Goal: Feedback & Contribution: Contribute content

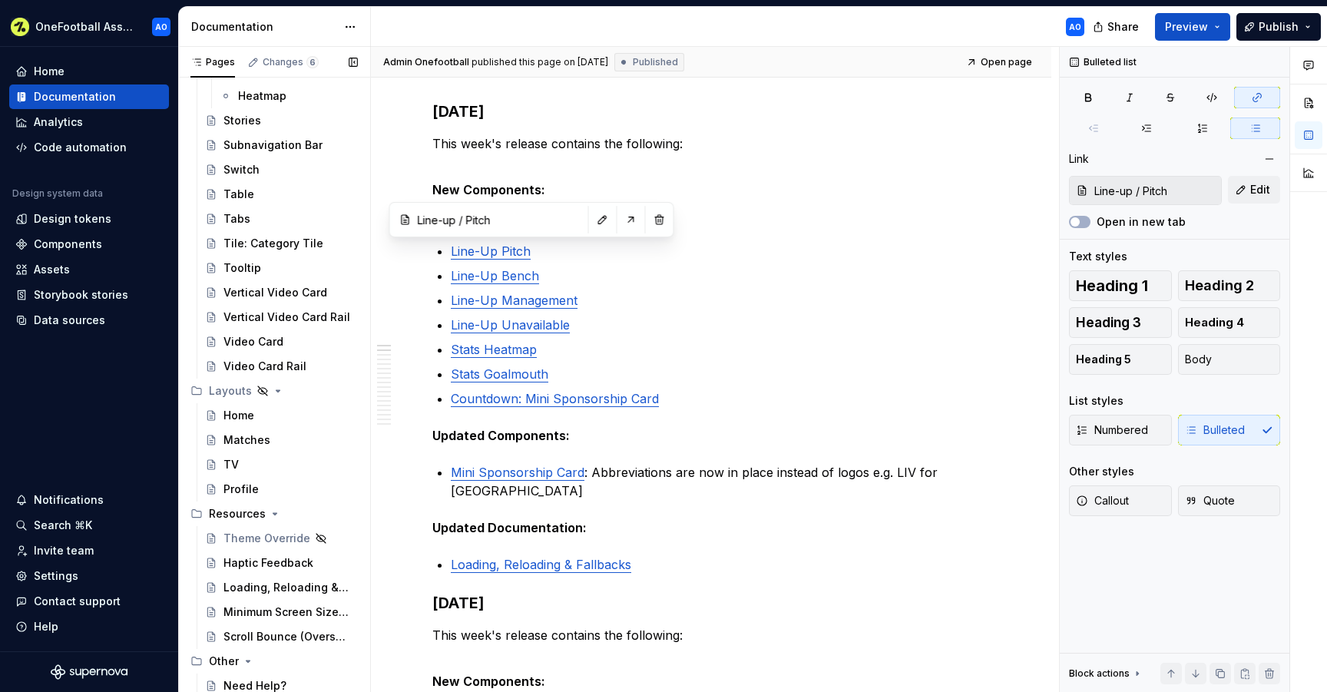
scroll to position [2757, 0]
click at [349, 507] on button "Page tree" at bounding box center [346, 511] width 21 height 21
click at [303, 584] on div "Loading, Reloading & Fallbacks" at bounding box center [267, 584] width 88 height 15
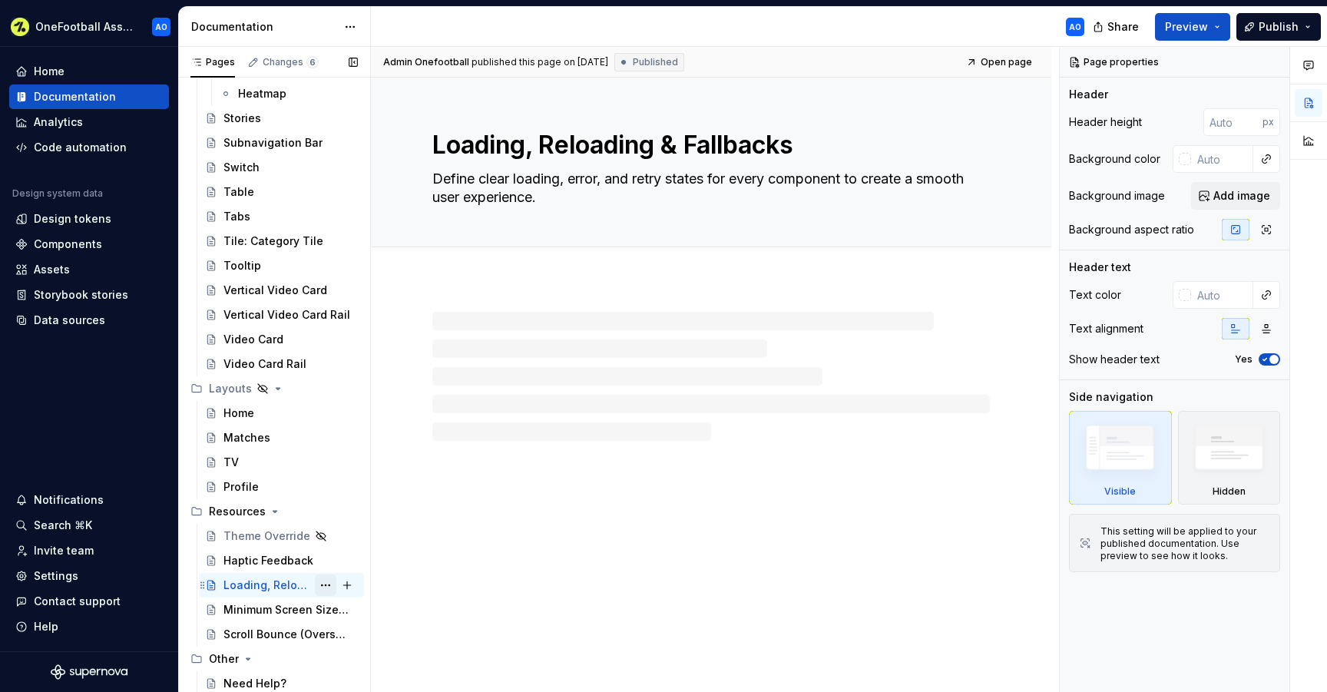
click at [328, 583] on button "Page tree" at bounding box center [325, 584] width 21 height 21
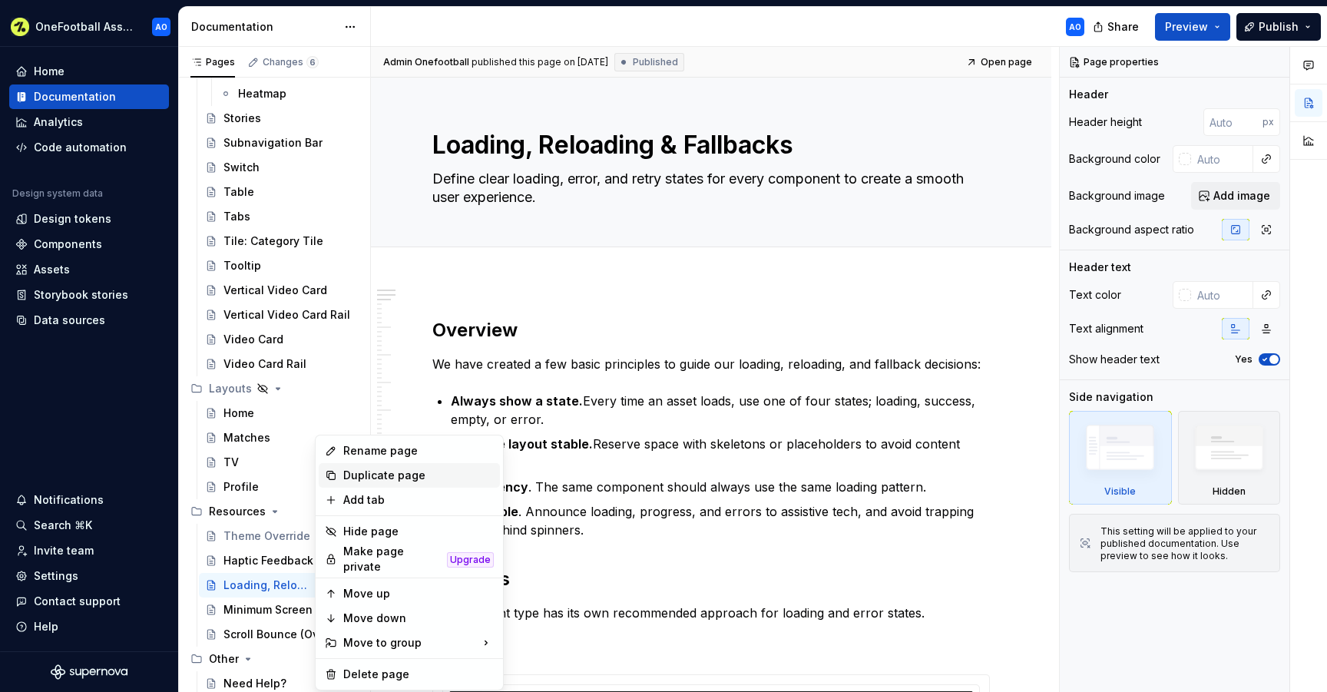
click at [375, 480] on div "Duplicate page" at bounding box center [418, 474] width 150 height 15
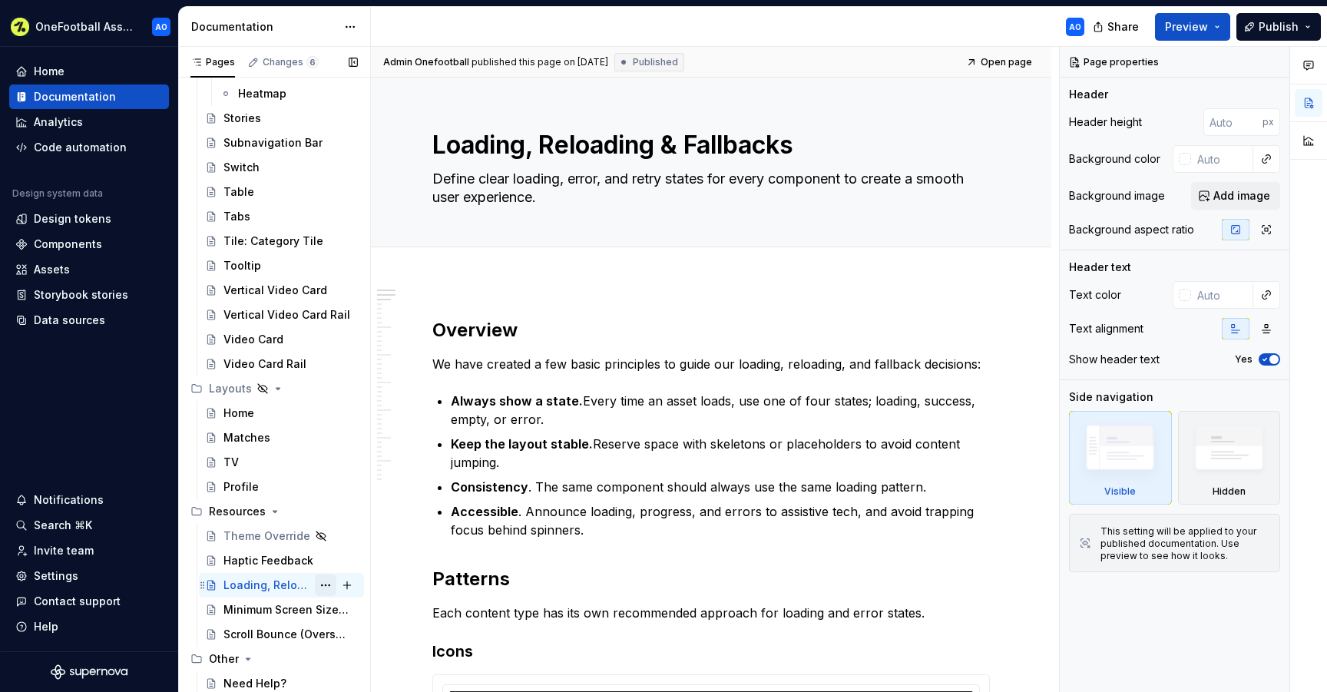
click at [333, 586] on button "Page tree" at bounding box center [325, 584] width 21 height 21
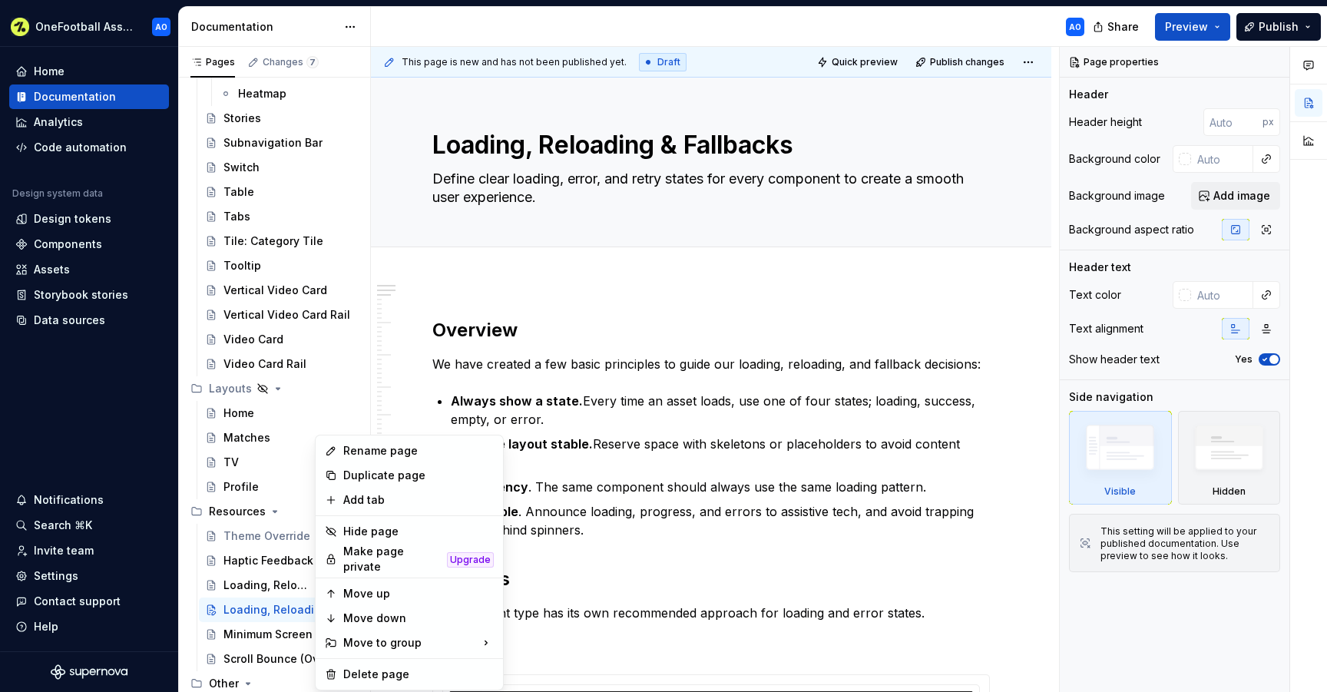
click at [520, 358] on html "OneFootball Assist AO Home Documentation Analytics Code automation Design syste…" at bounding box center [663, 346] width 1327 height 692
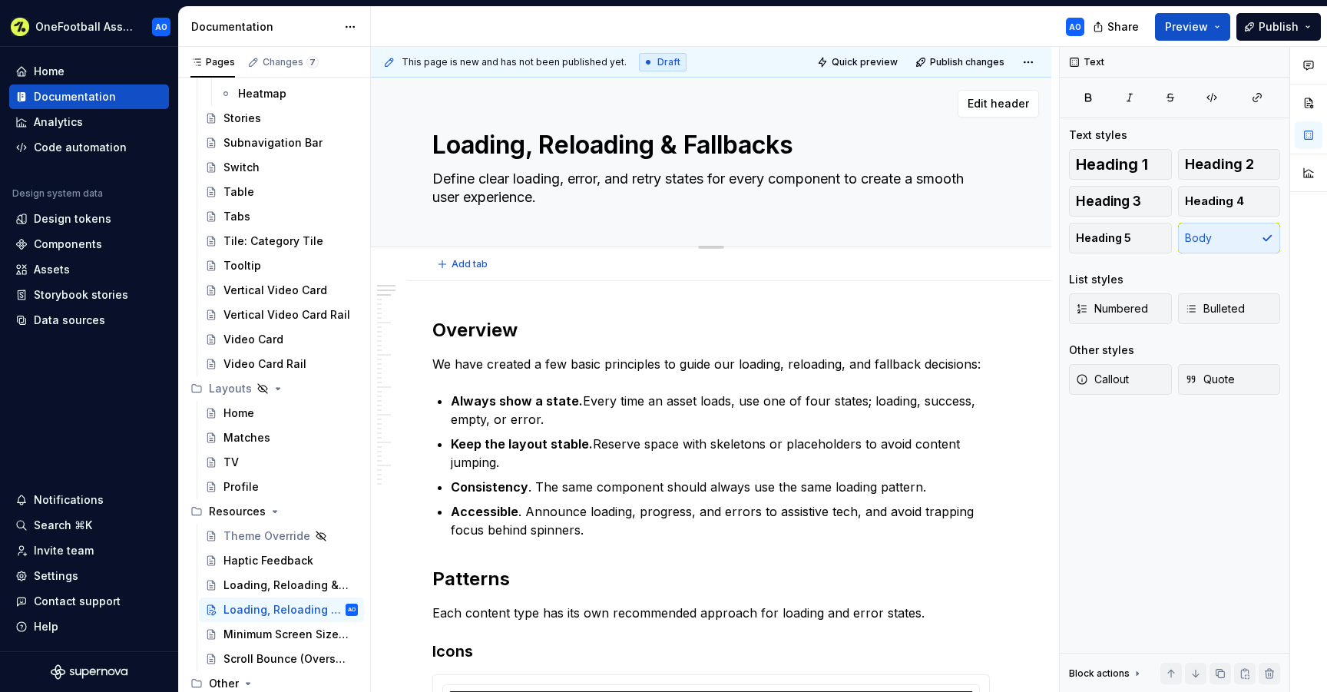
click at [571, 148] on textarea "Loading, Reloading & Fallbacks" at bounding box center [707, 145] width 557 height 37
click at [487, 141] on textarea "Loading, Reloading & Fallbacks" at bounding box center [707, 145] width 557 height 37
paste textarea "Gesture"
type textarea "*"
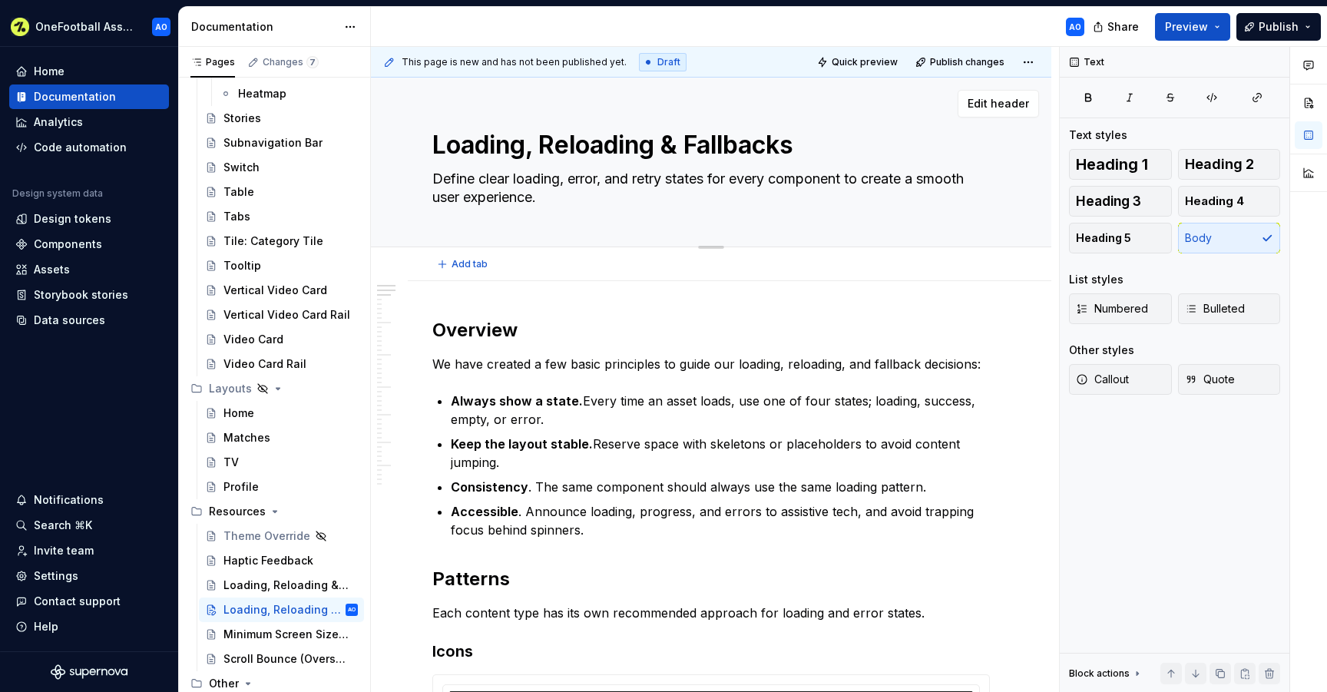
type textarea "Gestures"
type textarea "*"
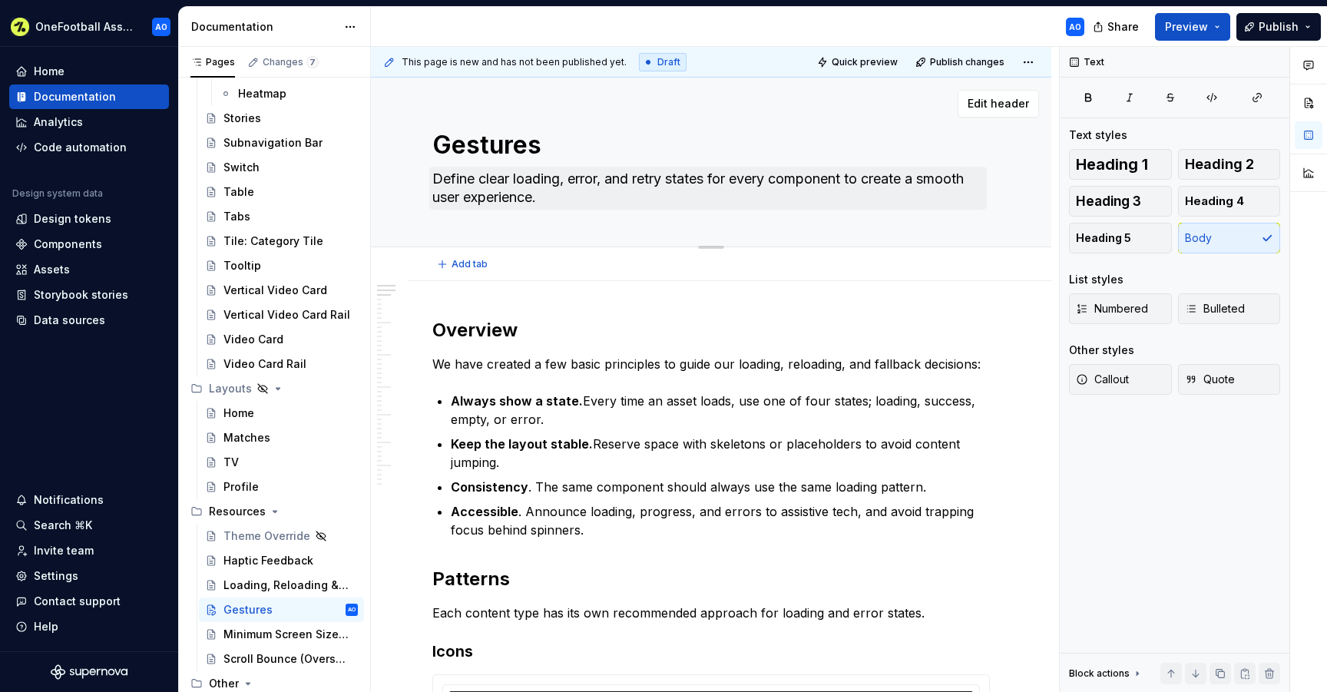
type textarea "Gestures"
drag, startPoint x: 435, startPoint y: 180, endPoint x: 523, endPoint y: 194, distance: 88.7
click at [523, 194] on textarea "Define clear loading, error, and retry states for every component to create a s…" at bounding box center [707, 188] width 557 height 43
type textarea "*"
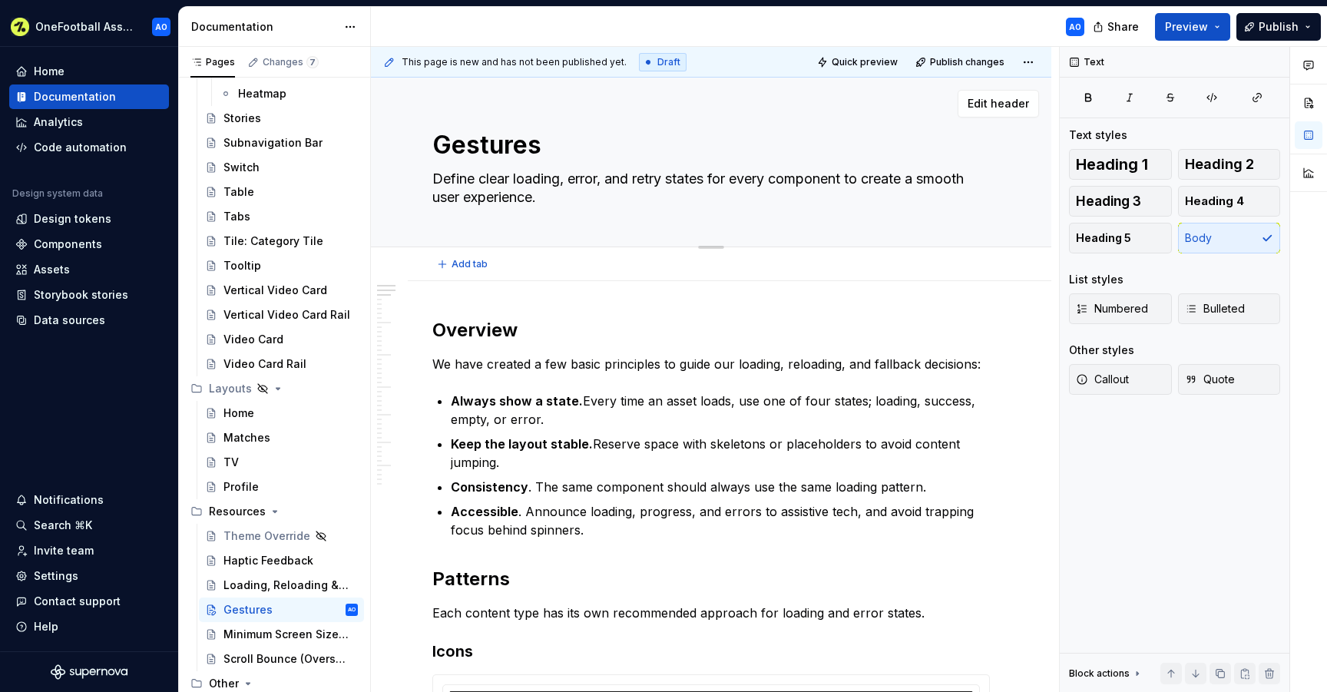
type textarea "T"
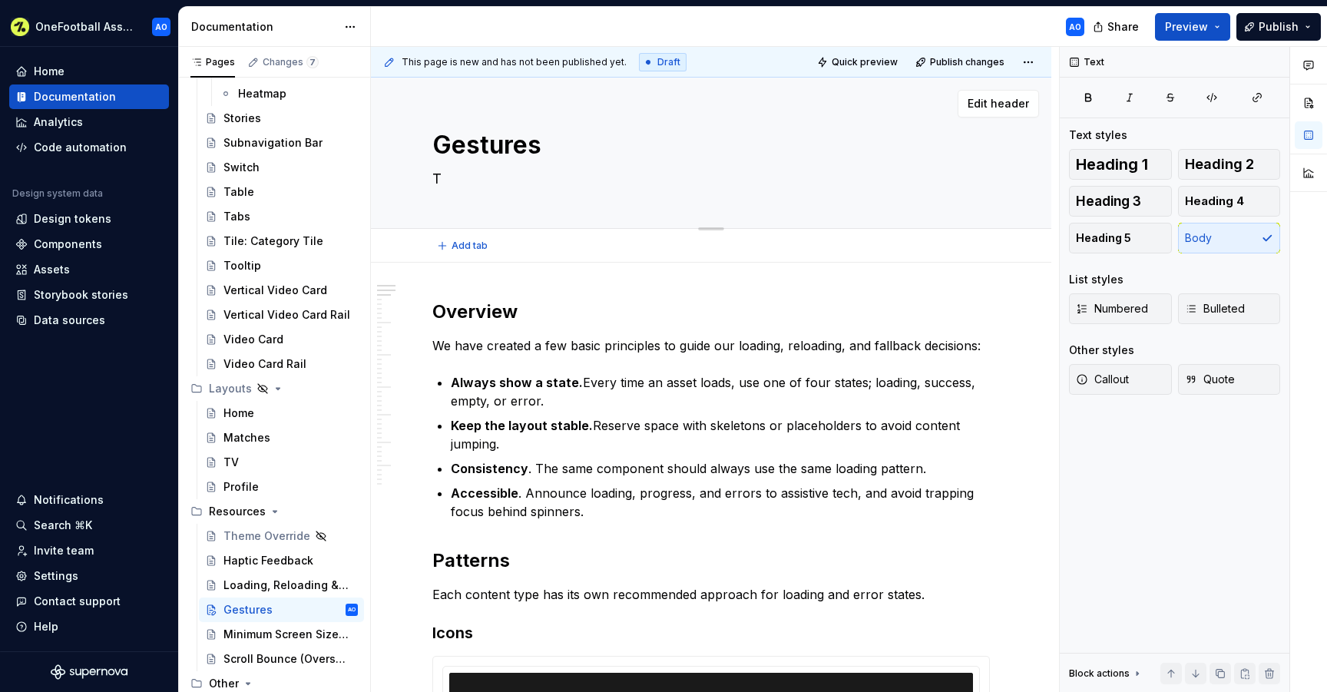
type textarea "*"
type textarea "TB"
type textarea "*"
type textarea "TBC"
type textarea "*"
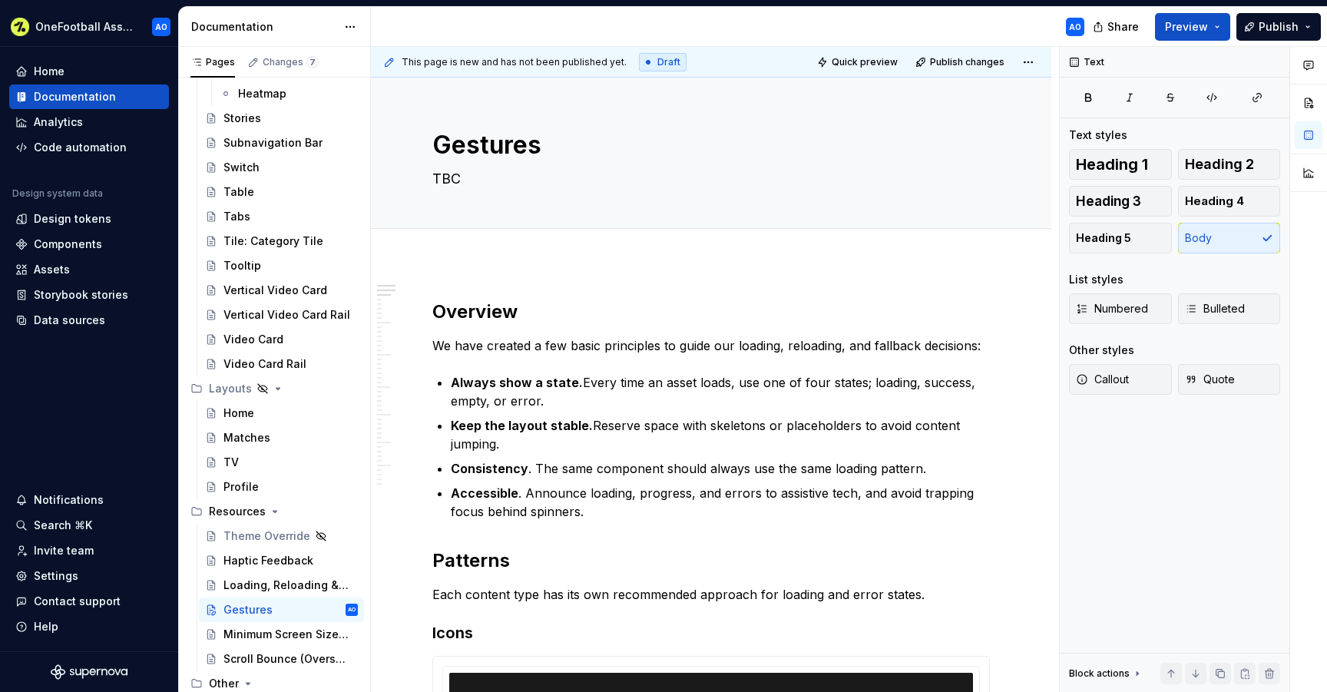
type textarea "TBC"
click at [474, 299] on h2 "Overview" at bounding box center [710, 311] width 557 height 25
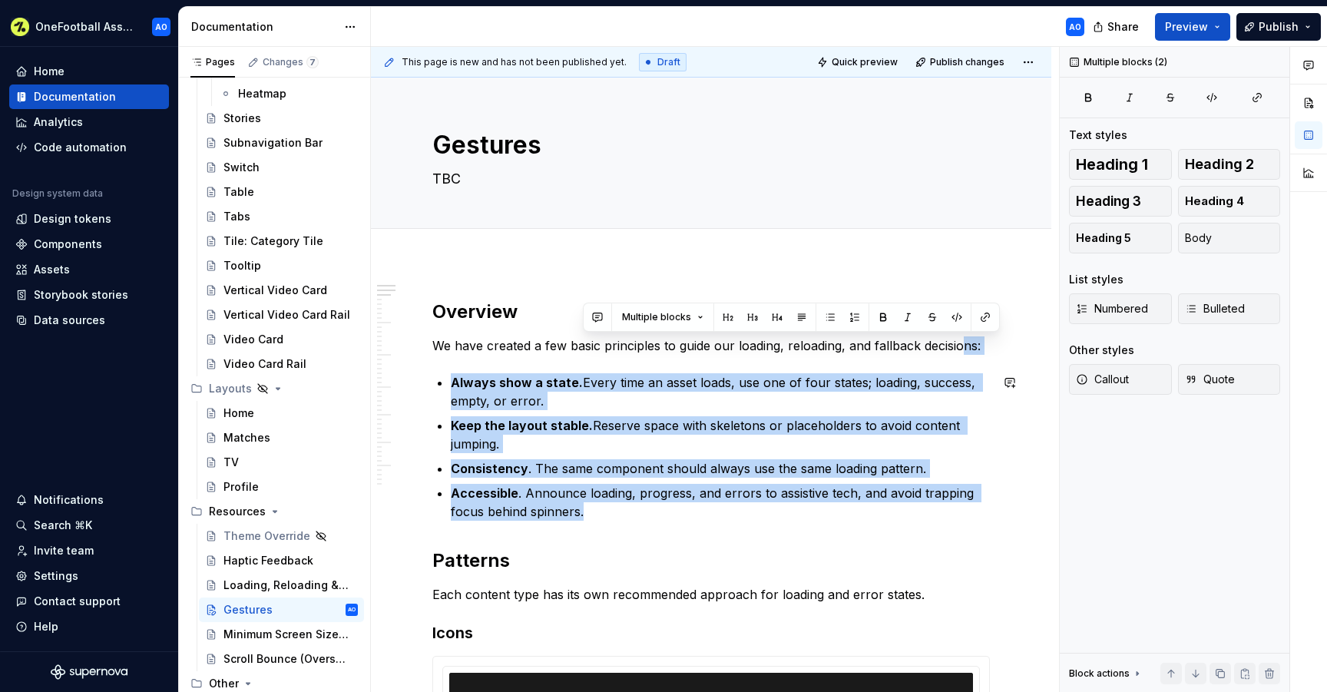
drag, startPoint x: 965, startPoint y: 347, endPoint x: 1009, endPoint y: 508, distance: 167.0
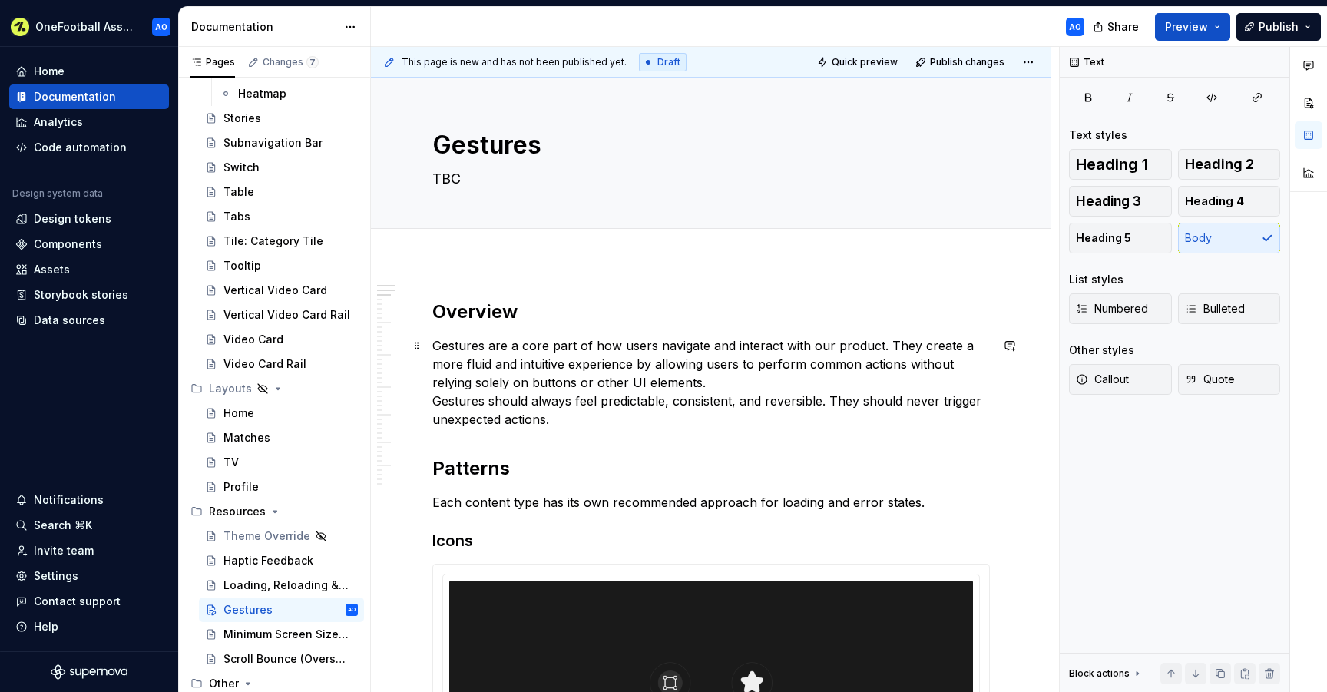
click at [436, 398] on p "Gestures are a core part of how users navigate and interact with our product. T…" at bounding box center [710, 382] width 557 height 92
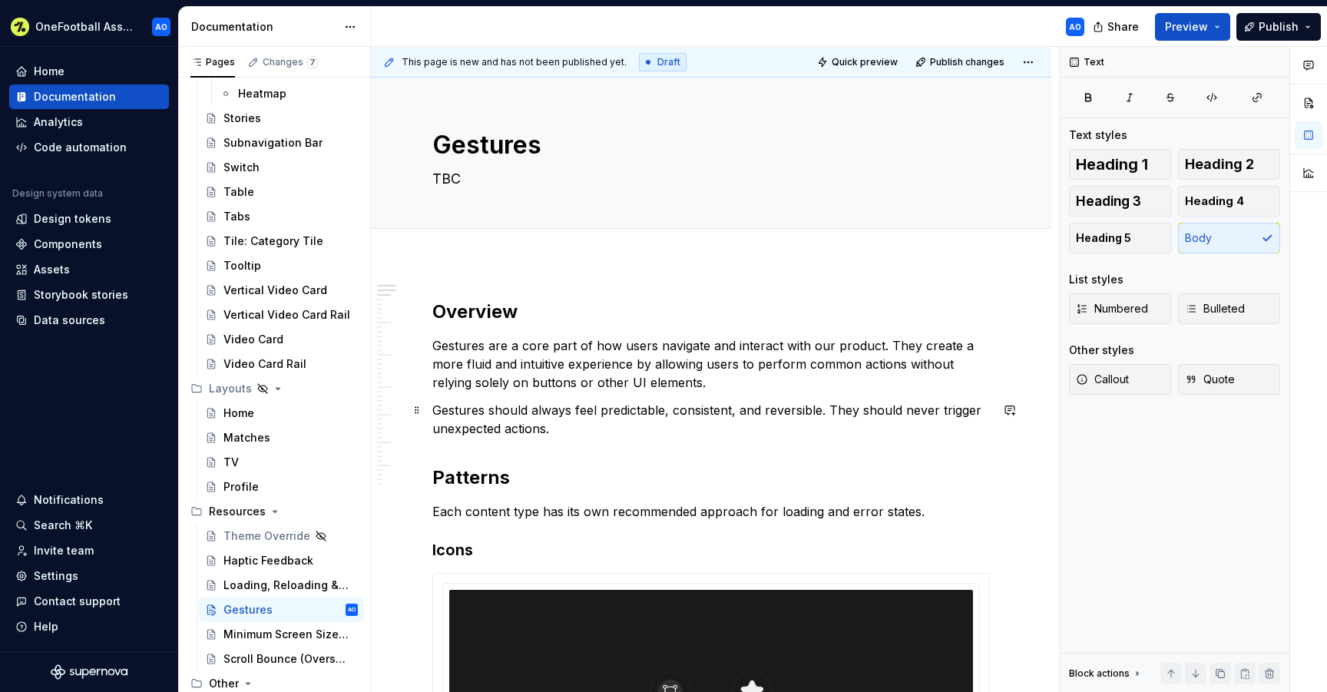
type textarea "*"
click at [474, 465] on h2 "Patterns" at bounding box center [710, 477] width 557 height 25
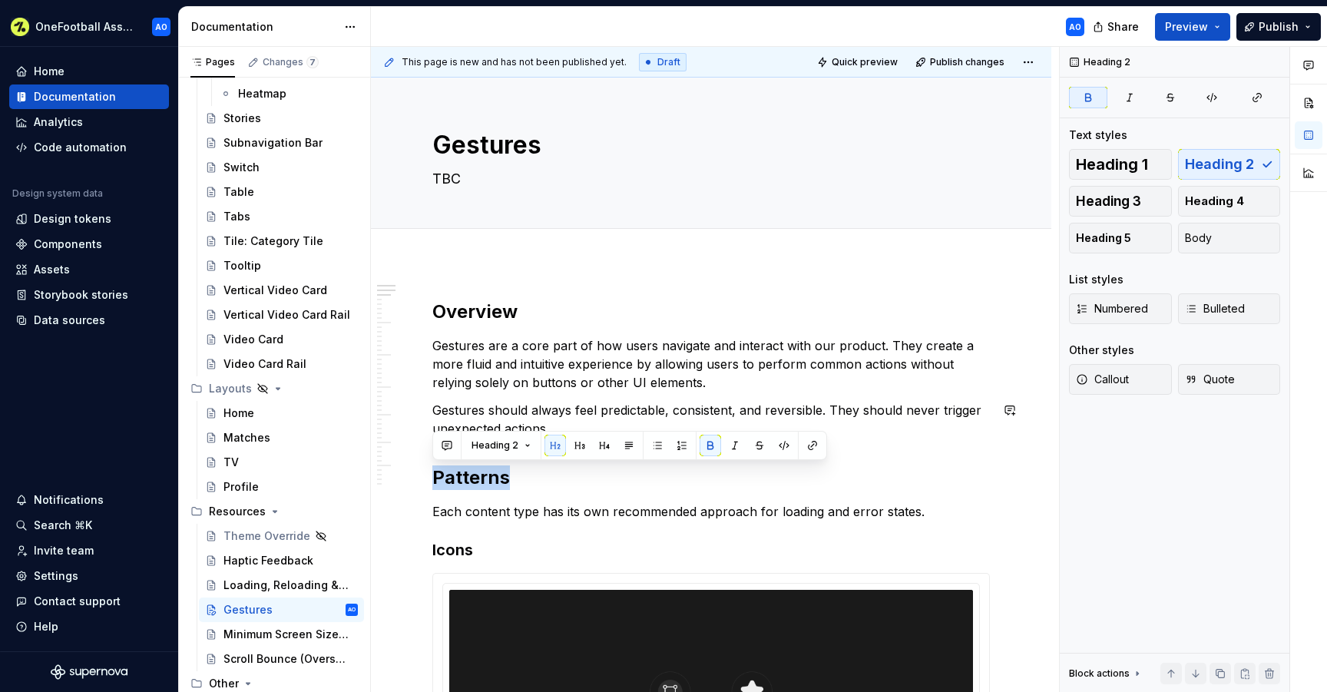
click at [474, 465] on h2 "Patterns" at bounding box center [710, 477] width 557 height 25
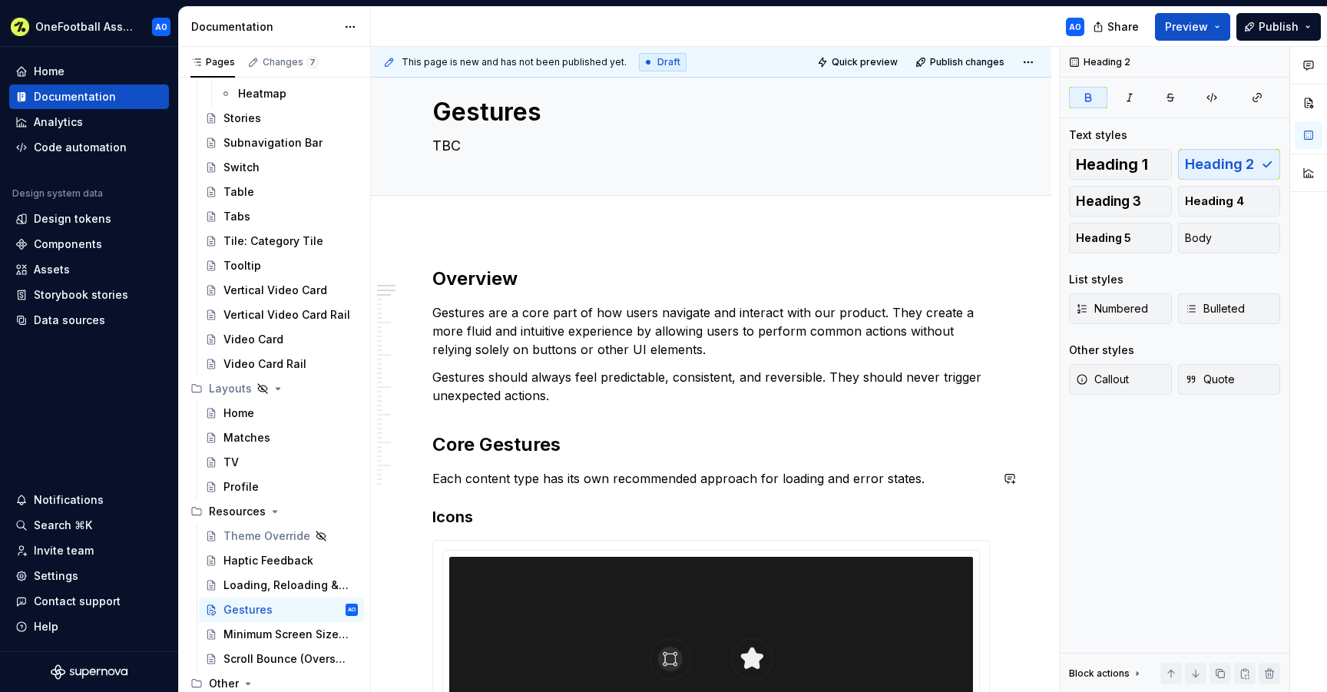
scroll to position [45, 0]
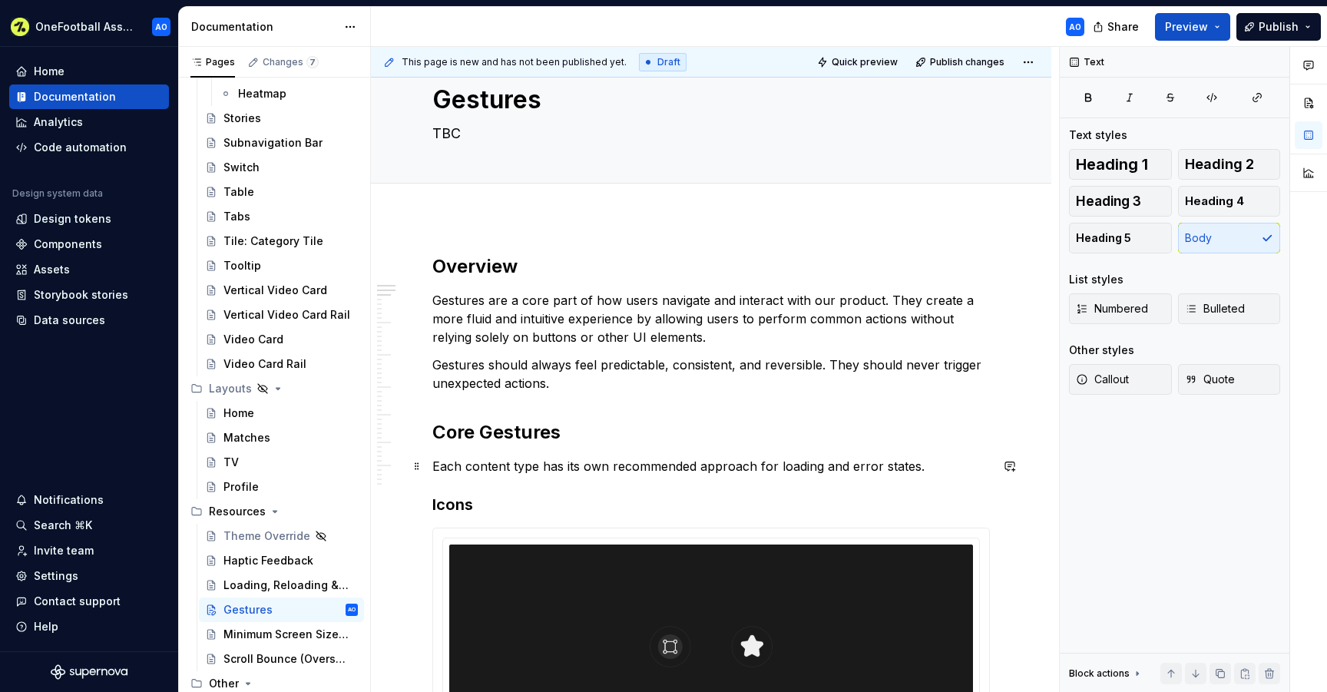
click at [464, 469] on p "Each content type has its own recommended approach for loading and error states." at bounding box center [710, 466] width 557 height 18
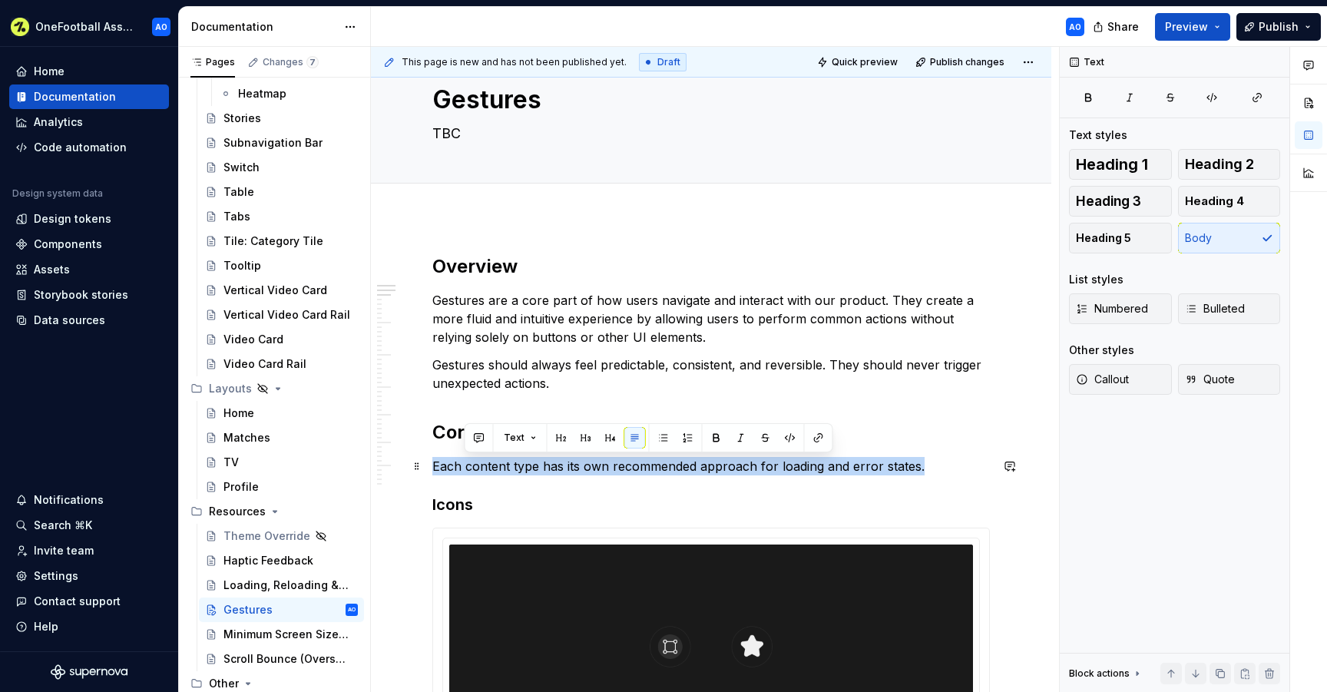
click at [464, 469] on p "Each content type has its own recommended approach for loading and error states." at bounding box center [710, 466] width 557 height 18
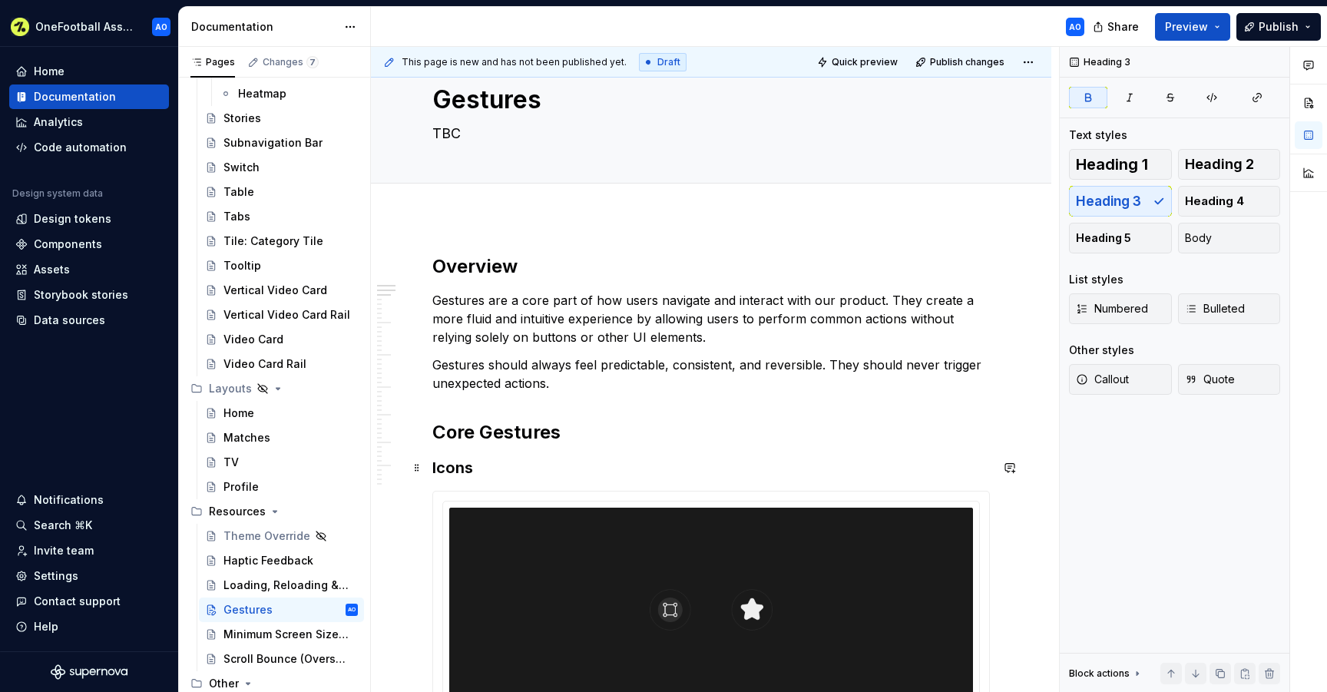
click at [456, 465] on strong "Icons" at bounding box center [452, 467] width 41 height 18
click at [596, 468] on strong "Swipe Right to Left → Previous Screen" at bounding box center [576, 467] width 288 height 18
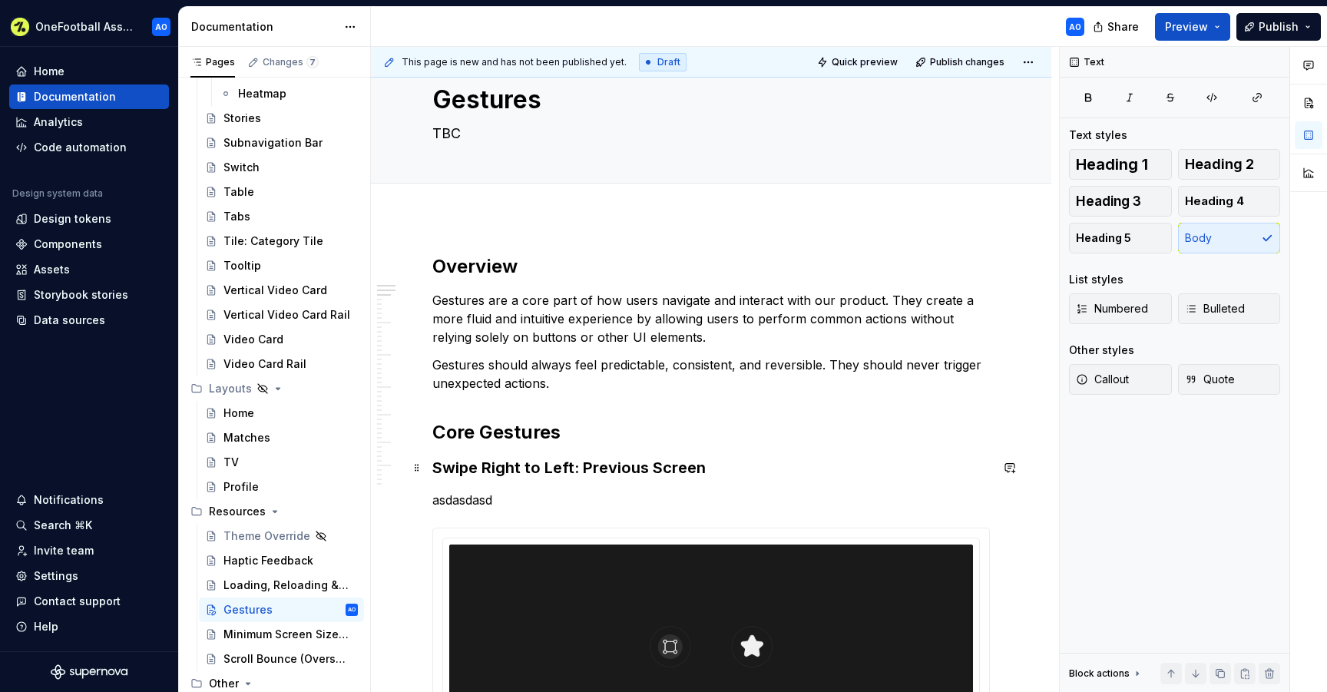
click at [535, 463] on strong "Swipe Right to Left: Previous Screen" at bounding box center [568, 467] width 273 height 18
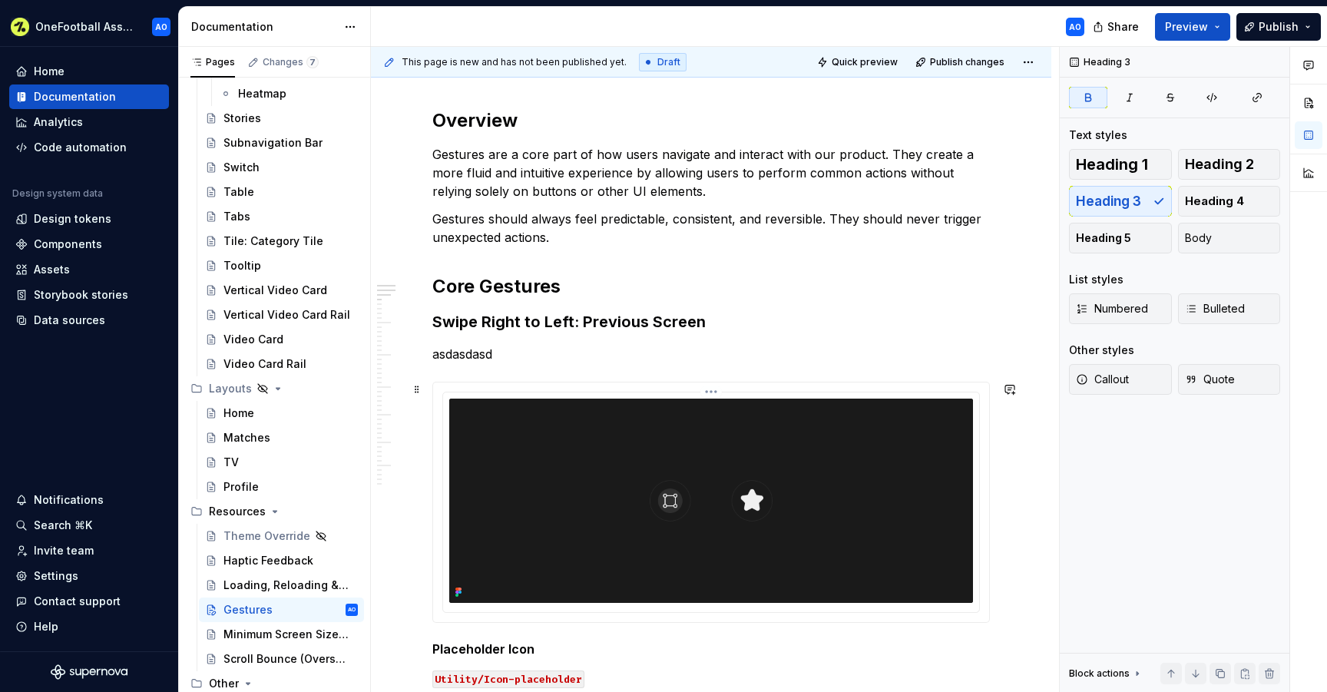
scroll to position [200, 0]
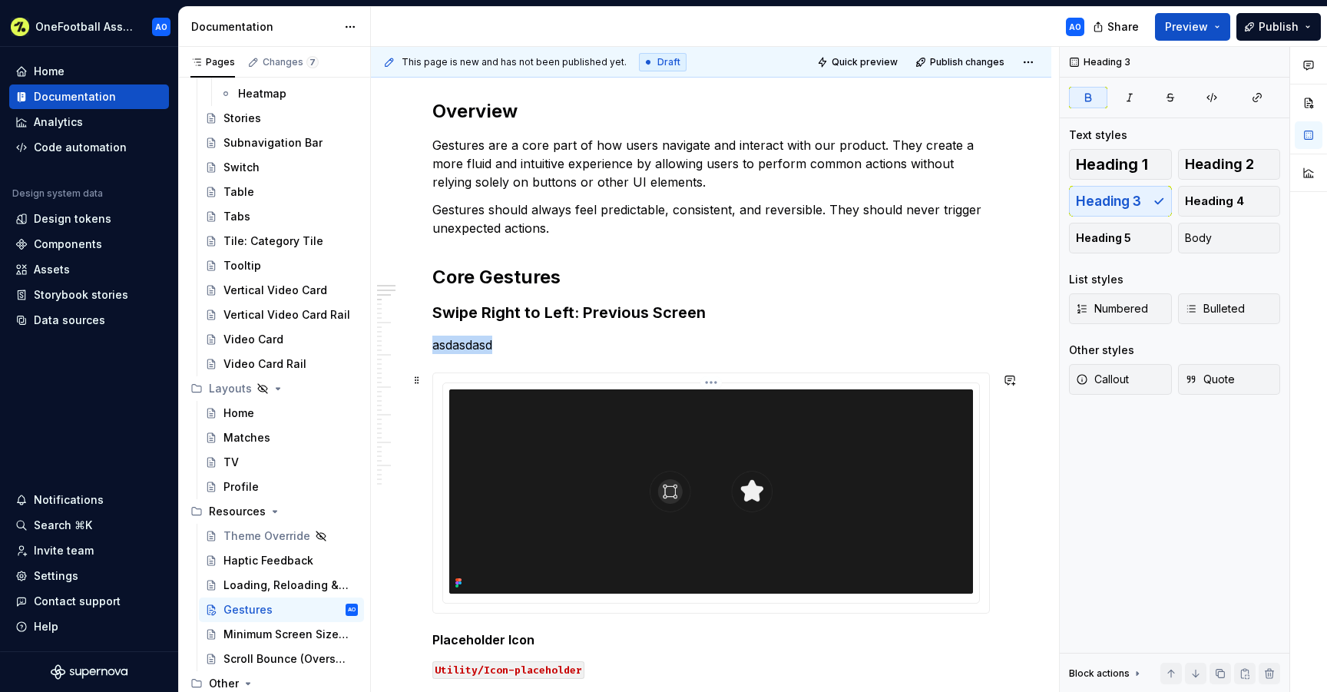
click at [517, 438] on img at bounding box center [711, 491] width 524 height 204
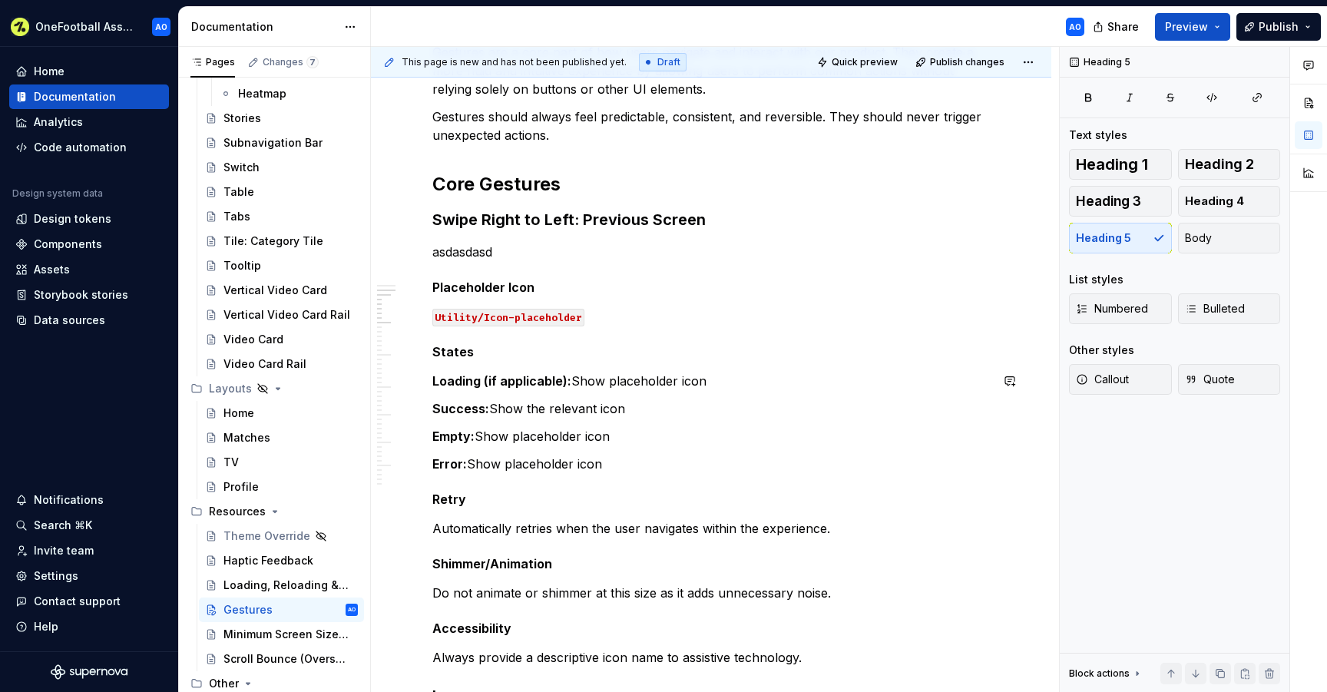
scroll to position [295, 0]
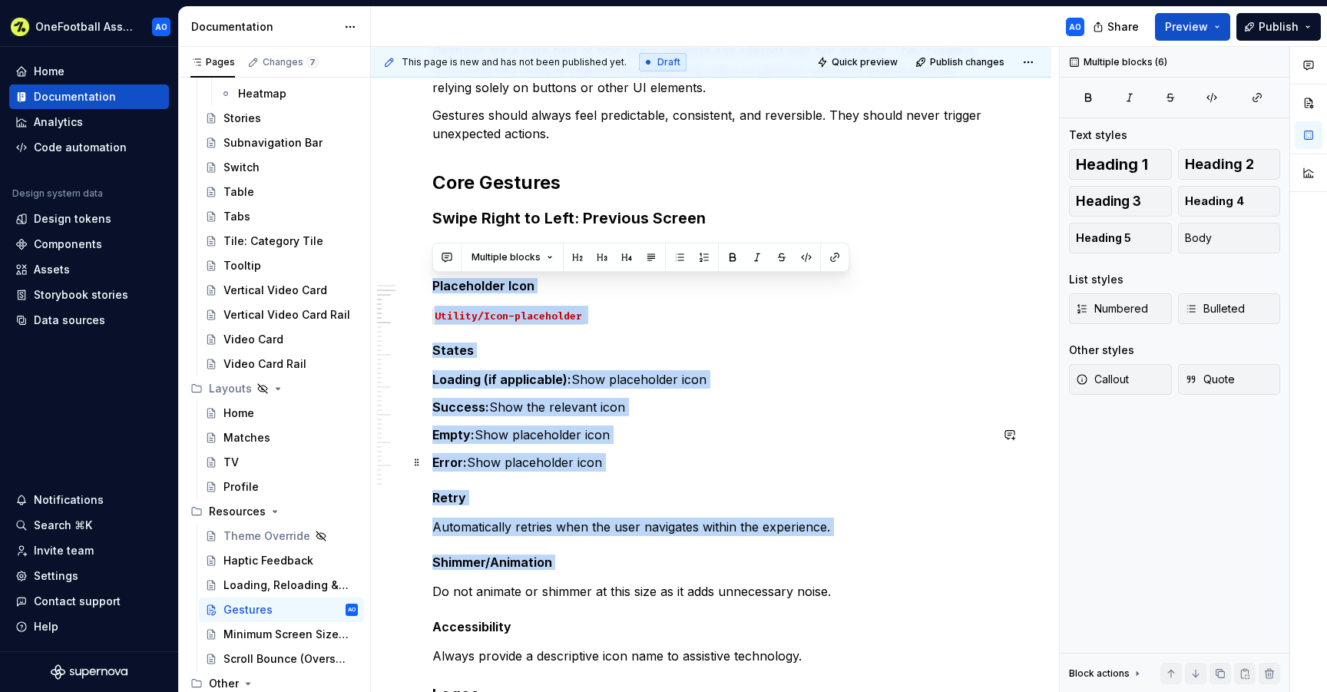
drag, startPoint x: 433, startPoint y: 286, endPoint x: 626, endPoint y: 573, distance: 345.1
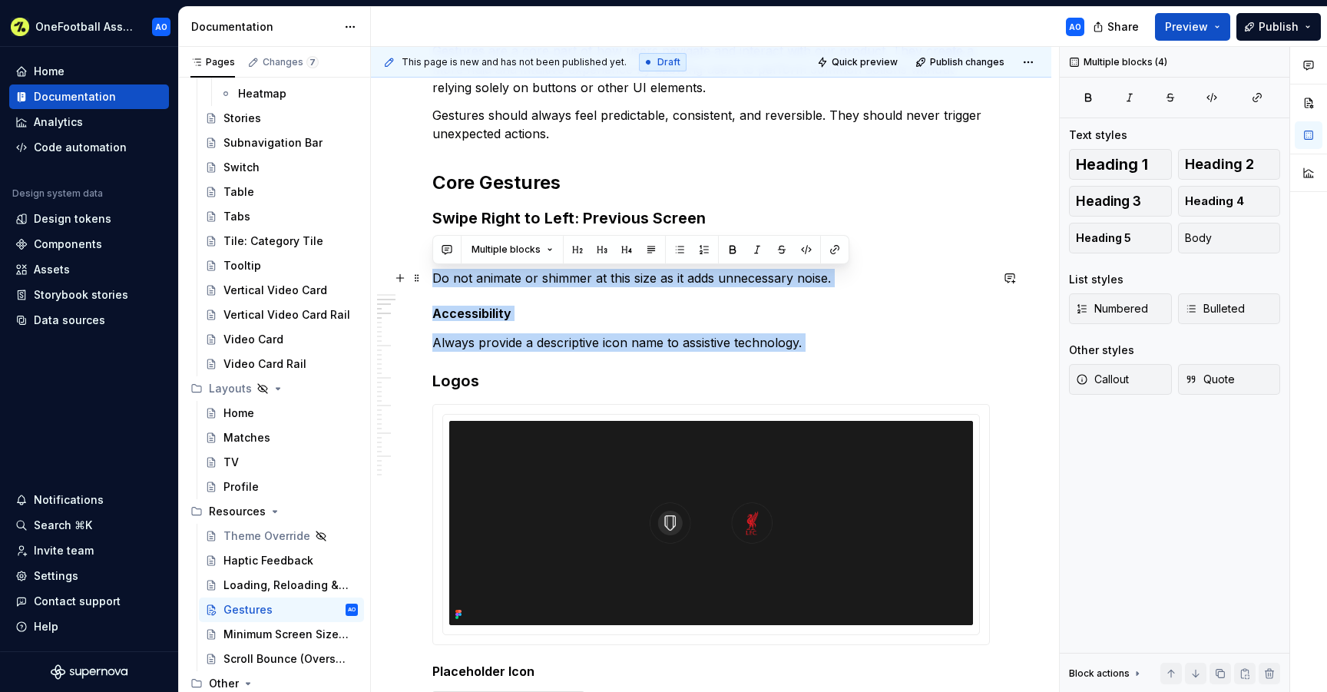
drag, startPoint x: 434, startPoint y: 378, endPoint x: 431, endPoint y: 282, distance: 96.8
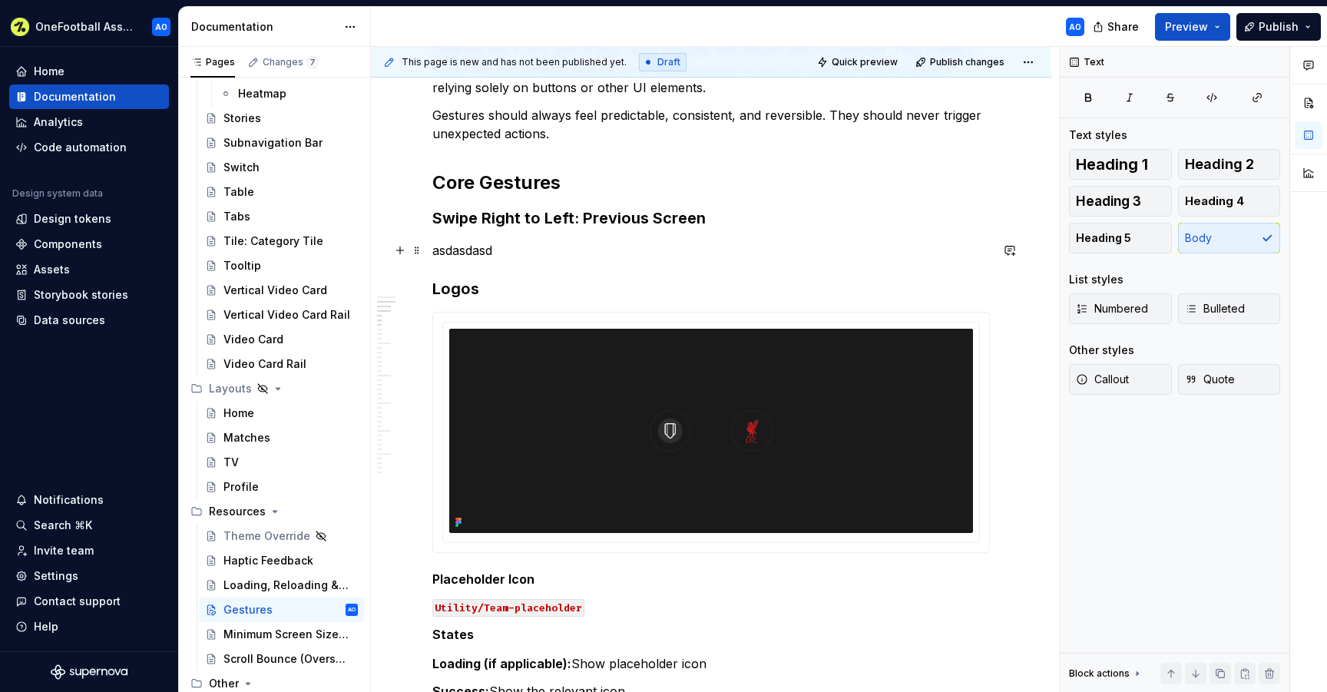
click at [479, 249] on p "asdasdasd" at bounding box center [710, 250] width 557 height 18
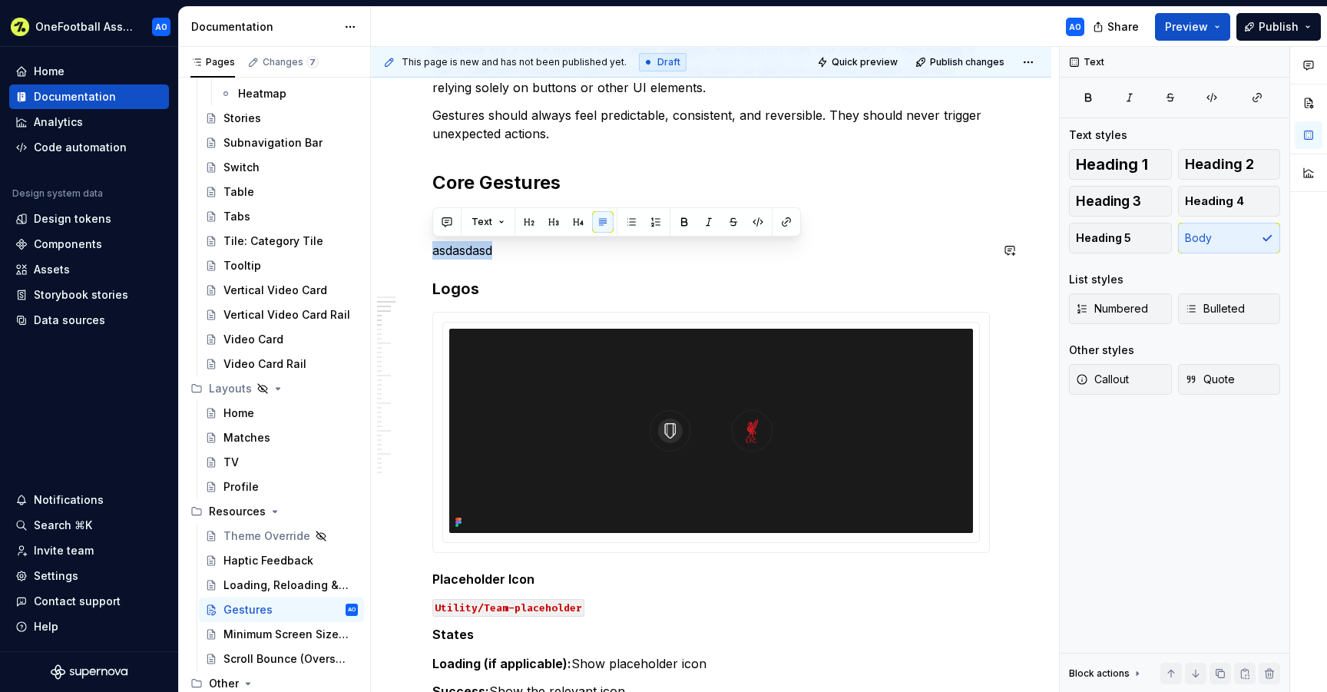
copy p "asdasdasd"
click at [508, 296] on h3 "Logos" at bounding box center [710, 288] width 557 height 21
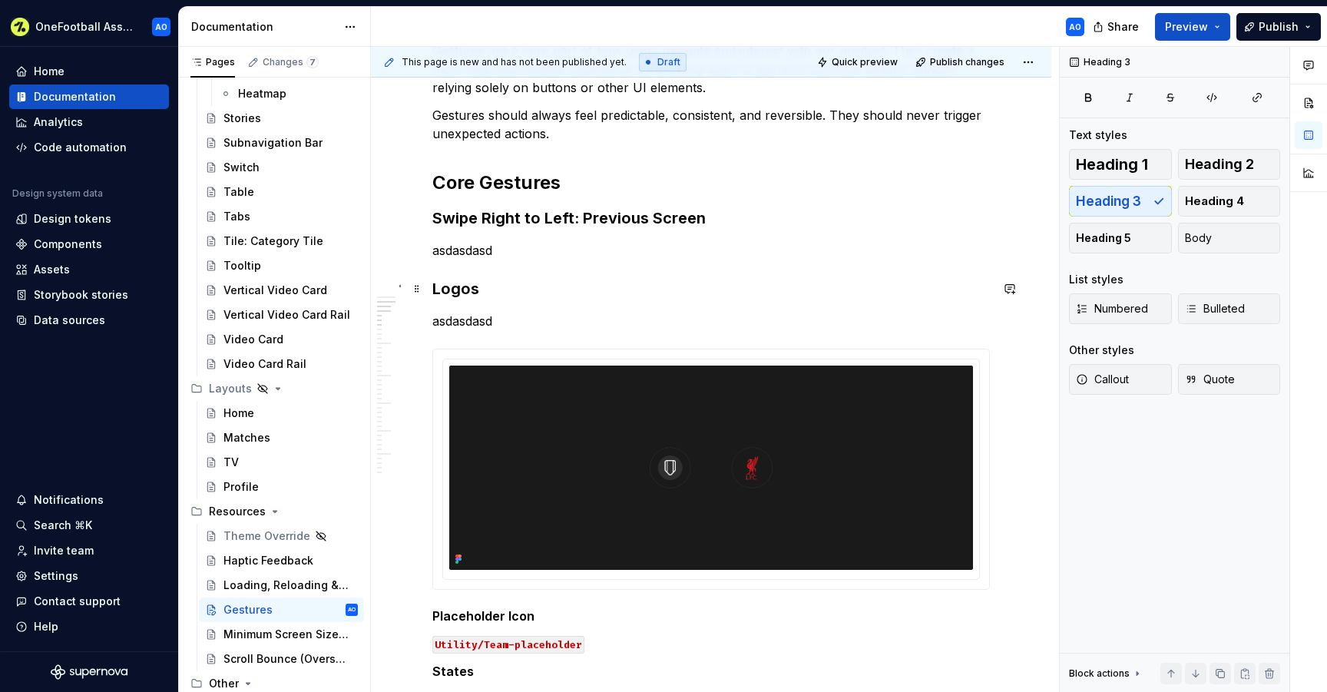
click at [458, 289] on h3 "Logos" at bounding box center [710, 288] width 557 height 21
click at [598, 289] on h3 "Swipe Left to Right → Next Screen (optional)" at bounding box center [710, 288] width 557 height 21
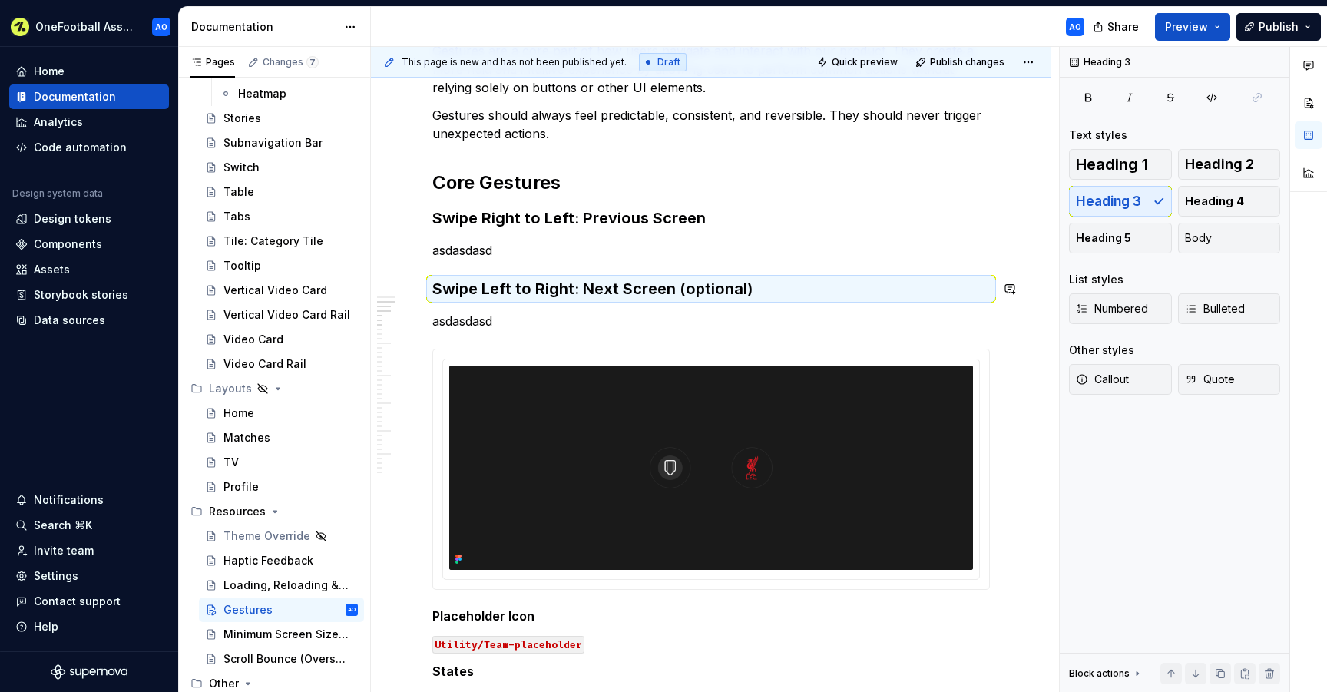
click at [641, 247] on p "asdasdasd" at bounding box center [710, 250] width 557 height 18
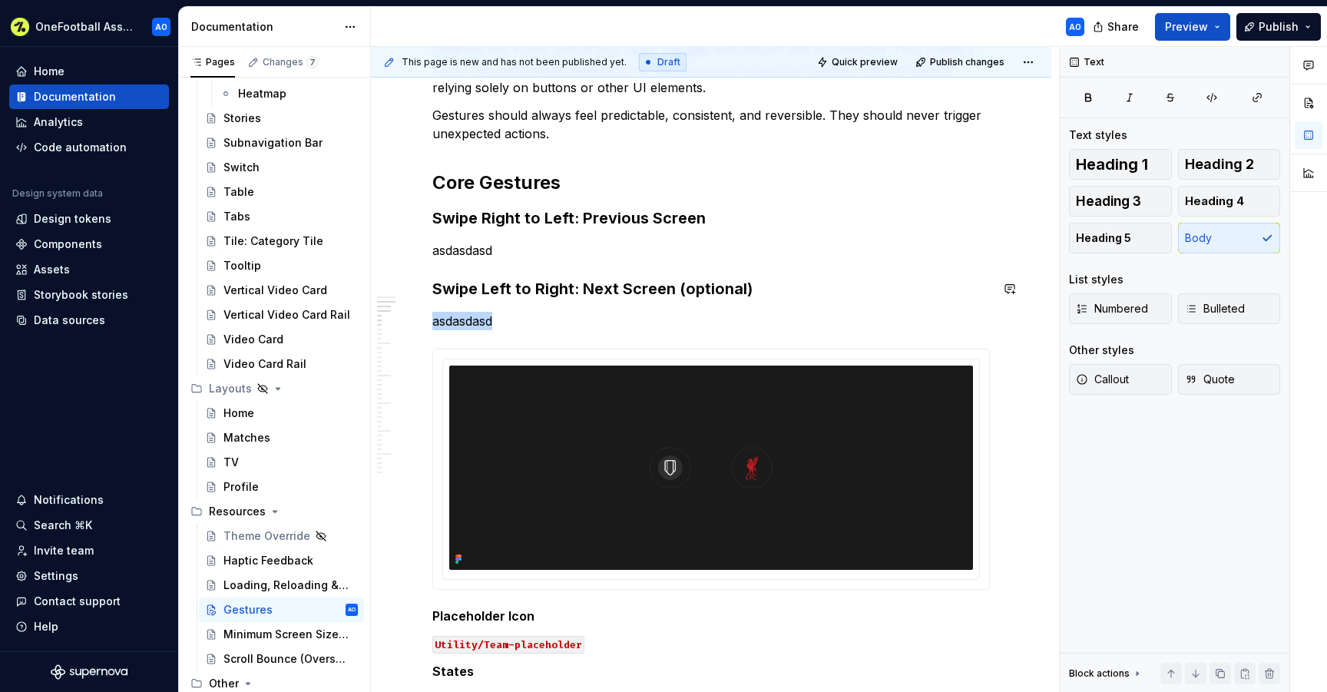
click at [603, 394] on img at bounding box center [711, 467] width 524 height 204
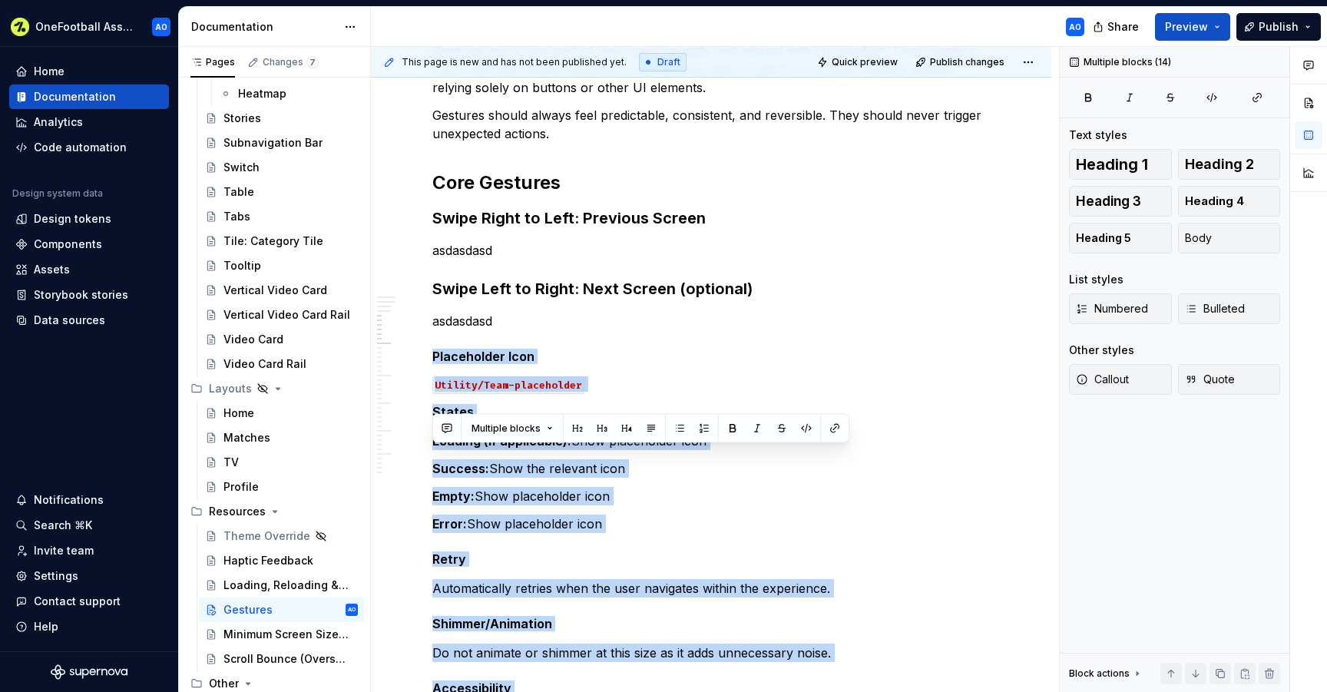
drag, startPoint x: 435, startPoint y: 355, endPoint x: 592, endPoint y: 667, distance: 348.8
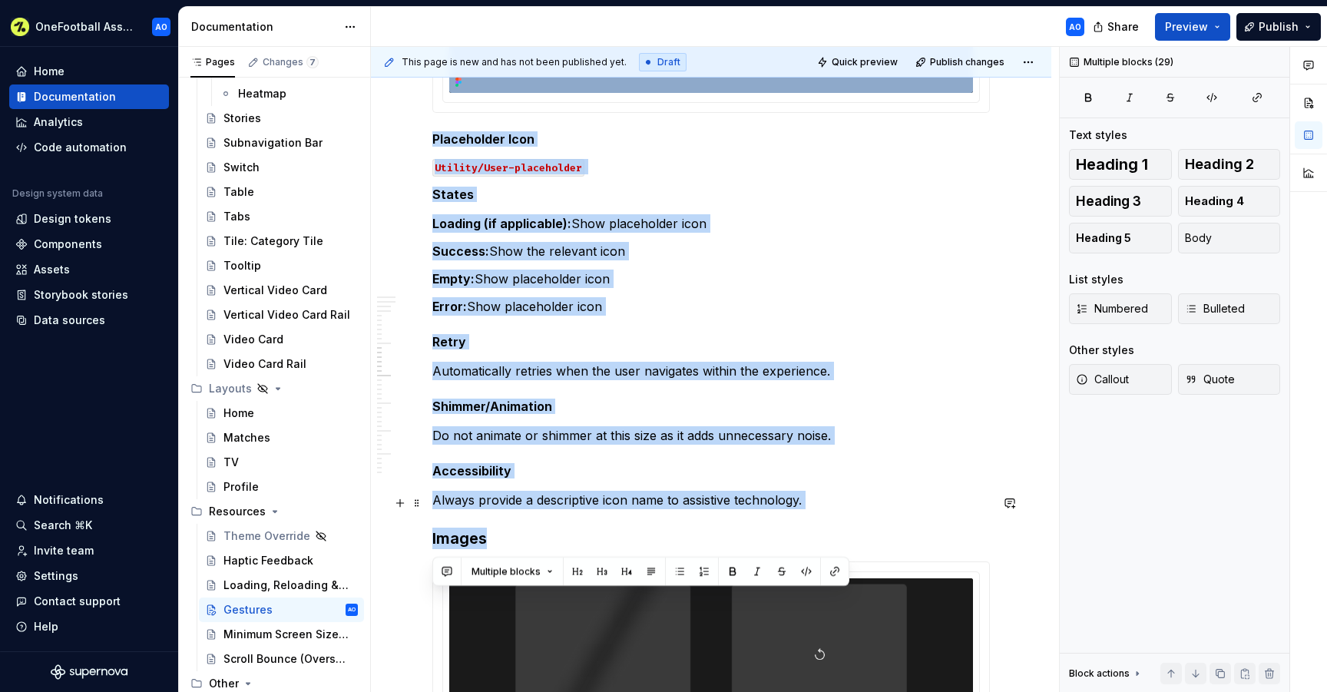
click at [595, 500] on p "Always provide a descriptive icon name to assistive technology." at bounding box center [710, 500] width 557 height 18
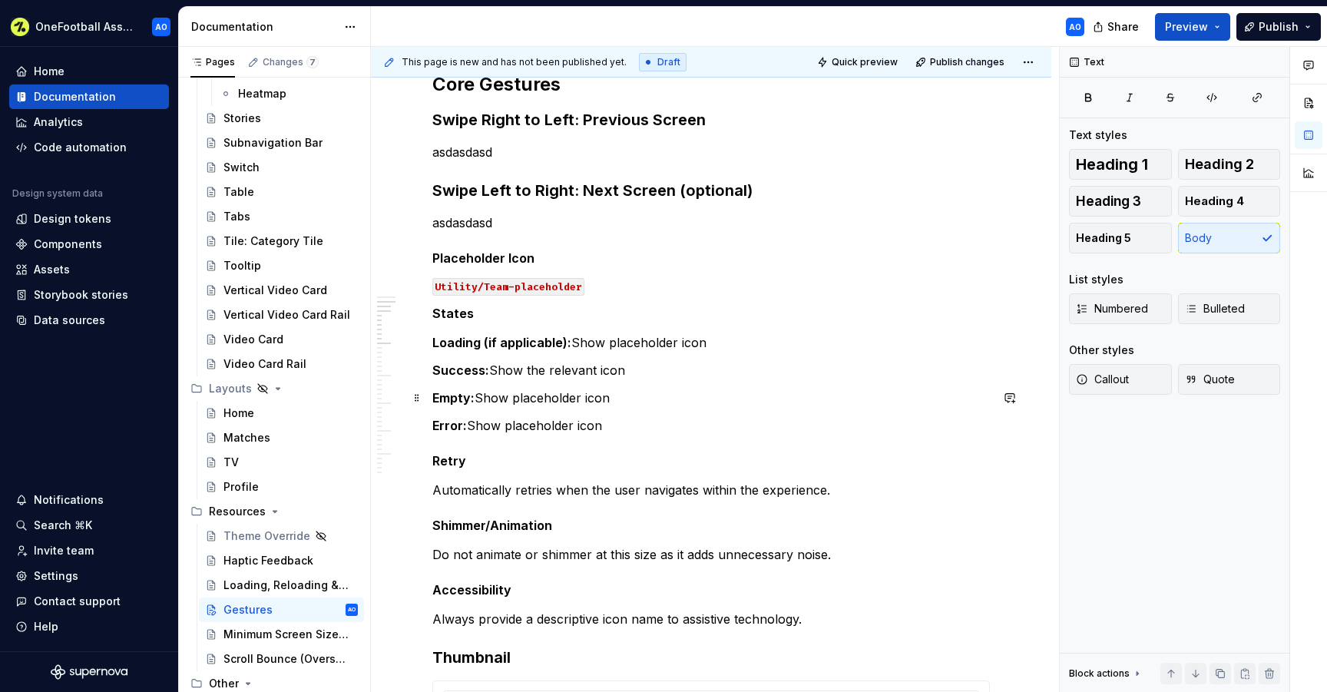
scroll to position [401, 0]
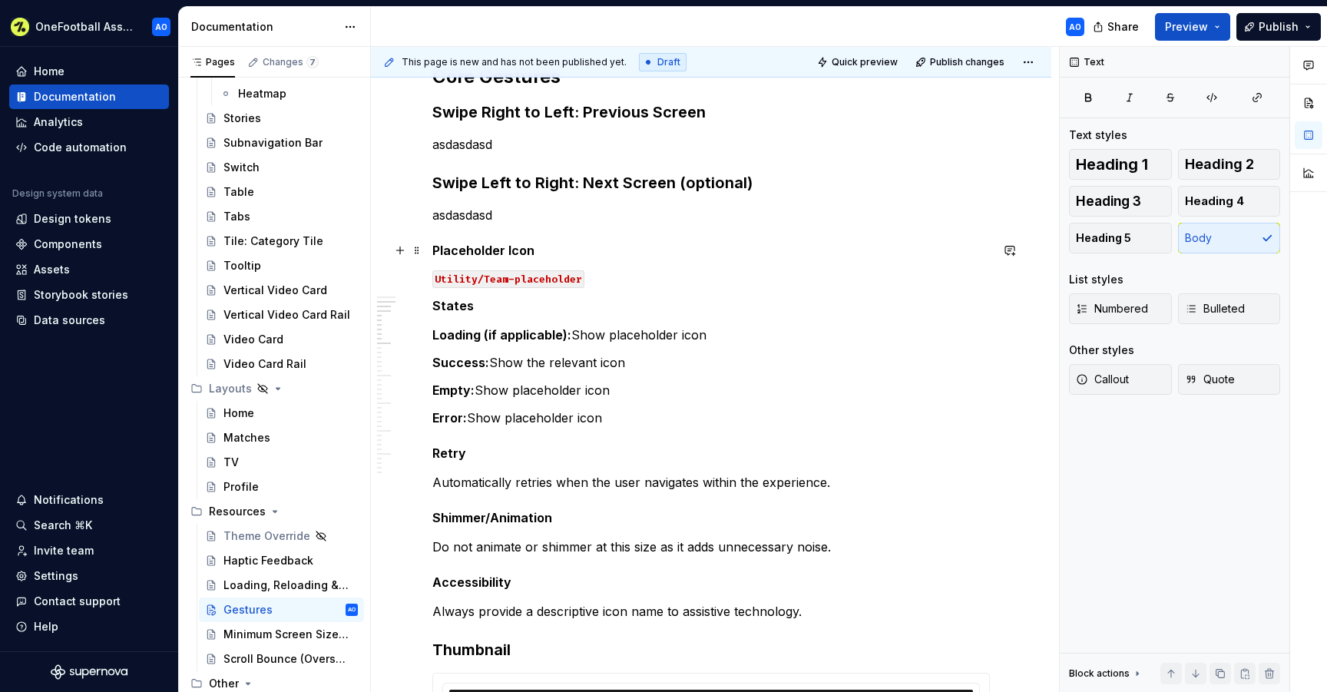
click at [434, 248] on h5 "Placeholder Icon" at bounding box center [710, 250] width 557 height 15
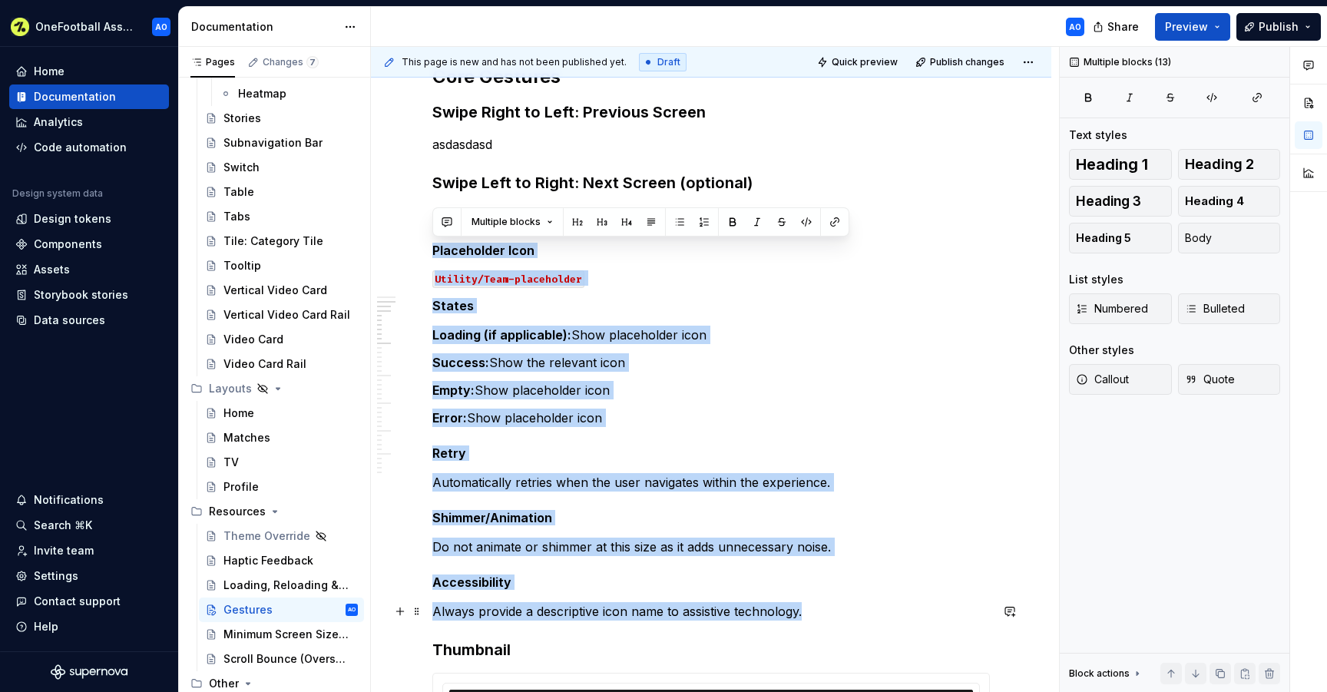
click at [821, 606] on p "Always provide a descriptive icon name to assistive technology." at bounding box center [710, 611] width 557 height 18
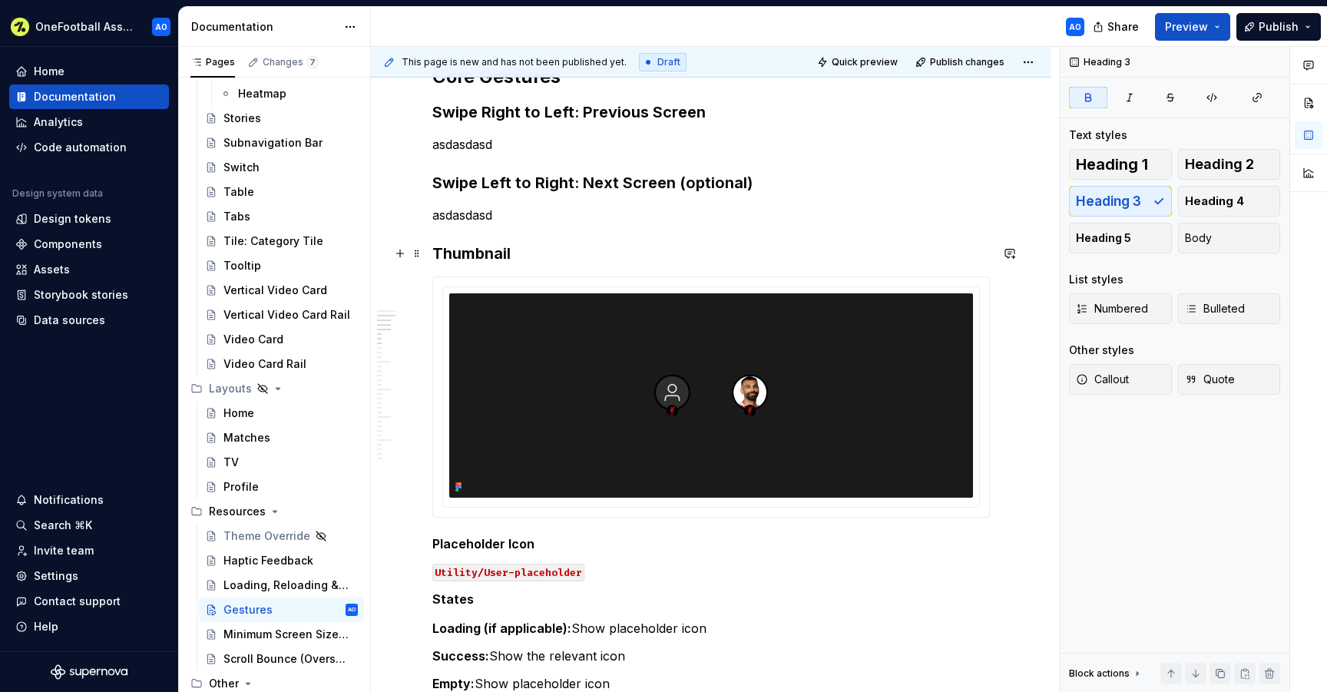
click at [479, 250] on strong "Thumbnail" at bounding box center [471, 253] width 78 height 18
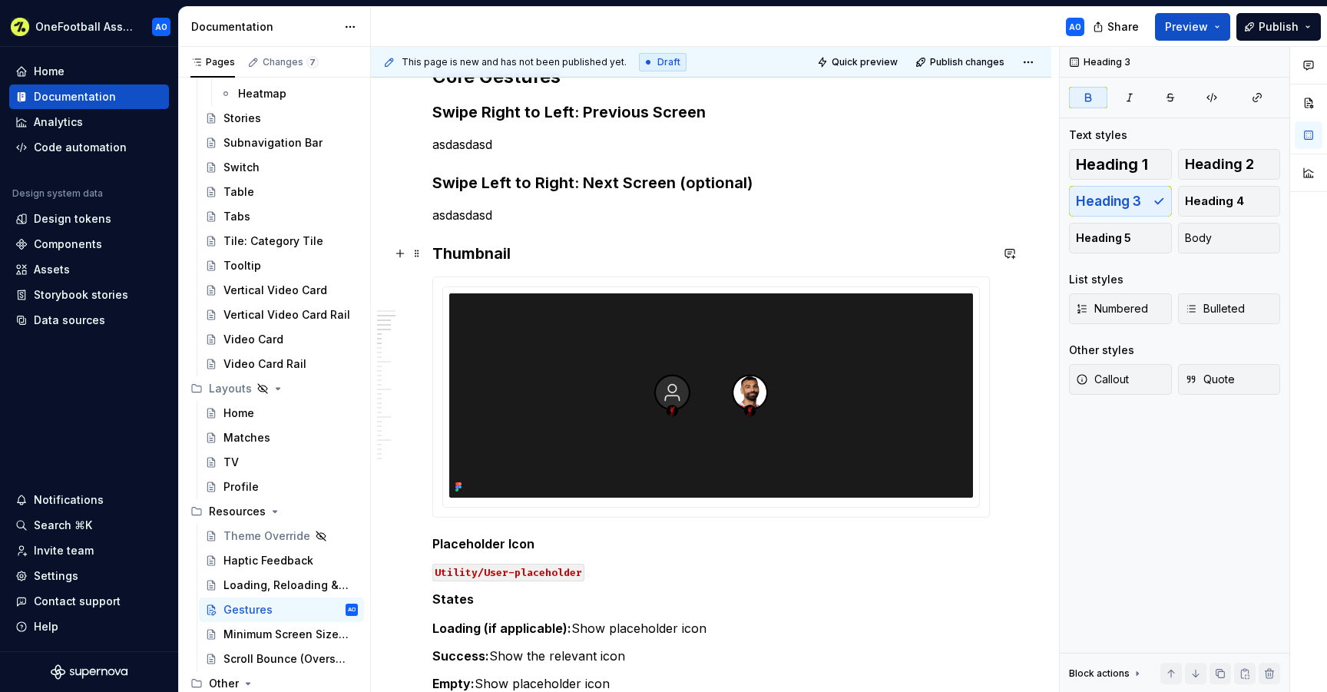
click at [458, 251] on strong "Thumbnail" at bounding box center [471, 253] width 78 height 18
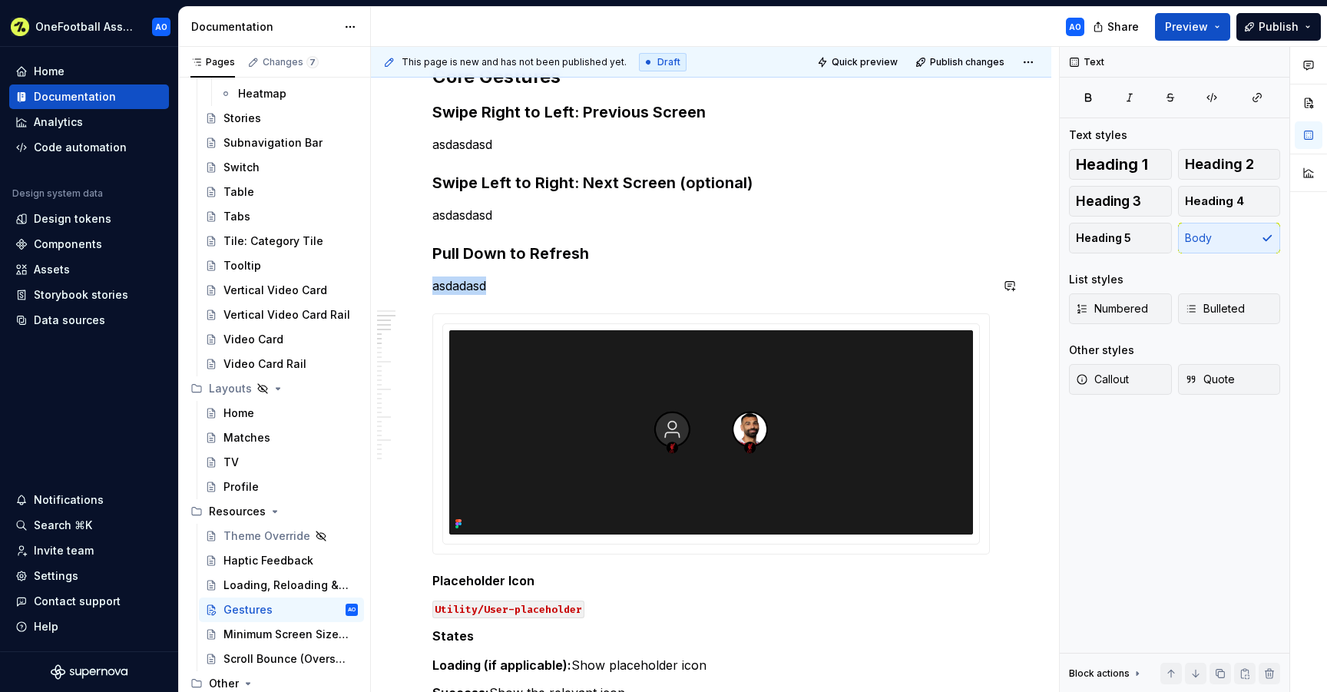
click at [586, 371] on img at bounding box center [711, 432] width 524 height 204
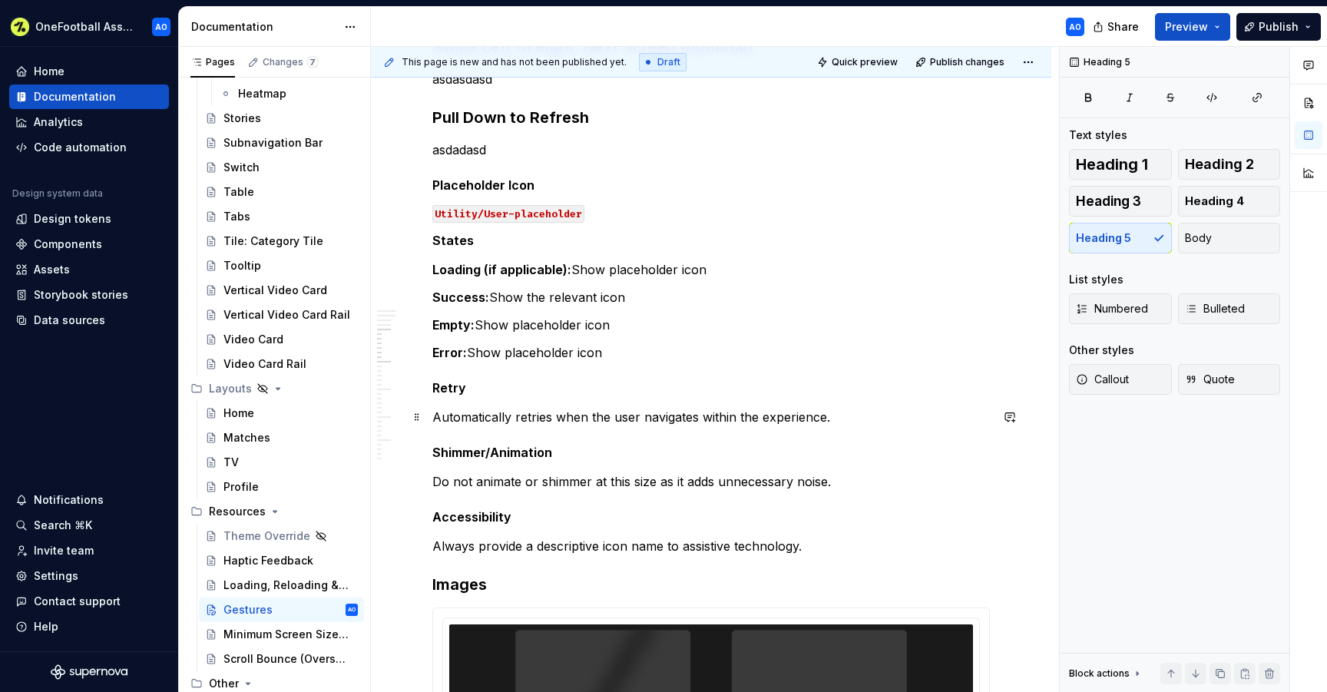
scroll to position [552, 0]
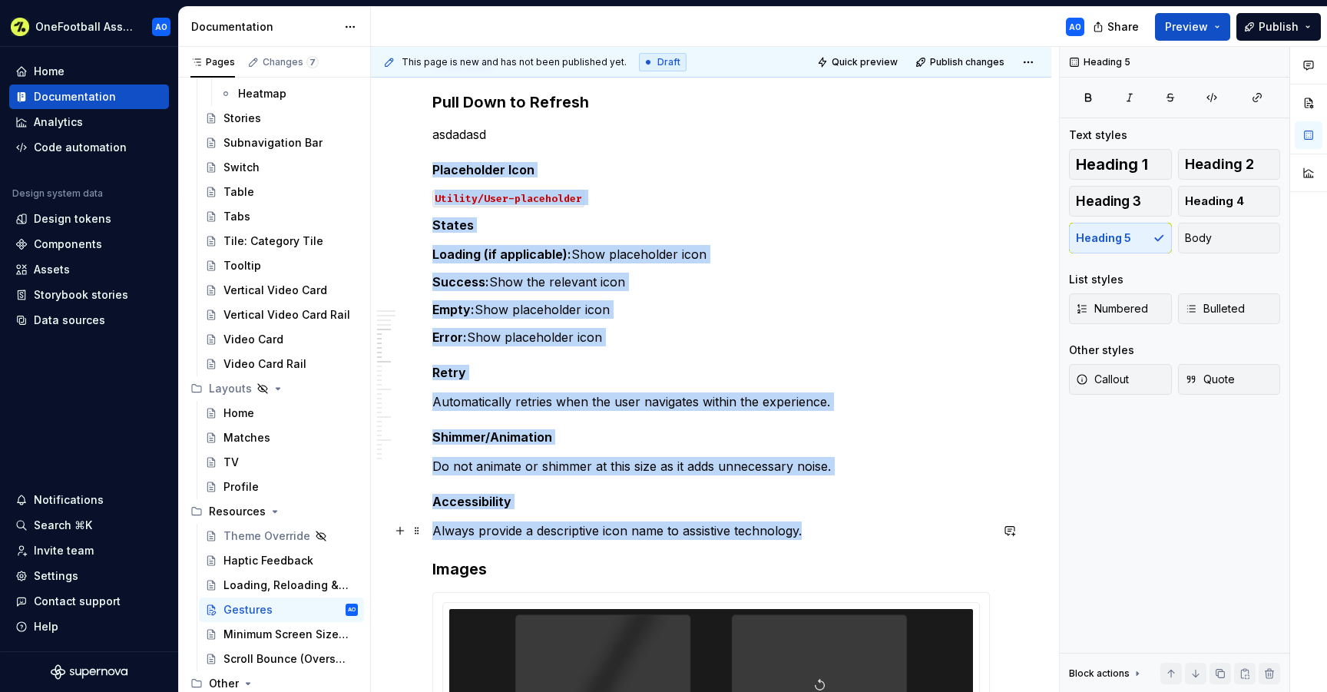
click at [804, 530] on p "Always provide a descriptive icon name to assistive technology." at bounding box center [710, 530] width 557 height 18
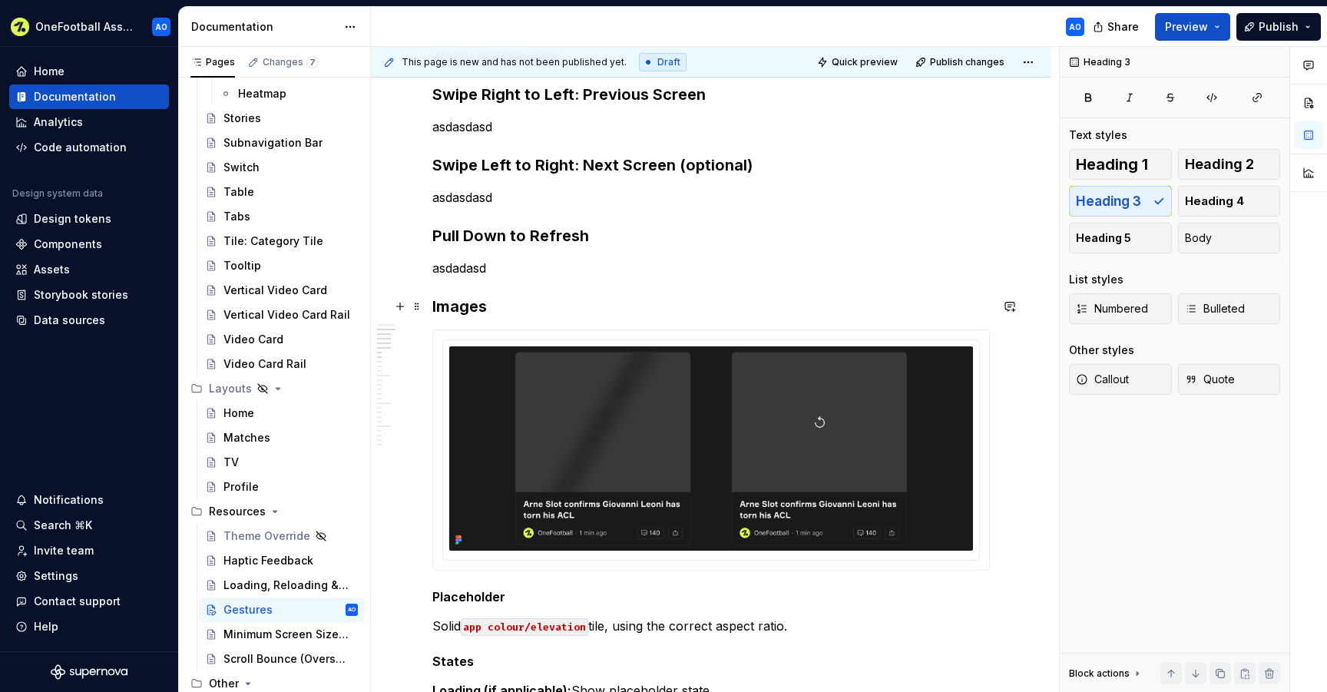
scroll to position [411, 0]
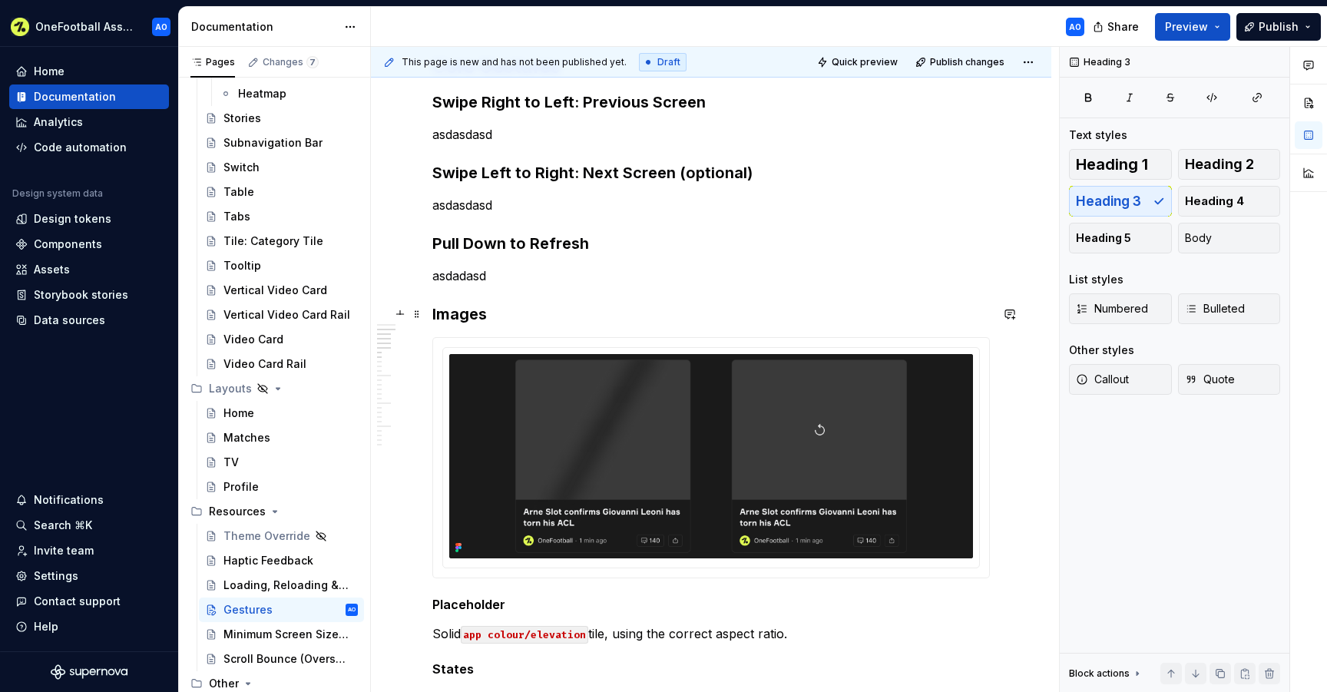
click at [461, 313] on h3 "Images" at bounding box center [710, 313] width 557 height 21
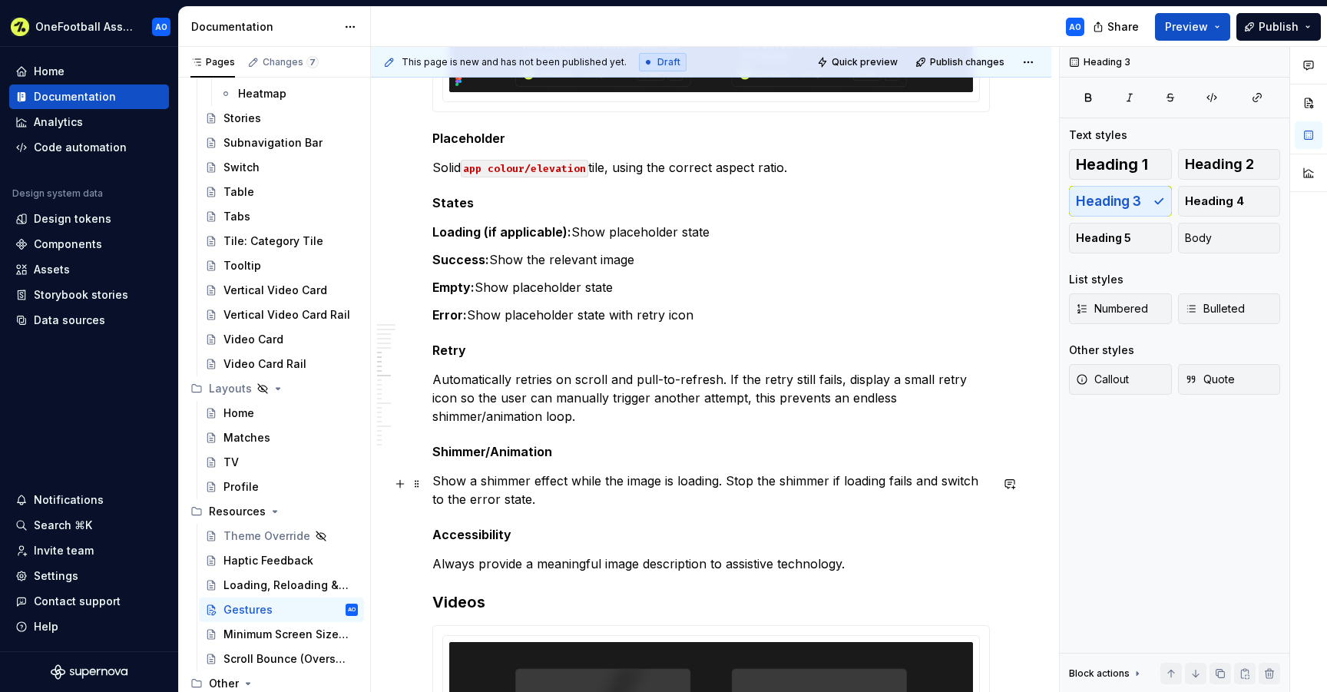
scroll to position [884, 0]
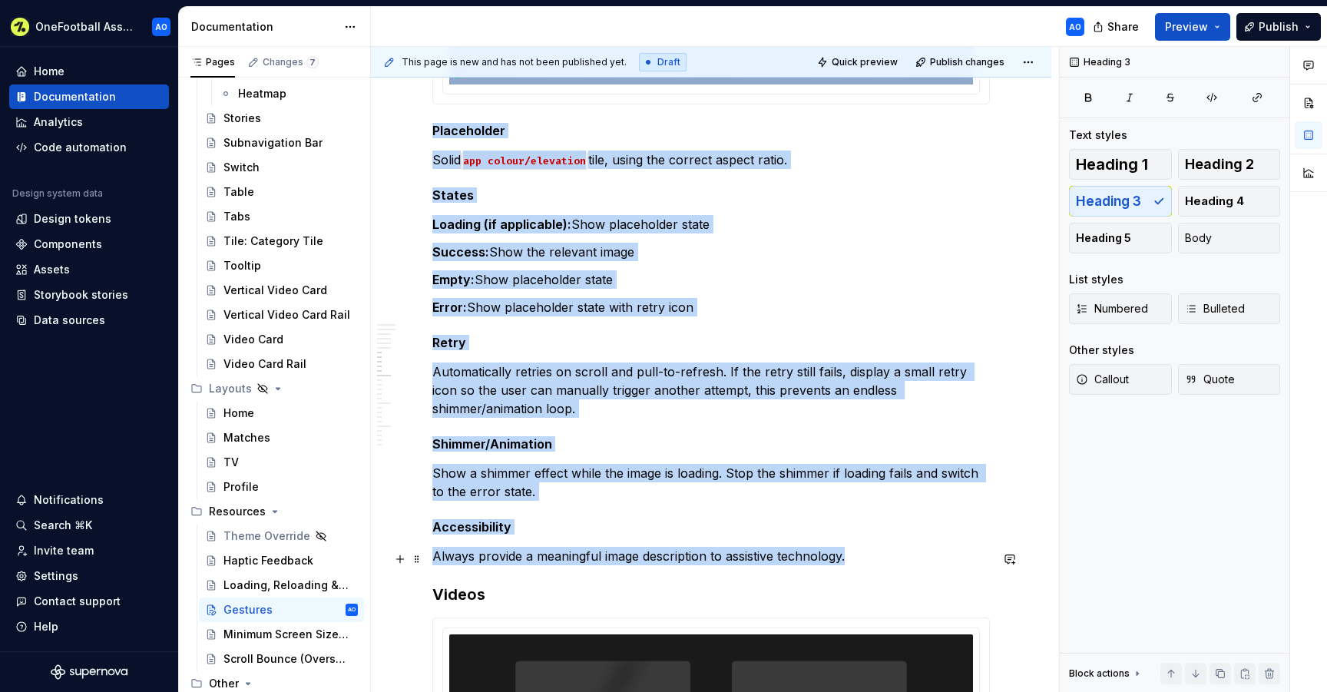
click at [852, 557] on p "Always provide a meaningful image description to assistive technology." at bounding box center [710, 556] width 557 height 18
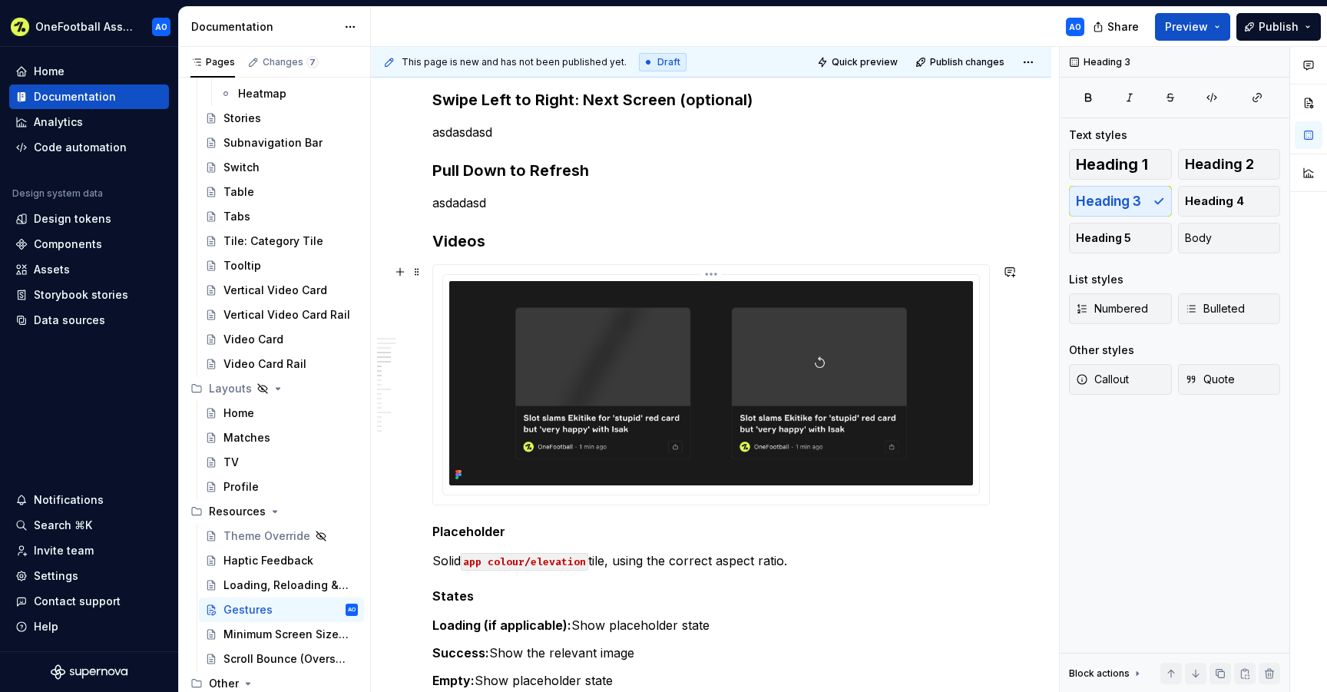
scroll to position [463, 0]
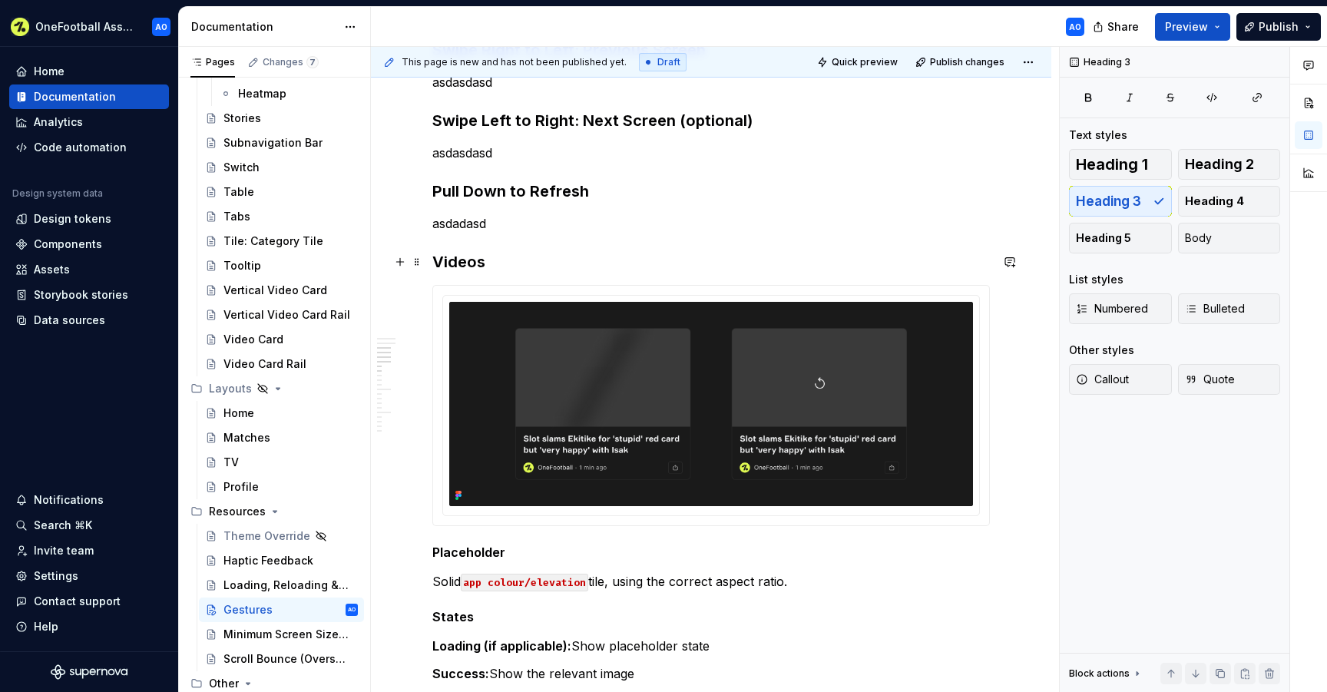
click at [464, 256] on h3 "Videos" at bounding box center [710, 261] width 557 height 21
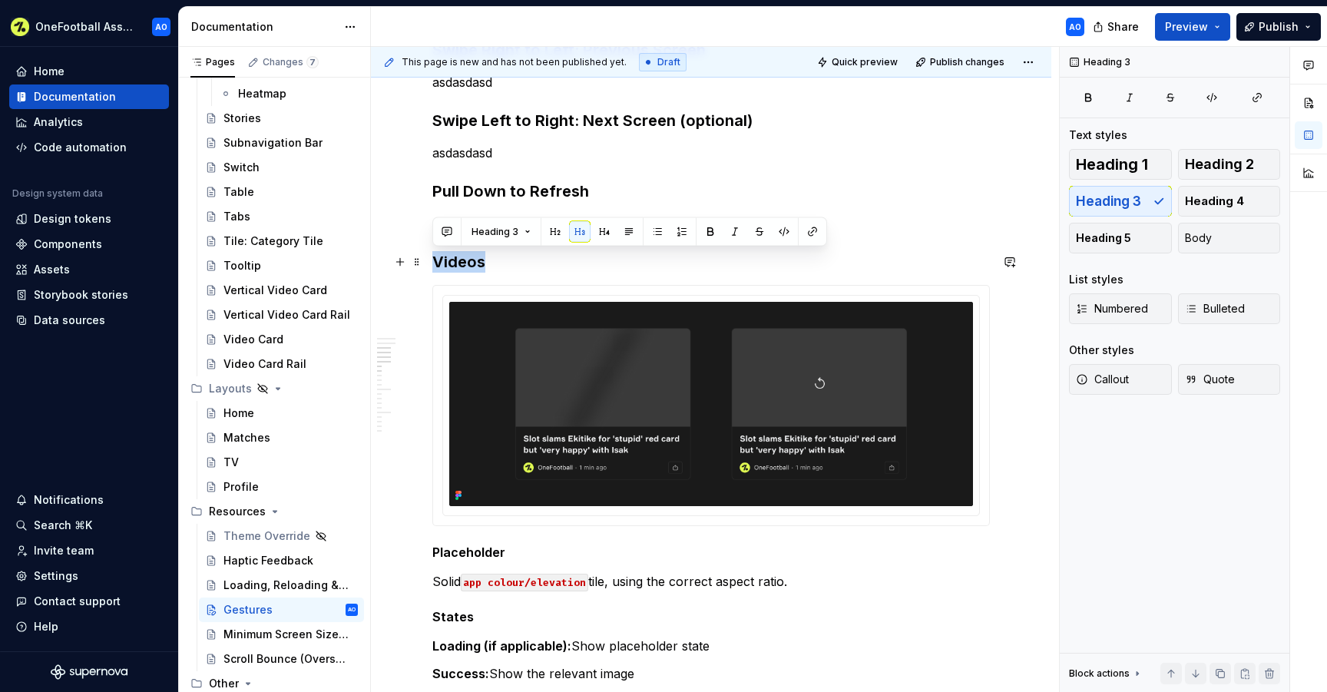
click at [464, 256] on h3 "Videos" at bounding box center [710, 261] width 557 height 21
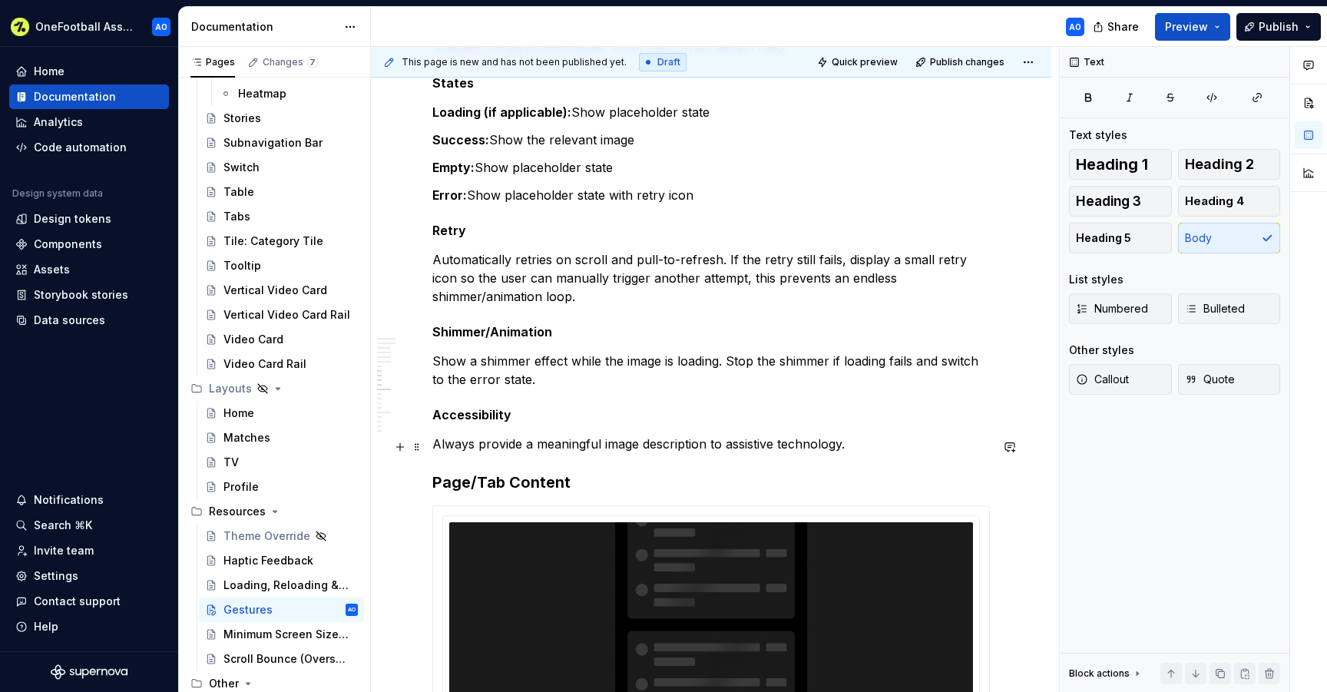
click at [874, 449] on p "Always provide a meaningful image description to assistive technology." at bounding box center [710, 443] width 557 height 18
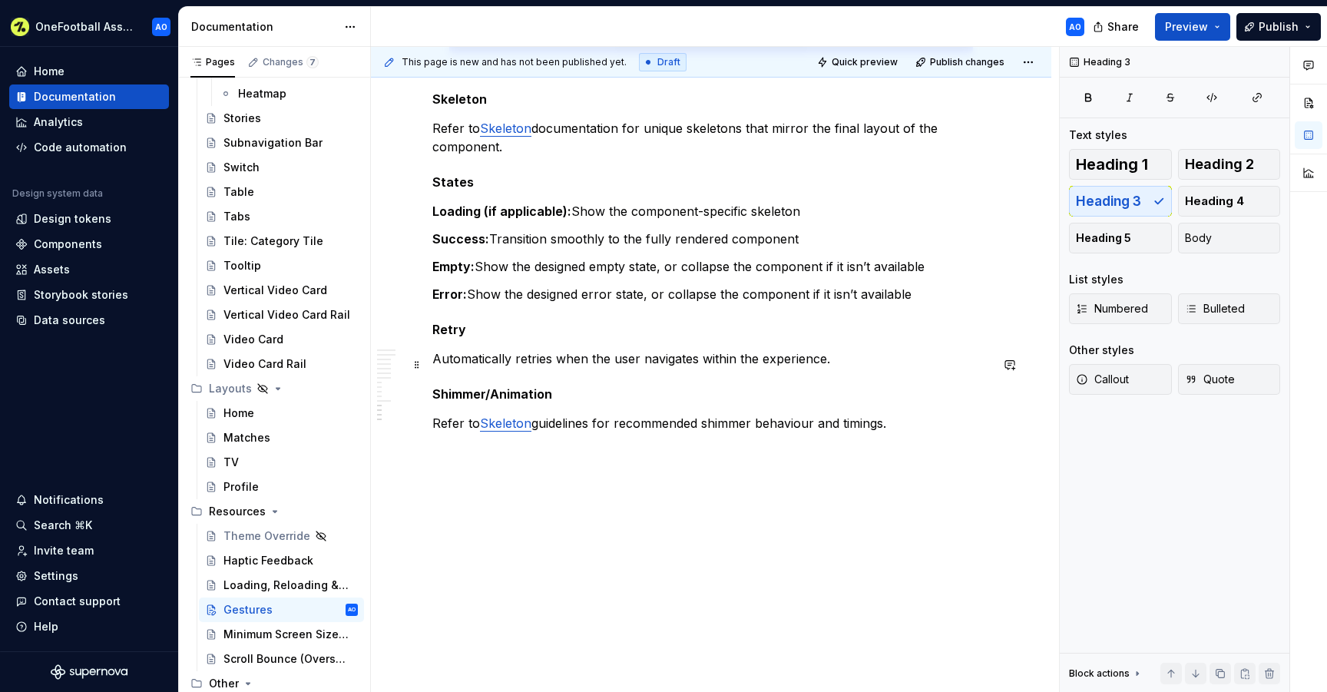
scroll to position [1630, 0]
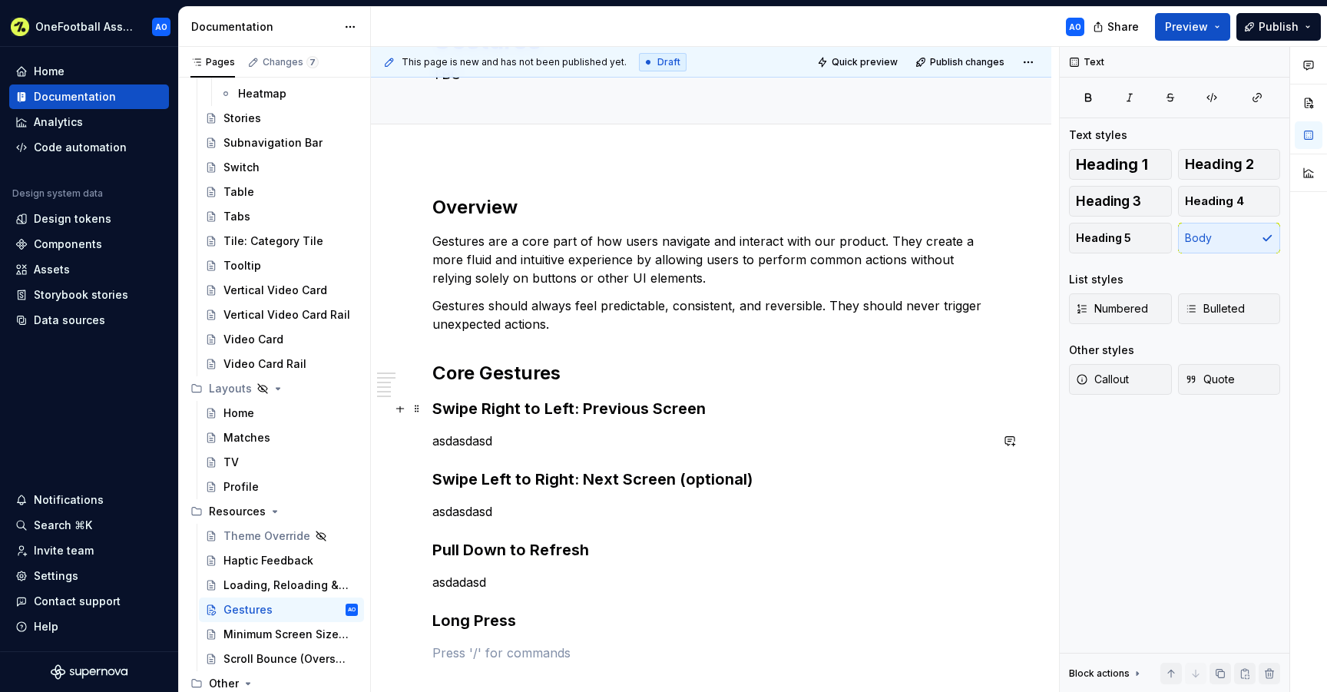
scroll to position [38, 0]
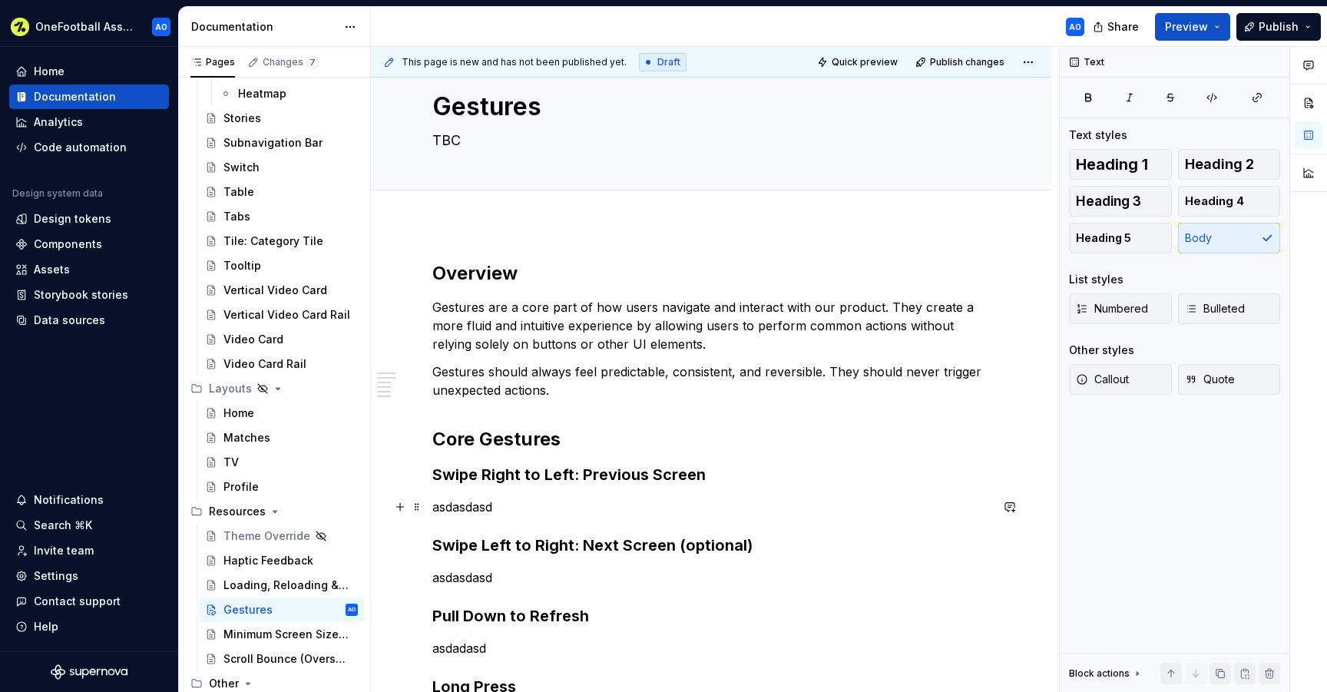
click at [478, 502] on p "asdasdasd" at bounding box center [710, 506] width 557 height 18
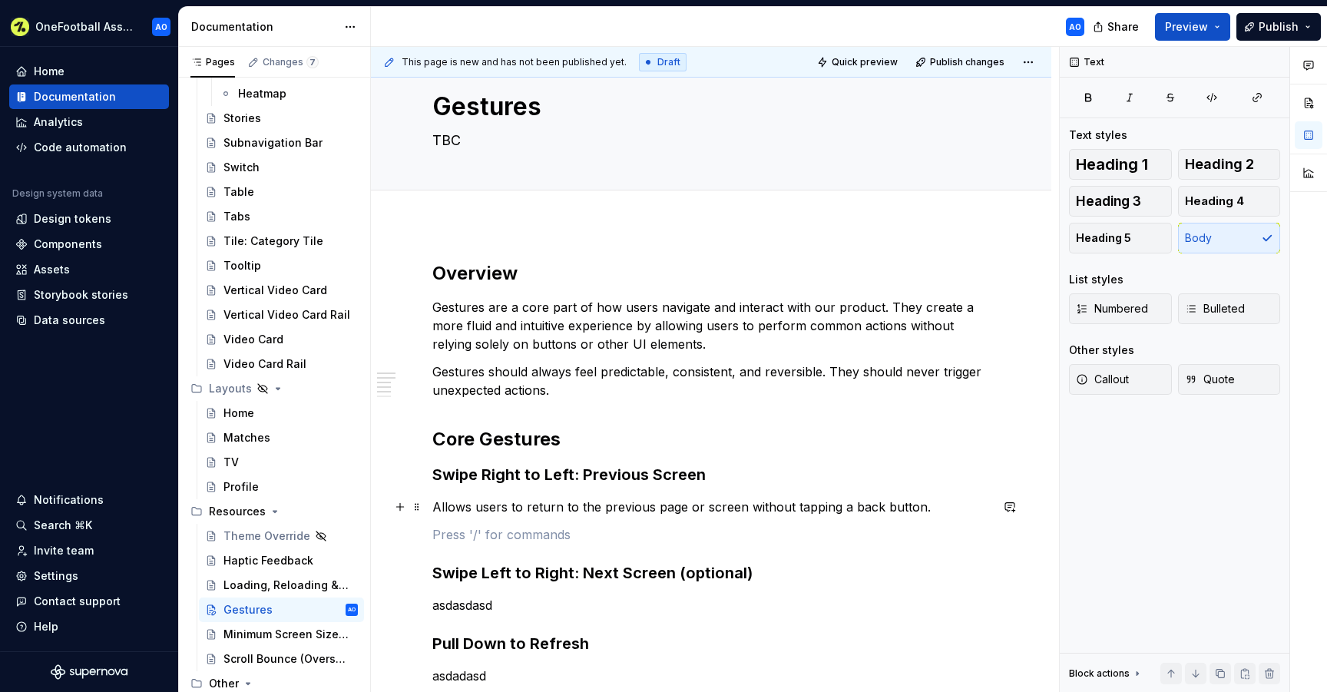
click at [434, 506] on p "Allows users to return to the previous page or screen without tapping a back bu…" at bounding box center [710, 506] width 557 height 18
click at [270, 633] on div "Minimum Screen Size Support" at bounding box center [267, 633] width 88 height 15
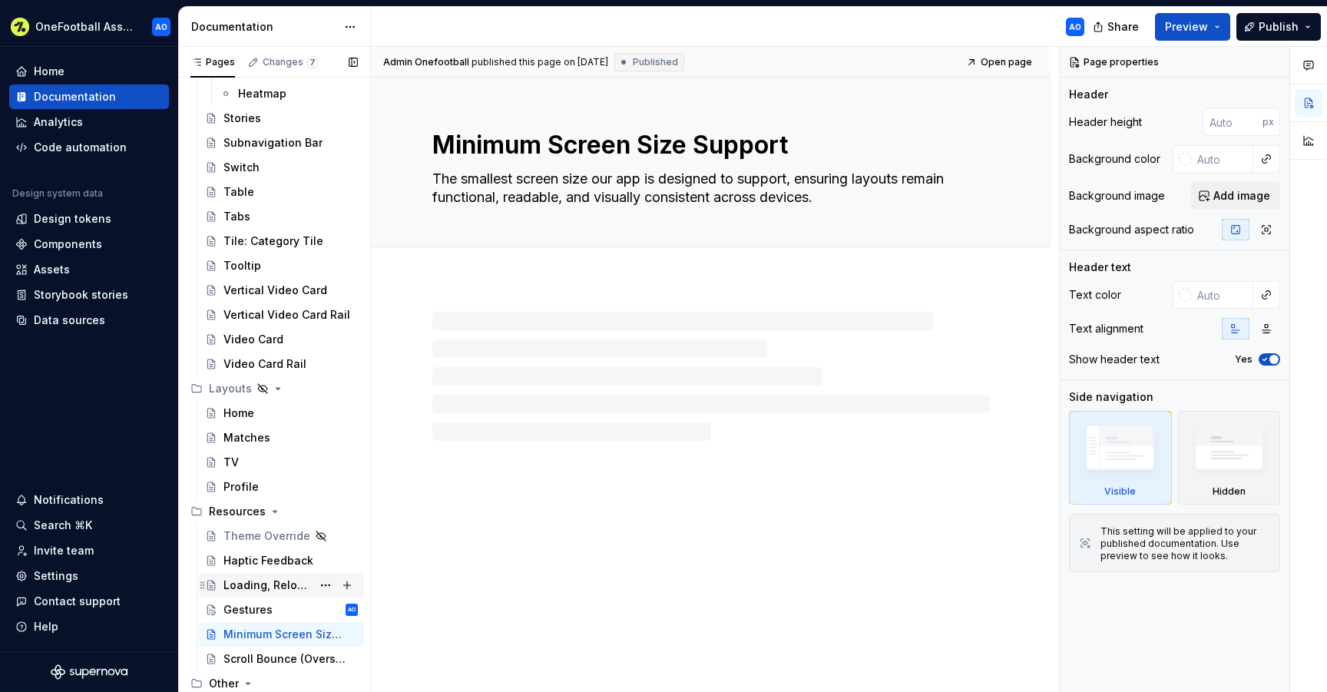
click at [257, 581] on div "Loading, Reloading & Fallbacks" at bounding box center [267, 584] width 88 height 15
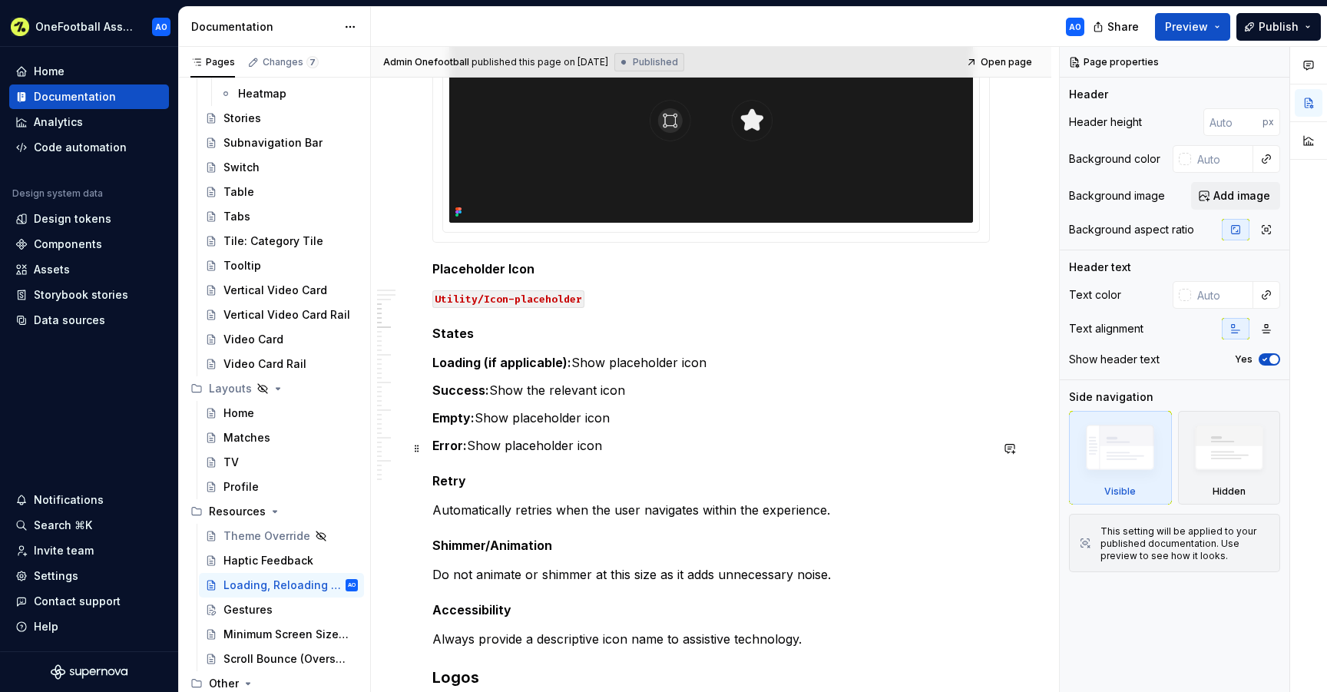
scroll to position [727, 0]
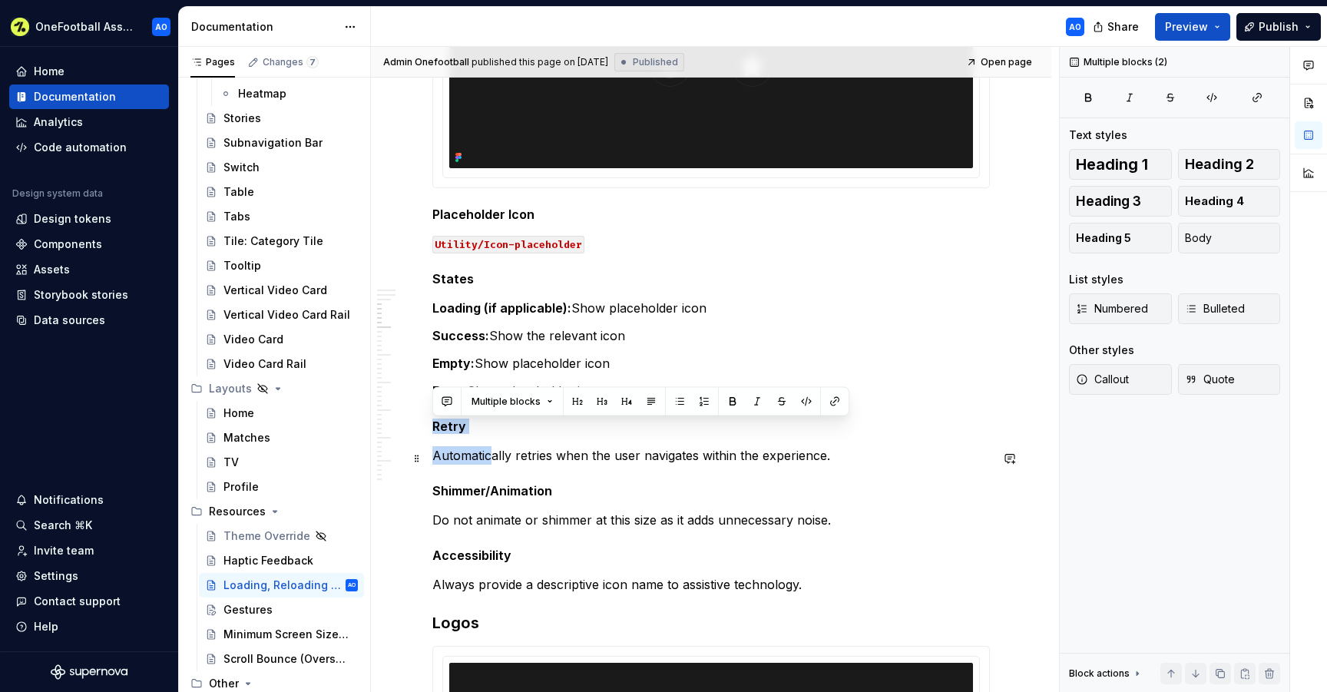
drag, startPoint x: 434, startPoint y: 429, endPoint x: 493, endPoint y: 453, distance: 63.0
copy div "Retry Automatic"
click at [263, 610] on div "Gestures" at bounding box center [247, 609] width 49 height 15
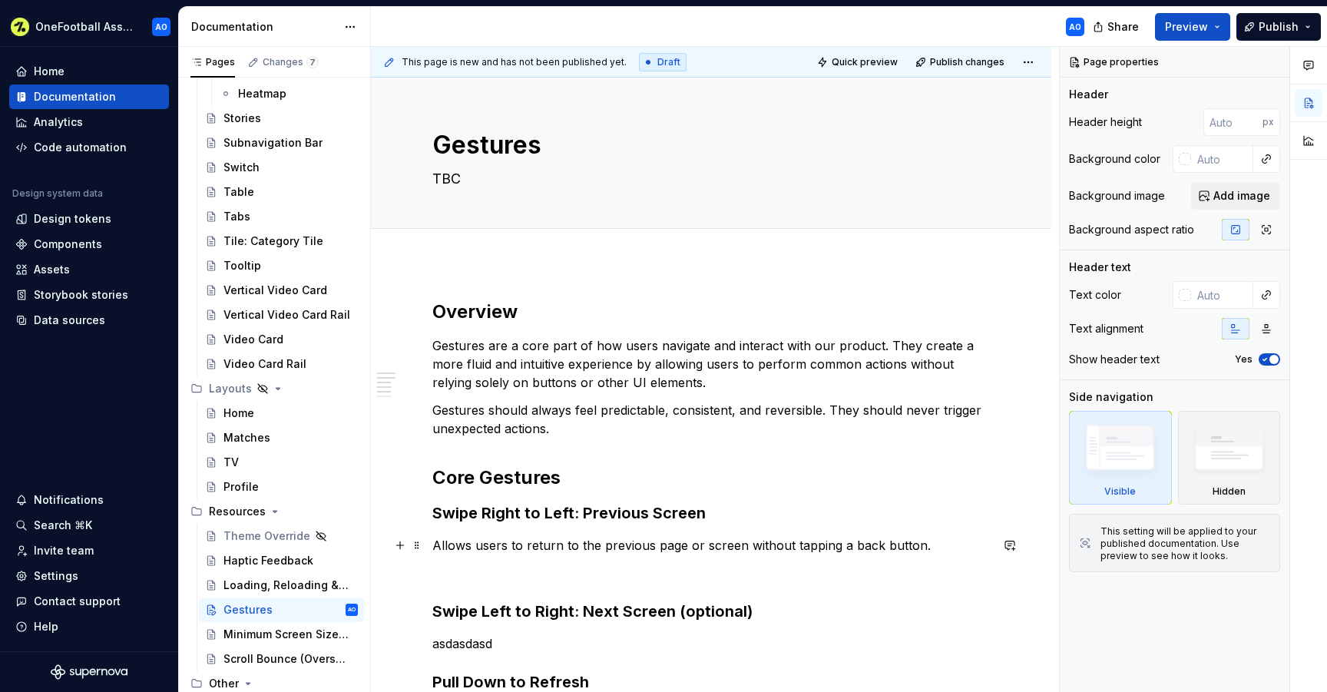
click at [436, 545] on p "Allows users to return to the previous page or screen without tapping a back bu…" at bounding box center [710, 545] width 557 height 18
type textarea "*"
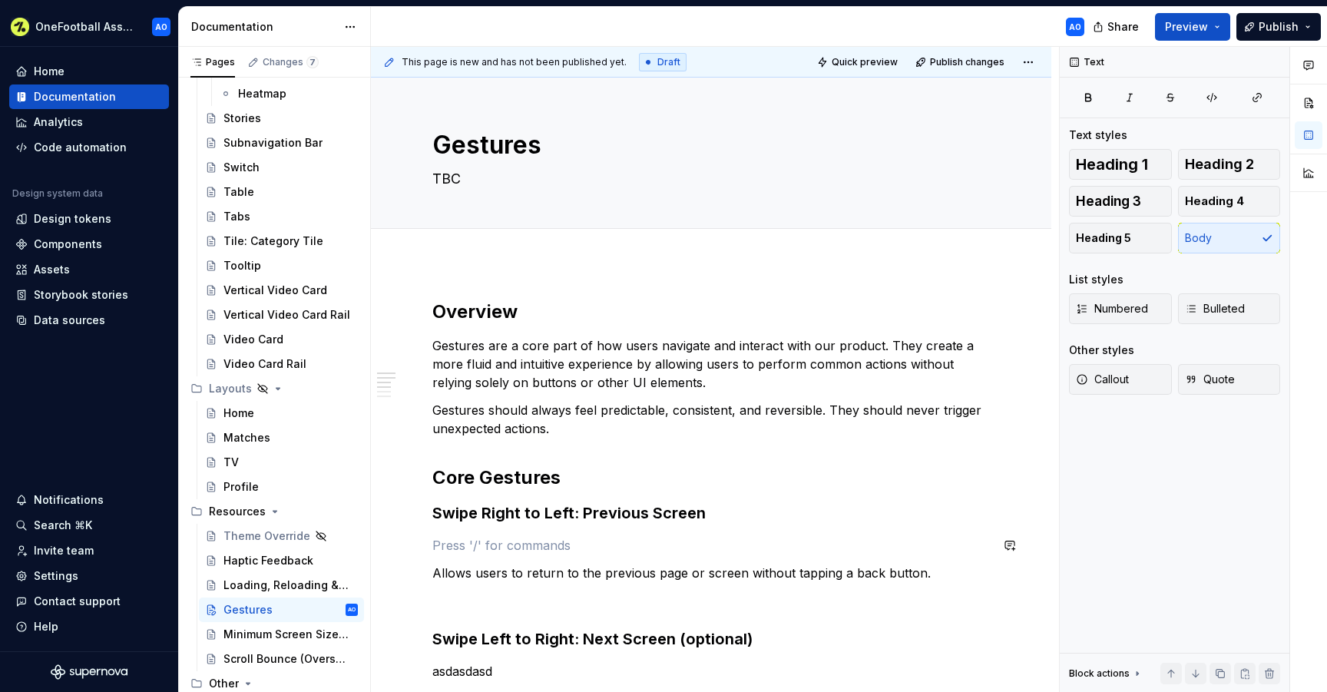
paste div
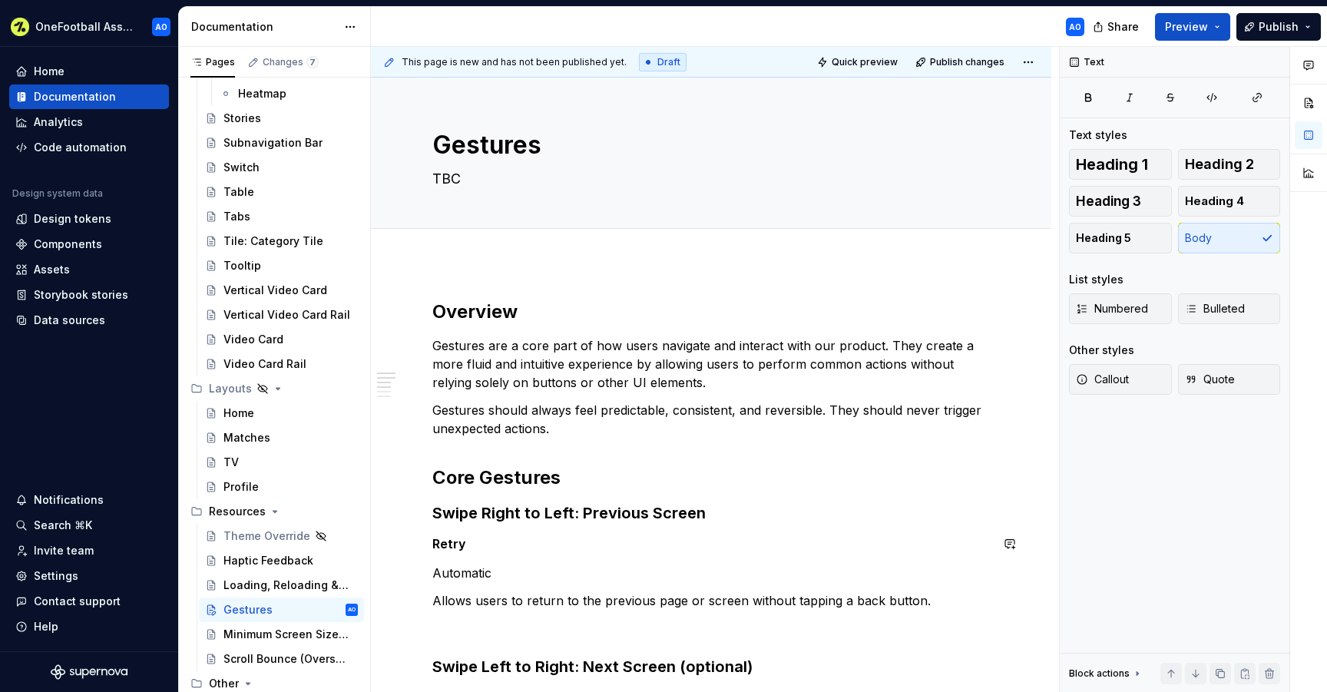
click at [440, 540] on h5 "Retry" at bounding box center [710, 543] width 557 height 15
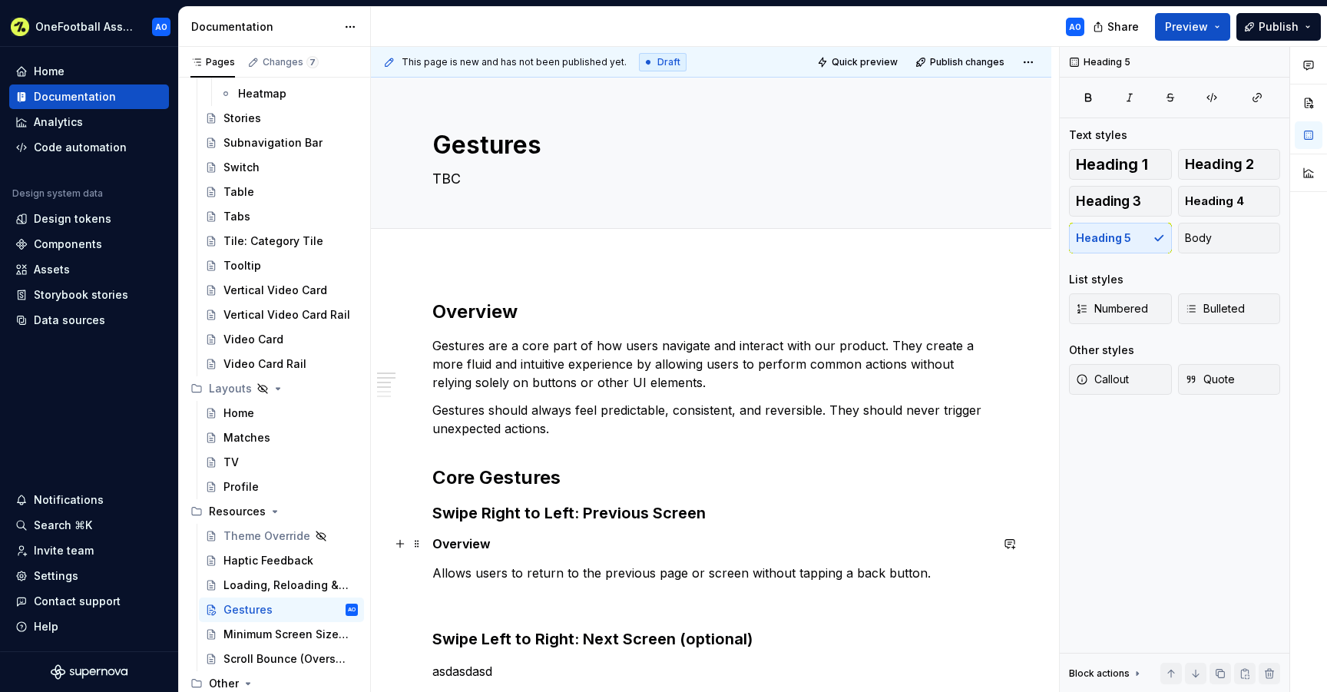
click at [433, 545] on h5 "Overview" at bounding box center [710, 543] width 557 height 15
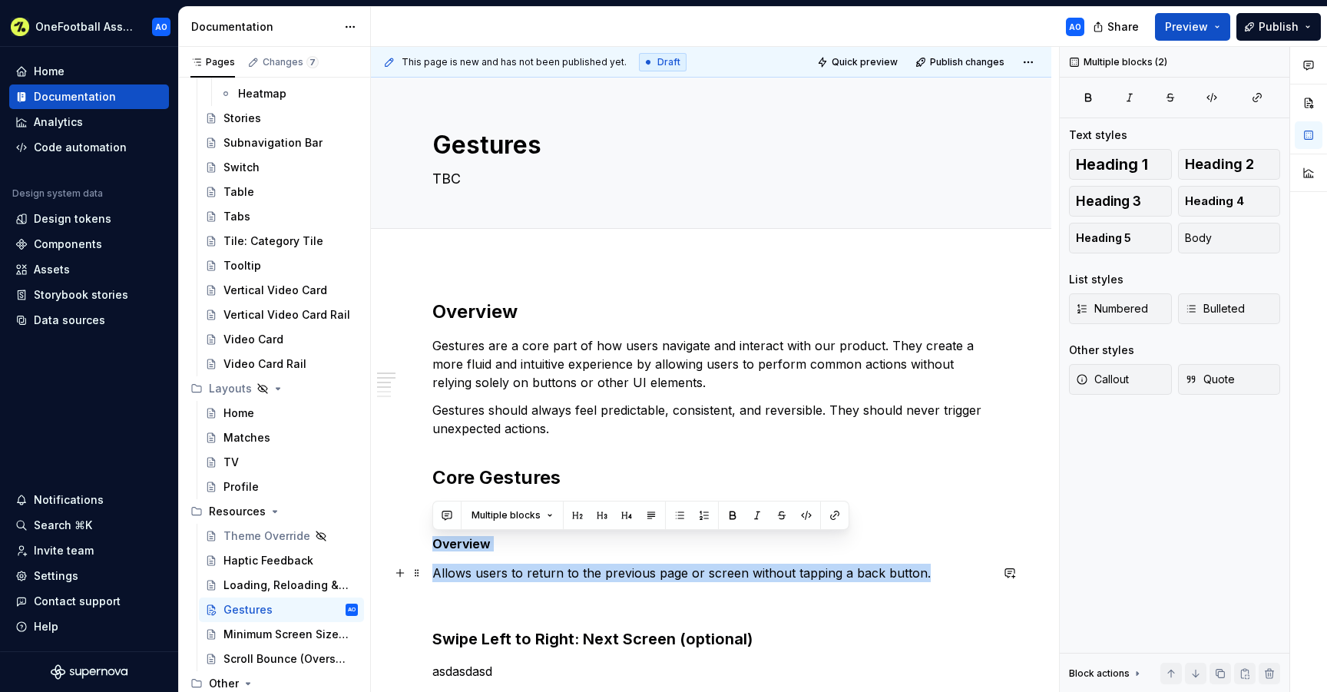
click at [921, 572] on p "Allows users to return to the previous page or screen without tapping a back bu…" at bounding box center [710, 572] width 557 height 18
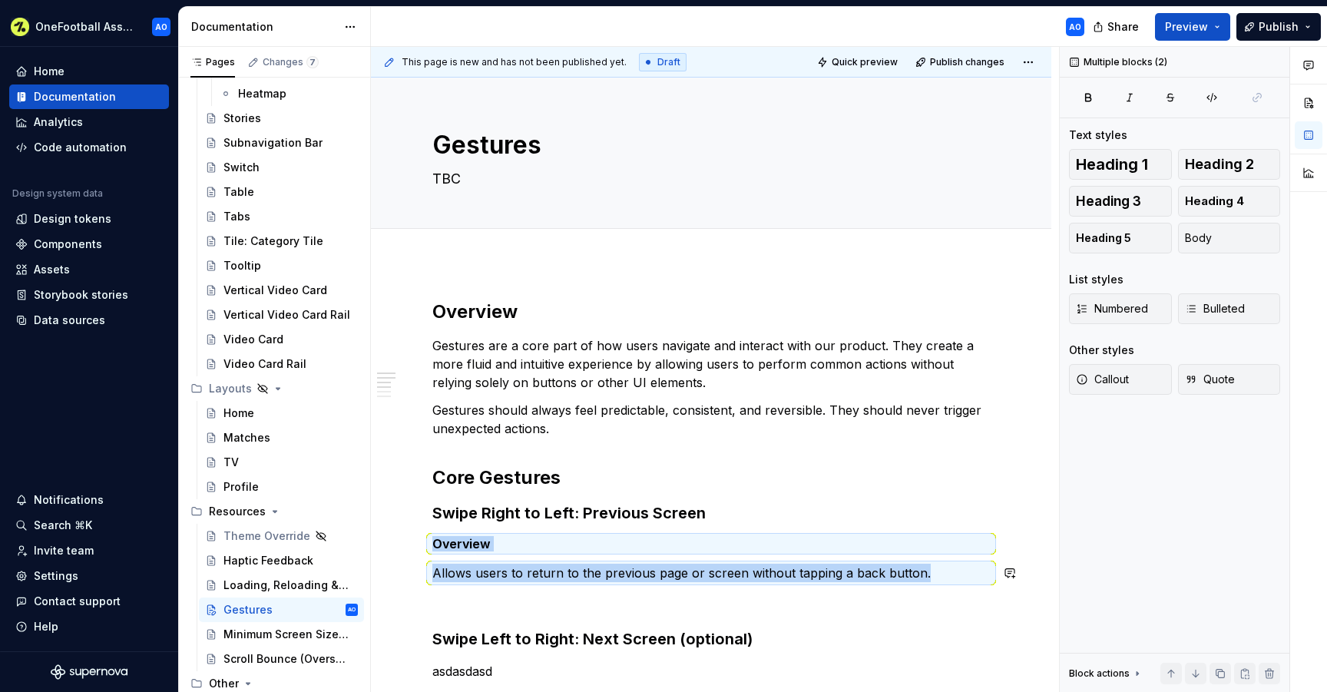
copy div "Overview Allows users to return to the previous page or screen without tapping …"
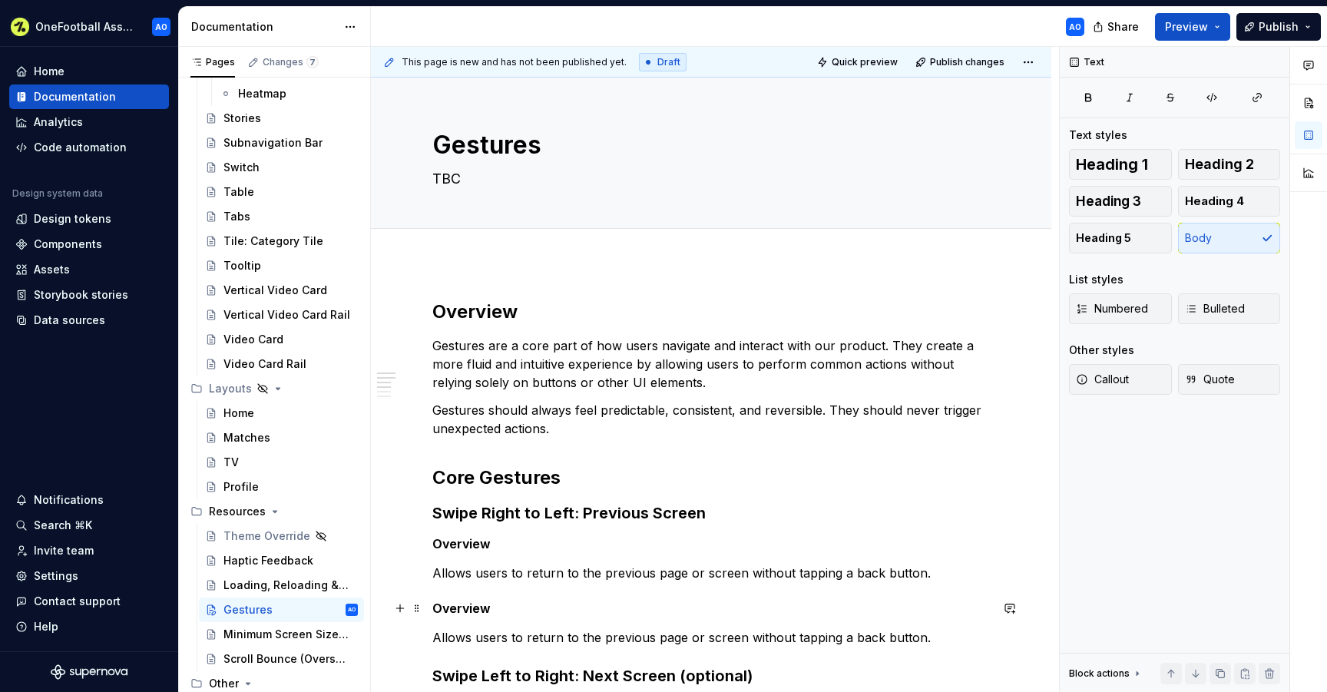
click at [451, 608] on h5 "Overview" at bounding box center [710, 607] width 557 height 15
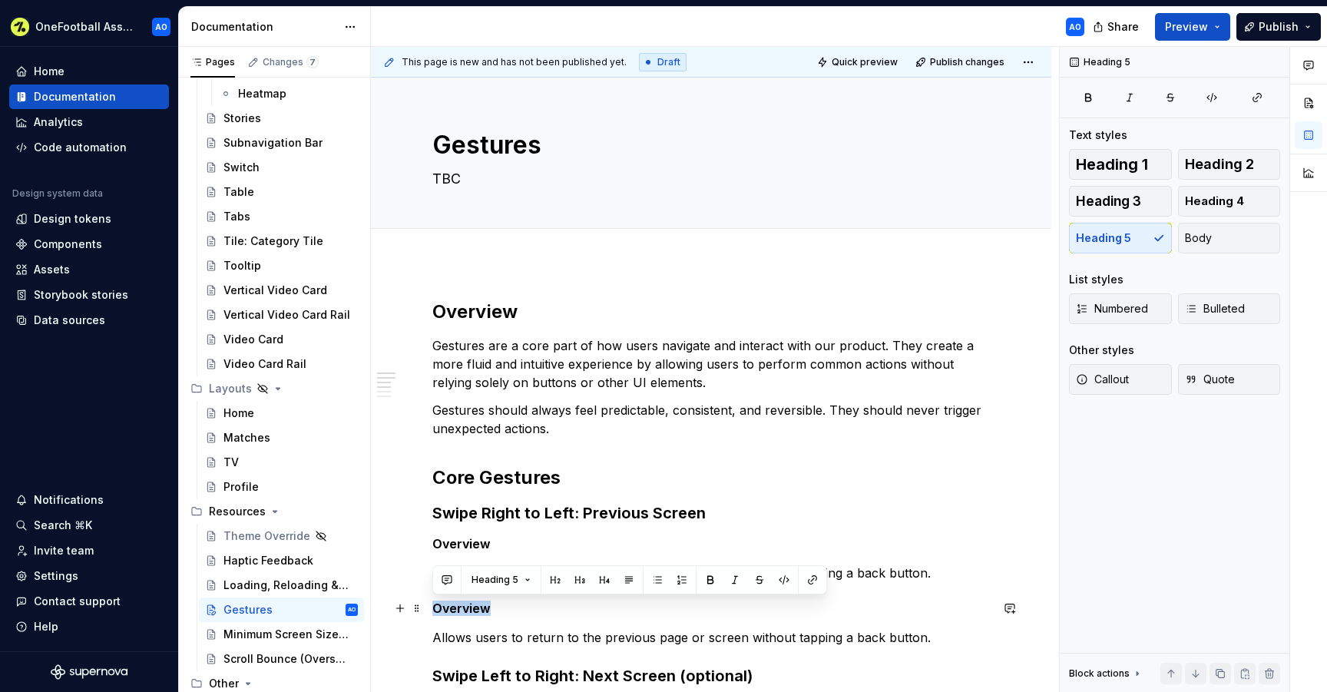
click at [451, 608] on h5 "Overview" at bounding box center [710, 607] width 557 height 15
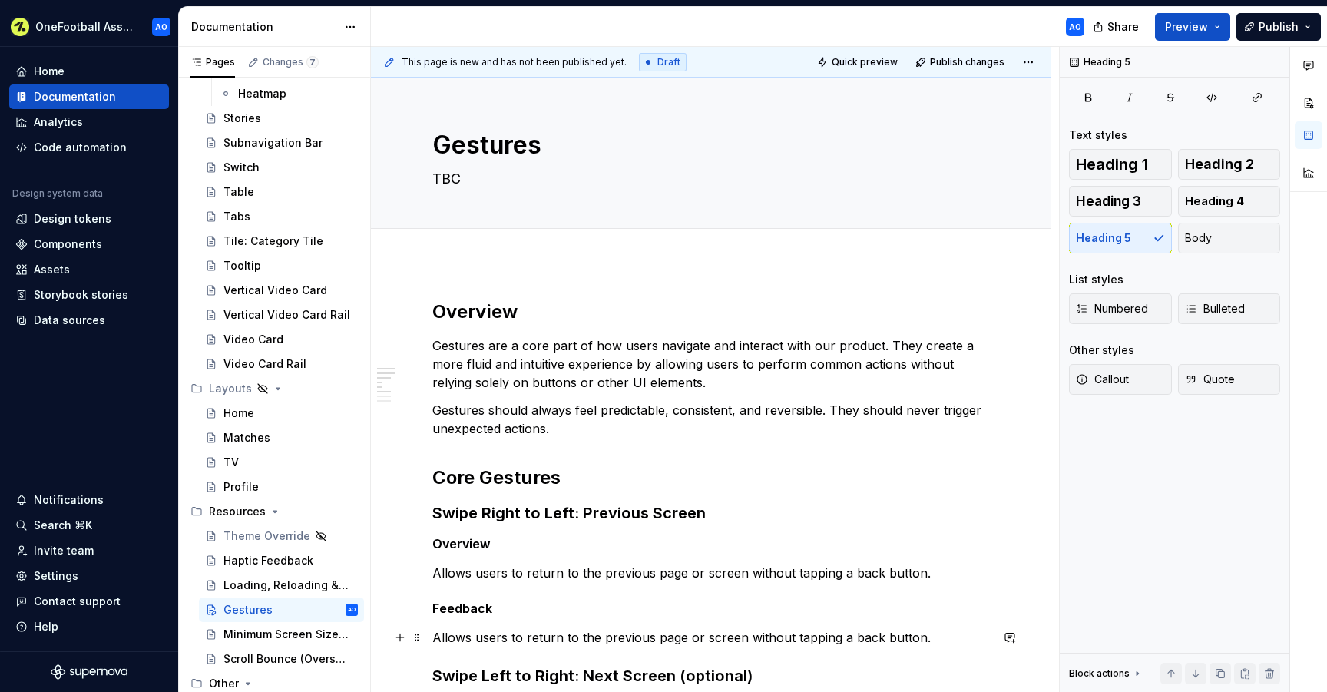
click at [541, 633] on p "Allows users to return to the previous page or screen without tapping a back bu…" at bounding box center [710, 637] width 557 height 18
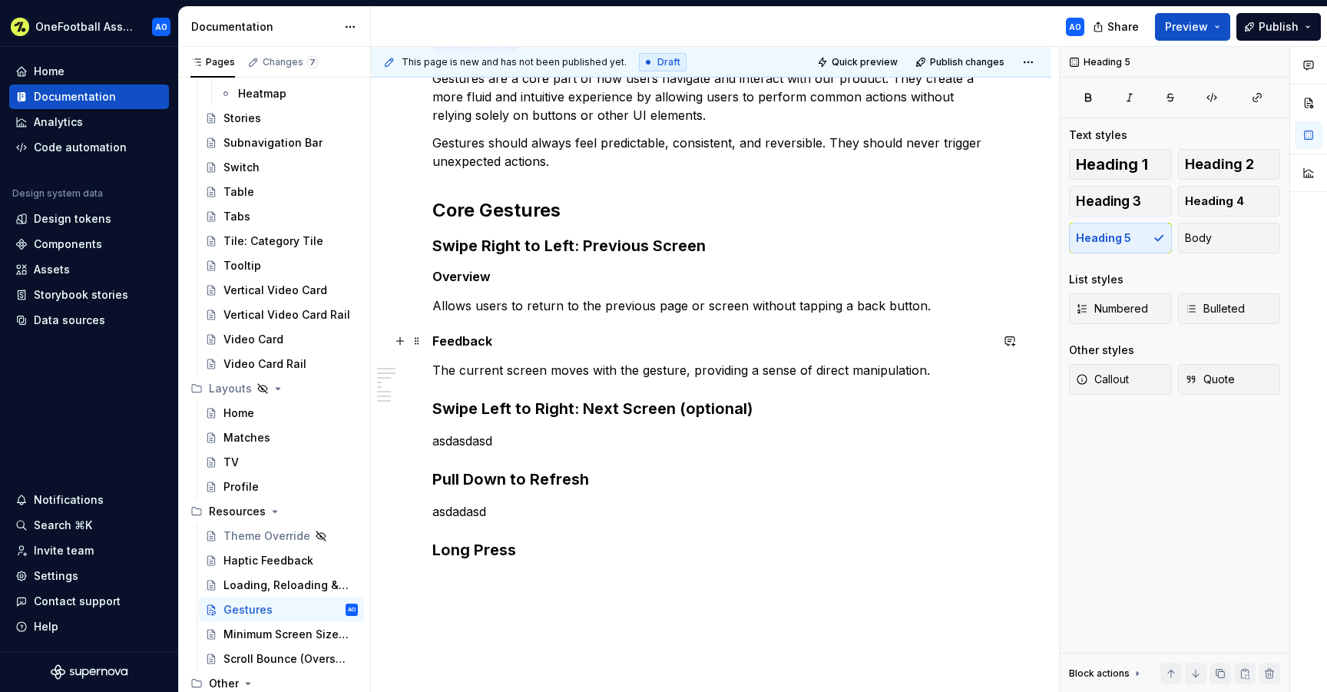
click at [434, 341] on h5 "Feedback" at bounding box center [710, 340] width 557 height 15
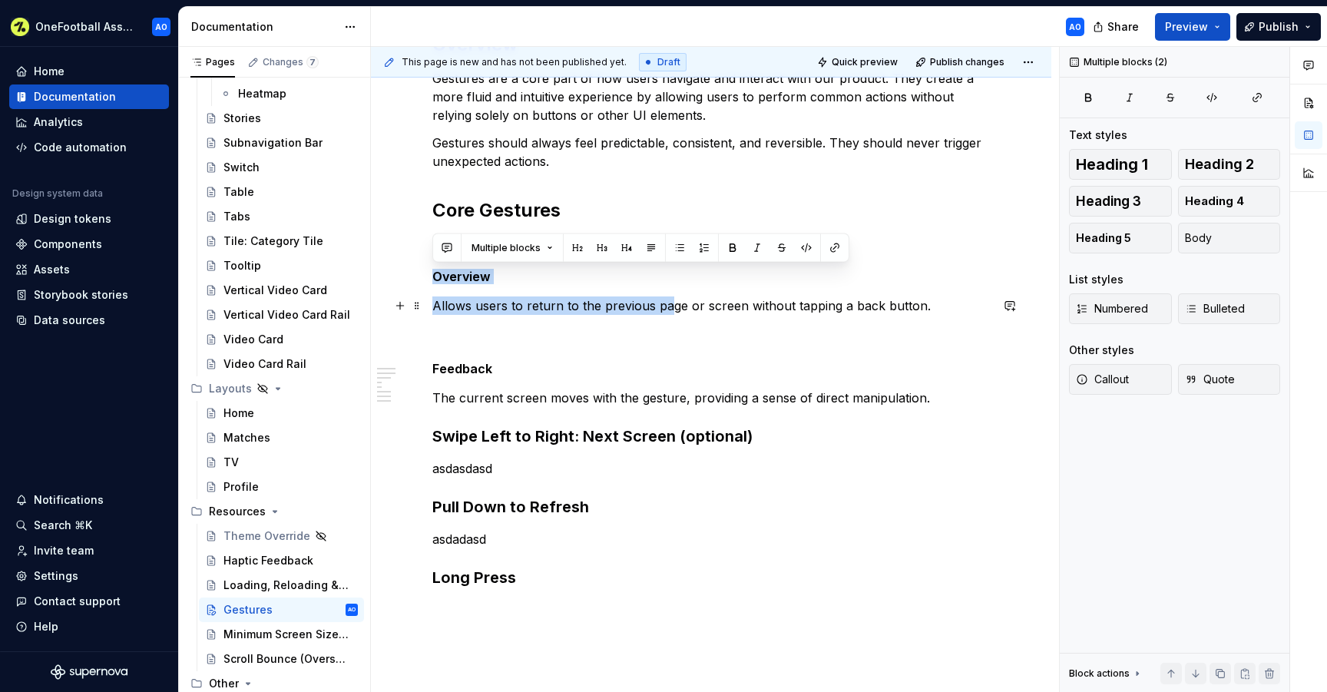
drag, startPoint x: 435, startPoint y: 271, endPoint x: 665, endPoint y: 300, distance: 231.4
click at [665, 300] on div "Overview Gestures are a core part of how users navigate and interact with our p…" at bounding box center [710, 325] width 557 height 586
copy div "Overview Allows users to return to the previous pa"
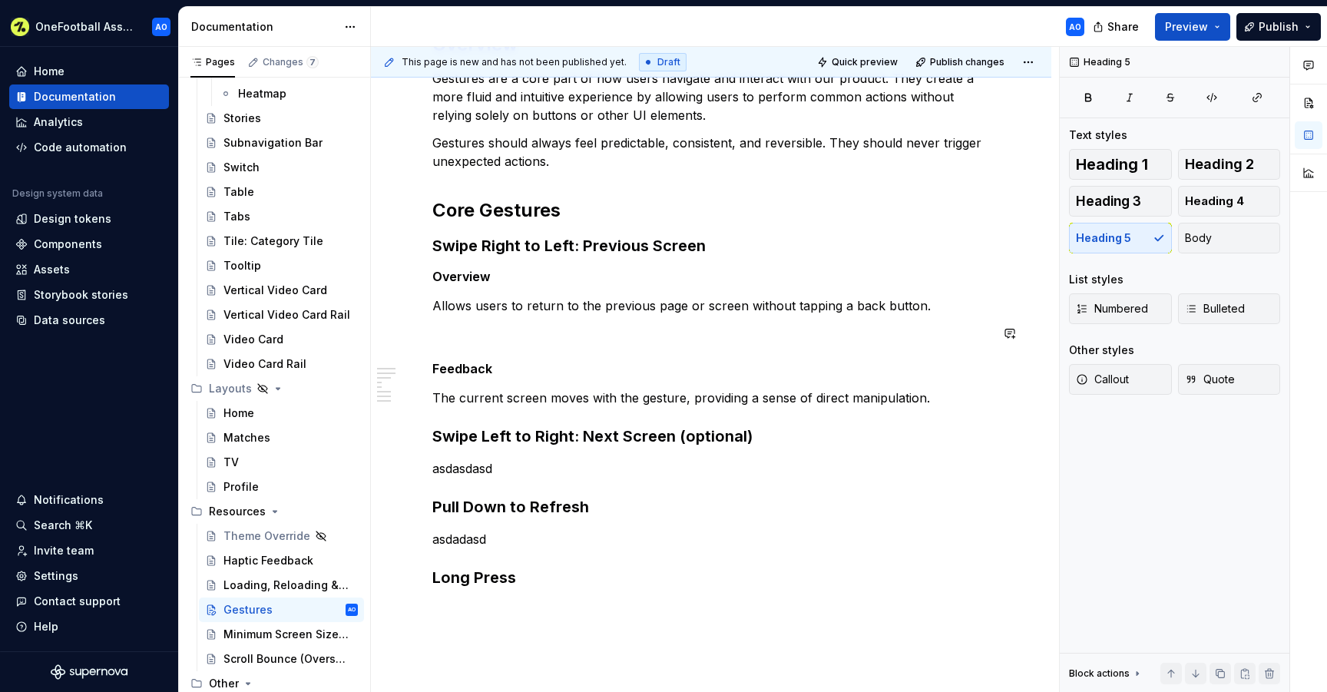
click at [541, 345] on div "Overview Gestures are a core part of how users navigate and interact with our p…" at bounding box center [710, 325] width 557 height 586
click at [481, 331] on p at bounding box center [710, 333] width 557 height 18
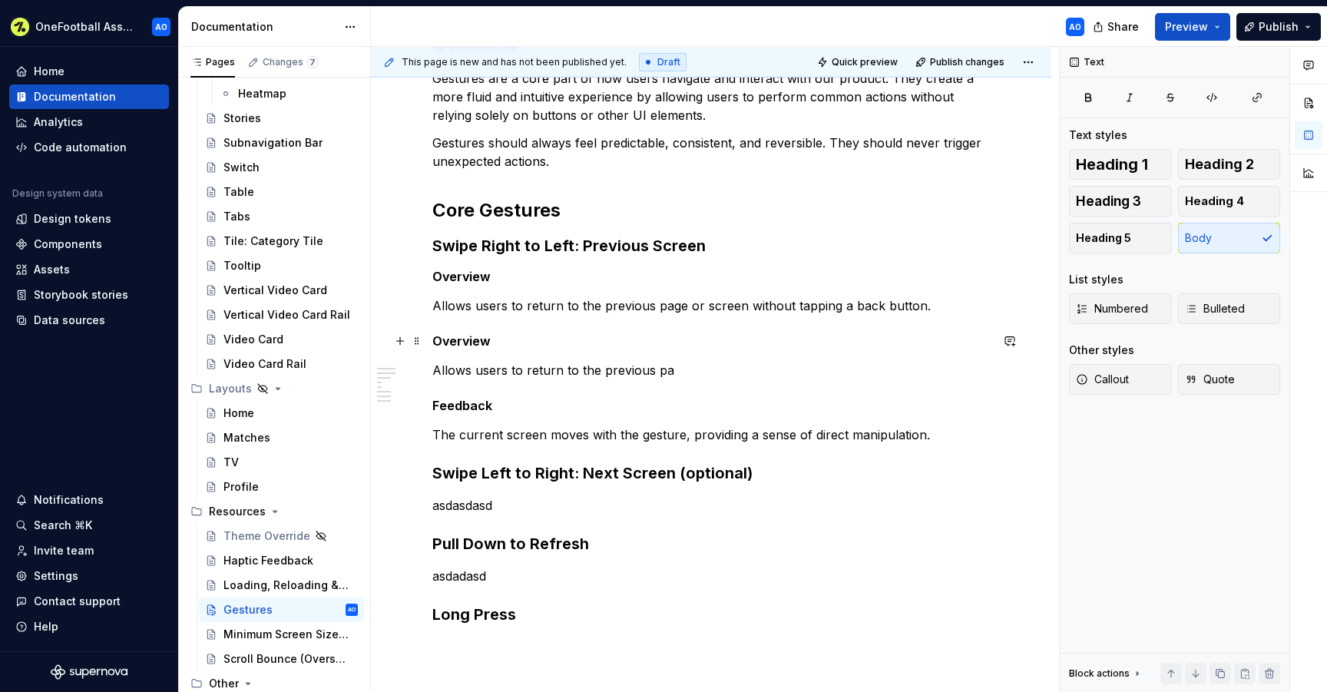
click at [467, 336] on h5 "Overview" at bounding box center [710, 340] width 557 height 15
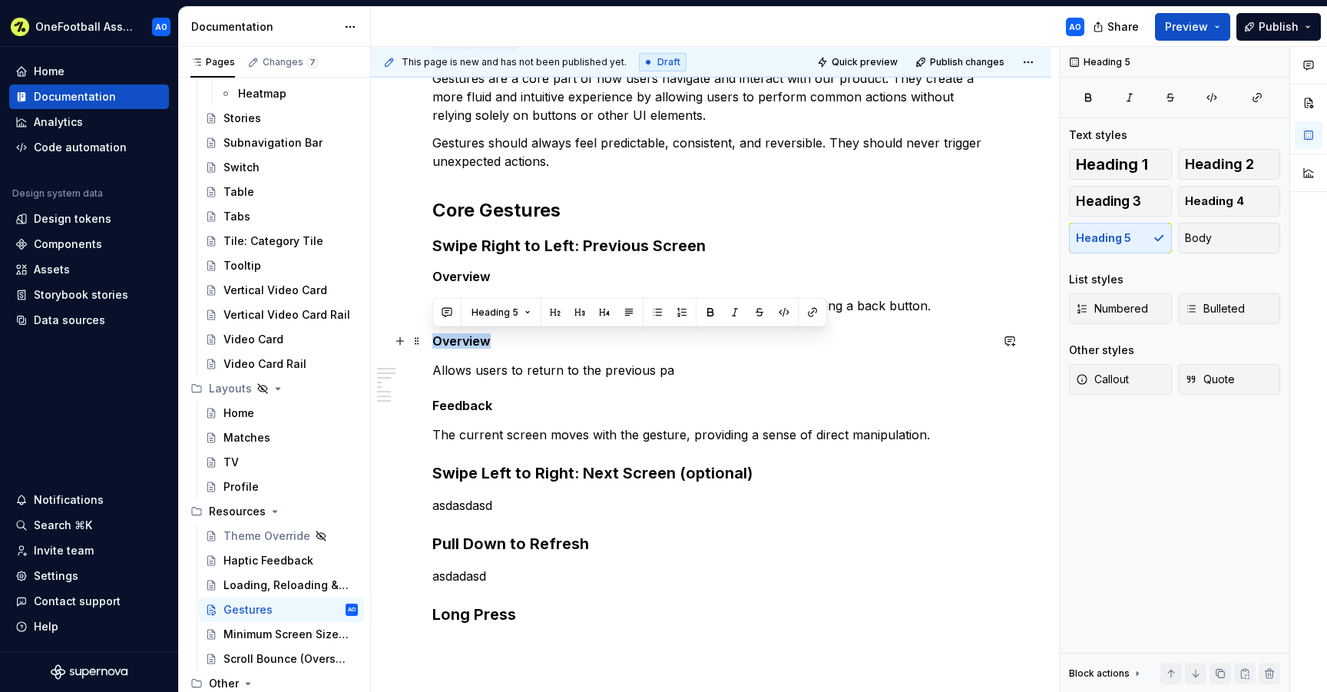
click at [467, 336] on h5 "Overview" at bounding box center [710, 340] width 557 height 15
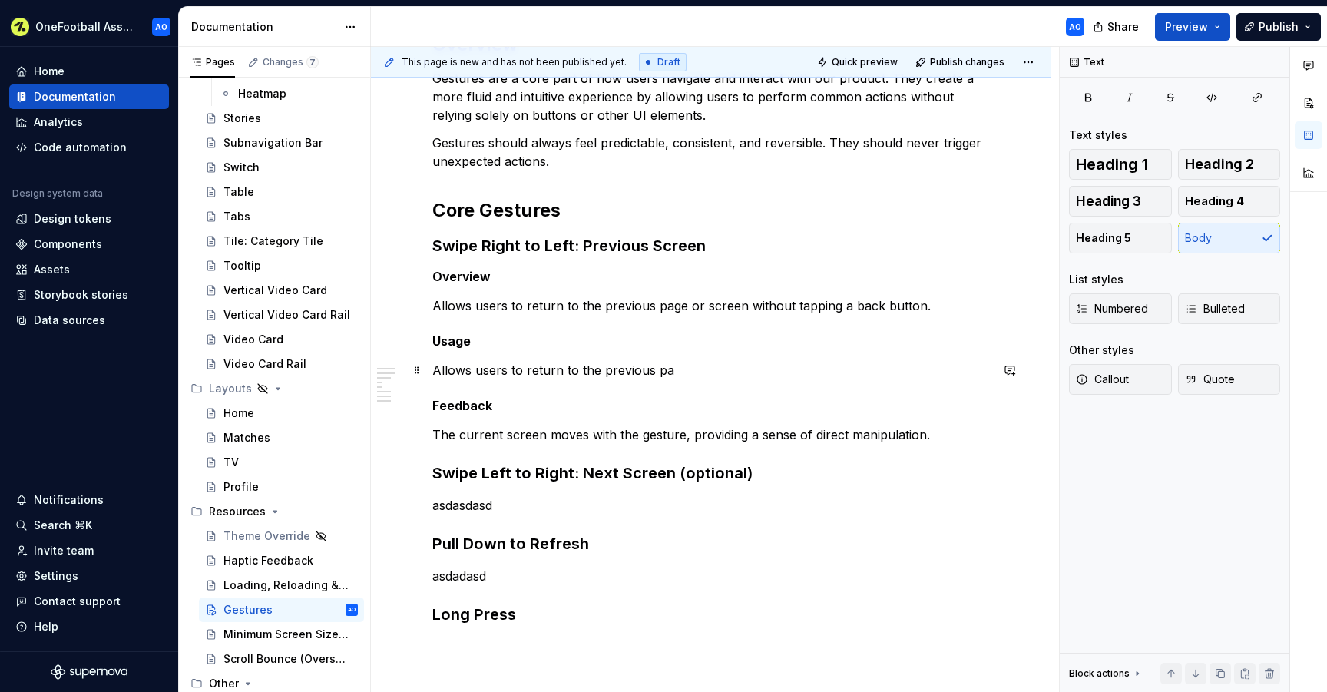
click at [689, 370] on p "Allows users to return to the previous pa" at bounding box center [710, 370] width 557 height 18
click at [561, 371] on p "Primary navigation gesture between hierarchical pages." at bounding box center [710, 370] width 557 height 18
click at [723, 368] on p "Primary navigation between hierarchical pages." at bounding box center [710, 370] width 557 height 18
click at [511, 467] on h3 "Swipe Left to Right: Next Screen (optional)" at bounding box center [710, 472] width 557 height 21
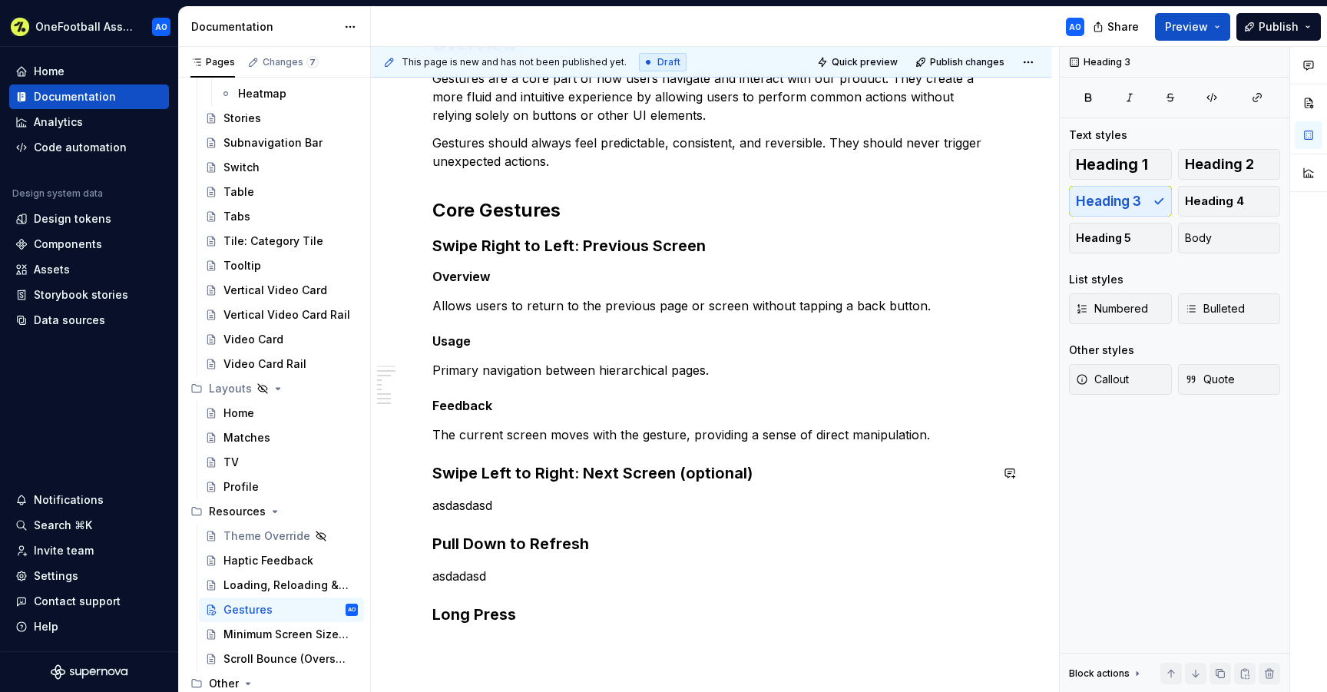
scroll to position [339, 0]
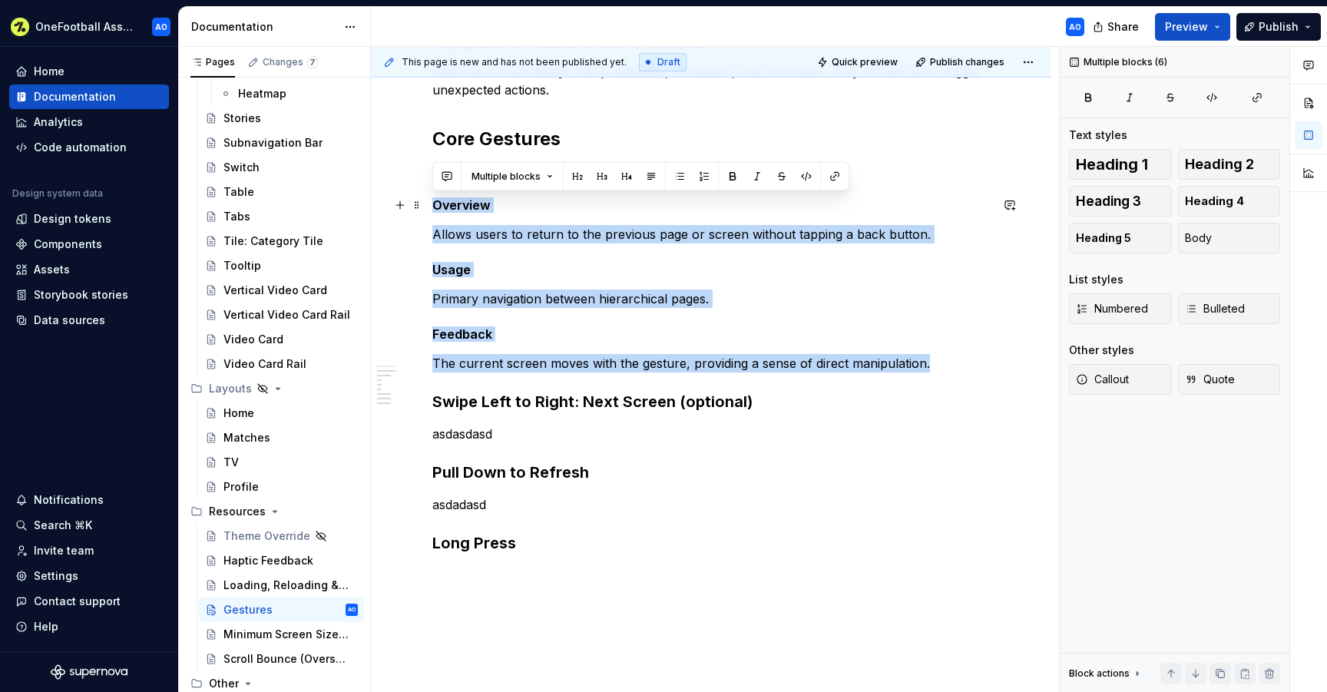
drag, startPoint x: 928, startPoint y: 359, endPoint x: 435, endPoint y: 204, distance: 516.7
click at [435, 204] on div "Overview Gestures are a core part of how users navigate and interact with our p…" at bounding box center [710, 272] width 557 height 623
copy div "Overview Allows users to return to the previous page or screen without tapping …"
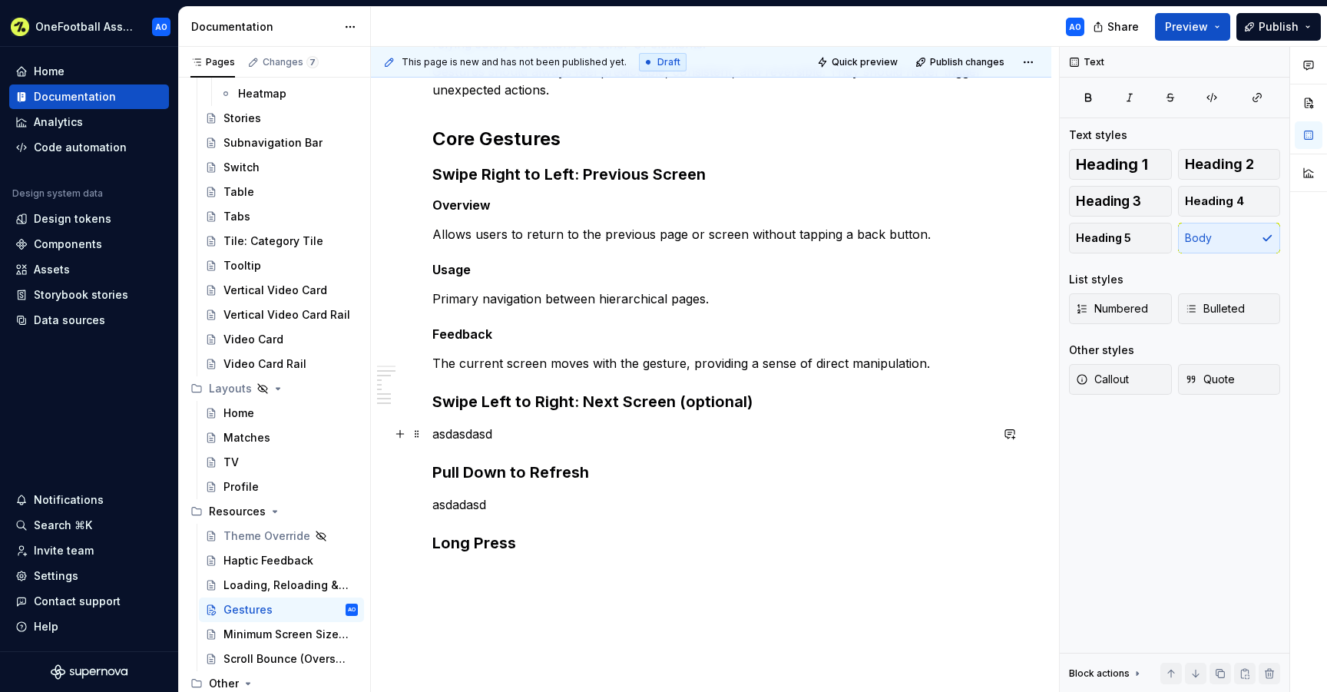
click at [446, 434] on p "asdasdasd" at bounding box center [710, 434] width 557 height 18
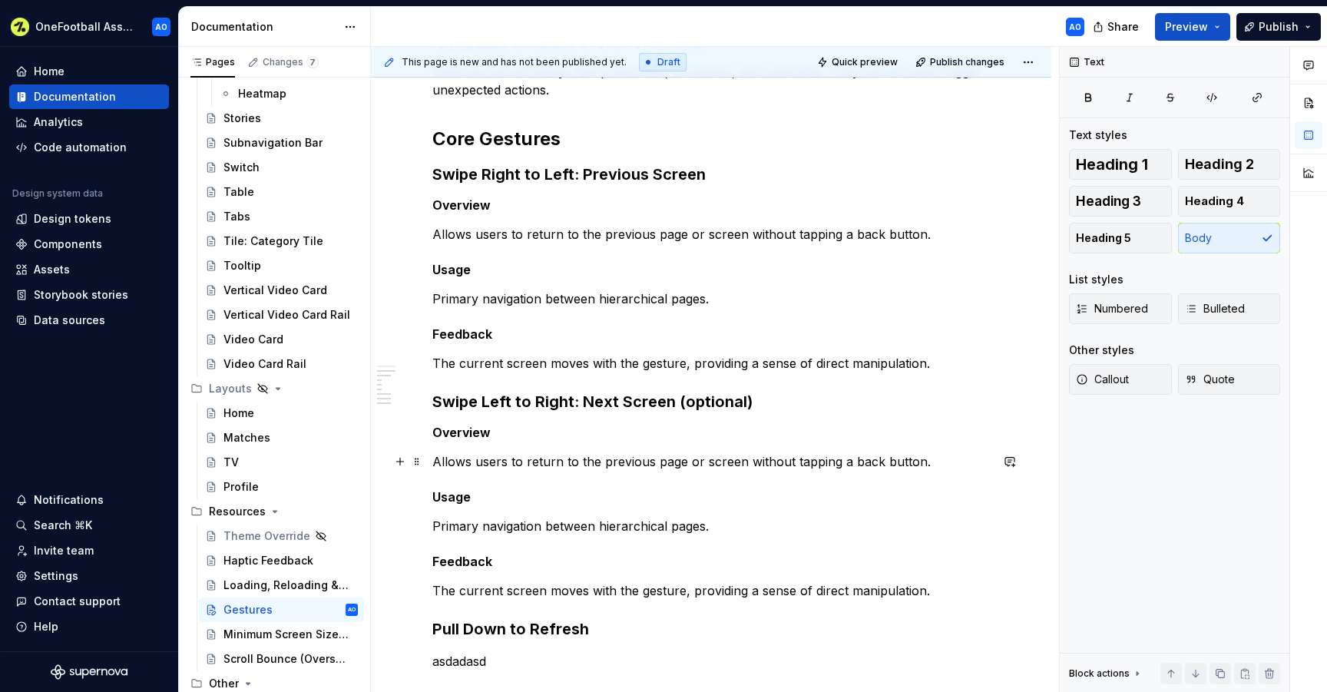
click at [515, 456] on p "Allows users to return to the previous page or screen without tapping a back bu…" at bounding box center [710, 461] width 557 height 18
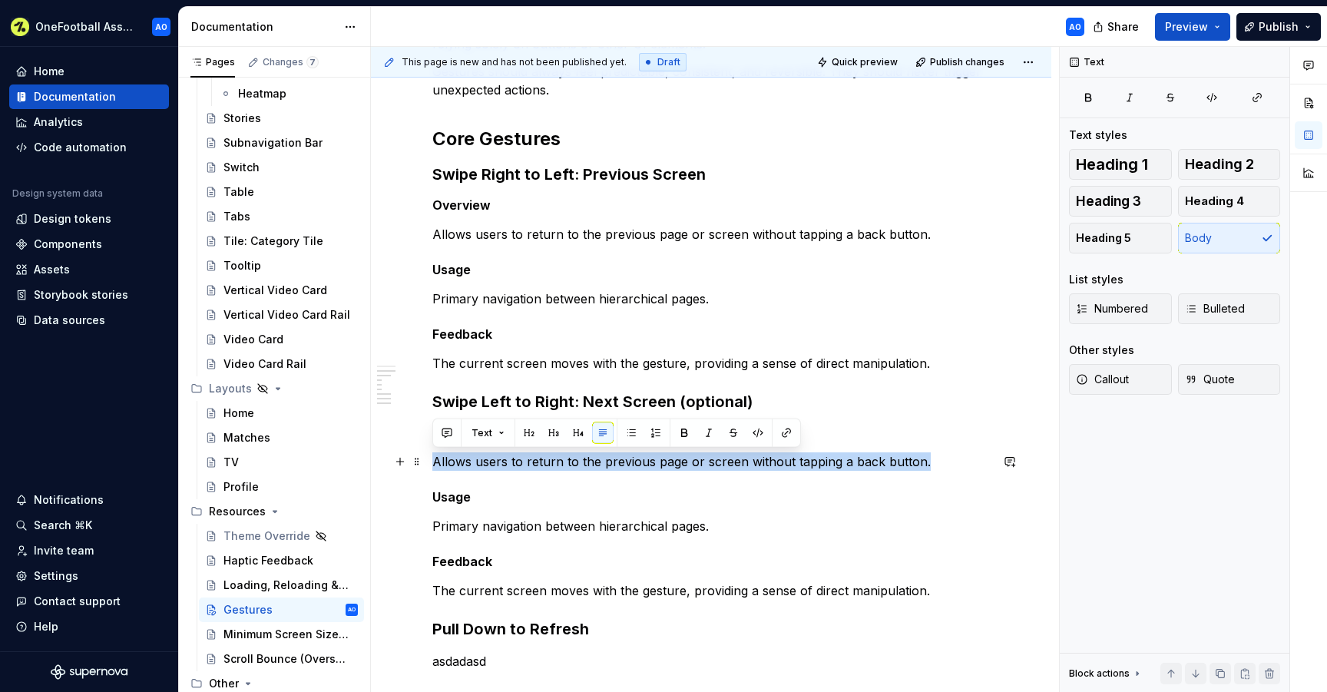
click at [515, 456] on p "Allows users to return to the previous page or screen without tapping a back bu…" at bounding box center [710, 461] width 557 height 18
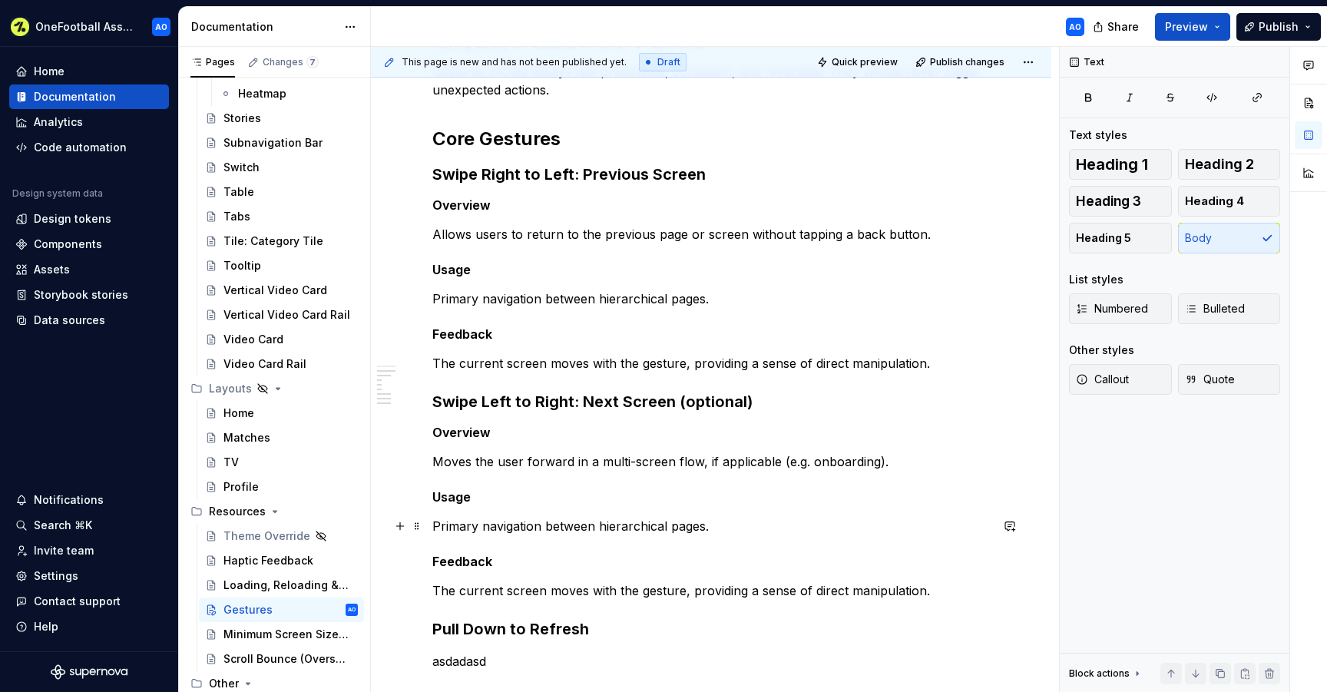
click at [505, 521] on p "Primary navigation between hierarchical pages." at bounding box center [710, 526] width 557 height 18
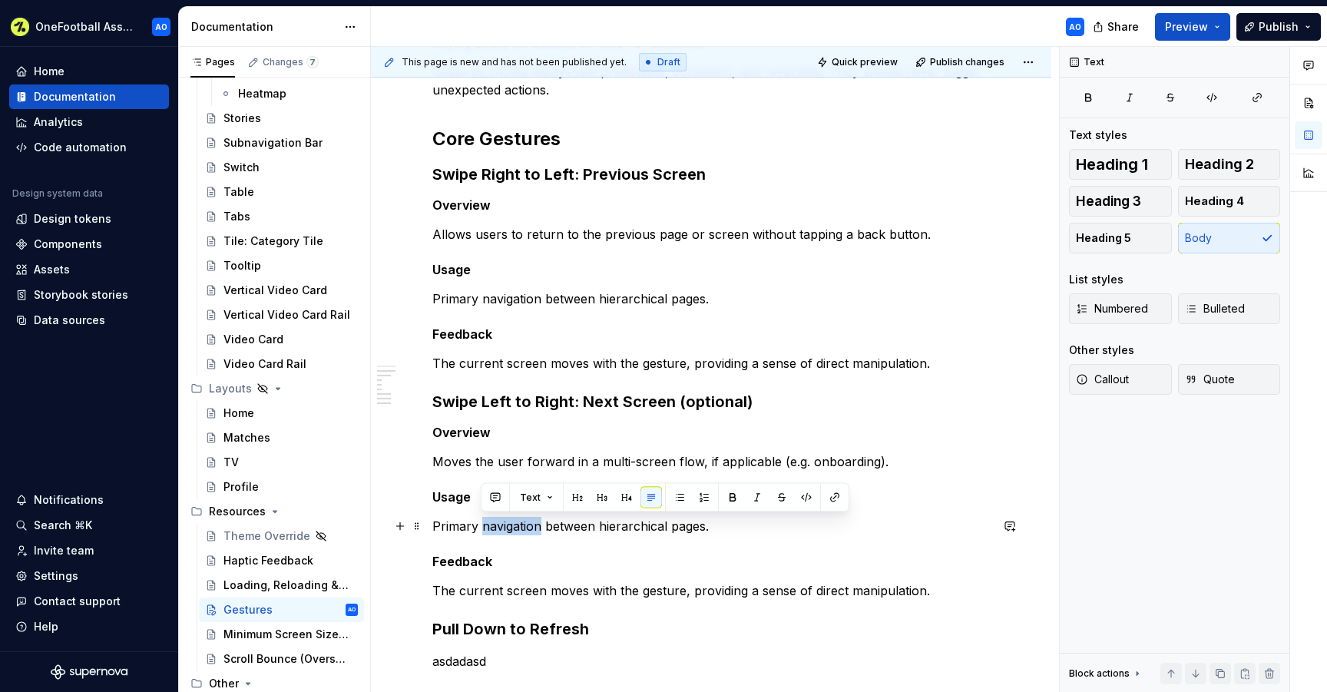
click at [505, 521] on p "Primary navigation between hierarchical pages." at bounding box center [710, 526] width 557 height 18
click at [443, 527] on p "when forward navigation is linear and predictable." at bounding box center [710, 526] width 557 height 18
click at [730, 520] on p "When forward navigation is linear and predictable." at bounding box center [710, 526] width 557 height 18
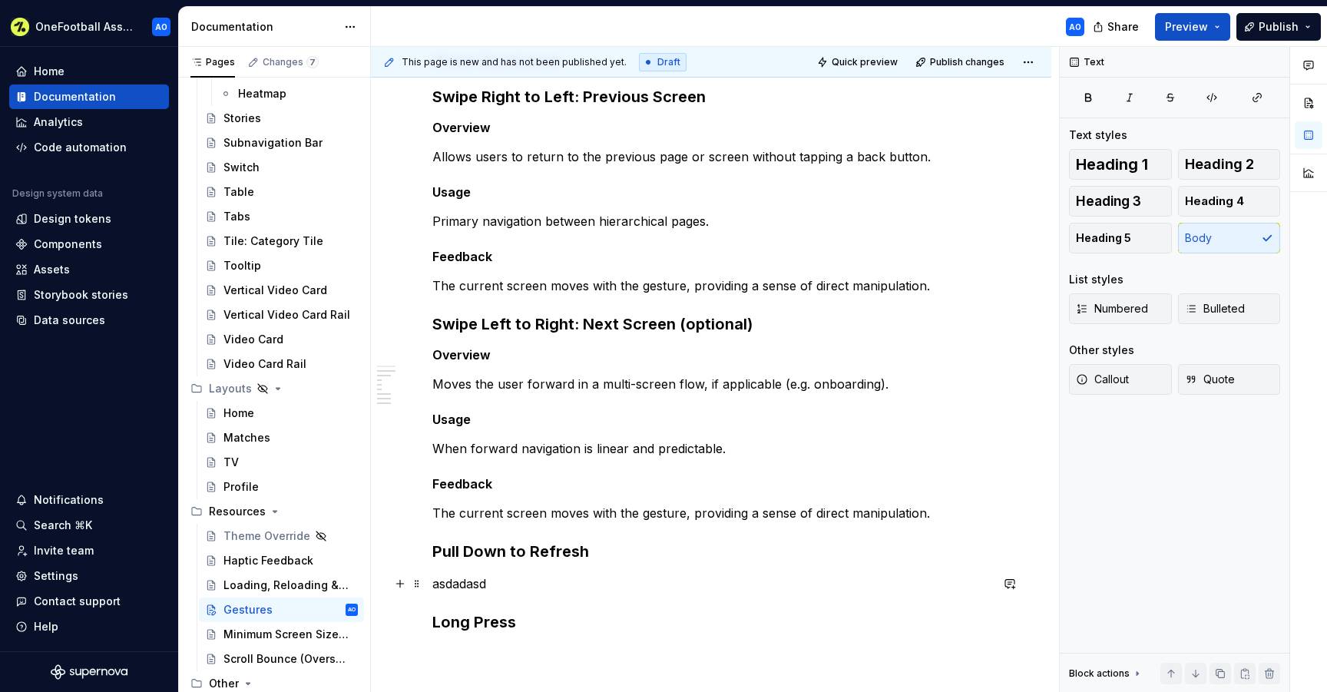
scroll to position [447, 0]
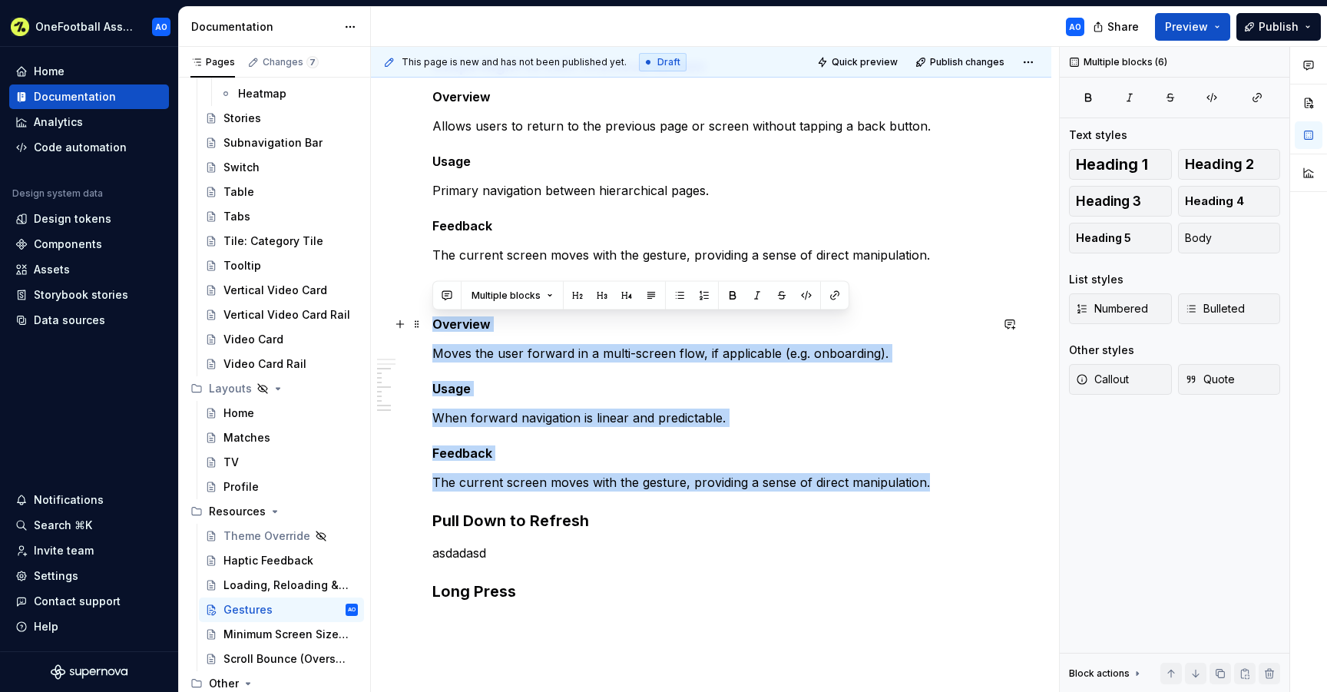
drag, startPoint x: 942, startPoint y: 482, endPoint x: 435, endPoint y: 323, distance: 531.0
click at [435, 323] on div "Overview Gestures are a core part of how users navigate and interact with our p…" at bounding box center [710, 243] width 557 height 780
copy div "Overview Moves the user forward in a multi-screen flow, if applicable (e.g. onb…"
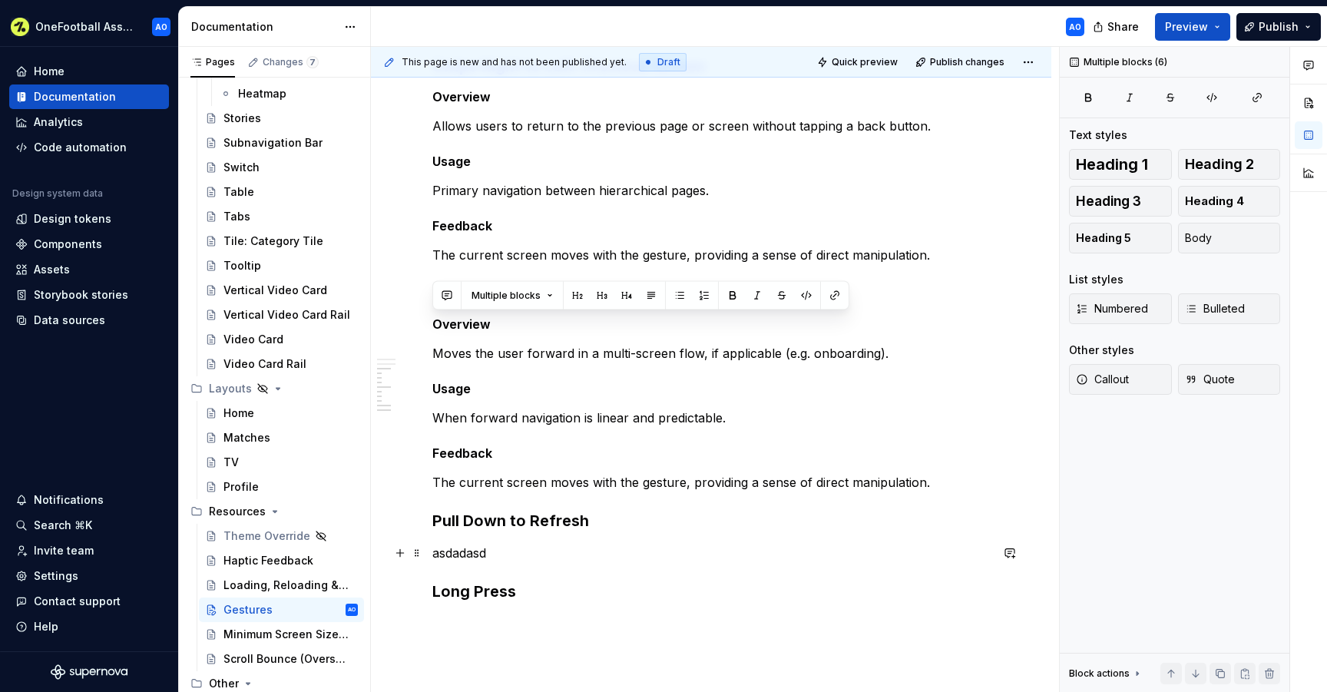
click at [459, 551] on p "asdadasd" at bounding box center [710, 552] width 557 height 18
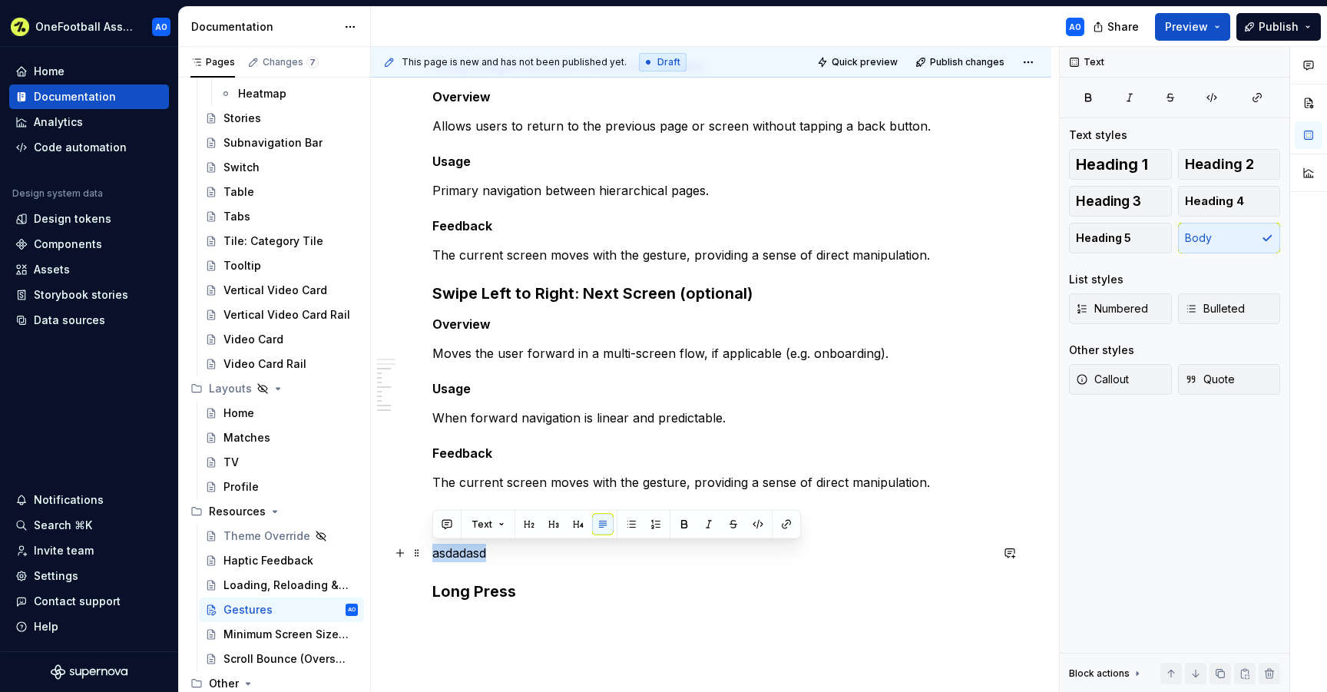
click at [459, 551] on p "asdadasd" at bounding box center [710, 552] width 557 height 18
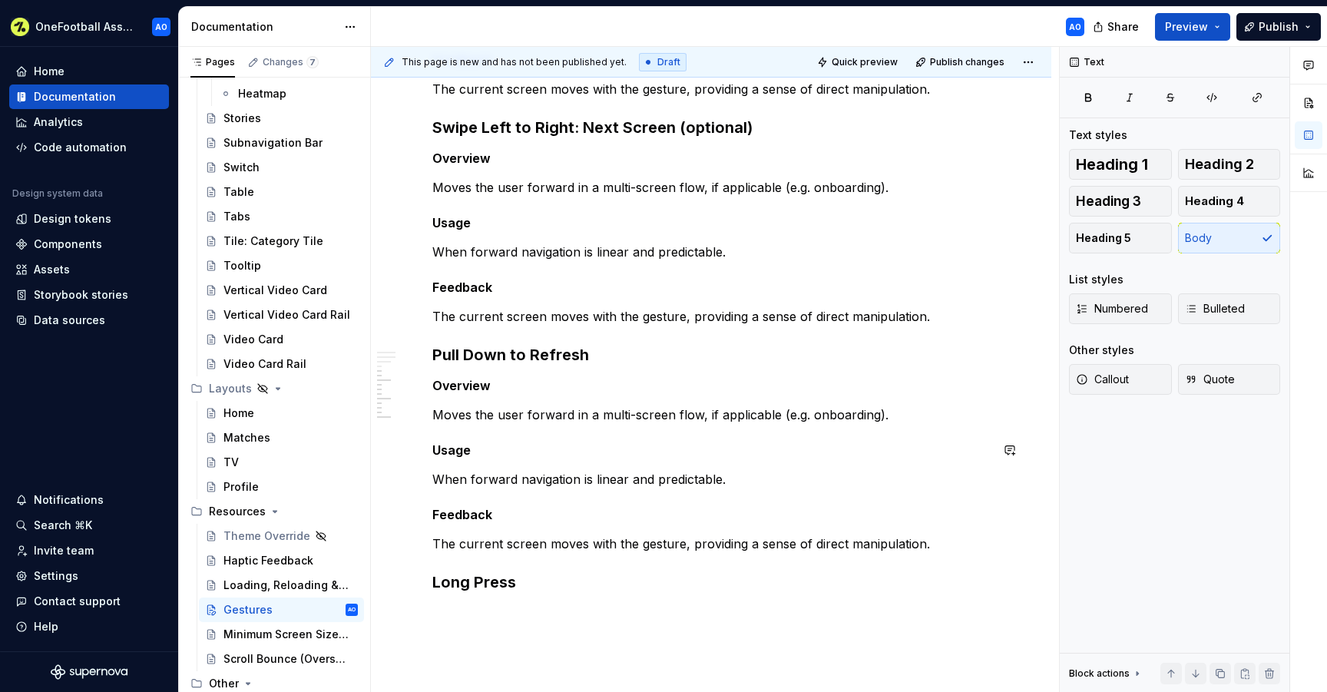
scroll to position [627, 0]
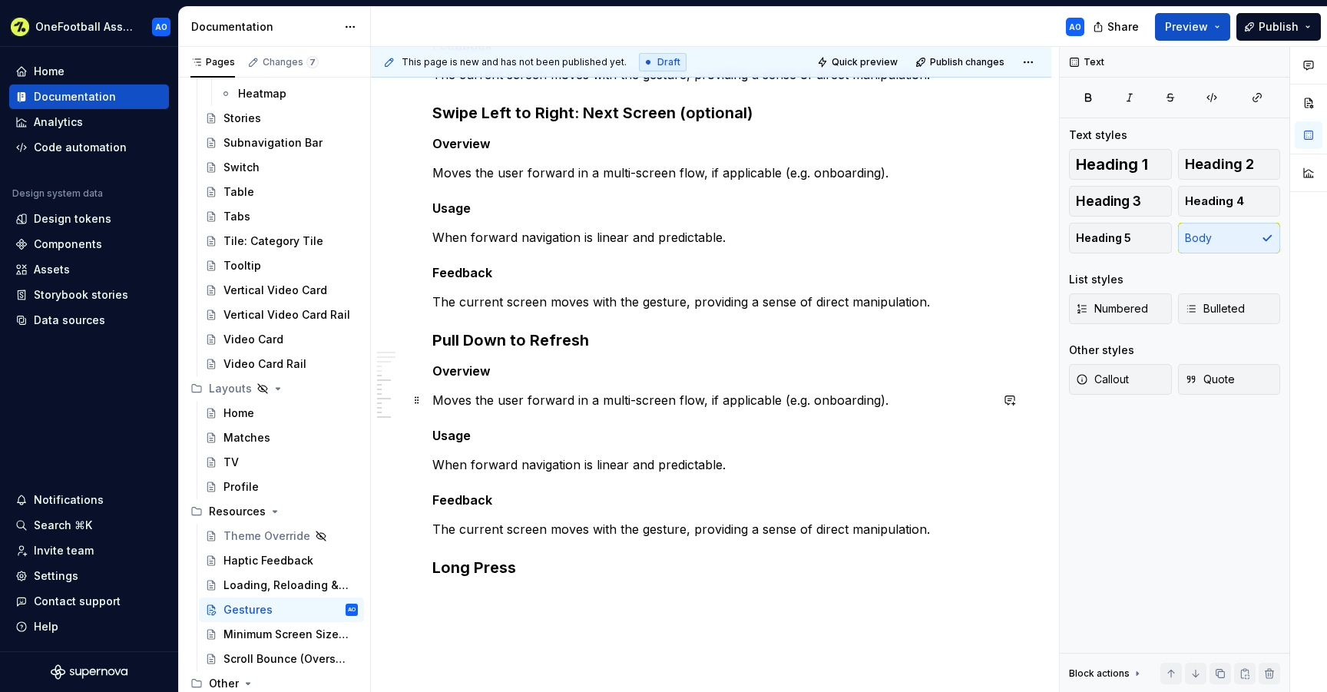
click at [506, 393] on p "Moves the user forward in a multi-screen flow, if applicable (e.g. onboarding)." at bounding box center [710, 400] width 557 height 18
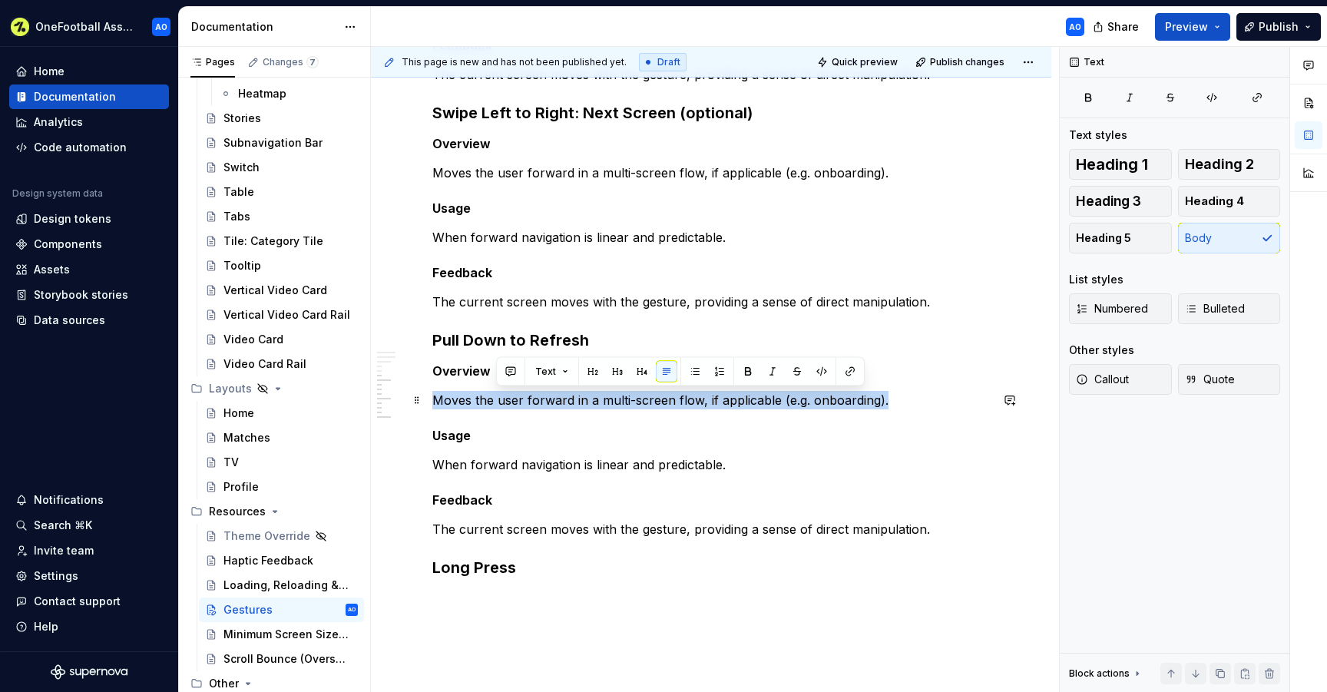
click at [506, 393] on p "Moves the user forward in a multi-screen flow, if applicable (e.g. onboarding)." at bounding box center [710, 400] width 557 height 18
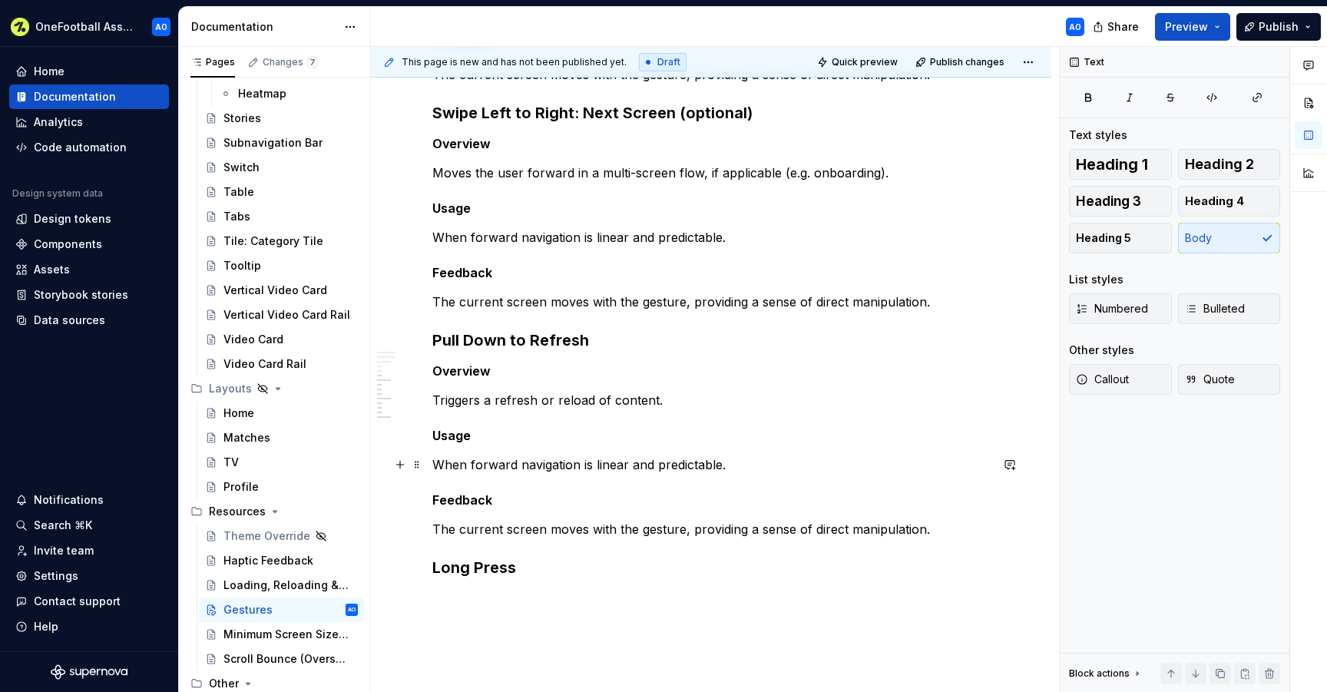
click at [726, 464] on p "When forward navigation is linear and predictable." at bounding box center [710, 464] width 557 height 18
click at [488, 463] on p "Ideal for feeds, lists, or dashboards with live data." at bounding box center [710, 464] width 557 height 18
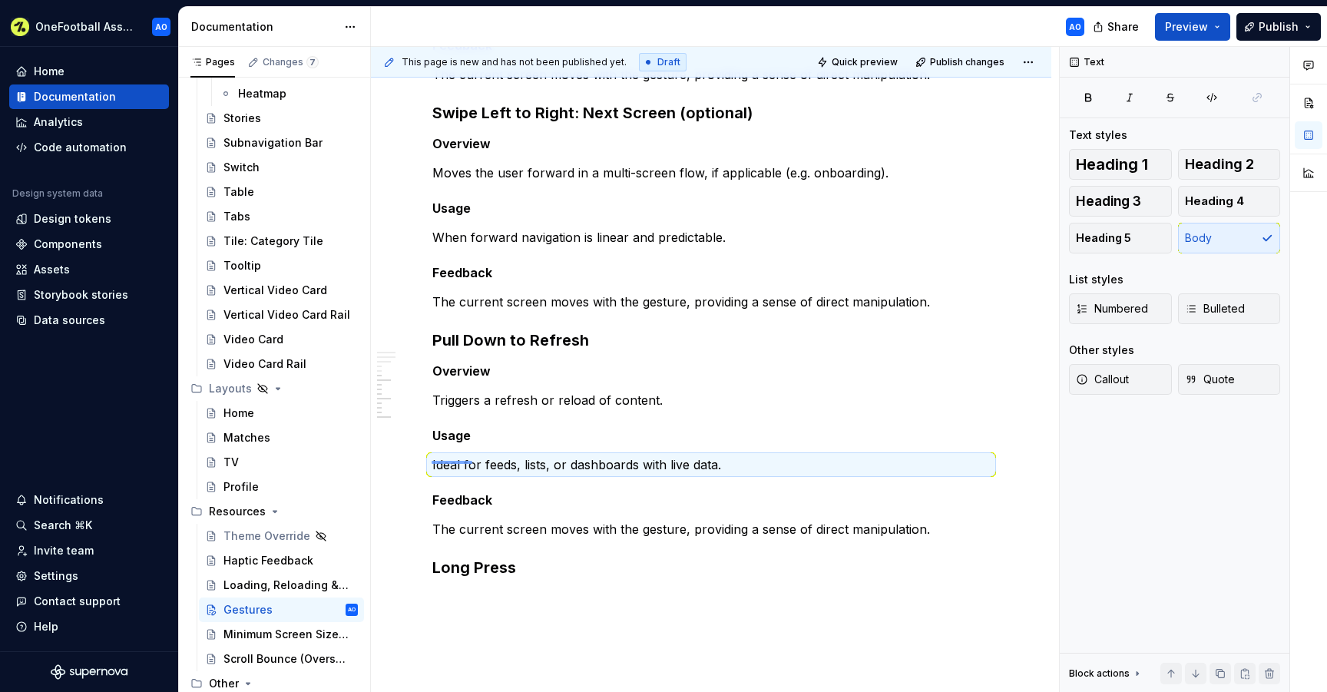
drag, startPoint x: 431, startPoint y: 462, endPoint x: 472, endPoint y: 461, distance: 40.7
click at [472, 461] on div "This page is new and has not been published yet. Draft Quick preview Publish ch…" at bounding box center [715, 370] width 688 height 646
click at [472, 461] on p "Ideal for feeds, lists, or dashboards with live data." at bounding box center [710, 464] width 557 height 18
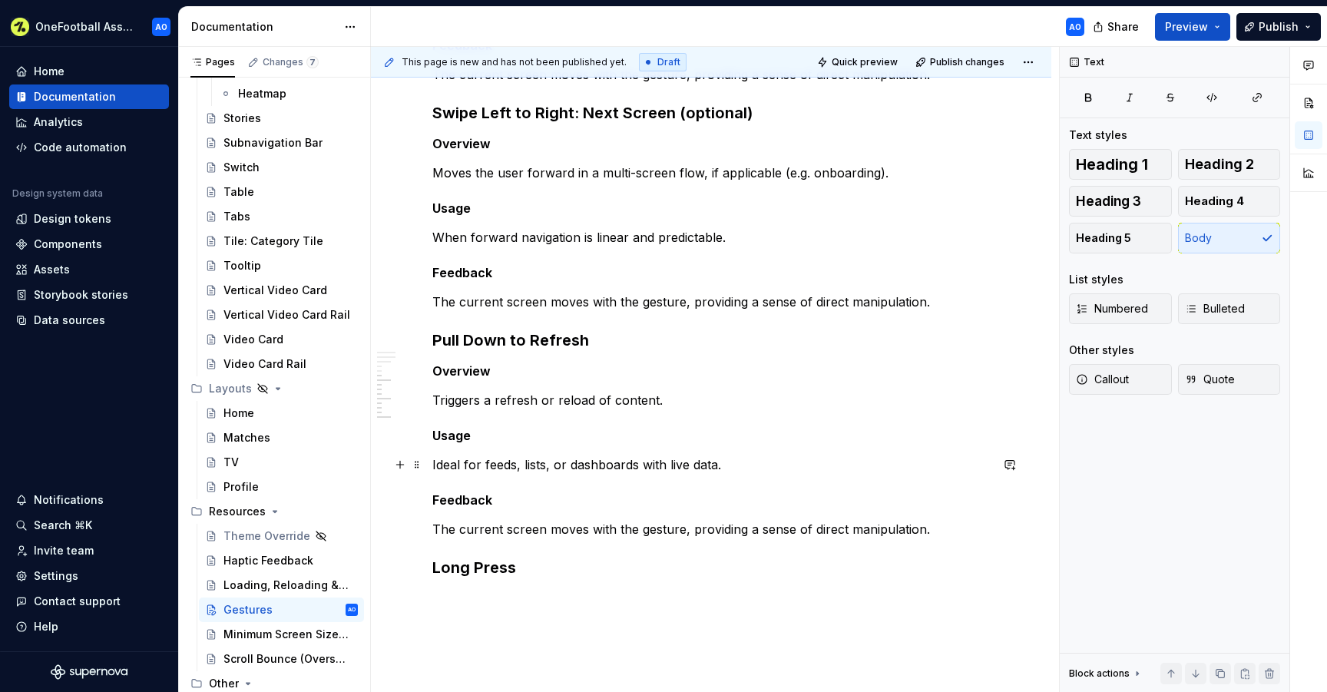
click at [483, 461] on p "Ideal for feeds, lists, or dashboards with live data." at bounding box center [710, 464] width 557 height 18
click at [597, 457] on p "Ideal for feeds, lists, or dashboards with live data." at bounding box center [710, 464] width 557 height 18
click at [449, 466] on p "Ideal for feeds, lists, or screens with live data." at bounding box center [710, 464] width 557 height 18
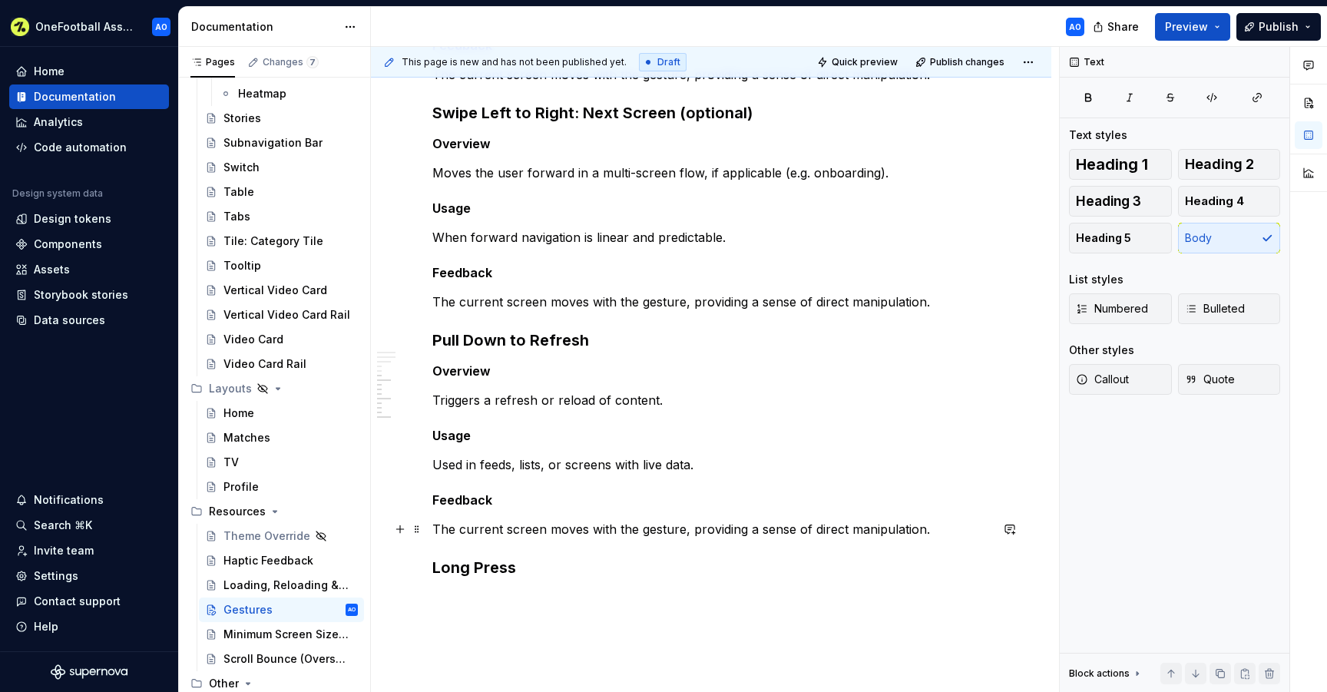
click at [934, 527] on p "The current screen moves with the gesture, providing a sense of direct manipula…" at bounding box center [710, 529] width 557 height 18
click at [446, 569] on h3 "Long Press" at bounding box center [710, 567] width 557 height 21
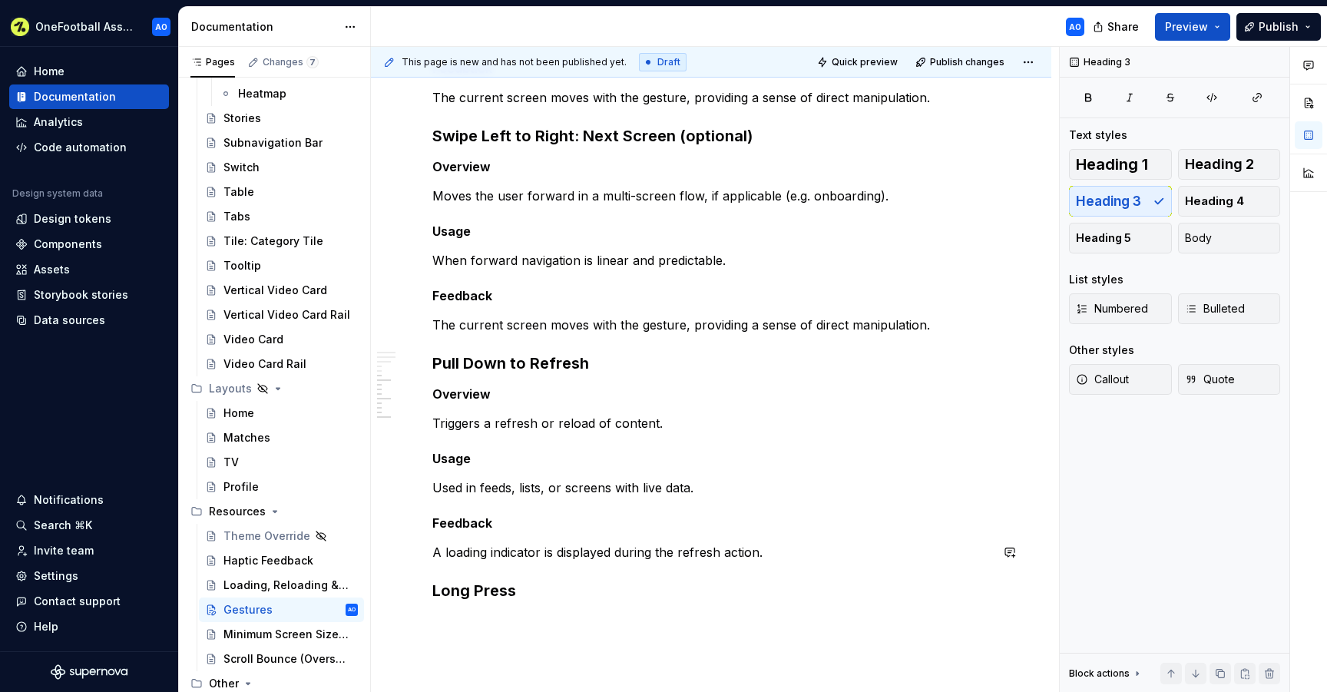
scroll to position [708, 0]
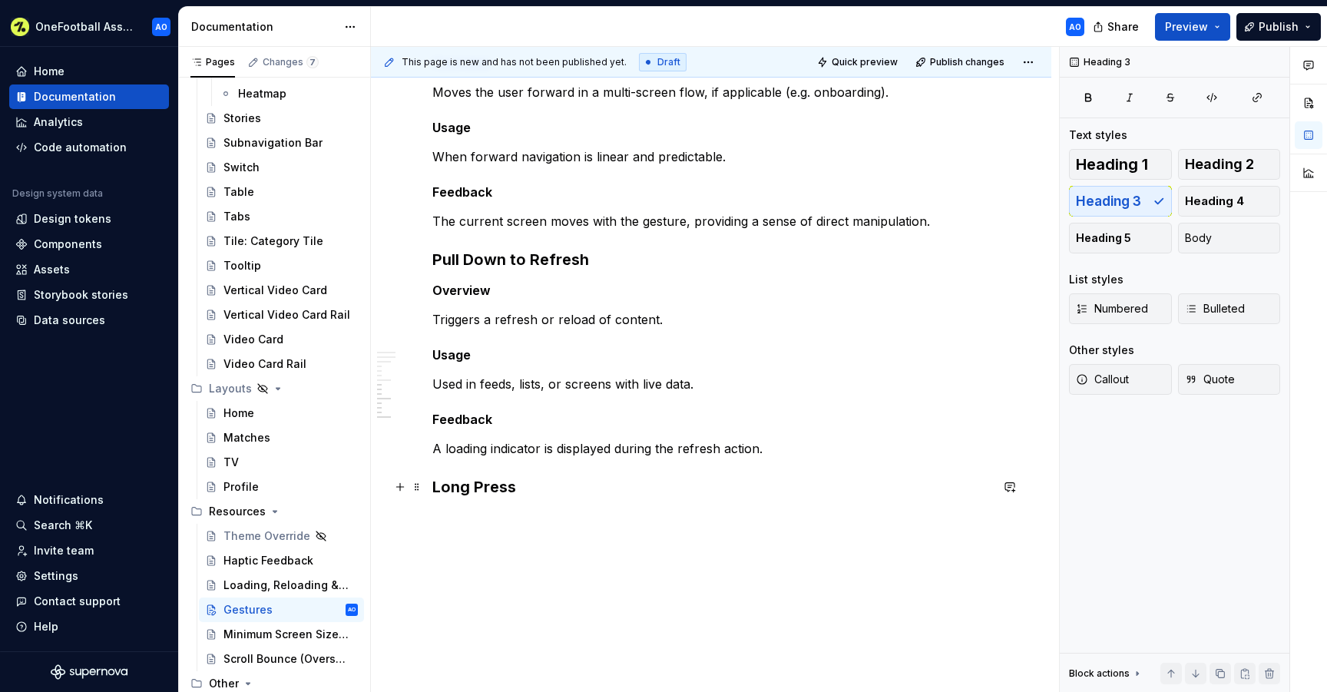
click at [434, 489] on h3 "Long Press" at bounding box center [710, 486] width 557 height 21
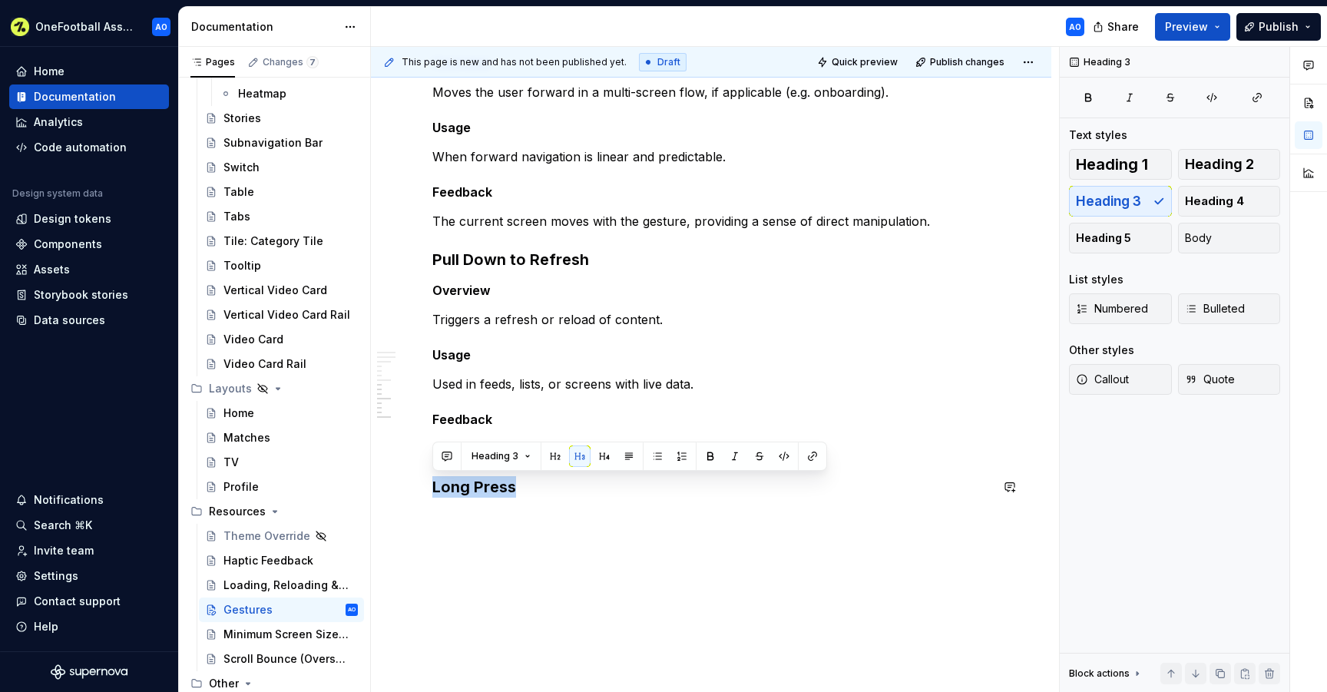
copy h3 "Long Press"
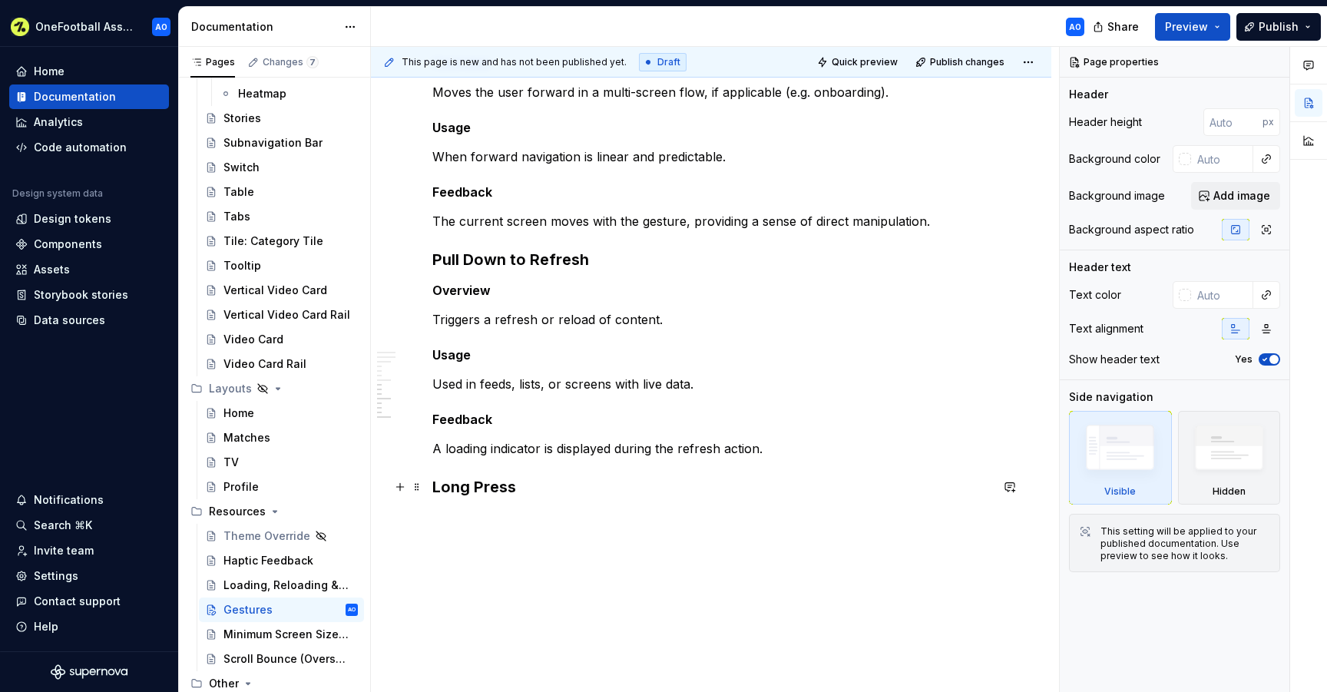
click at [520, 486] on h3 "Long Press" at bounding box center [710, 486] width 557 height 21
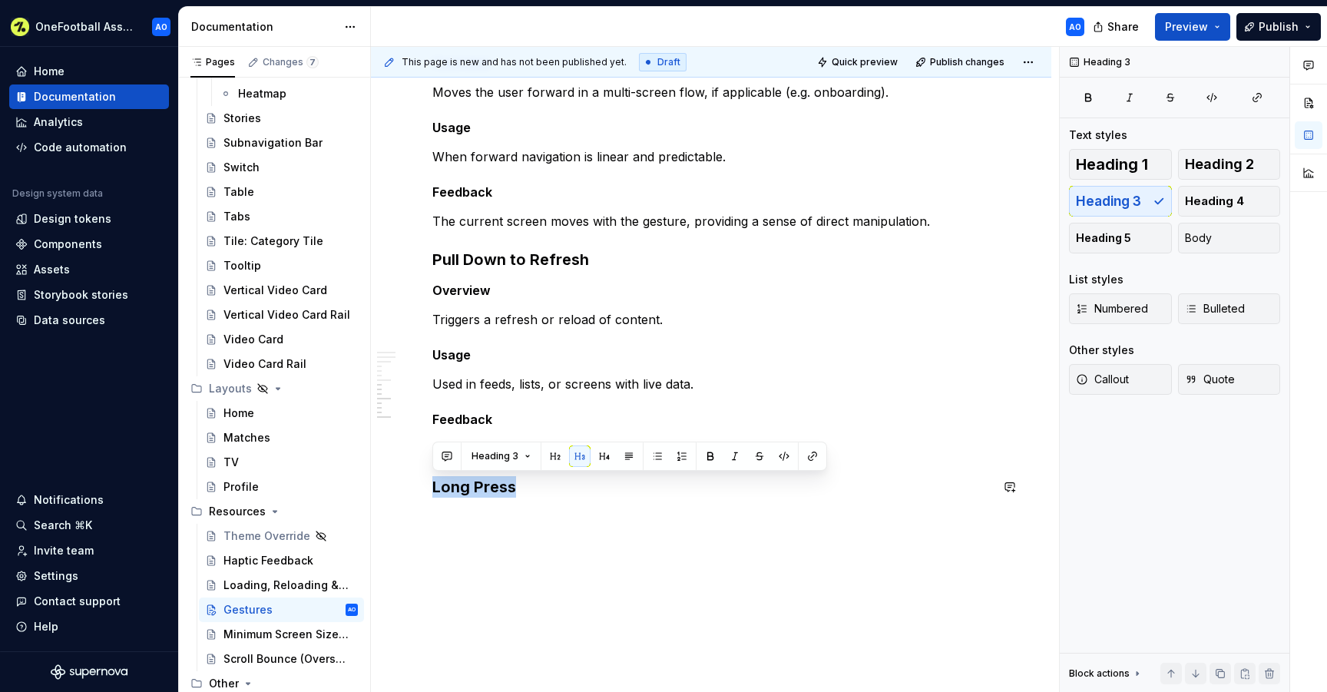
copy h3 "Long Press"
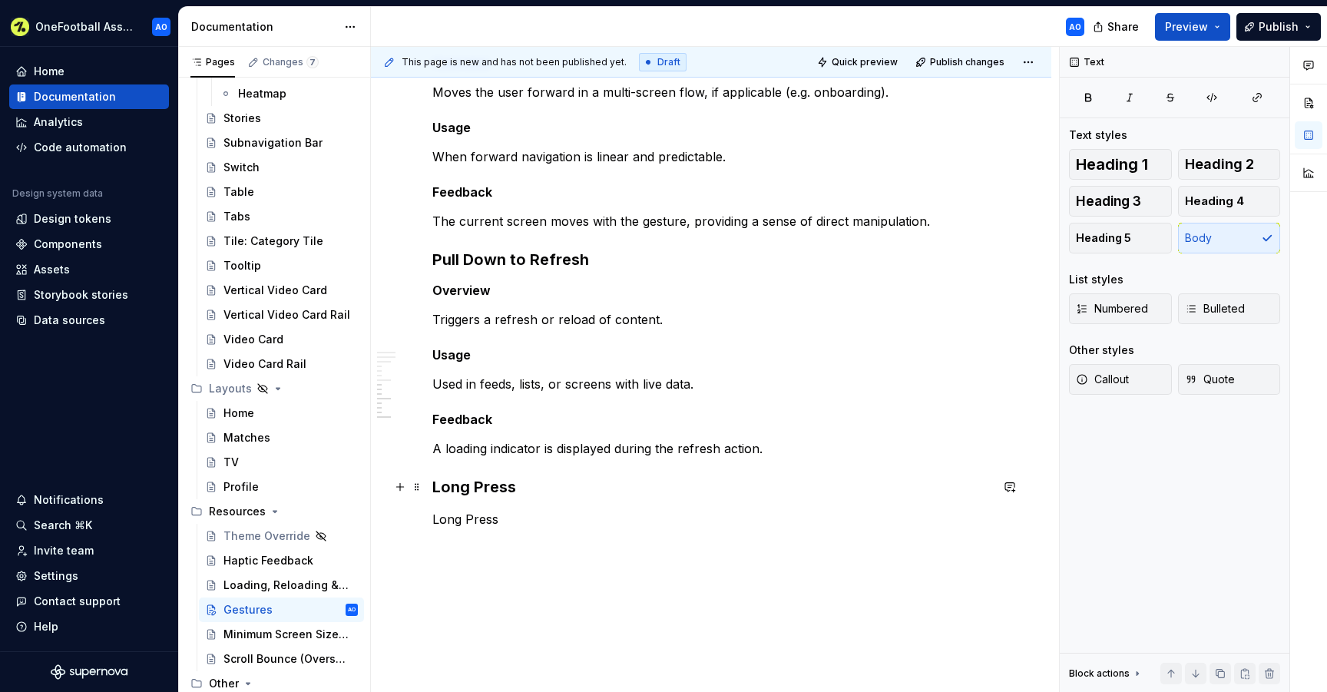
click at [498, 486] on h3 "Long Press" at bounding box center [710, 486] width 557 height 21
click at [540, 487] on h3 "Long Press" at bounding box center [710, 486] width 557 height 21
click at [469, 487] on h3 "Long Press" at bounding box center [710, 486] width 557 height 21
click at [468, 548] on p "Long Press" at bounding box center [710, 546] width 557 height 18
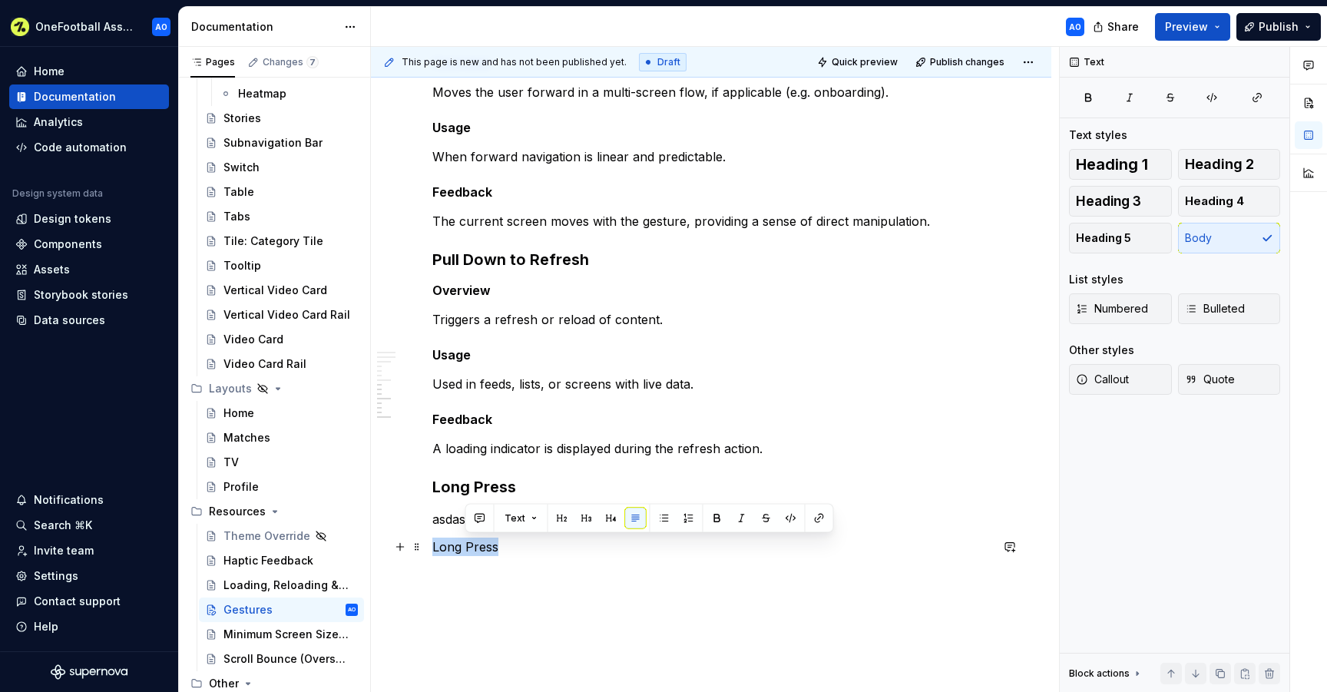
click at [468, 548] on p "Long Press" at bounding box center [710, 546] width 557 height 18
click at [1129, 212] on button "Heading 3" at bounding box center [1120, 201] width 103 height 31
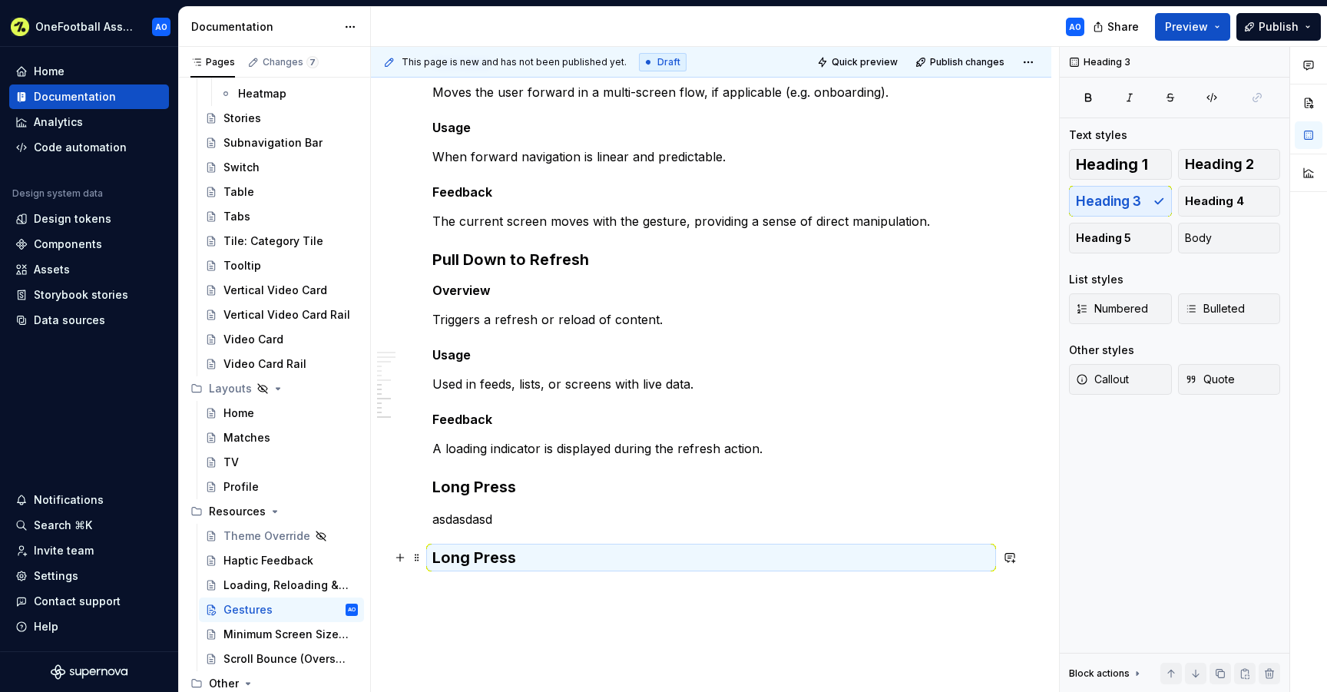
click at [536, 566] on h3 "Long Press" at bounding box center [710, 557] width 557 height 21
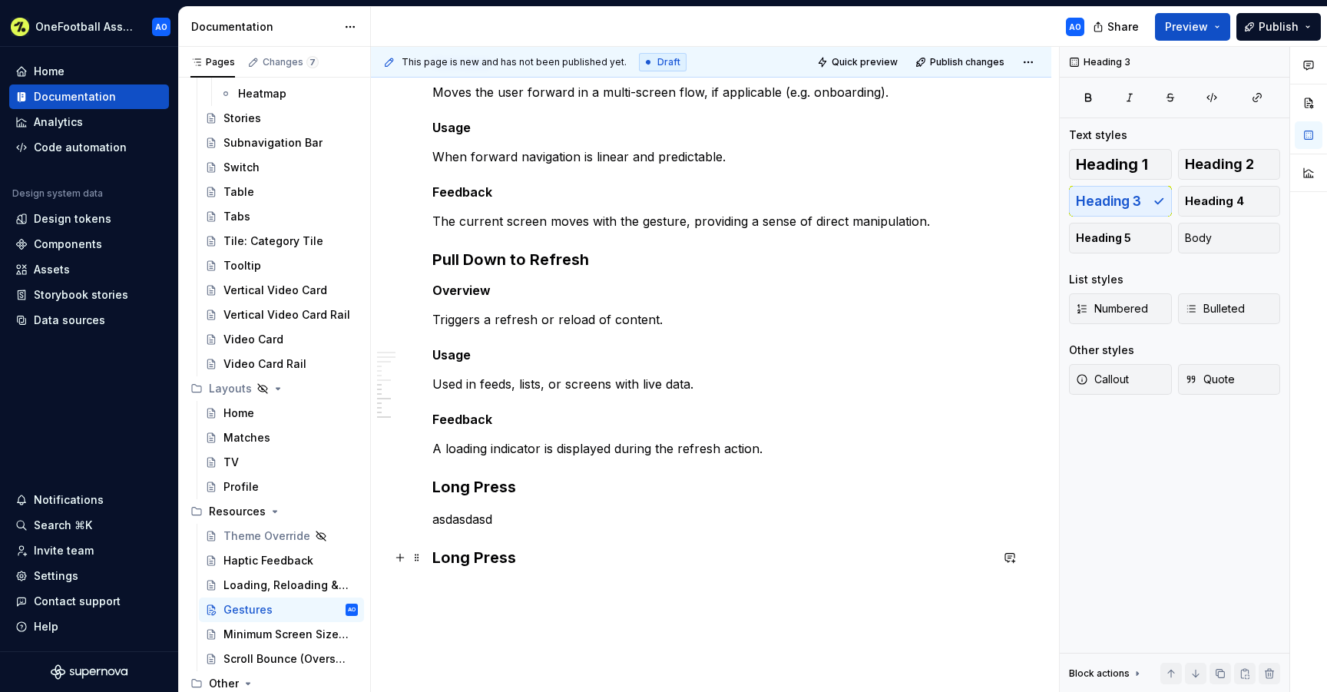
click at [524, 558] on h3 "Long Press" at bounding box center [710, 557] width 557 height 21
click at [519, 492] on h3 "Long Press" at bounding box center [710, 486] width 557 height 21
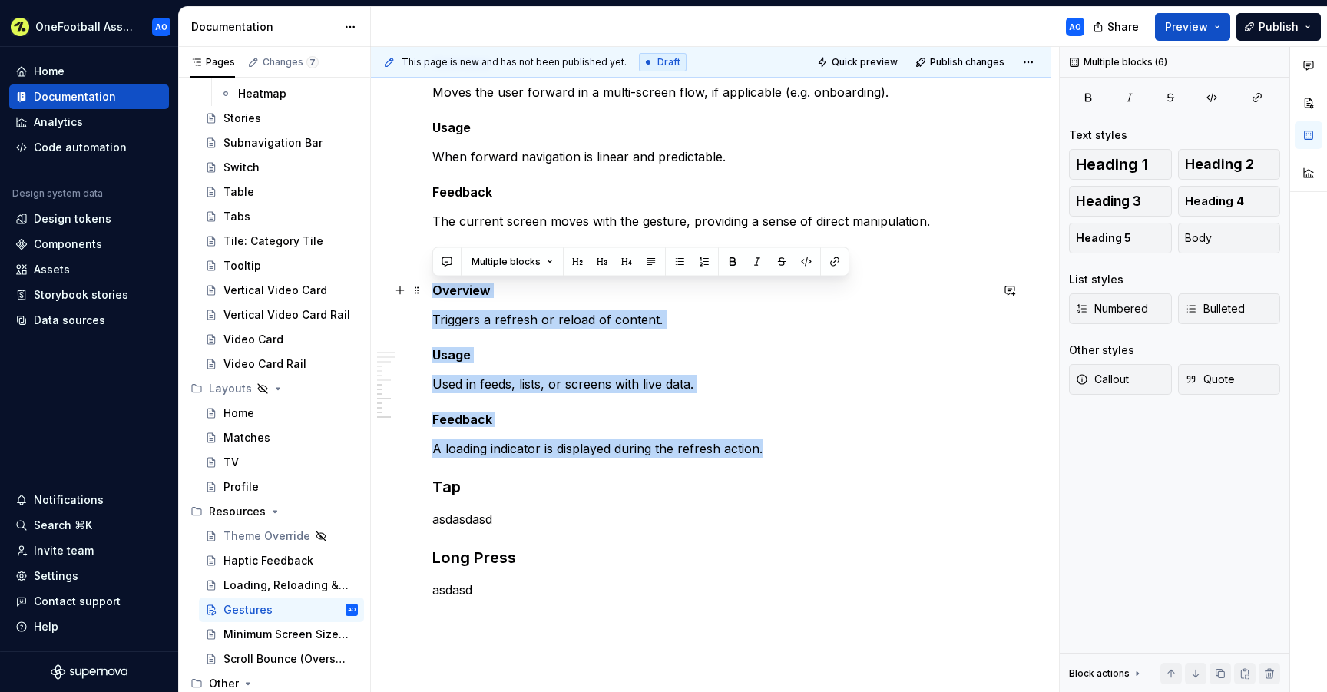
drag, startPoint x: 778, startPoint y: 443, endPoint x: 434, endPoint y: 286, distance: 378.2
click at [434, 286] on div "Overview Gestures are a core part of how users navigate and interact with our p…" at bounding box center [710, 109] width 557 height 1035
copy div "Overview Triggers a refresh or reload of content. Usage Used in feeds, lists, o…"
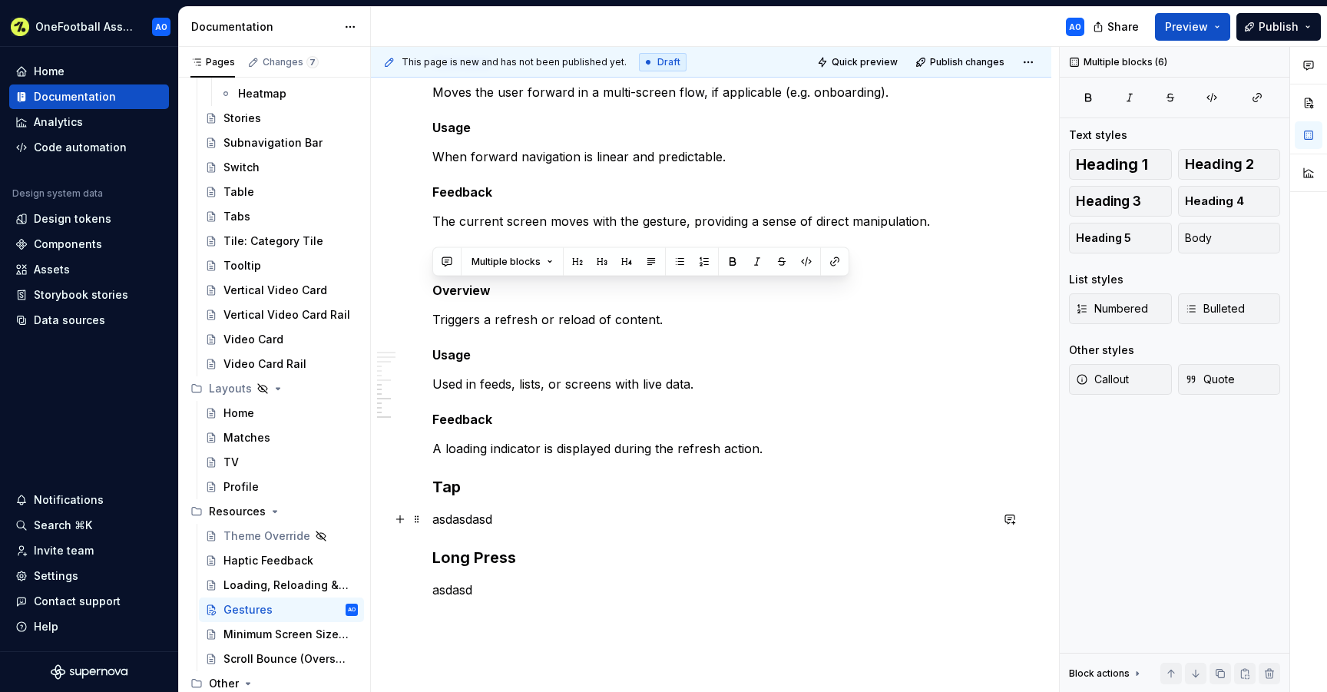
click at [452, 525] on p "asdasdasd" at bounding box center [710, 519] width 557 height 18
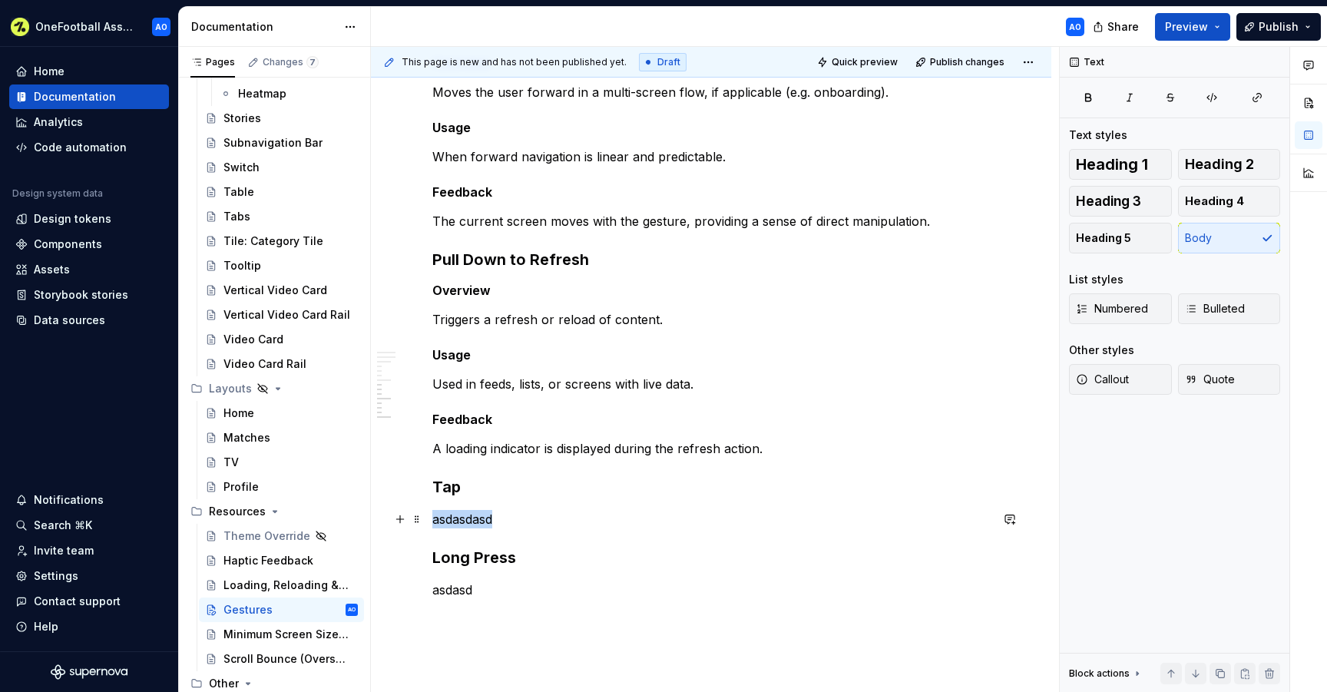
click at [452, 525] on p "asdasdasd" at bounding box center [710, 519] width 557 height 18
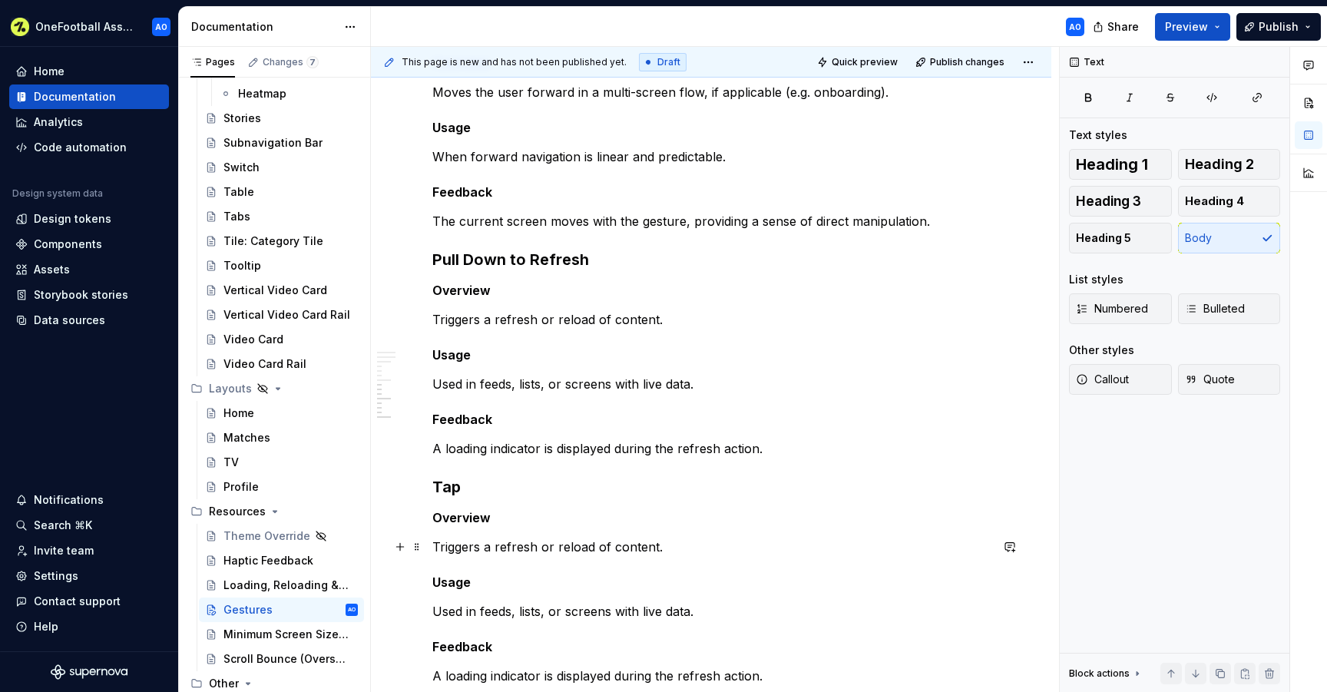
click at [436, 538] on p "Triggers a refresh or reload of content." at bounding box center [710, 546] width 557 height 18
click at [730, 606] on p "Used in feeds, lists, or screens with live data." at bounding box center [710, 611] width 557 height 18
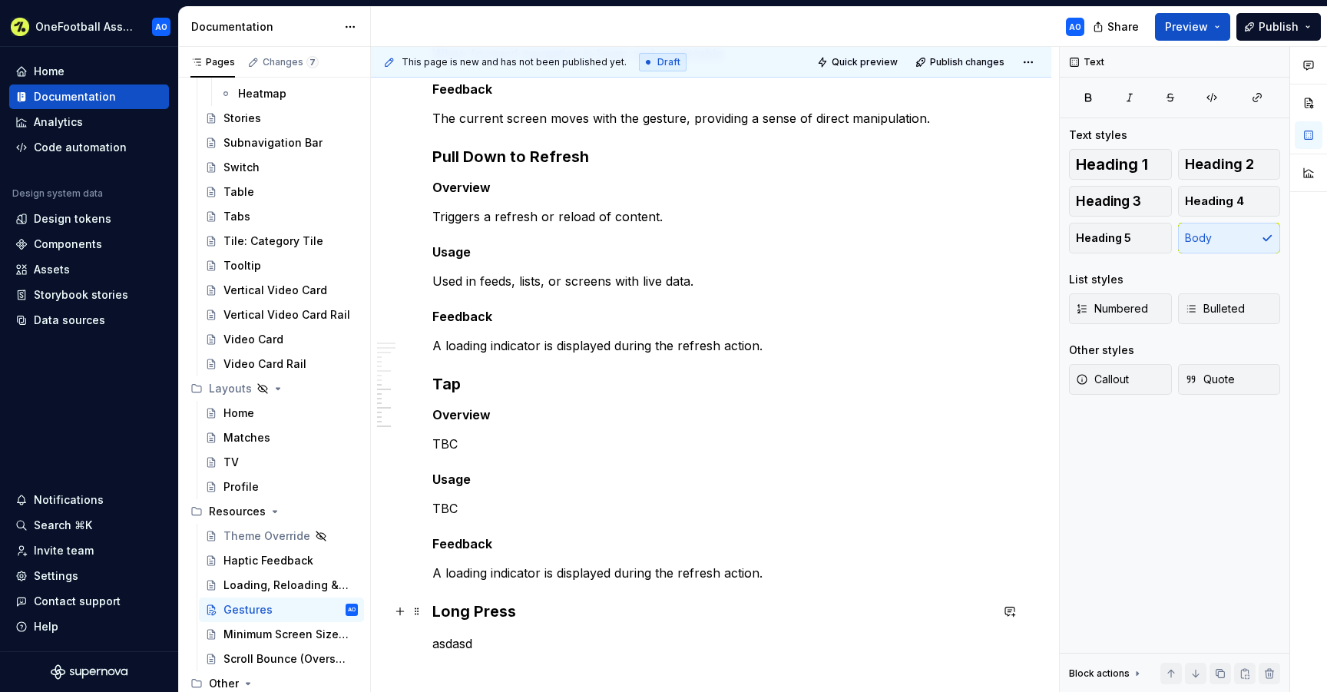
scroll to position [825, 0]
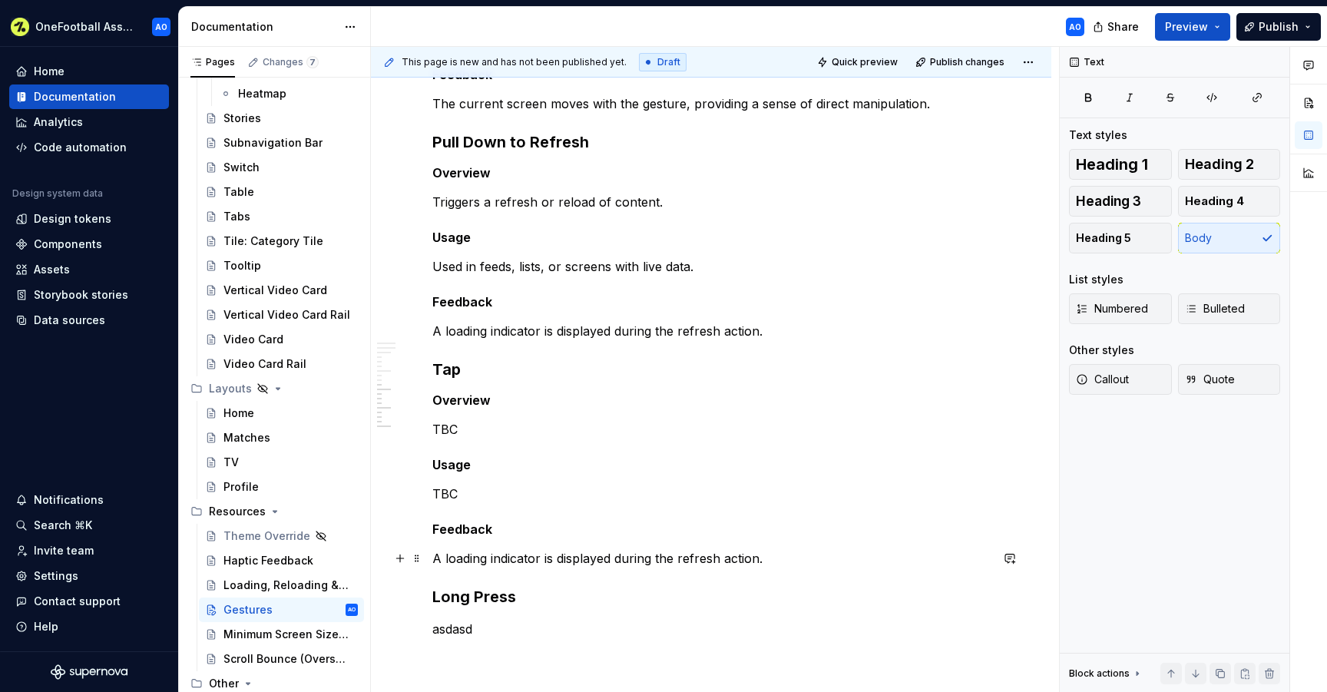
click at [887, 556] on p "A loading indicator is displayed during the refresh action." at bounding box center [710, 558] width 557 height 18
click at [448, 427] on p "TBC" at bounding box center [710, 429] width 557 height 18
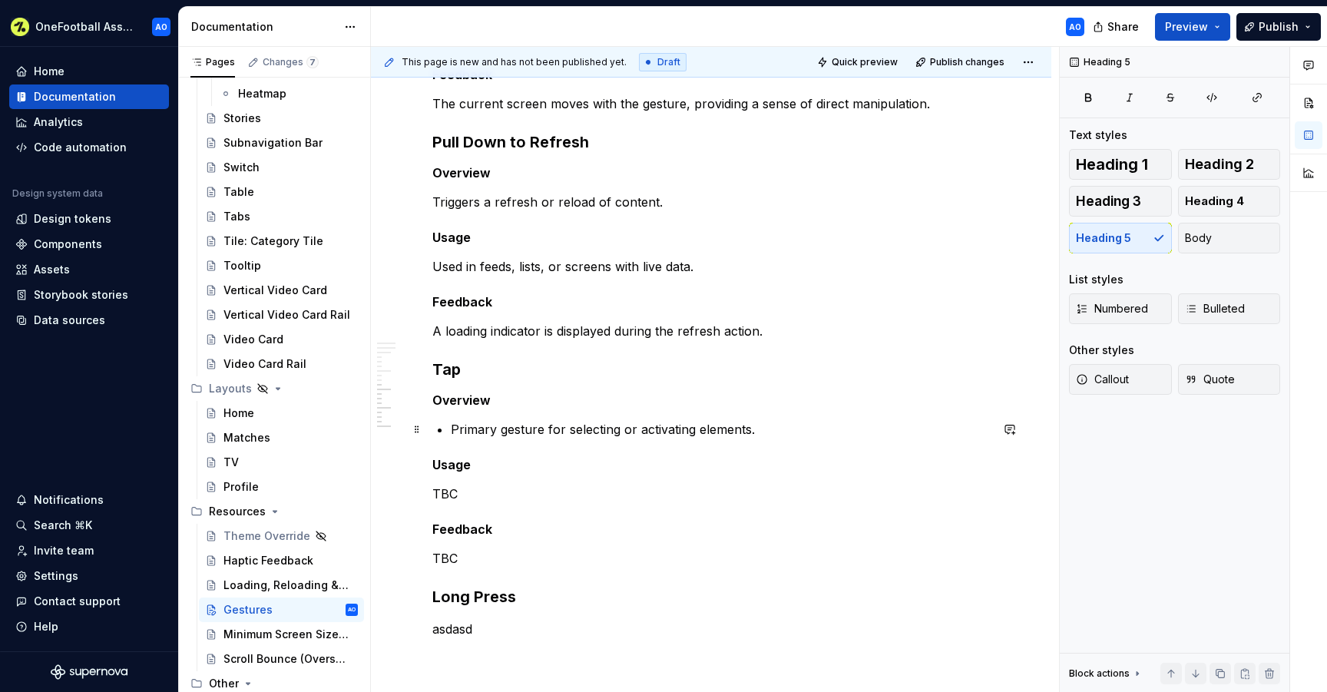
click at [454, 429] on p "Primary gesture for selecting or activating elements." at bounding box center [720, 429] width 539 height 18
click at [635, 432] on p "Primary gesture for selecting or activating elements." at bounding box center [710, 429] width 557 height 18
click at [672, 425] on p "Primary gesture for selecting elements." at bounding box center [710, 429] width 557 height 18
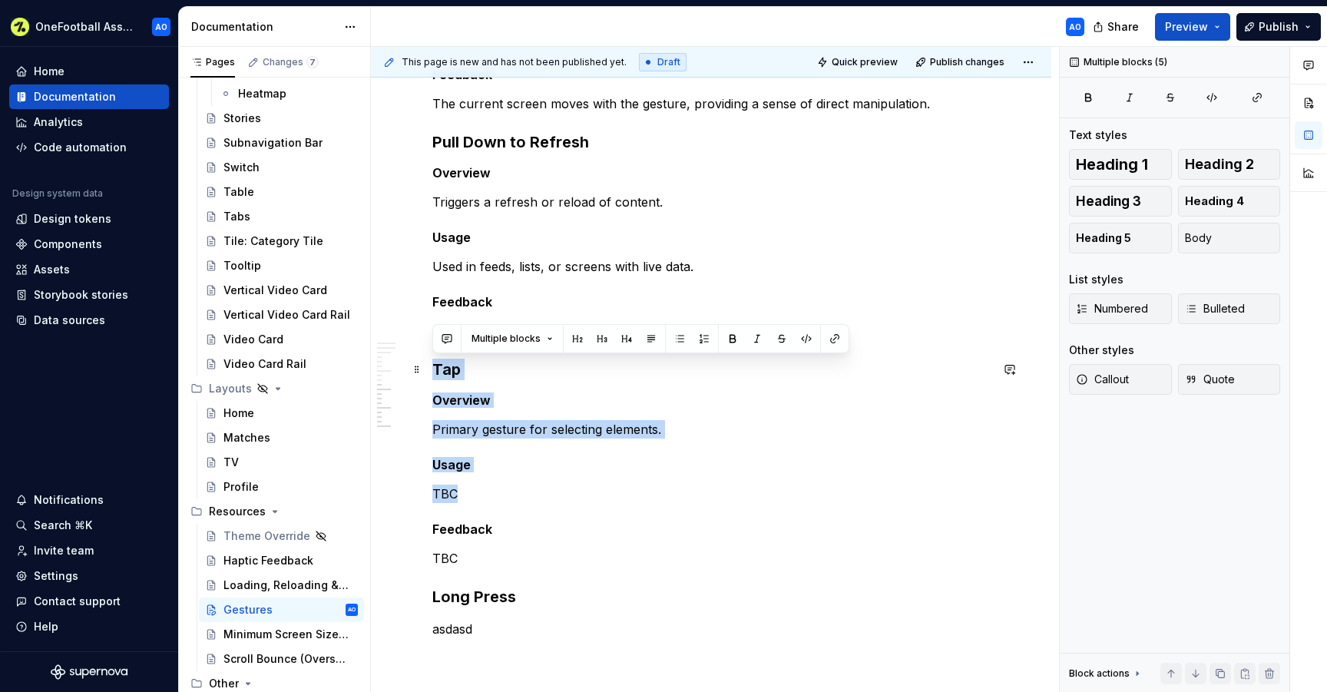
drag, startPoint x: 469, startPoint y: 494, endPoint x: 431, endPoint y: 378, distance: 122.1
click at [431, 378] on div "Overview Gestures are a core part of how users navigate and interact with our p…" at bounding box center [711, 164] width 680 height 1454
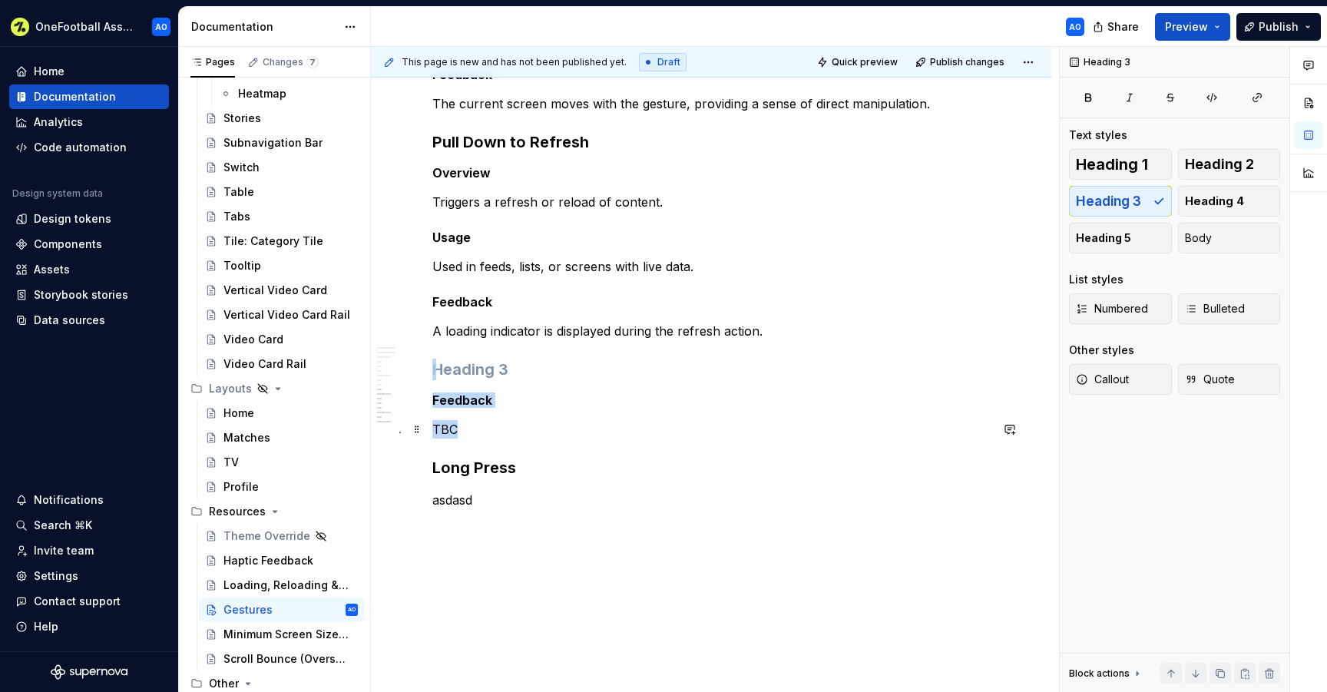
click at [472, 428] on p "TBC" at bounding box center [710, 429] width 557 height 18
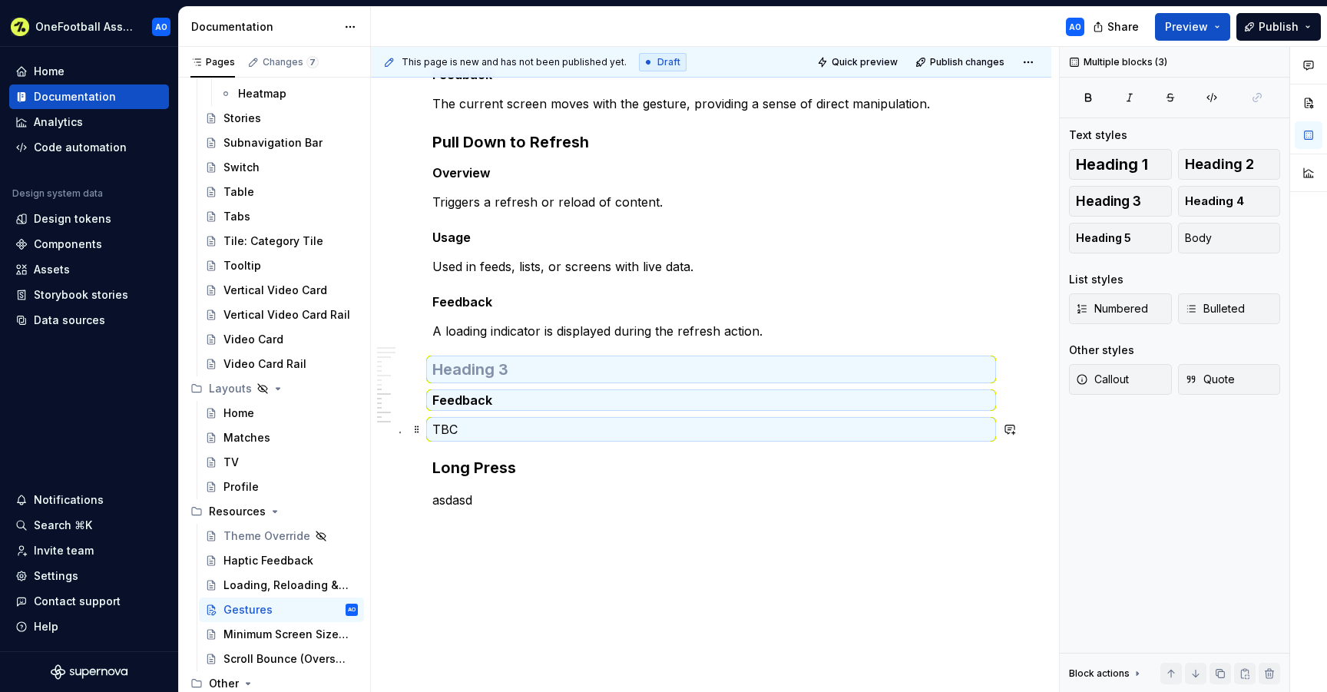
scroll to position [797, 0]
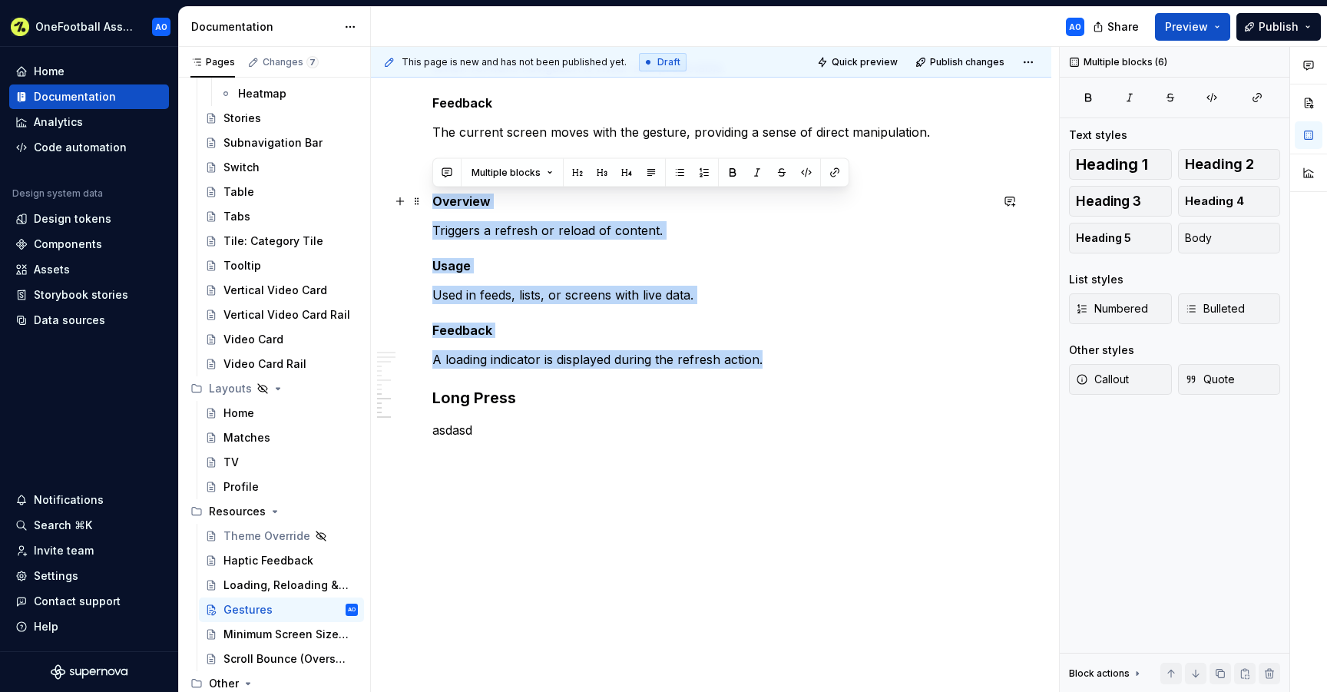
drag, startPoint x: 771, startPoint y: 362, endPoint x: 428, endPoint y: 202, distance: 378.5
click at [428, 202] on div "Overview Gestures are a core part of how users navigate and interact with our p…" at bounding box center [711, 79] width 680 height 1227
copy div "Overview Triggers a refresh or reload of content. Usage Used in feeds, lists, o…"
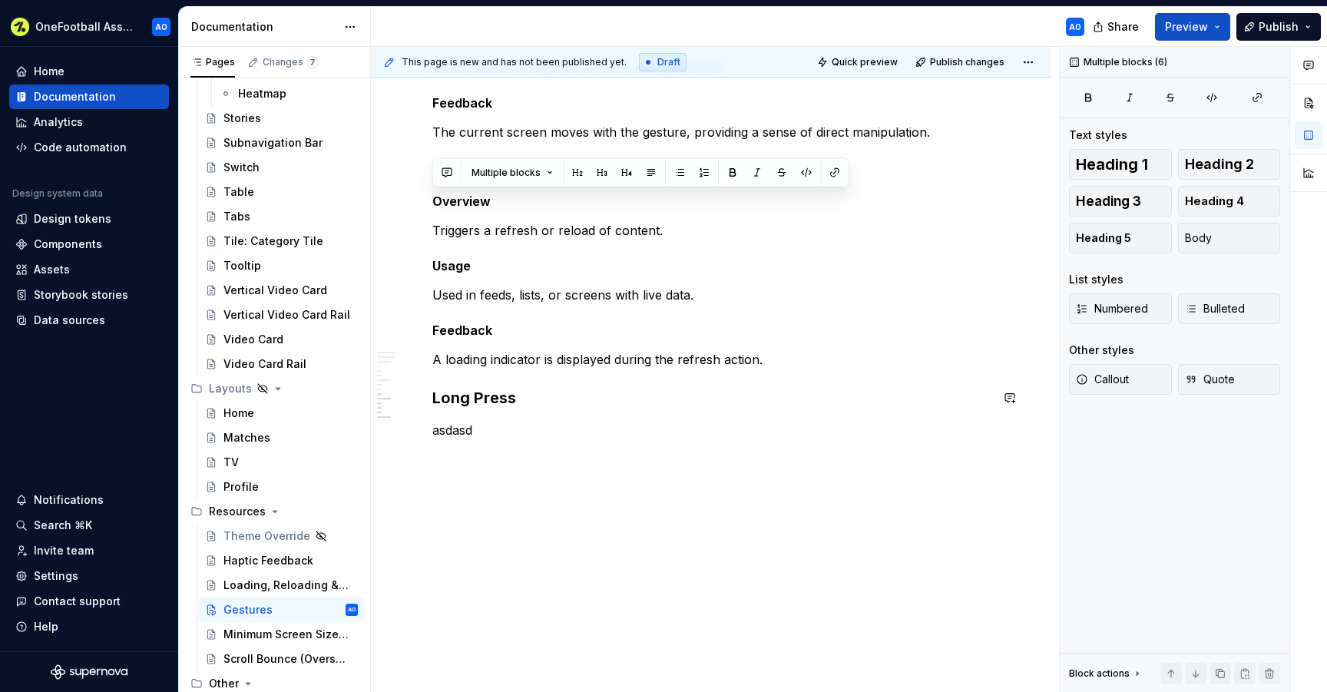
click at [460, 421] on p "asdasd" at bounding box center [710, 430] width 557 height 18
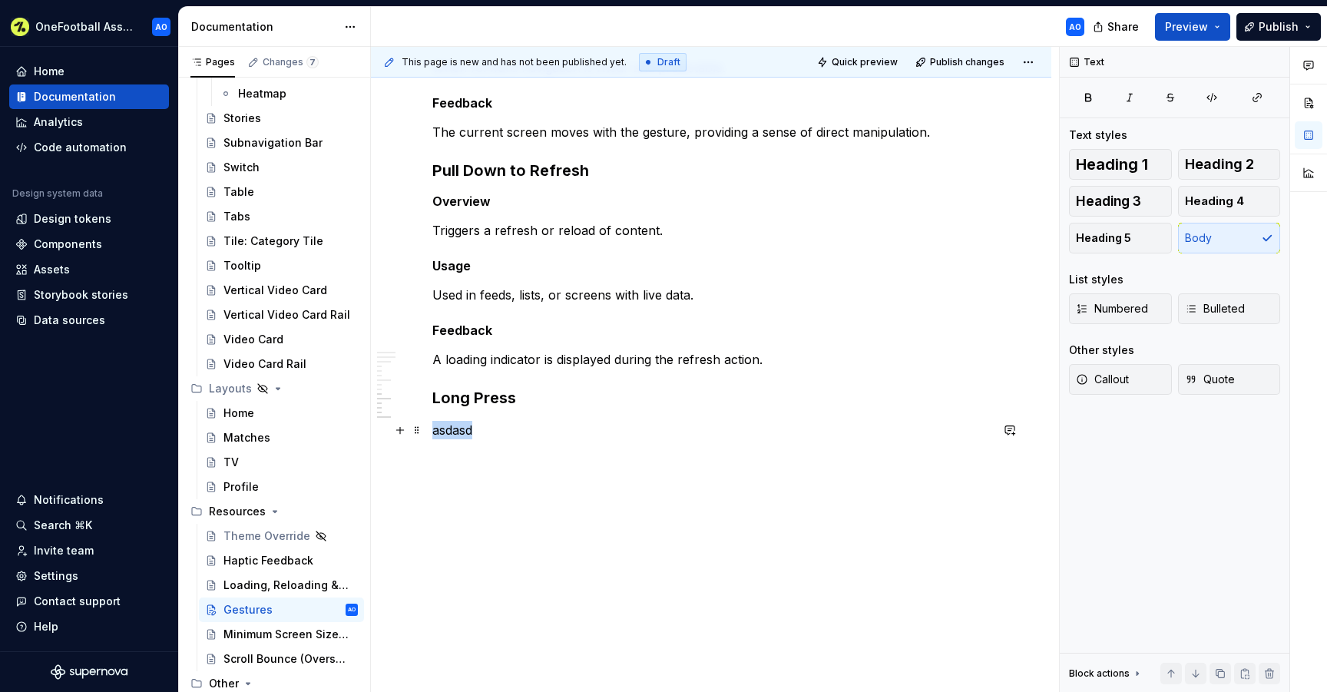
click at [460, 421] on p "asdasd" at bounding box center [710, 430] width 557 height 18
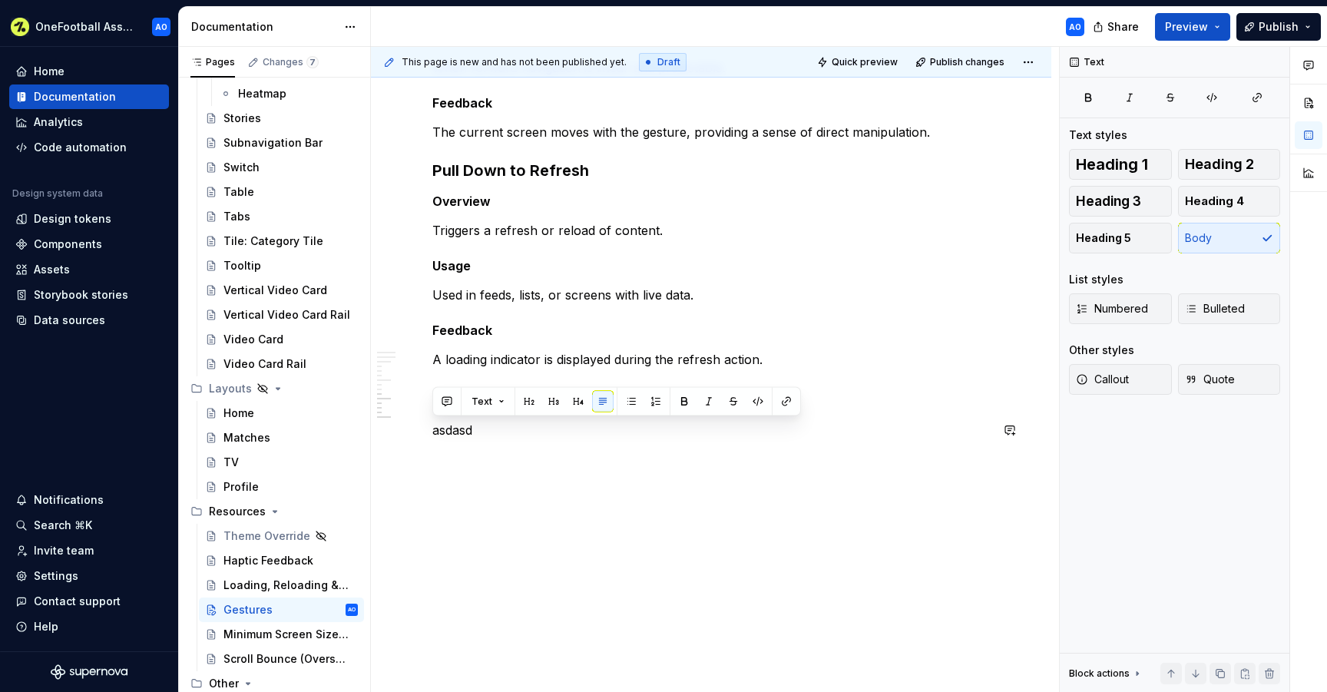
scroll to position [825, 0]
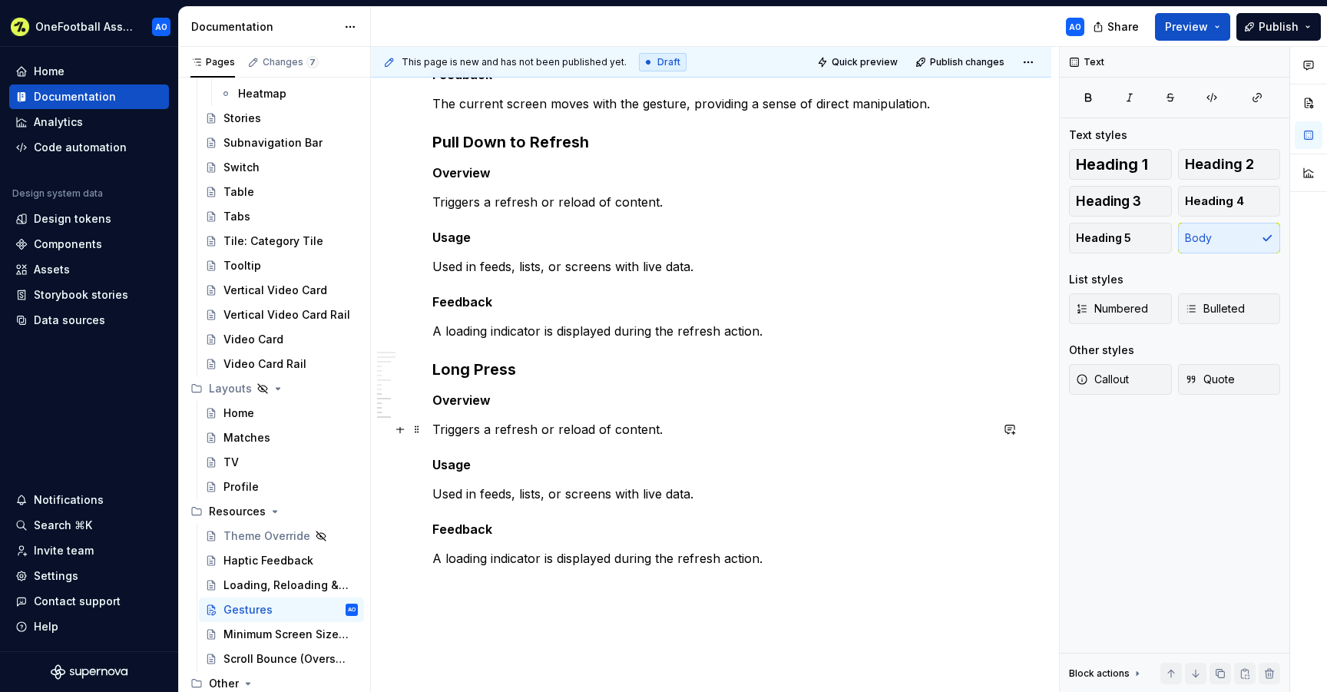
click at [671, 434] on p "Triggers a refresh or reload of content." at bounding box center [710, 429] width 557 height 18
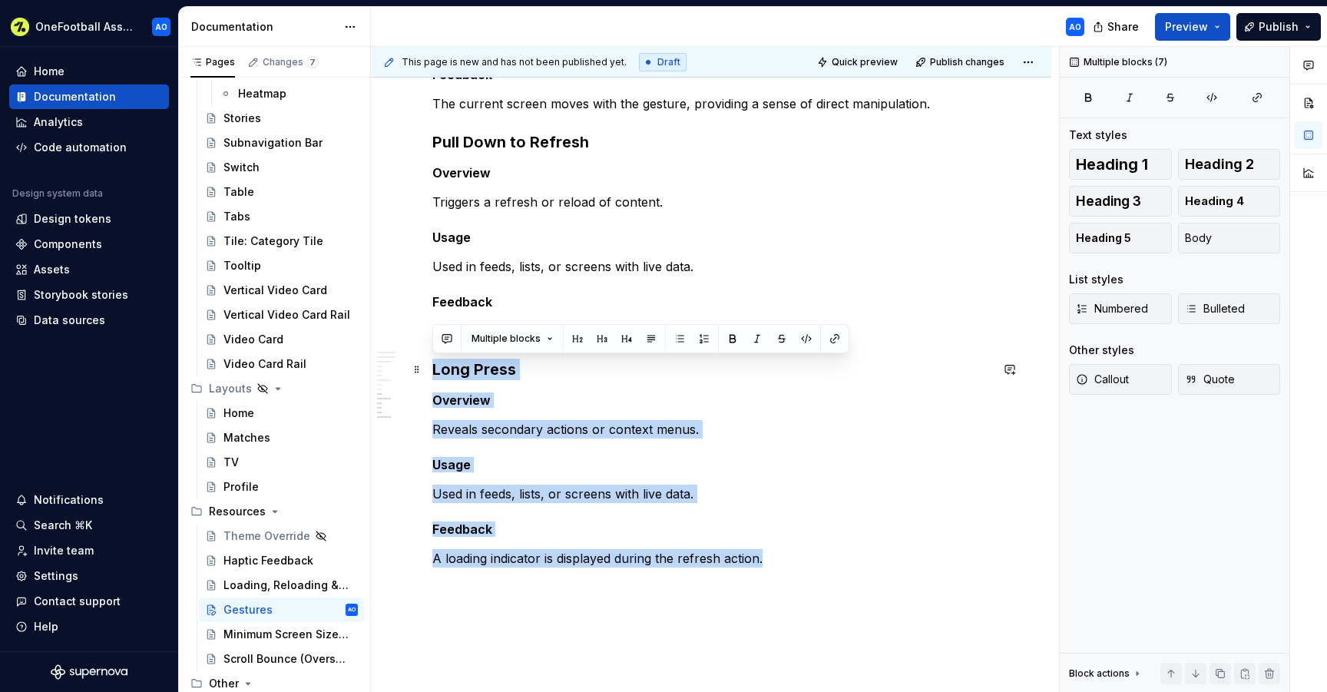
drag, startPoint x: 774, startPoint y: 556, endPoint x: 429, endPoint y: 358, distance: 397.1
click at [429, 358] on div "Overview Gestures are a core part of how users navigate and interact with our p…" at bounding box center [711, 128] width 680 height 1383
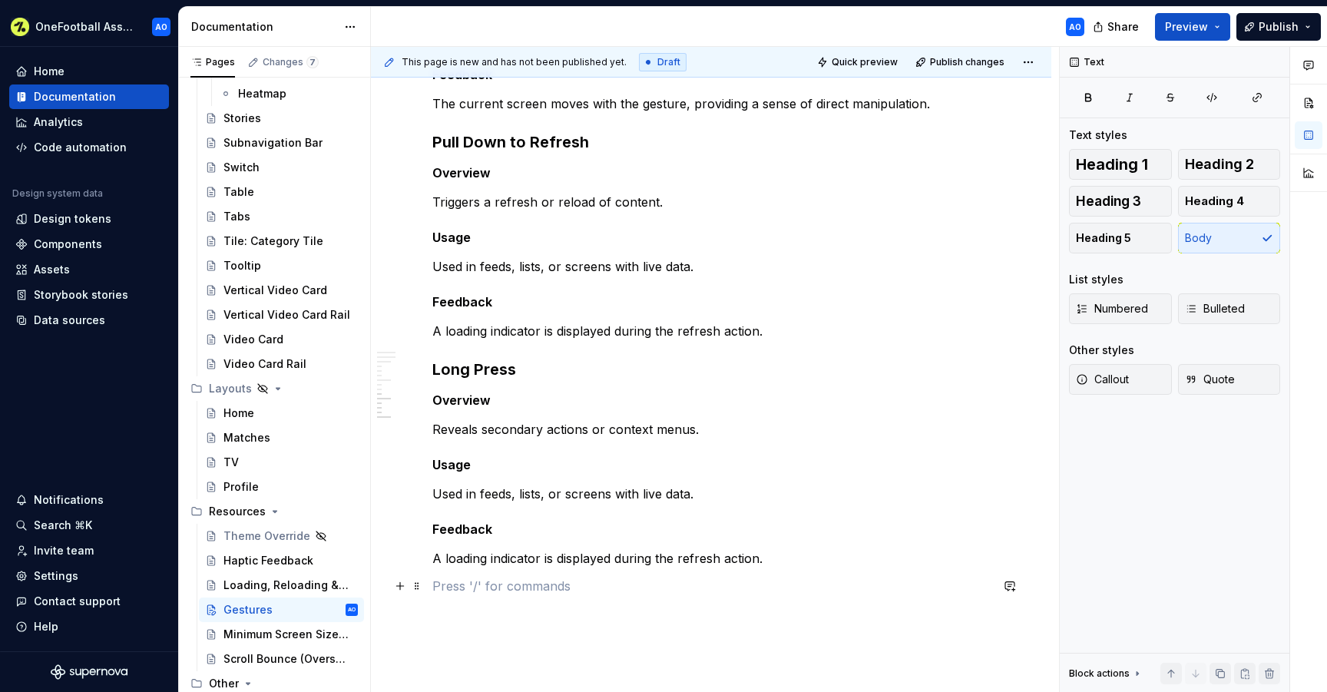
click at [475, 584] on p at bounding box center [710, 586] width 557 height 18
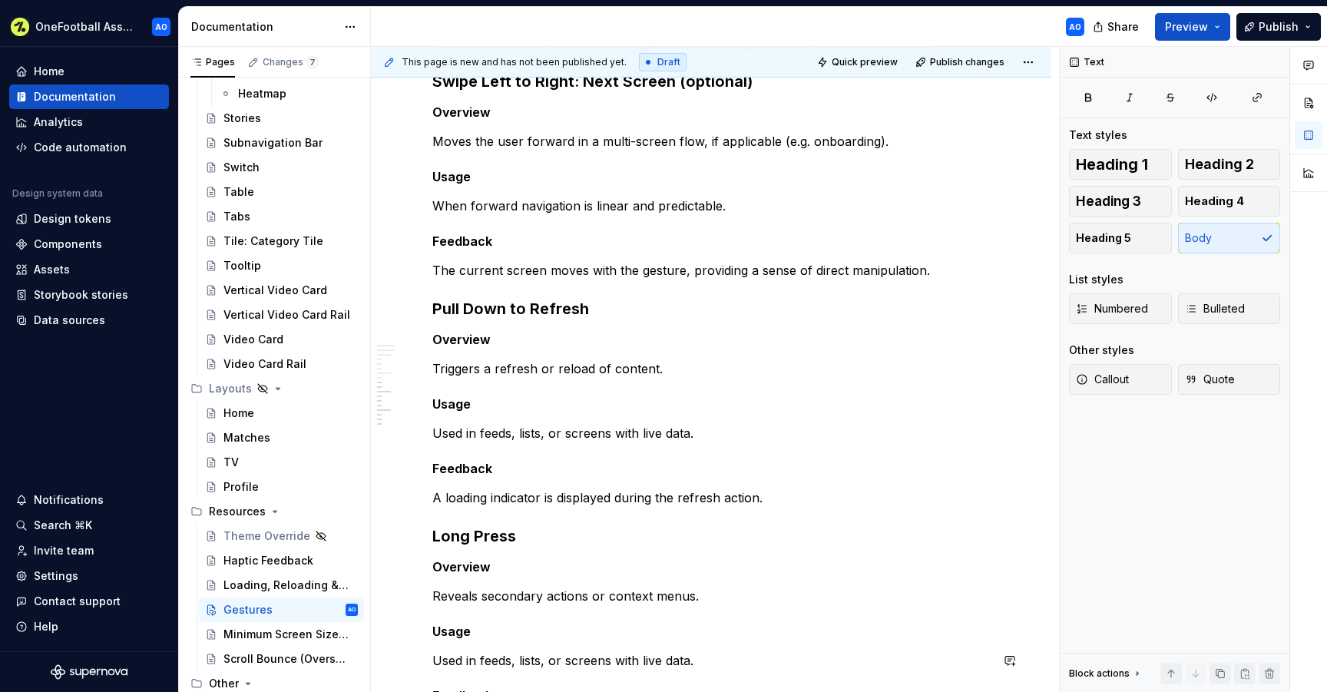
scroll to position [375, 0]
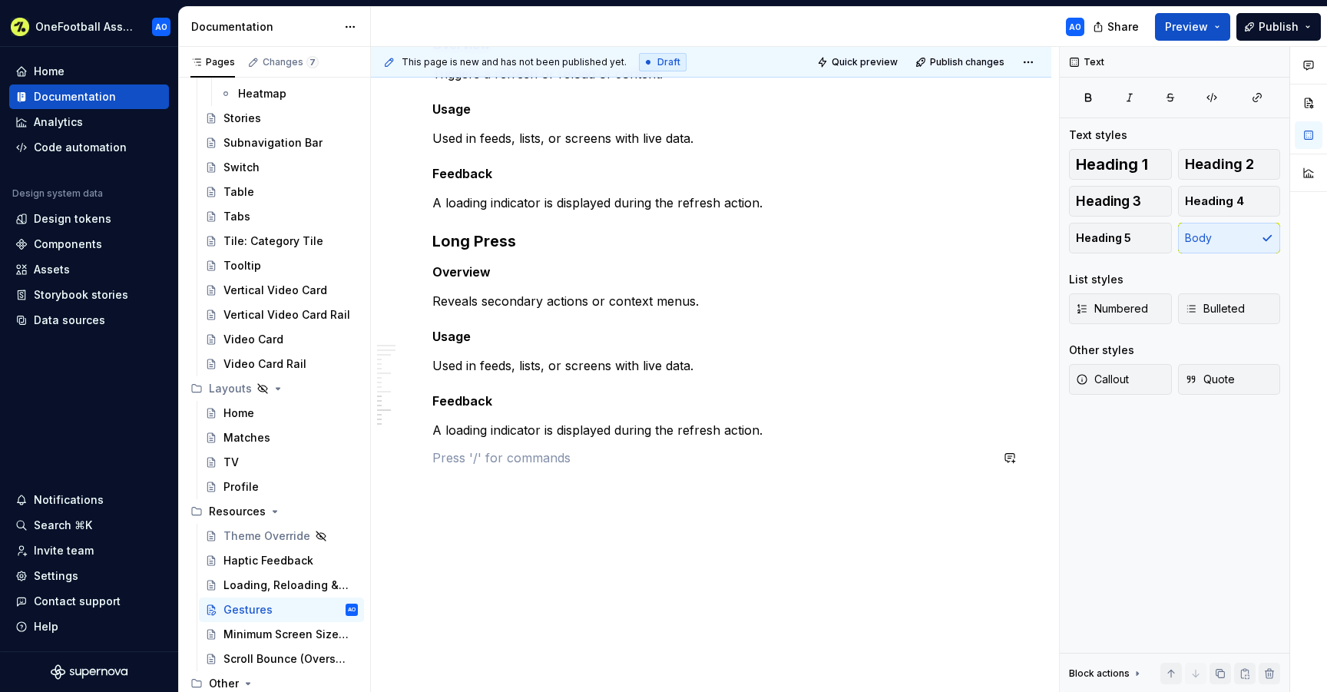
click at [461, 534] on div "This page is new and has not been published yet. Draft Quick preview Publish ch…" at bounding box center [715, 370] width 688 height 646
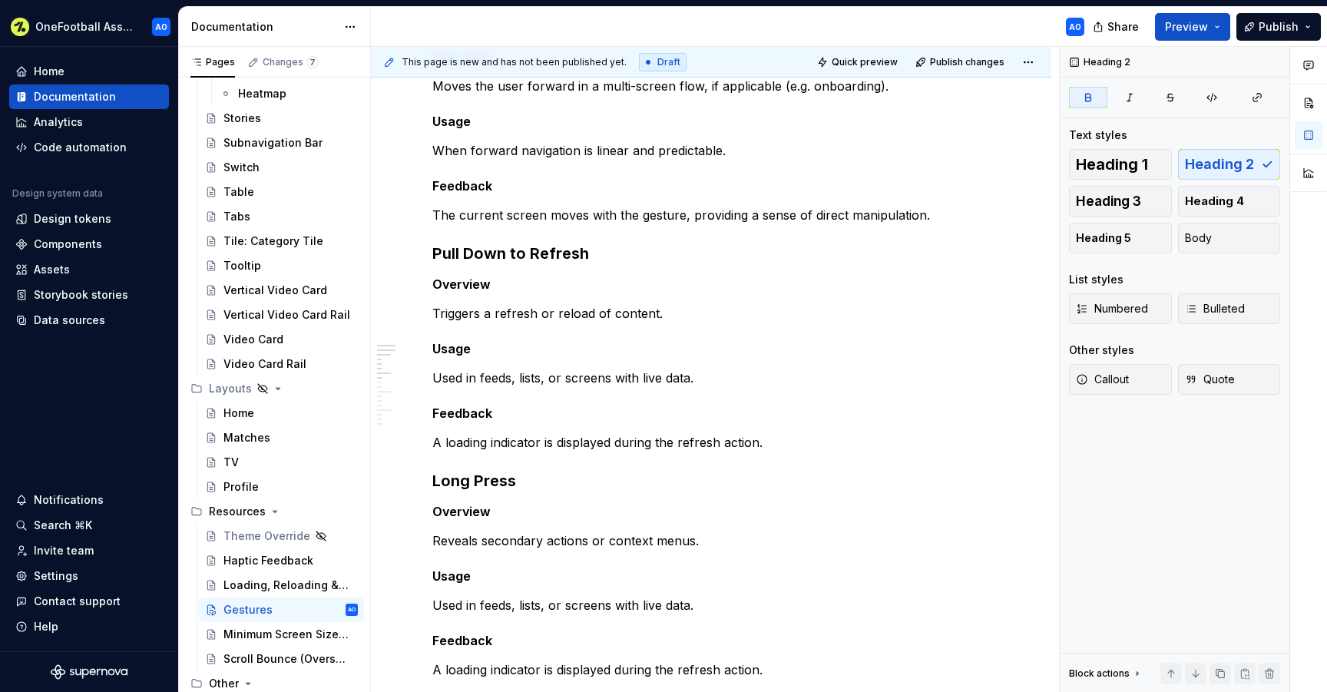
scroll to position [953, 0]
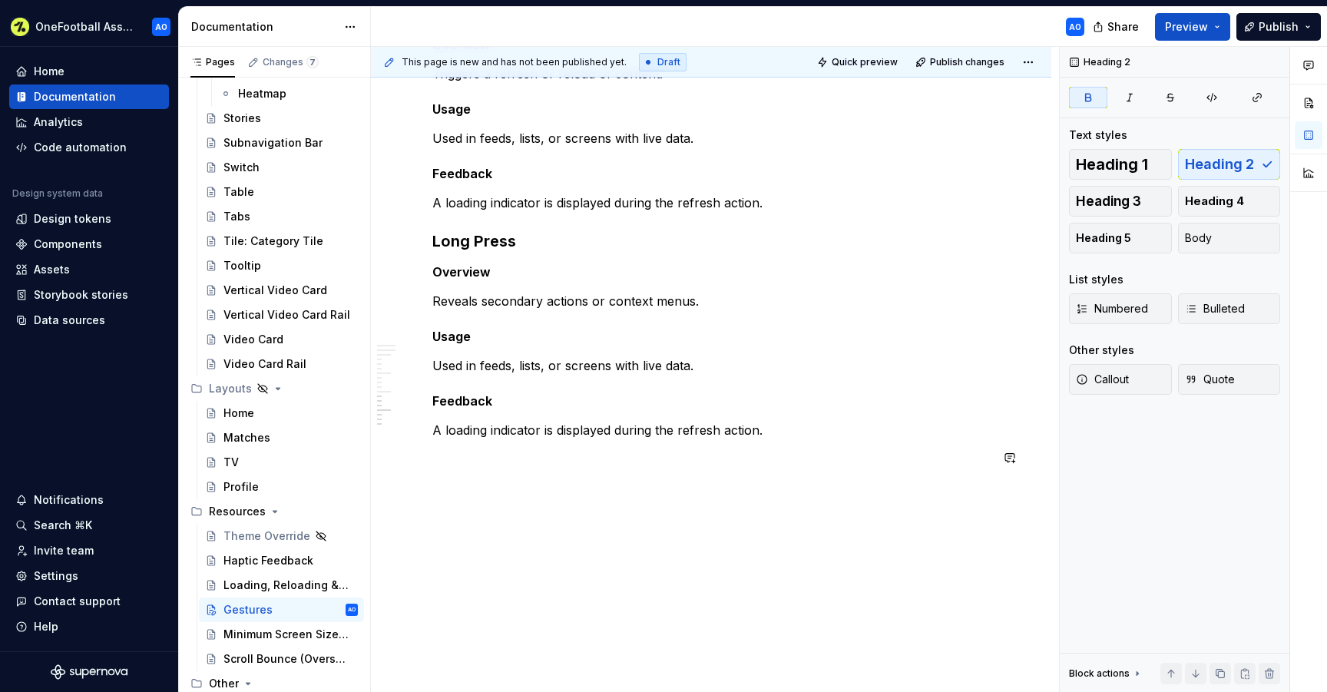
click at [451, 465] on p at bounding box center [710, 457] width 557 height 18
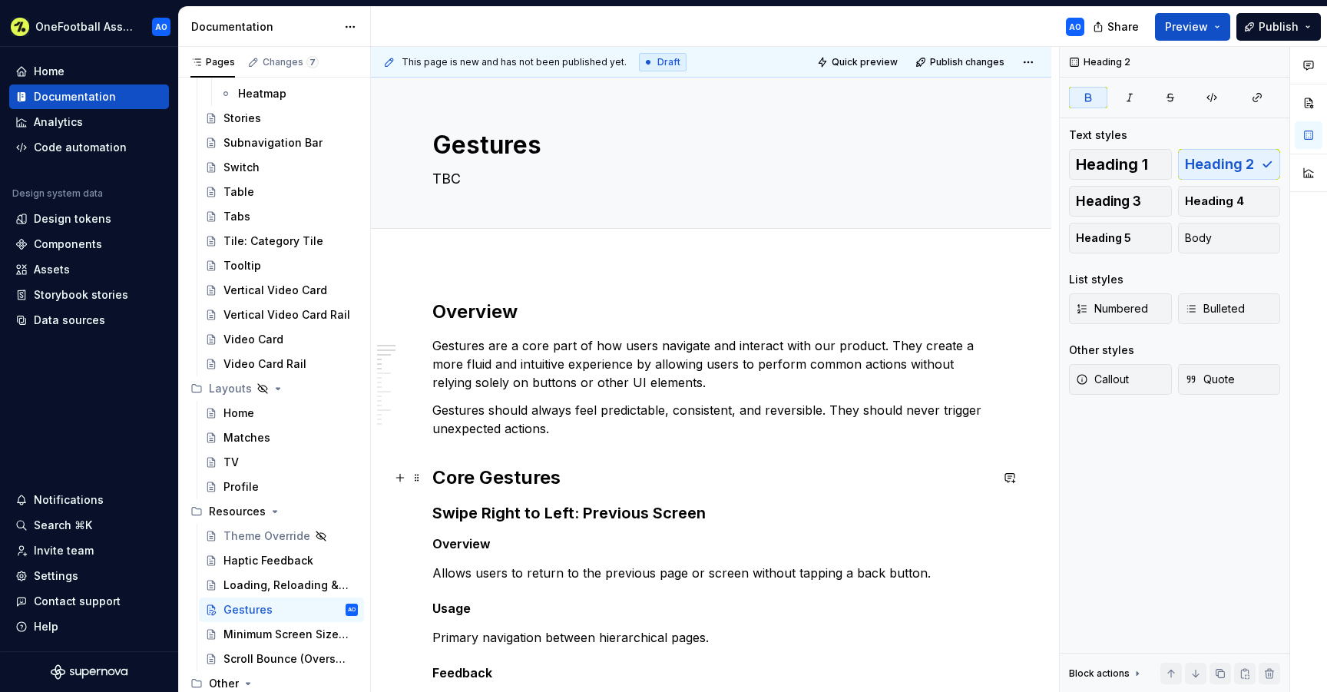
click at [448, 474] on strong "Core Gestures" at bounding box center [496, 477] width 128 height 22
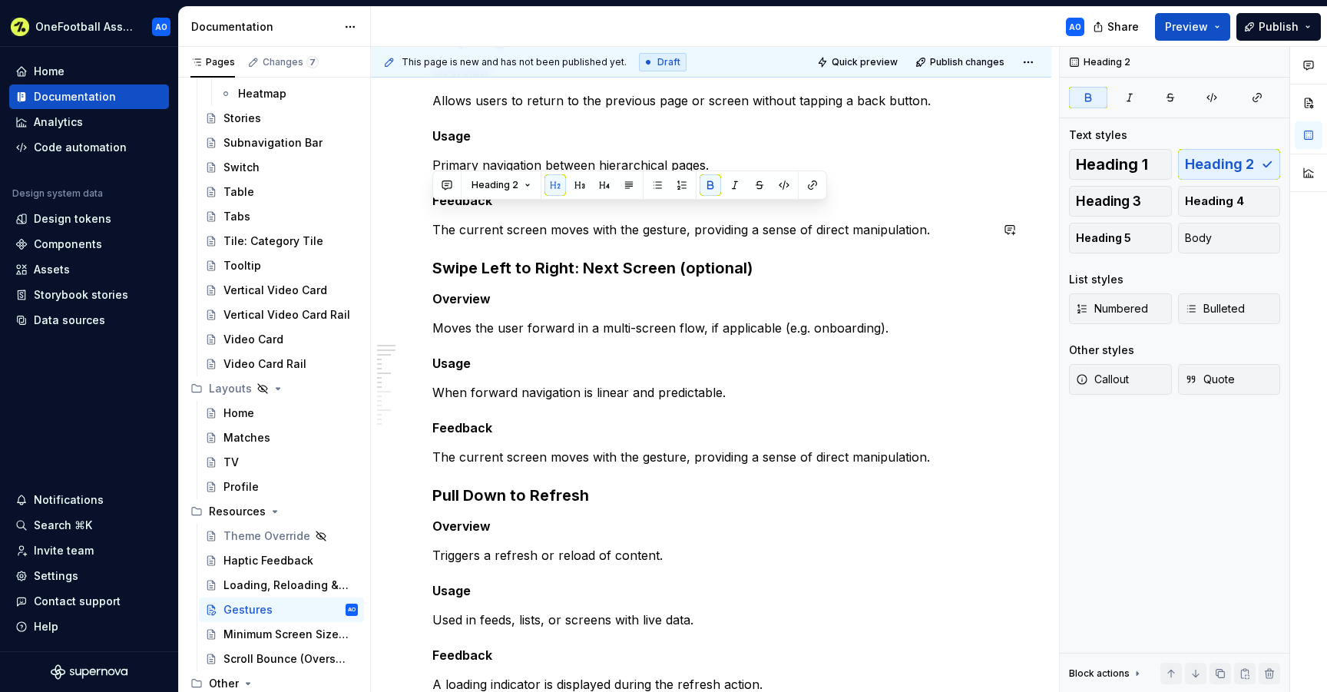
scroll to position [764, 0]
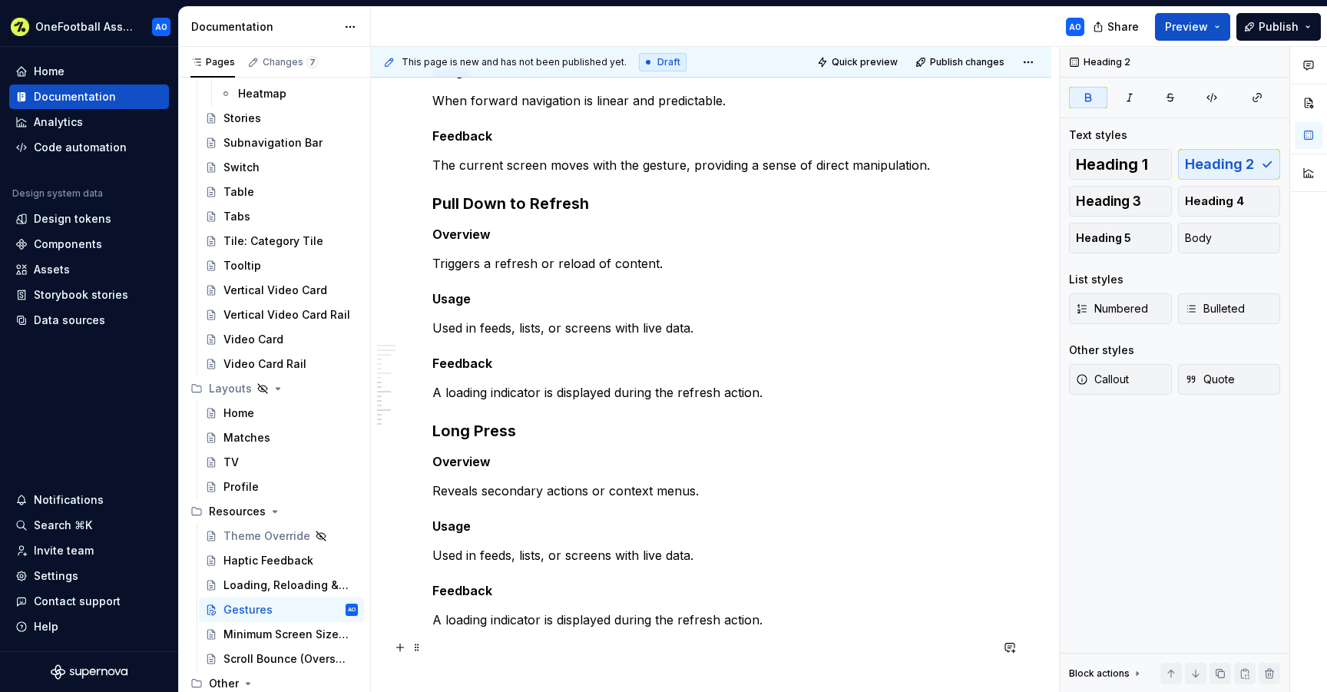
click at [480, 642] on p at bounding box center [710, 647] width 557 height 18
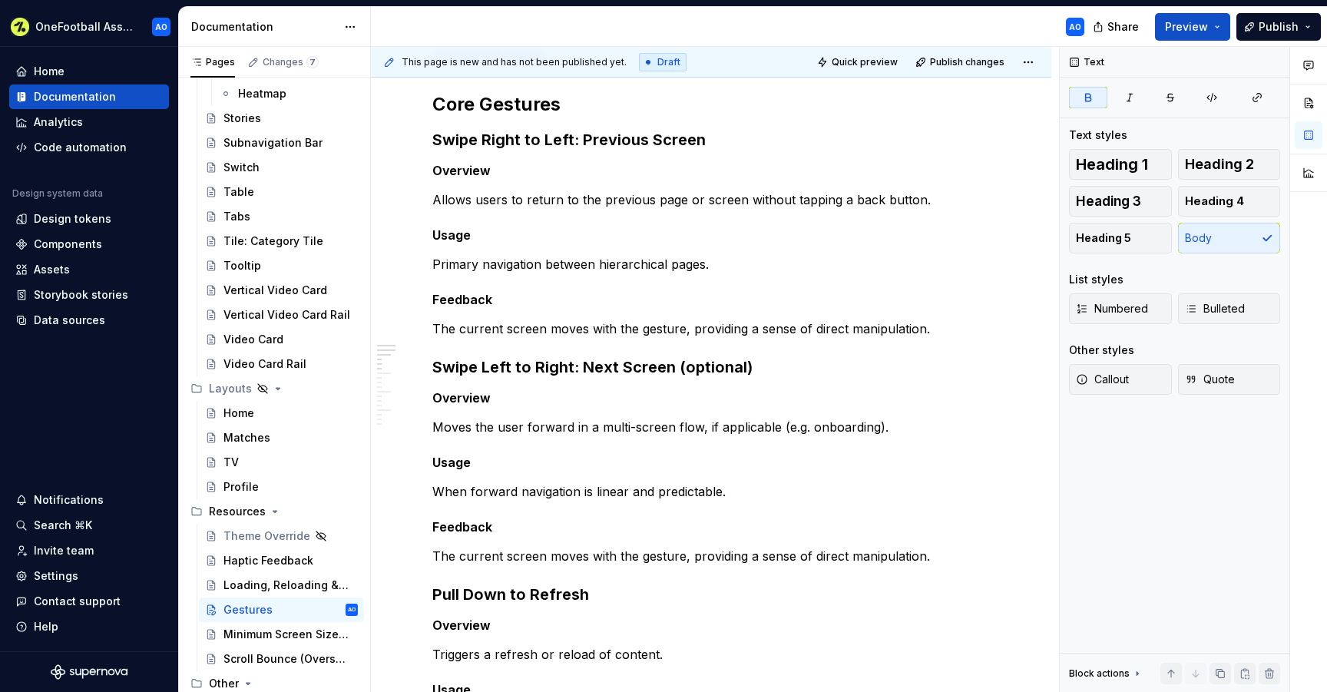
scroll to position [0, 0]
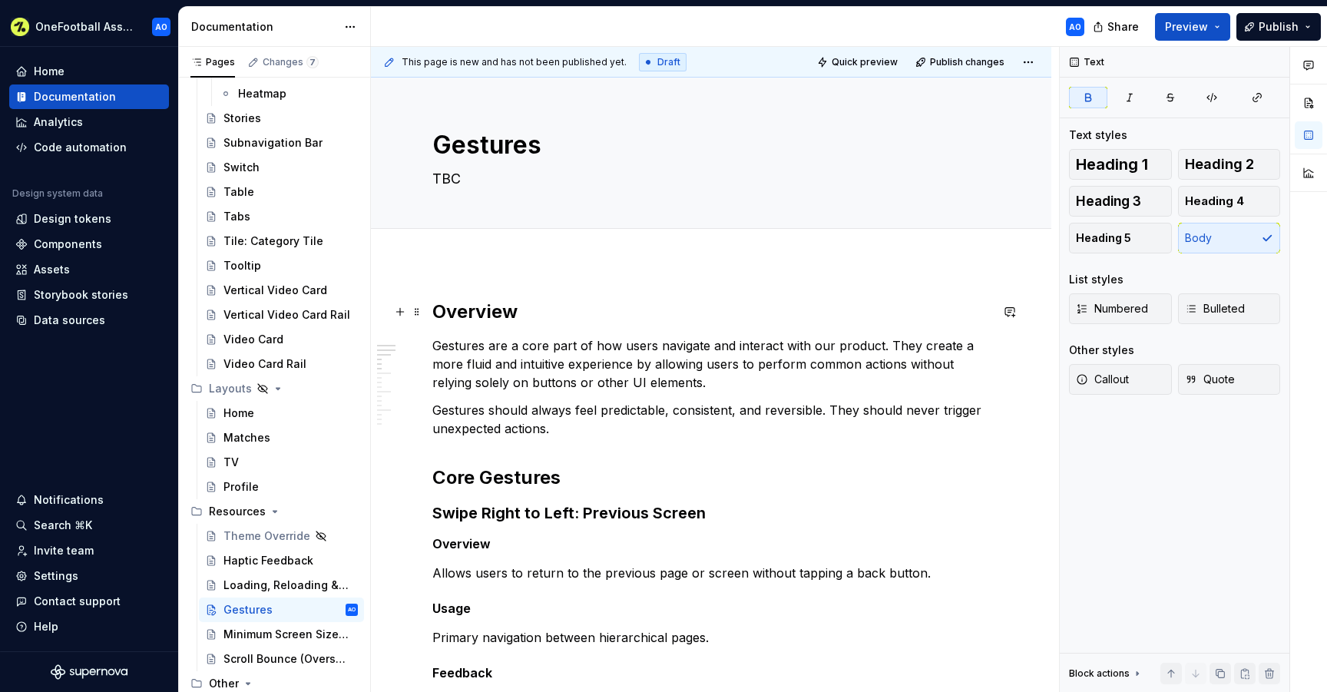
click at [479, 312] on strong "Overview" at bounding box center [474, 311] width 85 height 22
click at [485, 479] on strong "Core Gestures" at bounding box center [496, 477] width 128 height 22
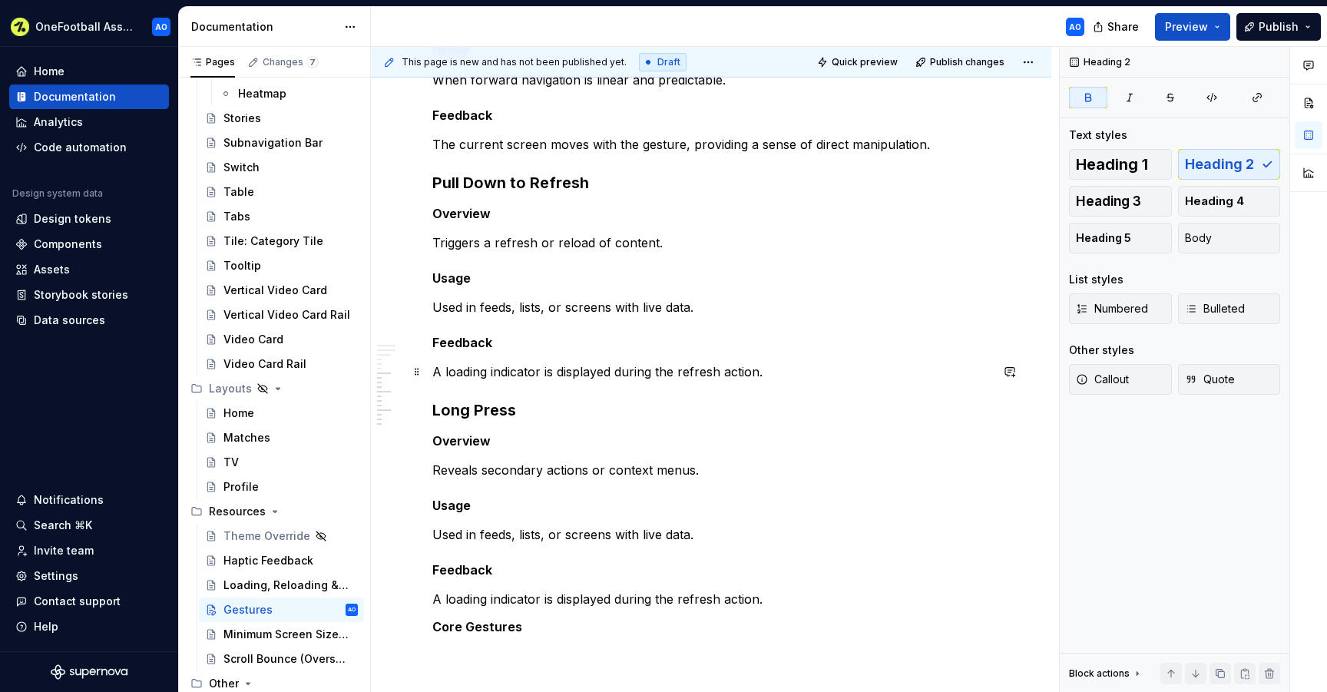
scroll to position [953, 0]
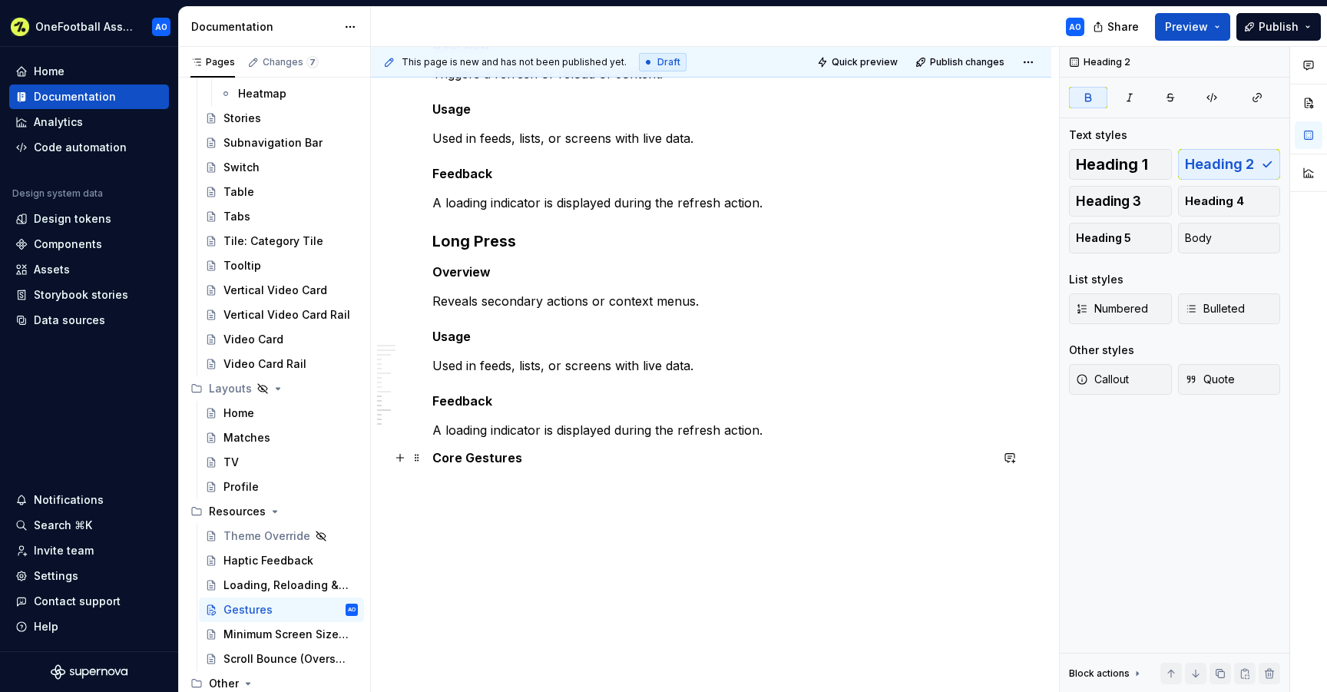
click at [437, 457] on strong "Core Gestures" at bounding box center [477, 457] width 90 height 15
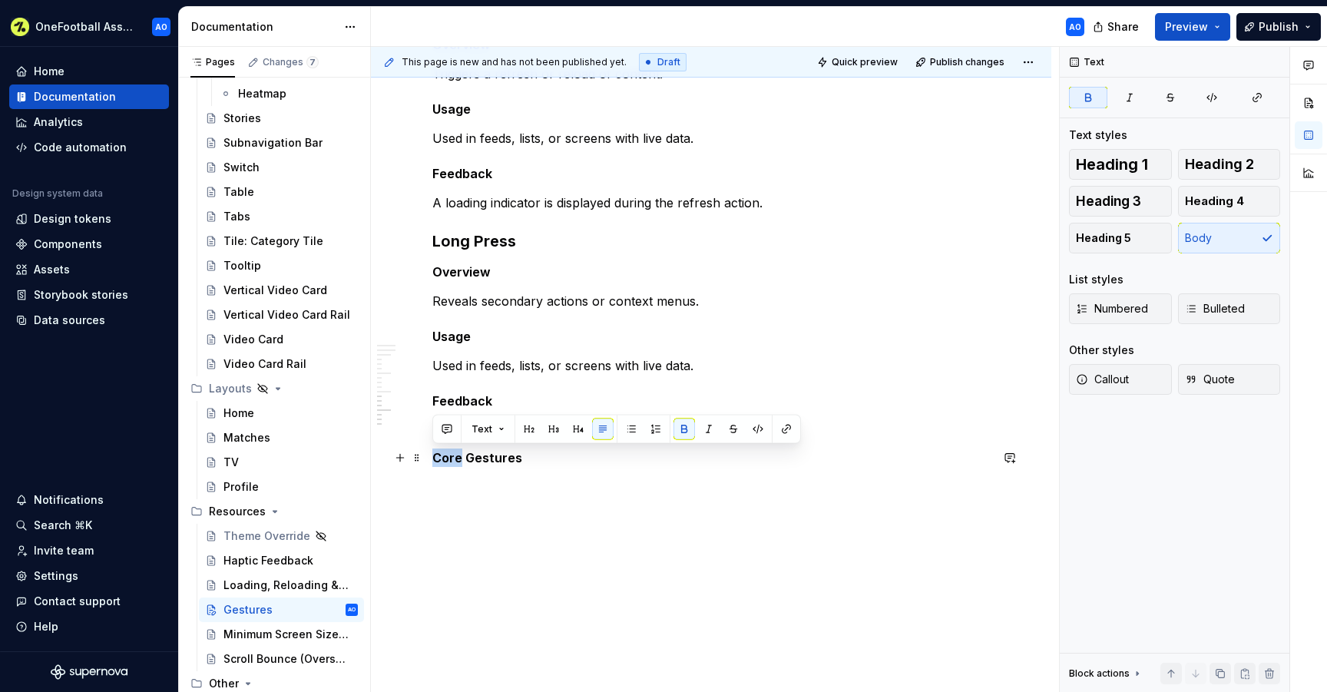
click at [437, 457] on strong "Core Gestures" at bounding box center [477, 457] width 90 height 15
click at [1234, 169] on span "Heading 2" at bounding box center [1218, 164] width 69 height 15
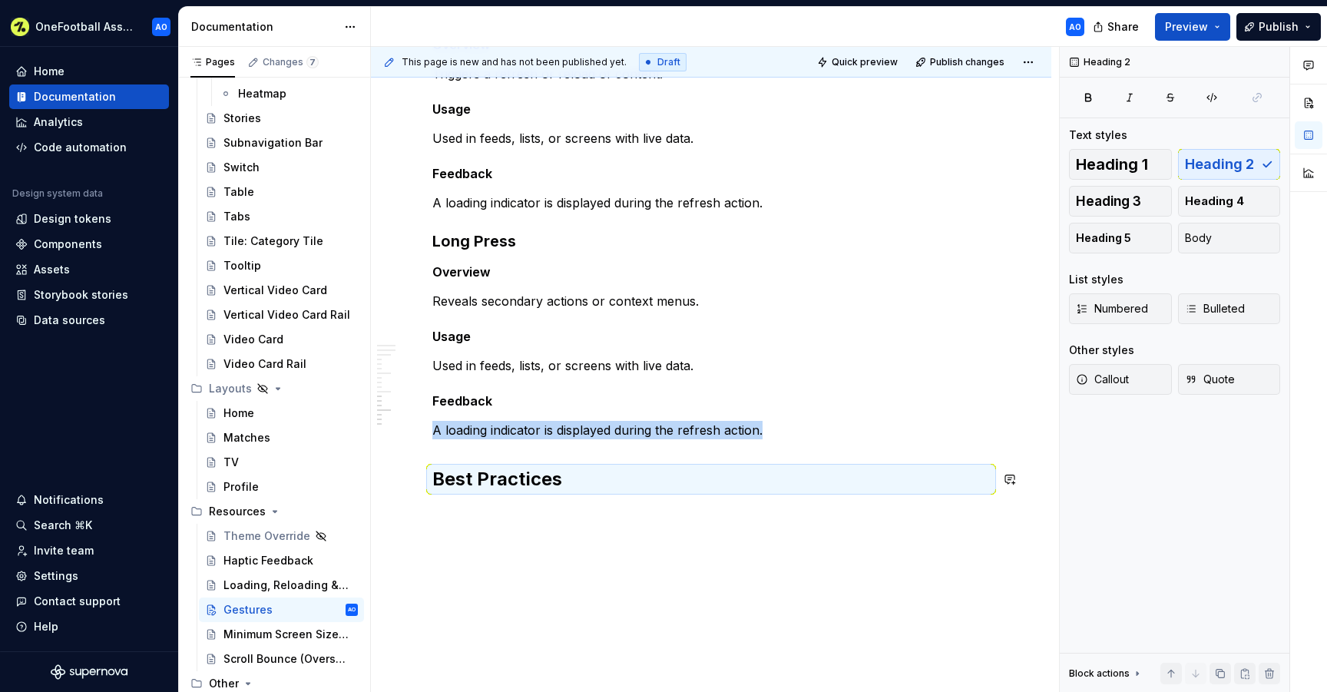
click at [450, 538] on div "Overview Gestures are a core part of how users navigate and interact with our p…" at bounding box center [711, 13] width 680 height 1408
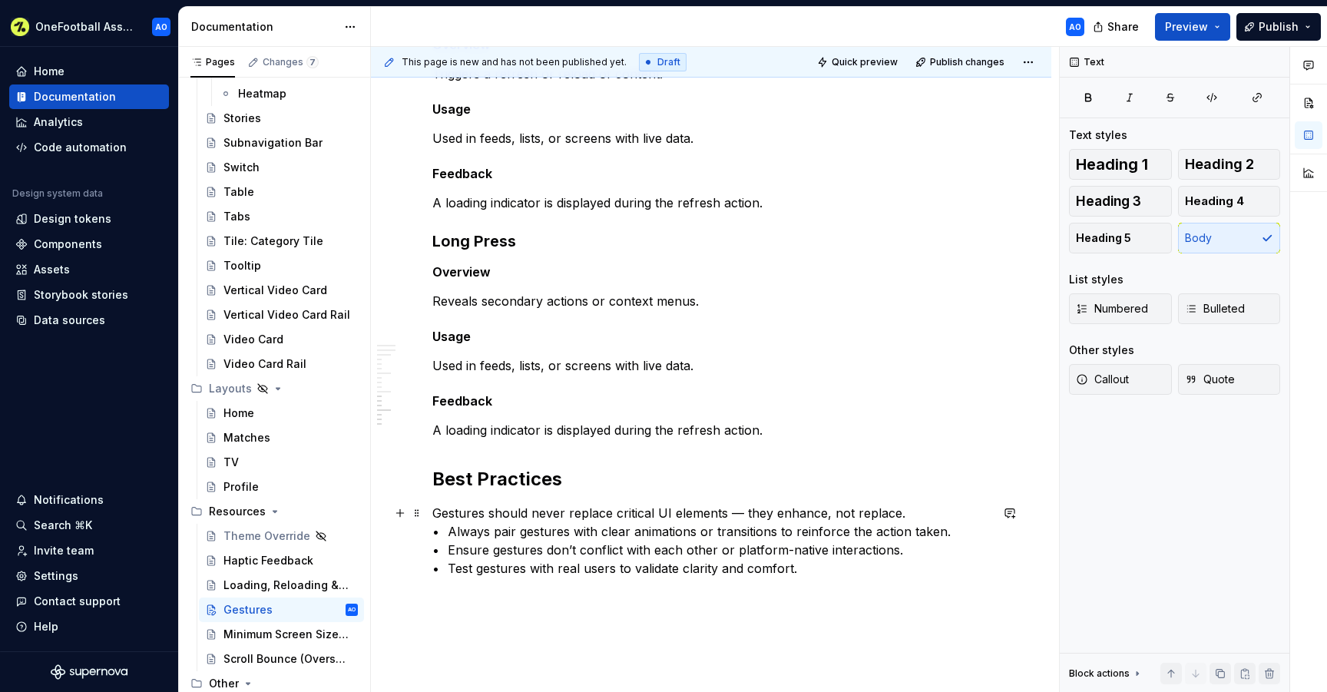
click at [447, 516] on p "Gestures should never replace critical UI elements — they enhance, not replace.…" at bounding box center [710, 541] width 557 height 74
click at [464, 534] on p "Gestures should never replace critical UI elements — they enhance, not replace.…" at bounding box center [710, 541] width 557 height 74
click at [463, 543] on p "Gestures should never replace critical UI elements — they enhance, not replace.…" at bounding box center [710, 541] width 557 height 74
click at [462, 568] on p "Gestures should never replace critical UI elements — they enhance, not replace.…" at bounding box center [710, 541] width 557 height 74
click at [741, 510] on p "Gestures should never replace critical UI elements — they enhance, not replace.…" at bounding box center [710, 541] width 557 height 74
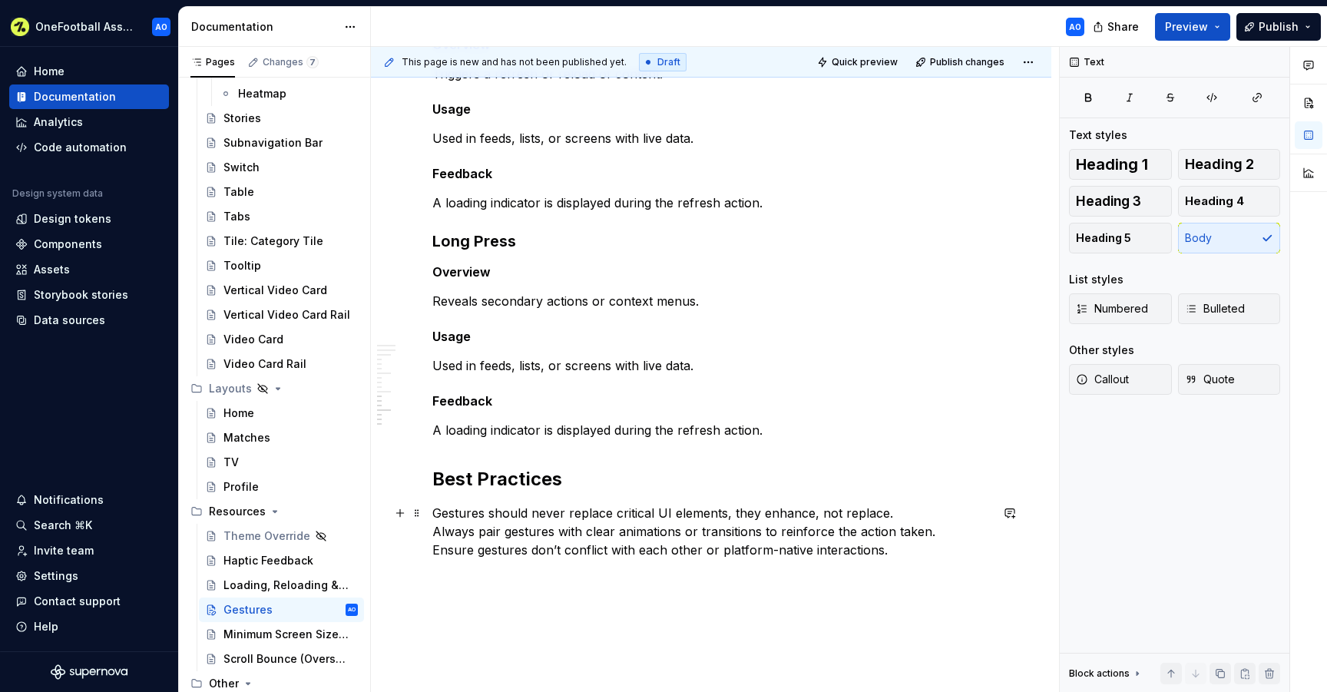
click at [897, 512] on p "Gestures should never replace critical UI elements, they enhance, not replace. …" at bounding box center [710, 541] width 557 height 74
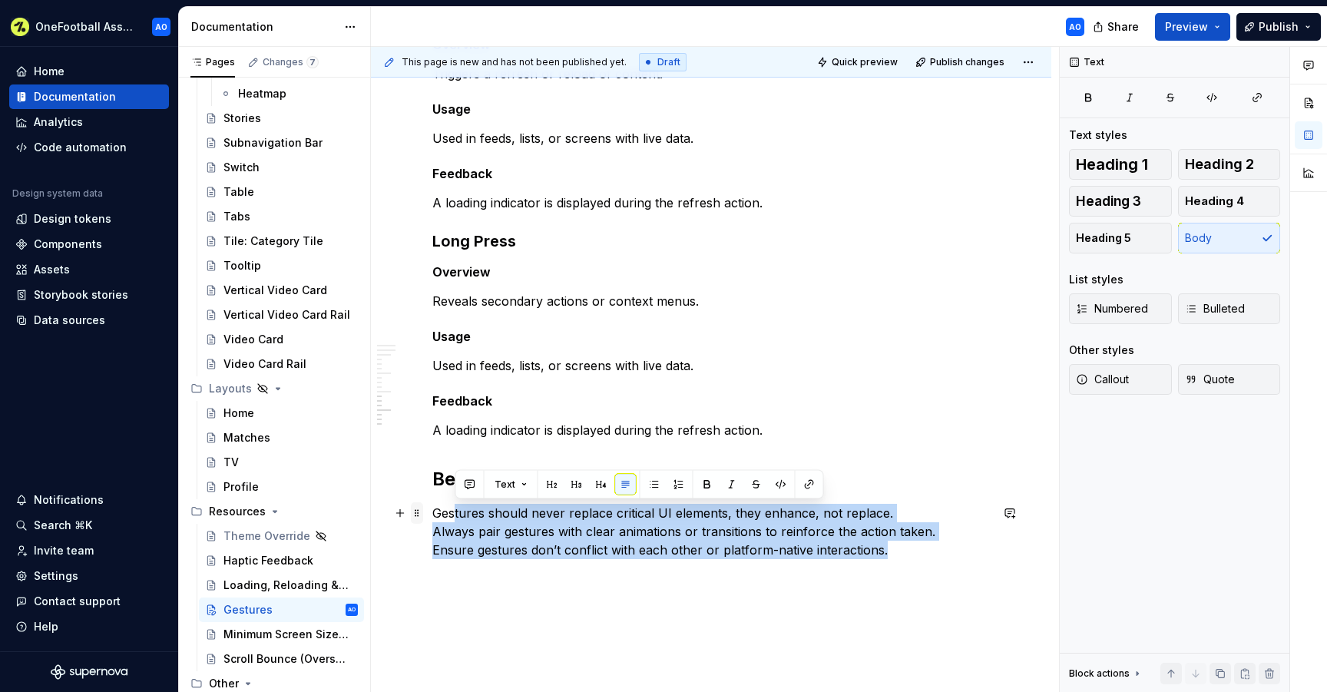
drag, startPoint x: 892, startPoint y: 546, endPoint x: 420, endPoint y: 518, distance: 472.9
click at [436, 515] on p "Gestures should never replace critical UI elements, they enhance, not replace. …" at bounding box center [710, 541] width 557 height 74
click at [626, 487] on button "button" at bounding box center [630, 484] width 21 height 21
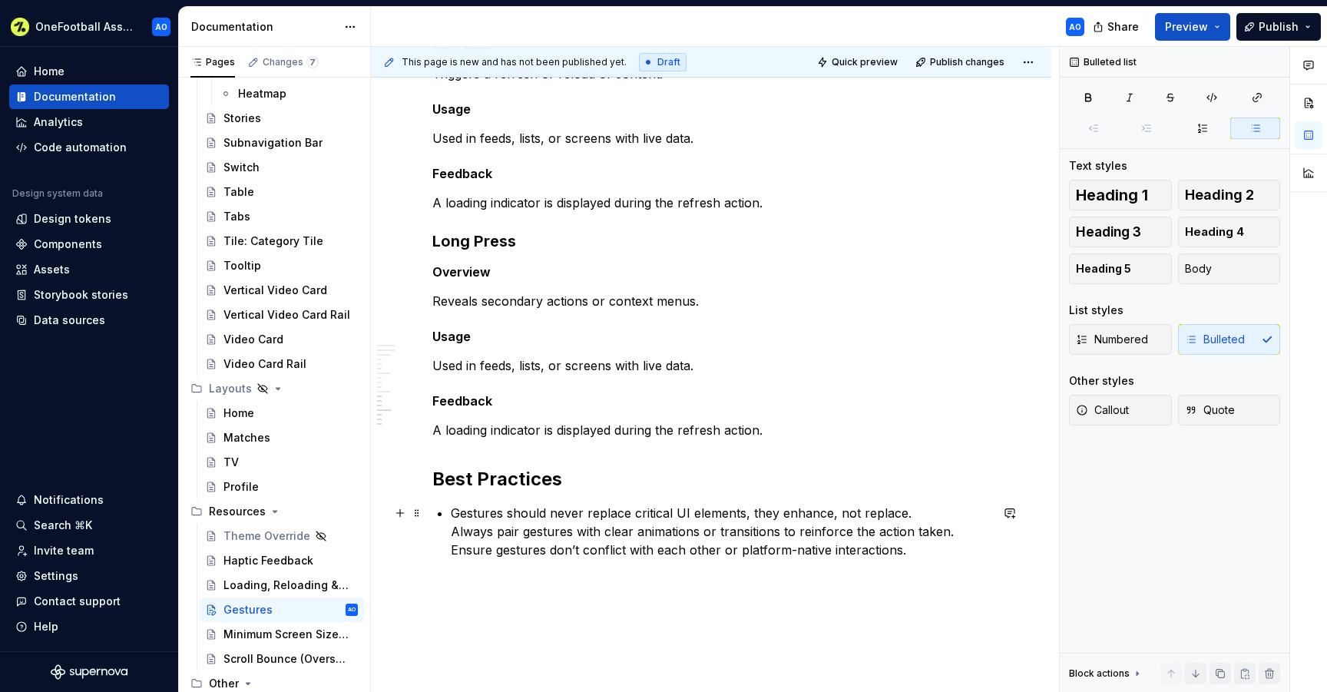
click at [451, 533] on p "Gestures should never replace critical UI elements, they enhance, not replace. …" at bounding box center [720, 541] width 539 height 74
click at [452, 560] on p "Always pair gestures with clear animations or transitions to reinforce the acti…" at bounding box center [720, 555] width 539 height 55
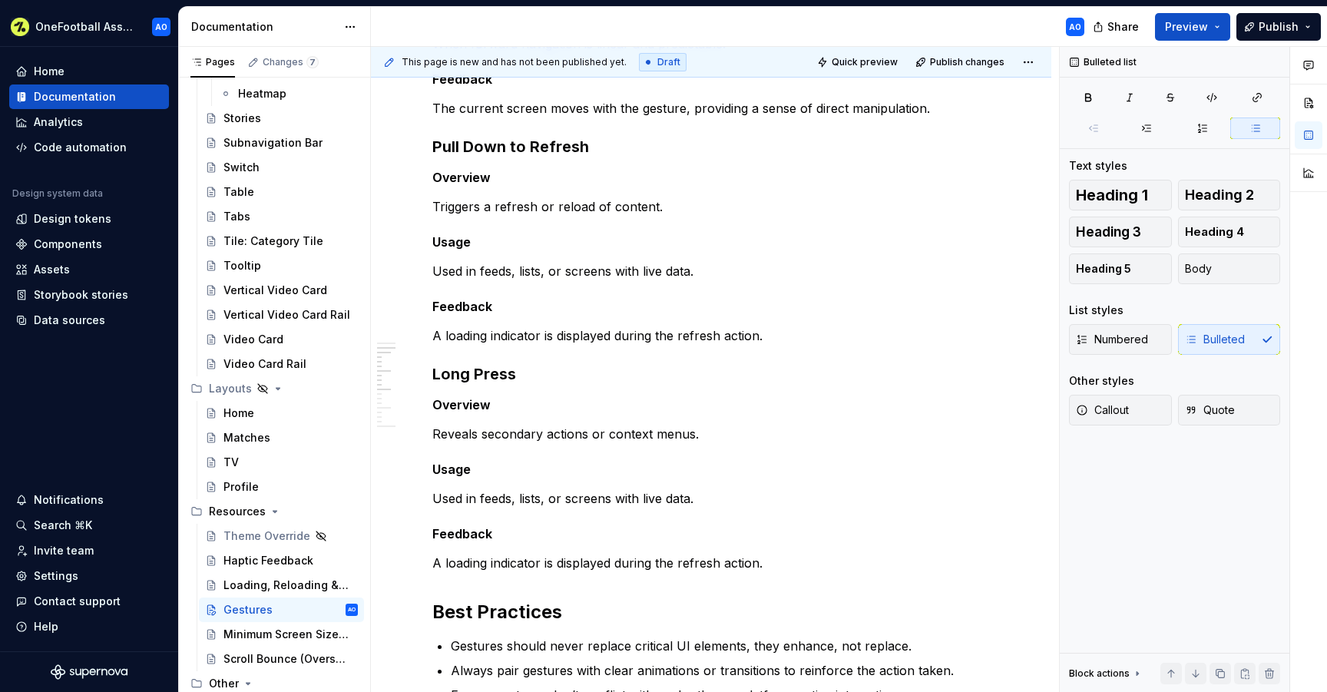
scroll to position [1076, 0]
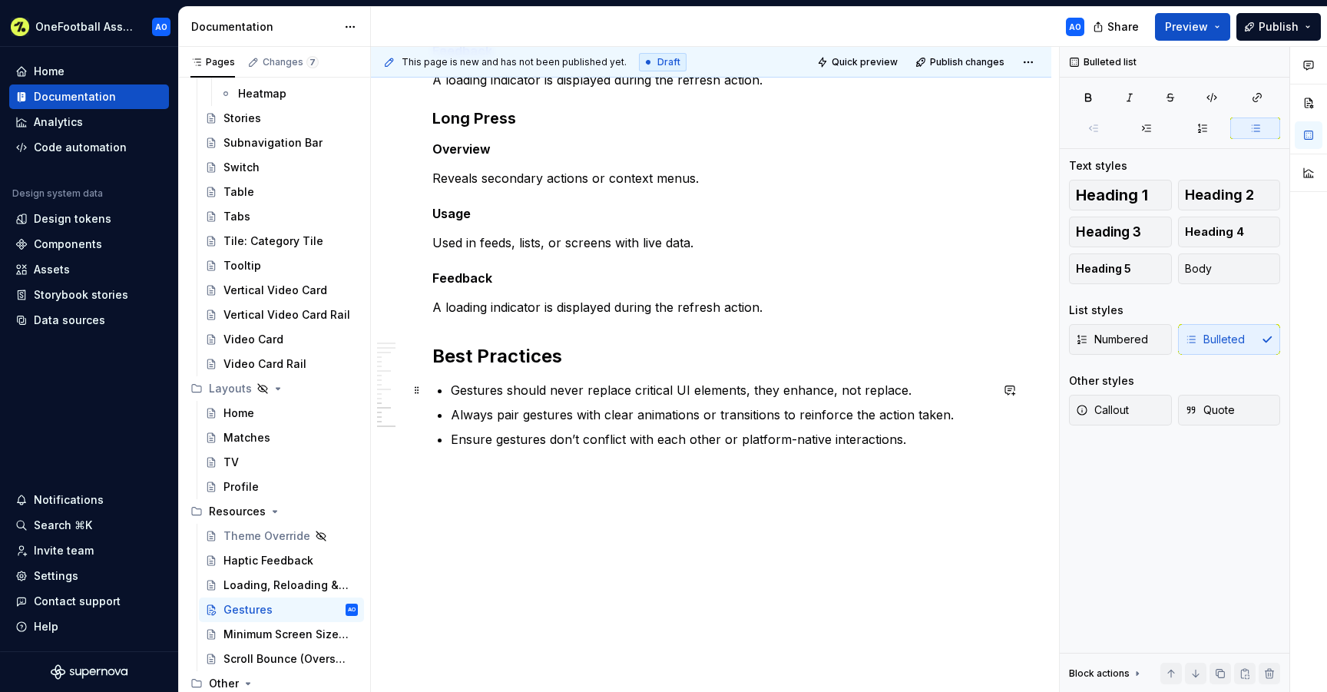
click at [451, 392] on p "Gestures should never replace critical UI elements, they enhance, not replace." at bounding box center [720, 390] width 539 height 18
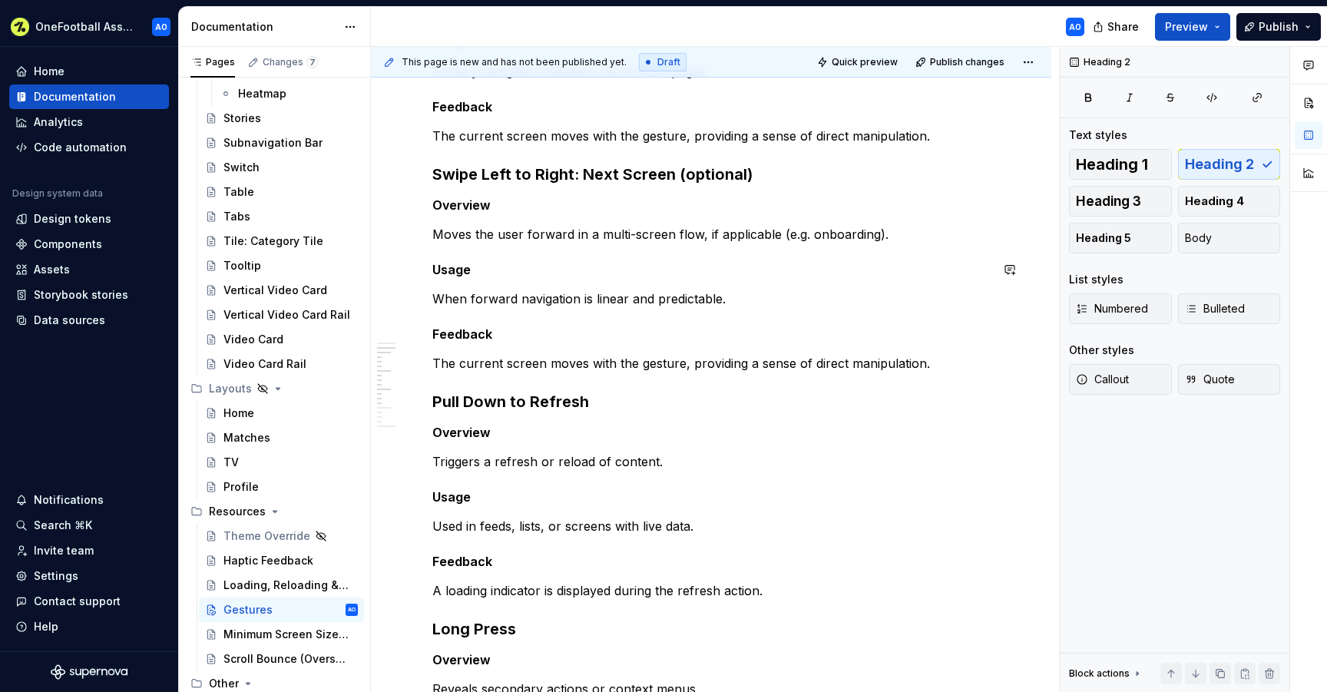
scroll to position [902, 0]
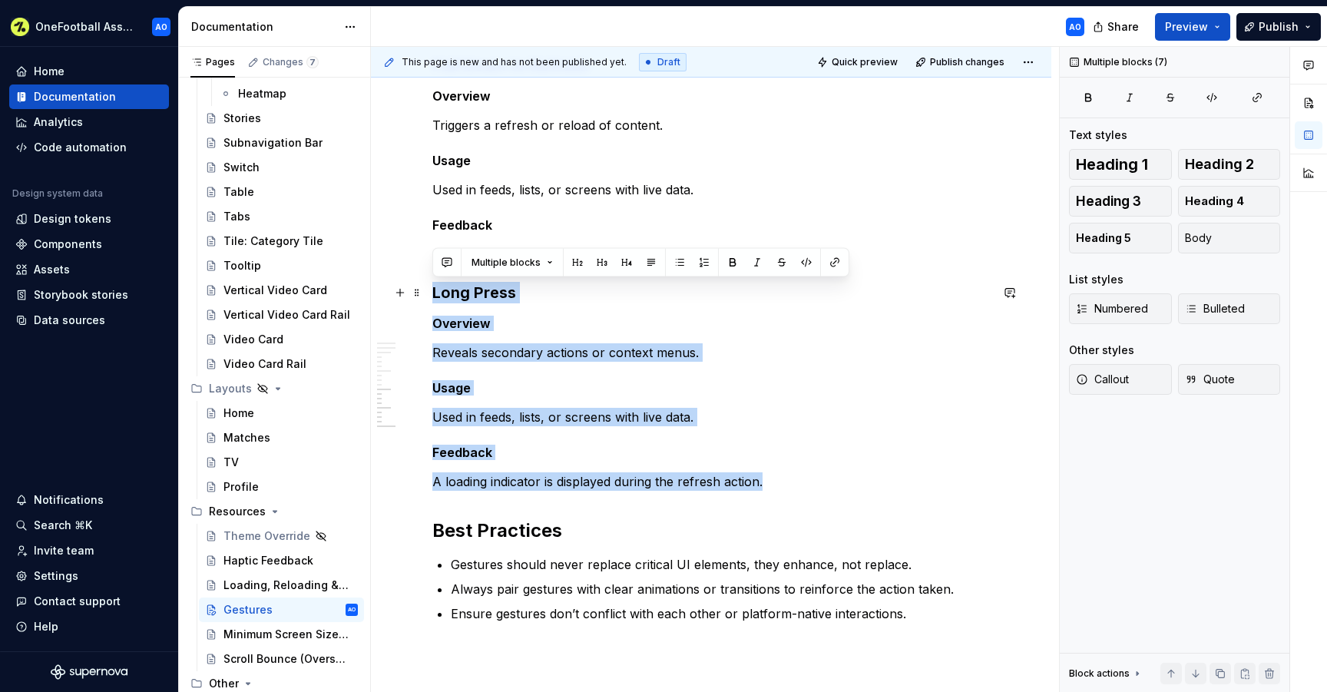
drag, startPoint x: 786, startPoint y: 477, endPoint x: 431, endPoint y: 286, distance: 402.9
click at [432, 286] on div "Overview Gestures are a core part of how users navigate and interact with our p…" at bounding box center [710, 19] width 557 height 1244
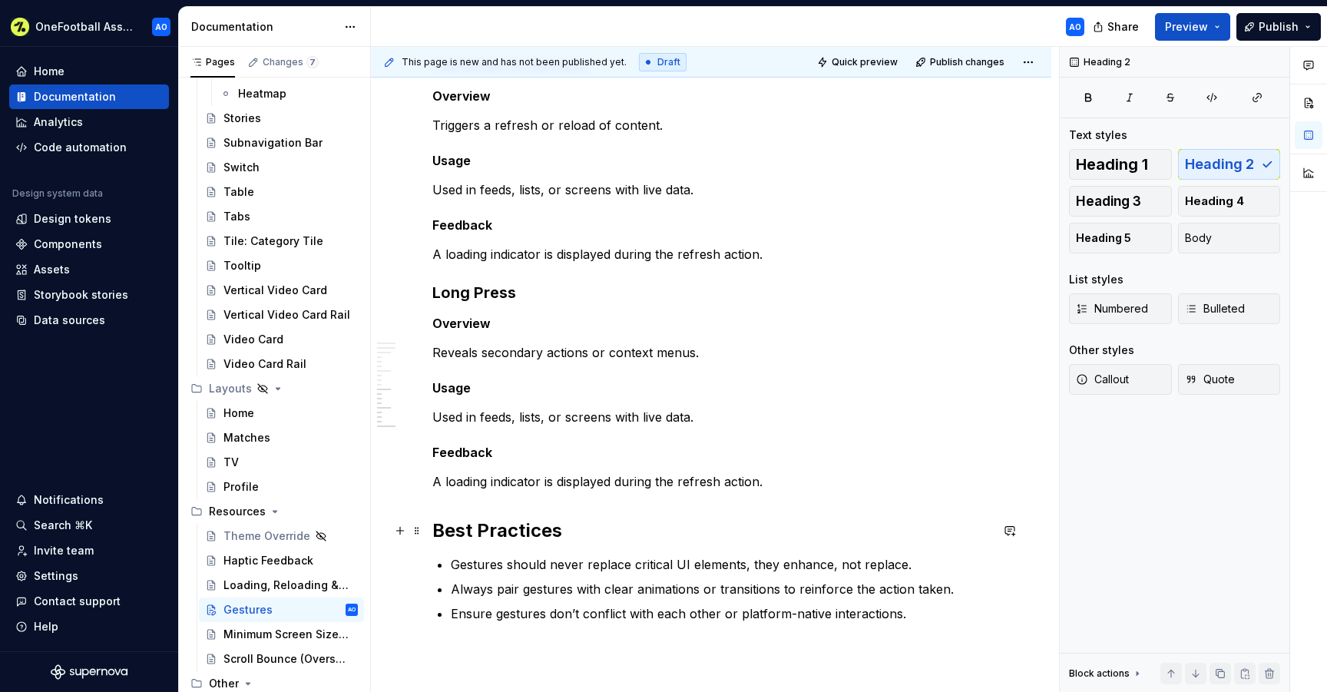
click at [517, 526] on h2 "Best Practices" at bounding box center [710, 530] width 557 height 25
click at [709, 352] on p "Reveals secondary actions or context menus." at bounding box center [710, 352] width 557 height 18
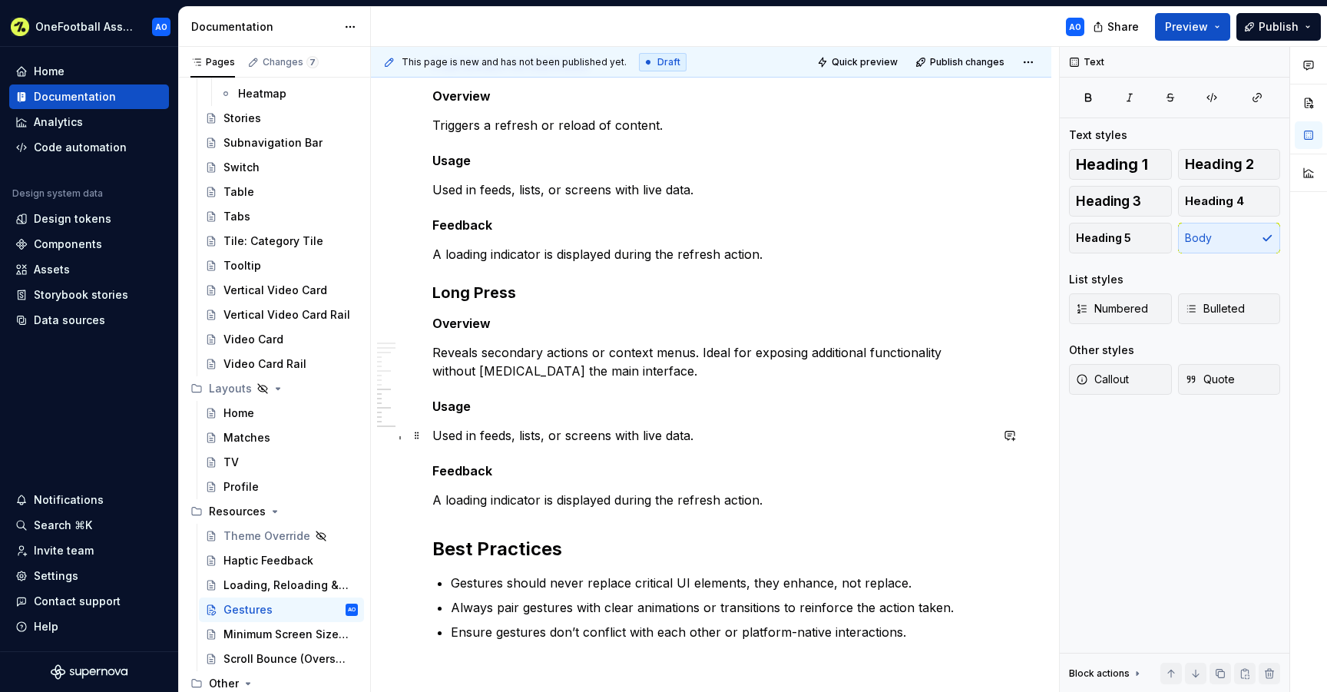
click at [709, 441] on p "Used in feeds, lists, or screens with live data." at bounding box center [710, 435] width 557 height 18
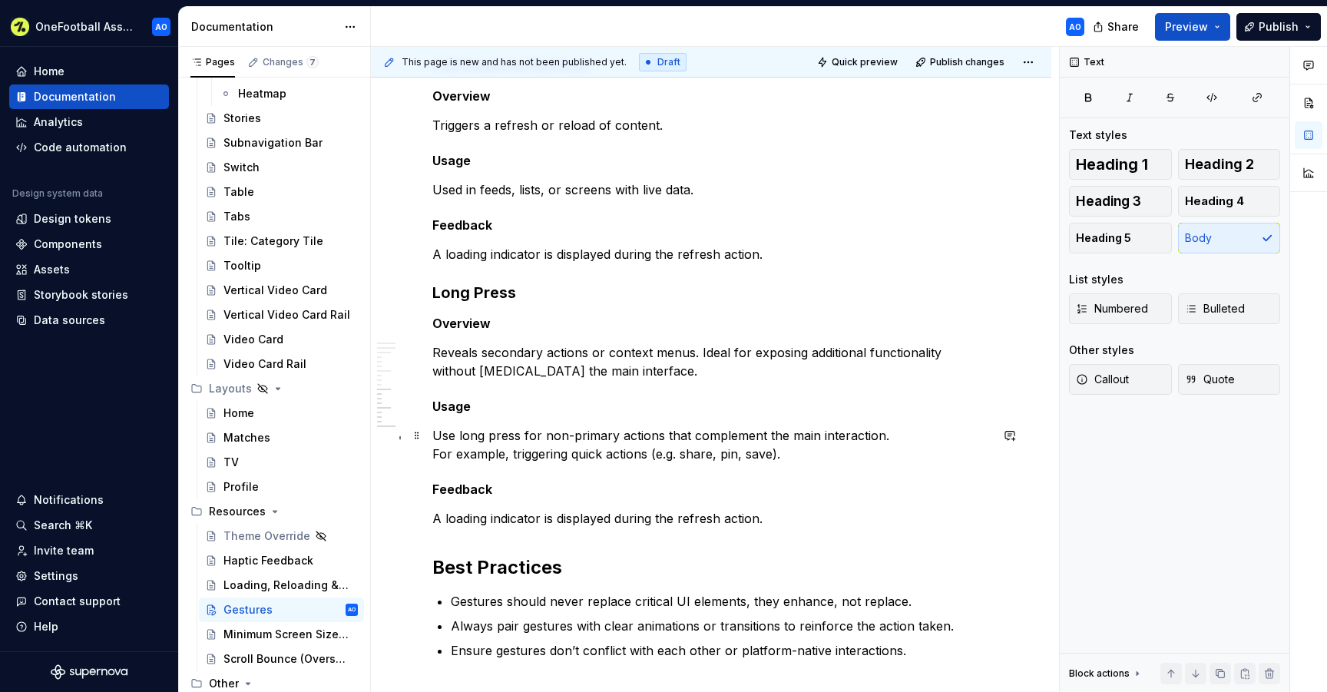
click at [434, 452] on p "Use long press for non-primary actions that complement the main interaction. Fo…" at bounding box center [710, 444] width 557 height 37
click at [485, 524] on p "A loading indicator is displayed during the refresh action." at bounding box center [710, 518] width 557 height 18
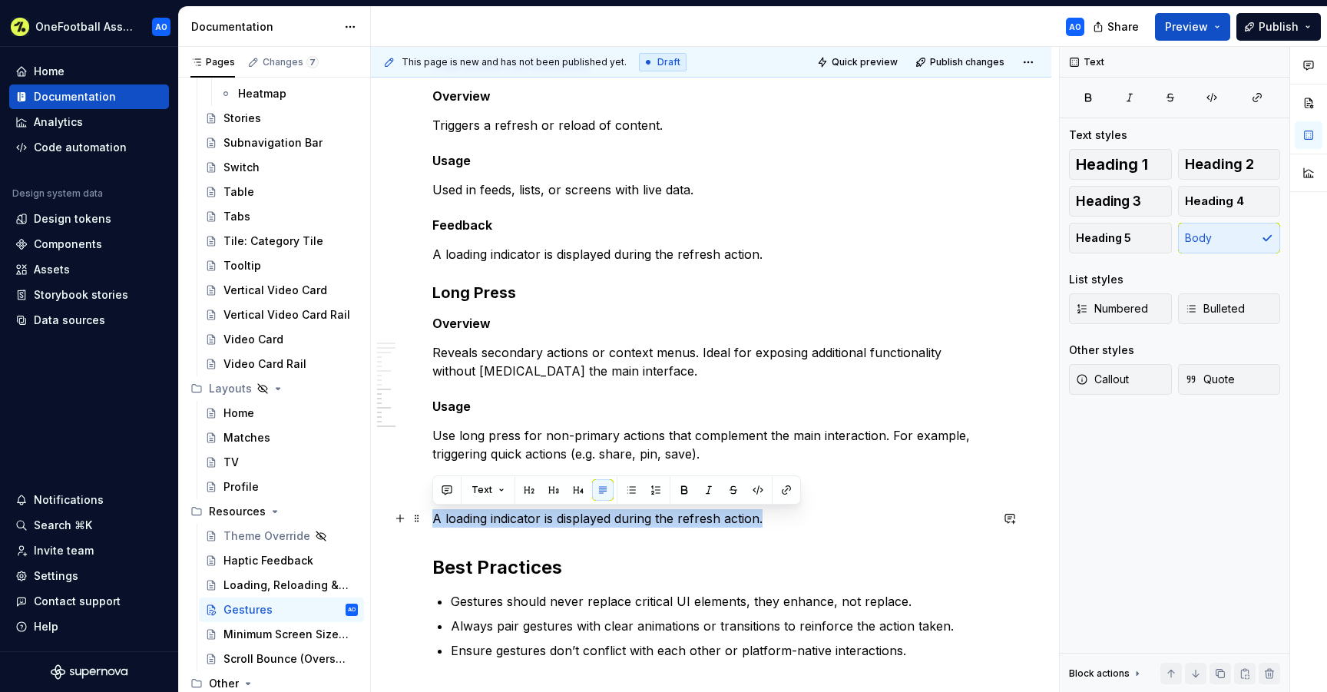
click at [485, 524] on p "A loading indicator is displayed during the refresh action." at bounding box center [710, 518] width 557 height 18
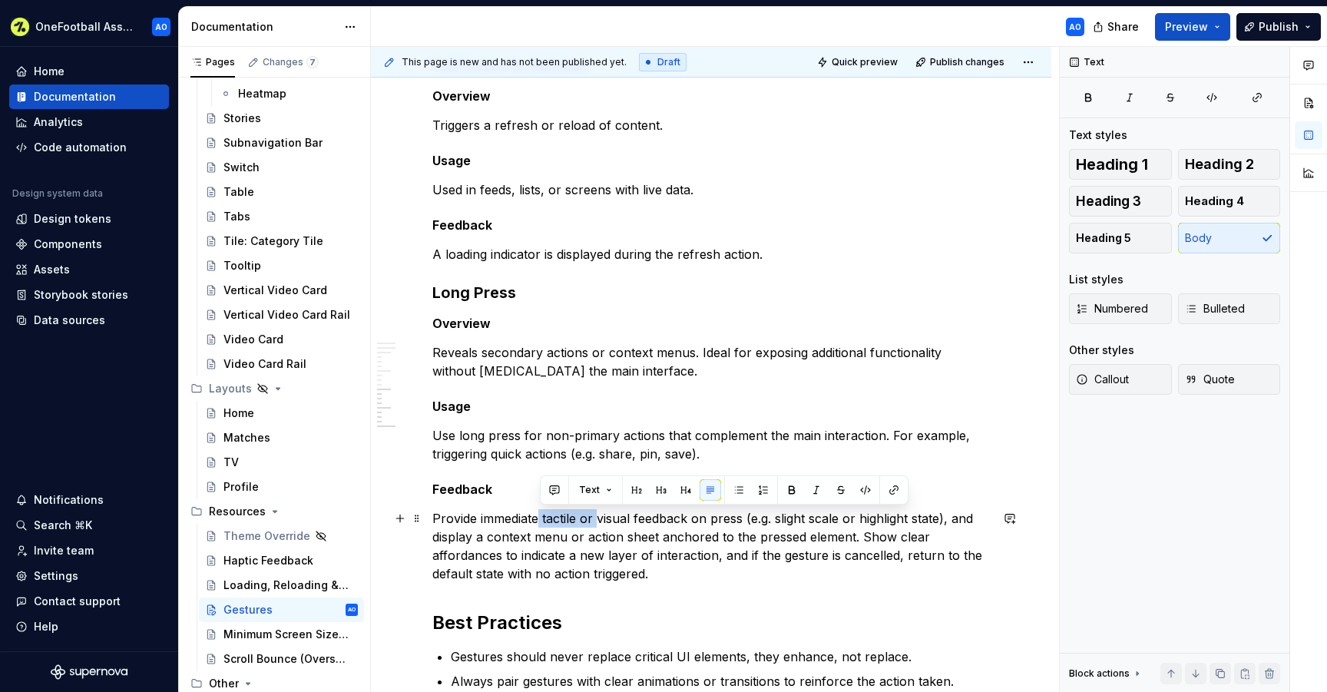
drag, startPoint x: 598, startPoint y: 515, endPoint x: 540, endPoint y: 511, distance: 57.7
click at [540, 511] on p "Provide immediate tactile or visual feedback on press (e.g. slight scale or hig…" at bounding box center [710, 546] width 557 height 74
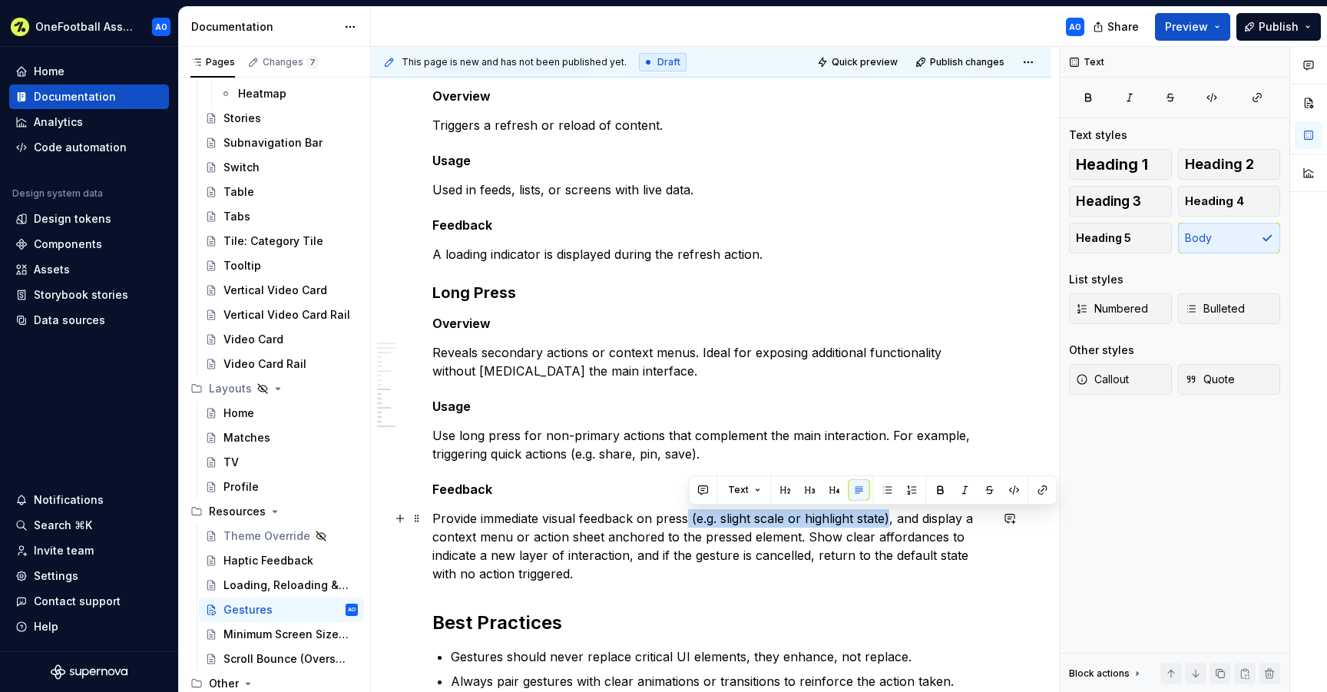
drag, startPoint x: 893, startPoint y: 514, endPoint x: 686, endPoint y: 513, distance: 207.3
click at [686, 513] on p "Provide immediate visual feedback on press (e.g. slight scale or highlight stat…" at bounding box center [710, 546] width 557 height 74
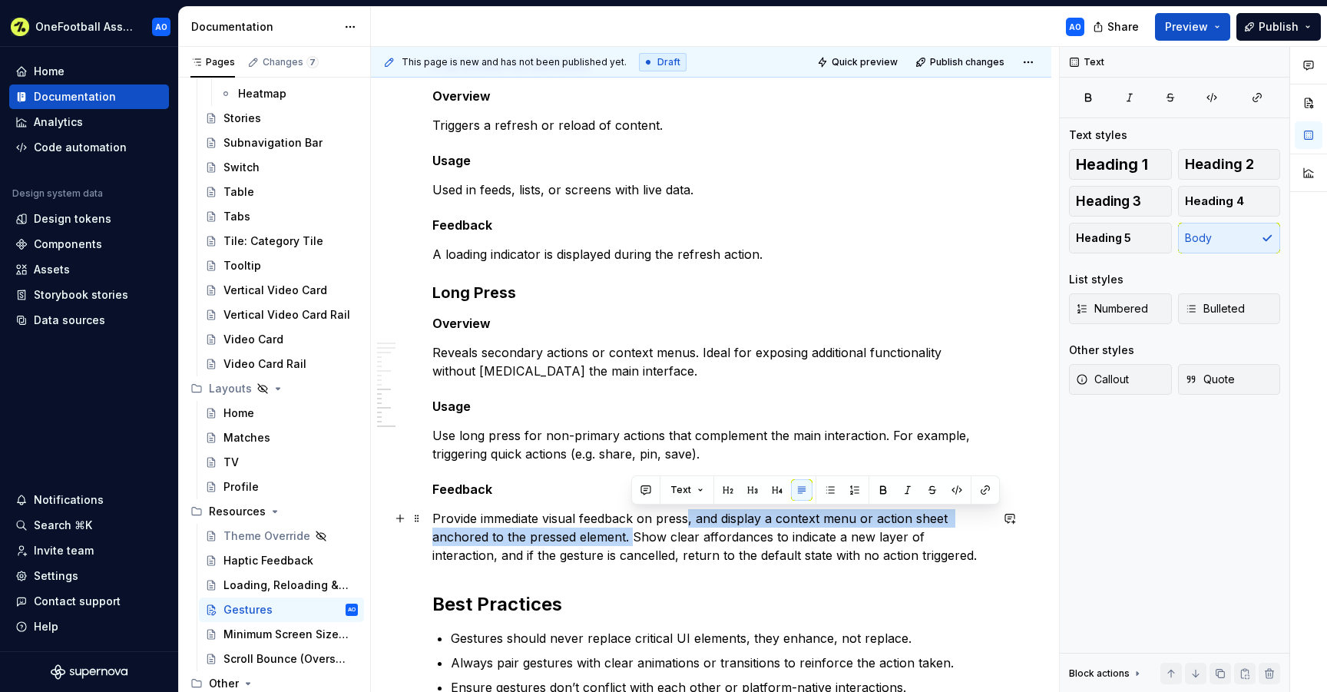
drag, startPoint x: 633, startPoint y: 536, endPoint x: 689, endPoint y: 511, distance: 61.2
click at [689, 511] on p "Provide immediate visual feedback on press, and display a context menu or actio…" at bounding box center [710, 536] width 557 height 55
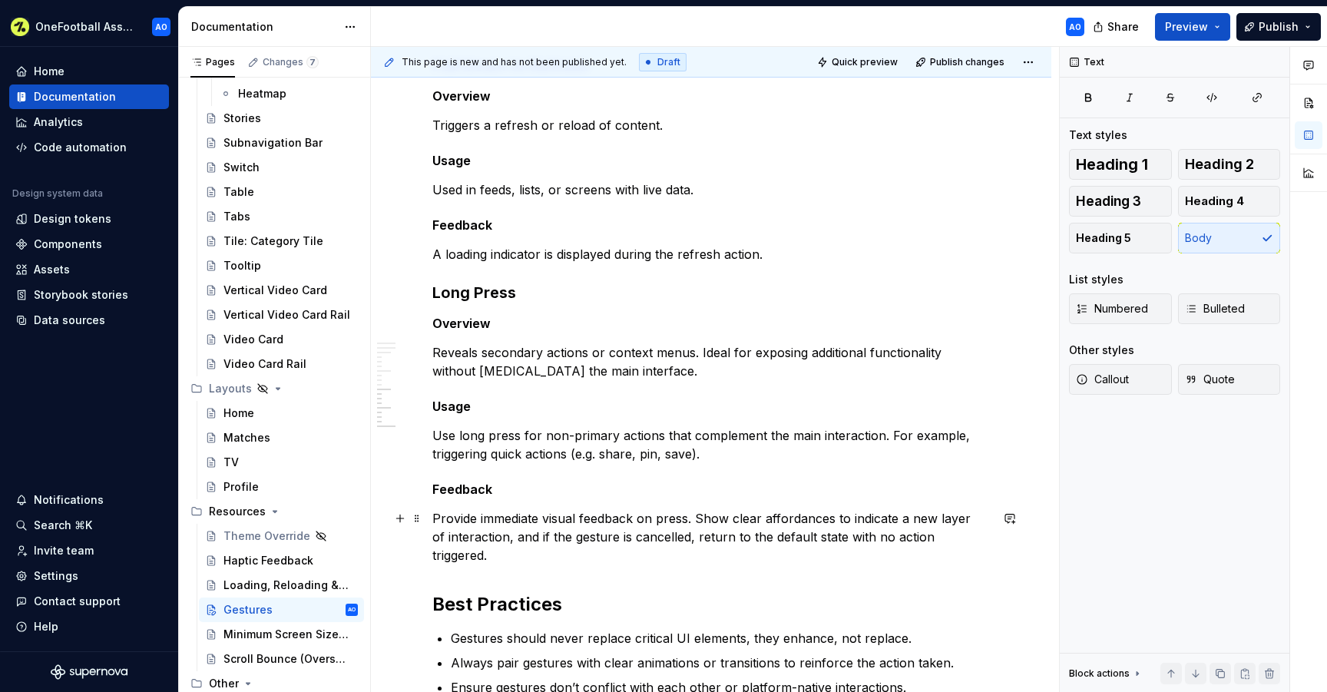
click at [894, 543] on p "Provide immediate visual feedback on press. Show clear affordances to indicate …" at bounding box center [710, 536] width 557 height 55
click at [588, 514] on p "Provide immediate visual feedback on press. Show clear affordances to indicate …" at bounding box center [710, 536] width 557 height 55
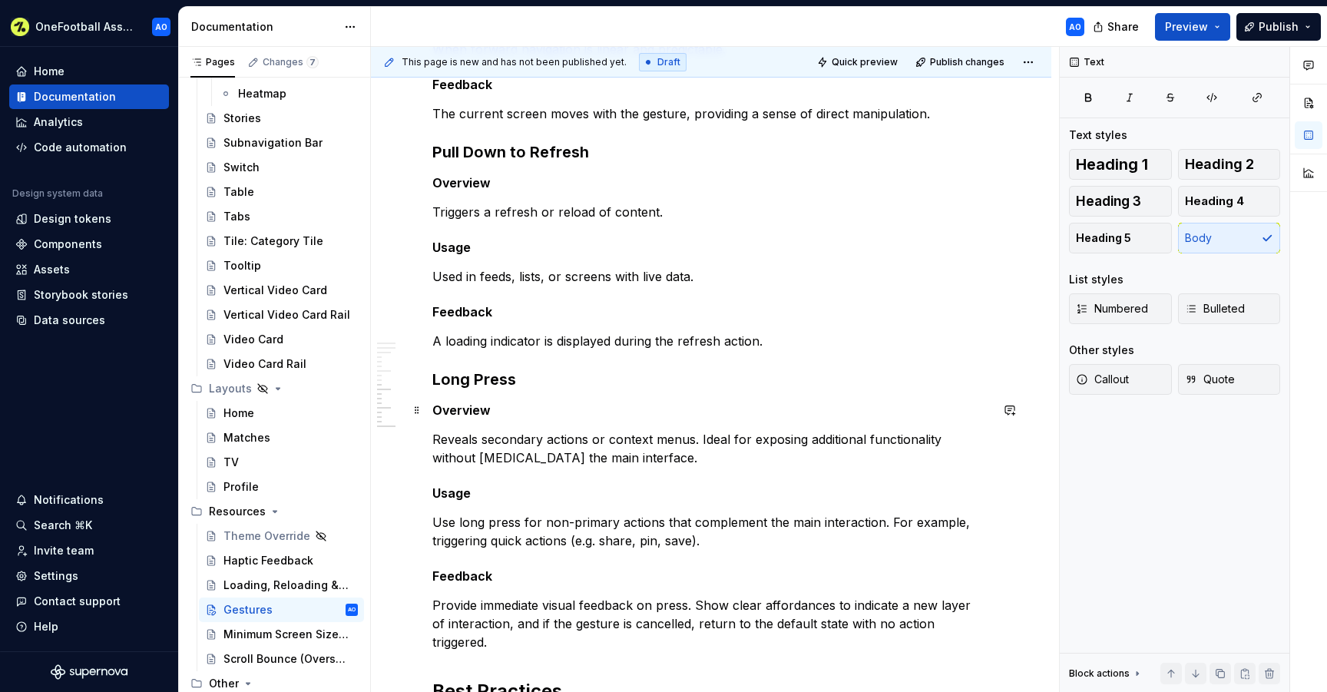
scroll to position [791, 0]
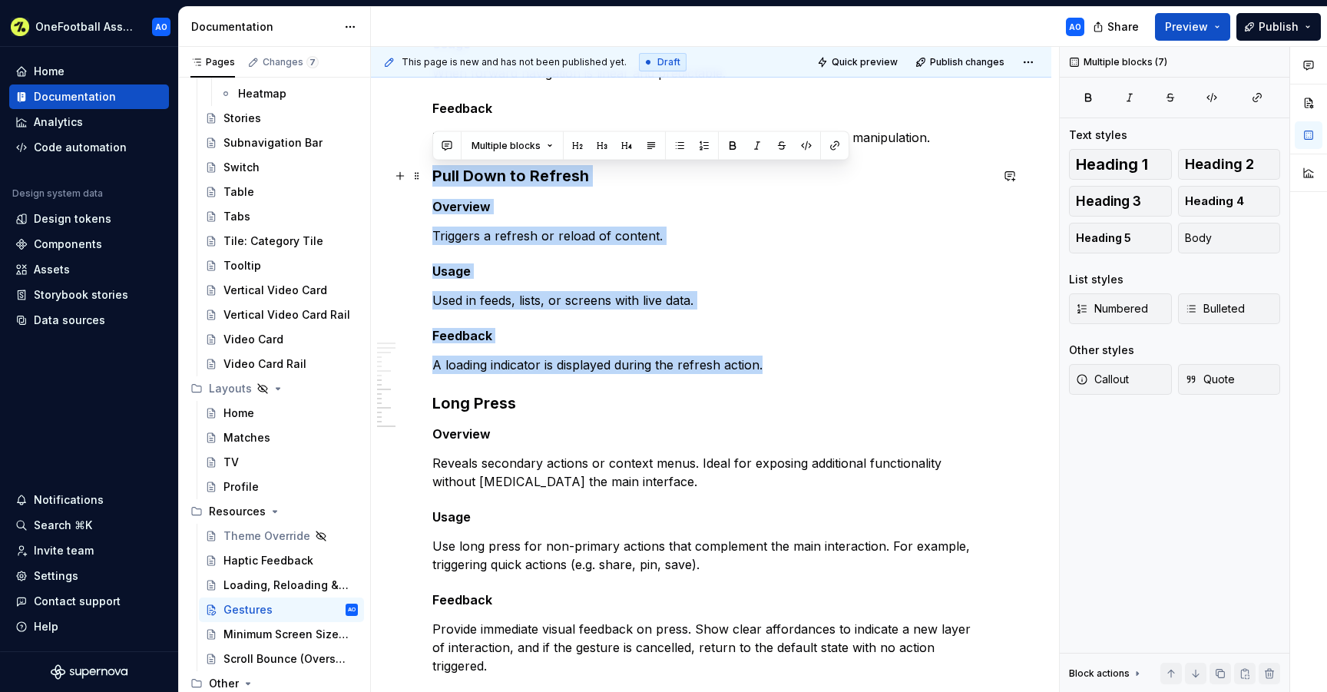
drag, startPoint x: 774, startPoint y: 366, endPoint x: 425, endPoint y: 176, distance: 397.8
click at [425, 176] on div "Overview Gestures are a core part of how users navigate and interact with our p…" at bounding box center [711, 261] width 680 height 1580
click at [511, 369] on p "A loading indicator is displayed during the refresh action." at bounding box center [710, 364] width 557 height 18
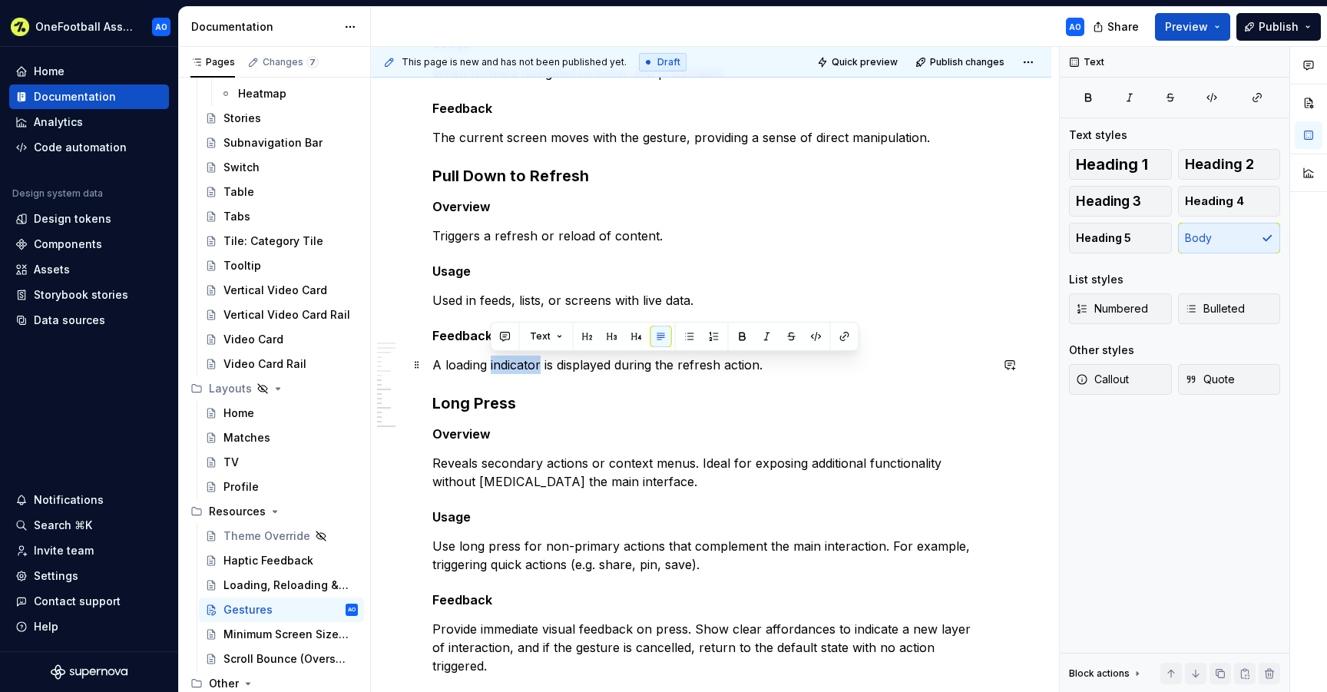
click at [511, 369] on p "A loading indicator is displayed during the refresh action." at bounding box center [710, 364] width 557 height 18
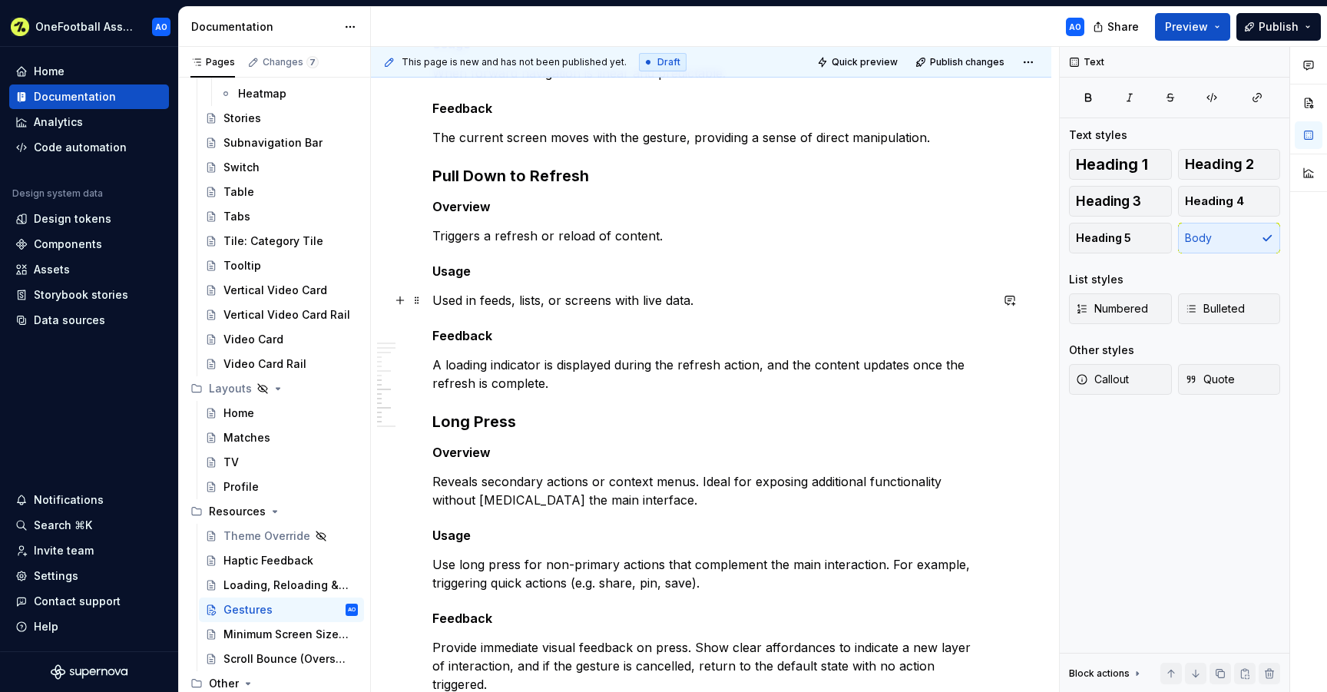
click at [514, 303] on p "Used in feeds, lists, or screens with live data." at bounding box center [710, 300] width 557 height 18
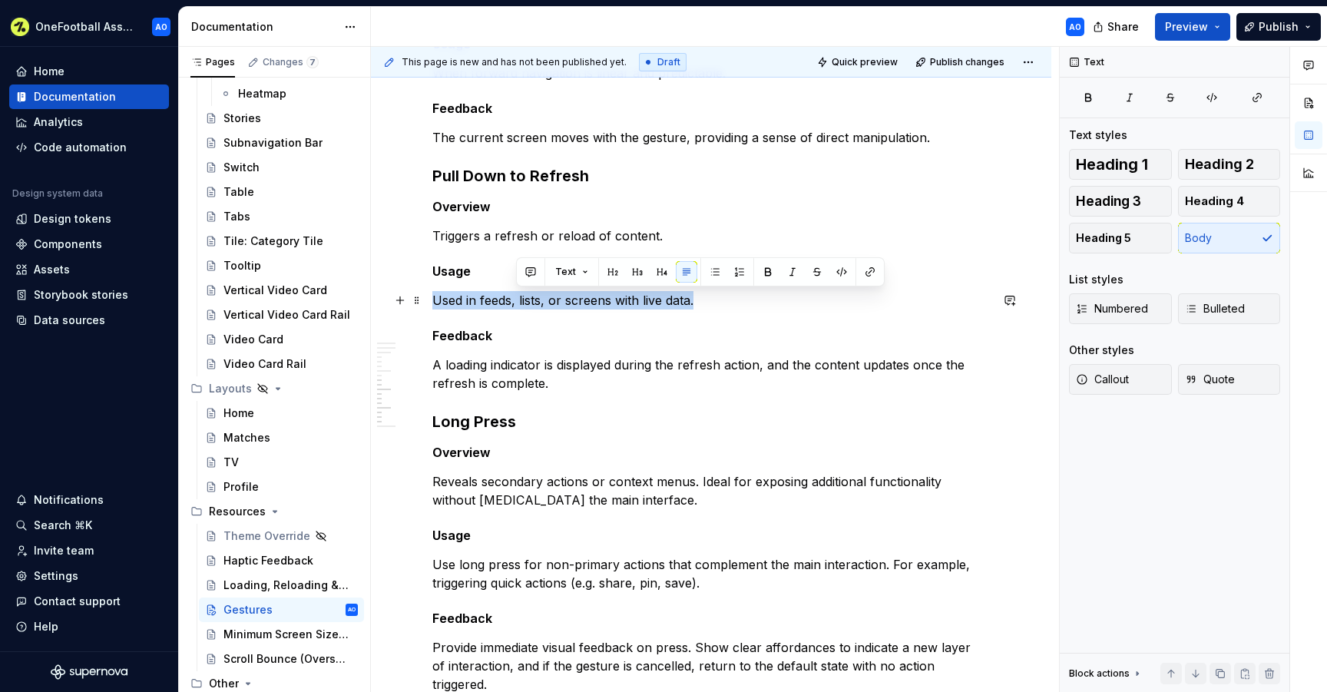
click at [514, 303] on p "Used in feeds, lists, or screens with live data." at bounding box center [710, 300] width 557 height 18
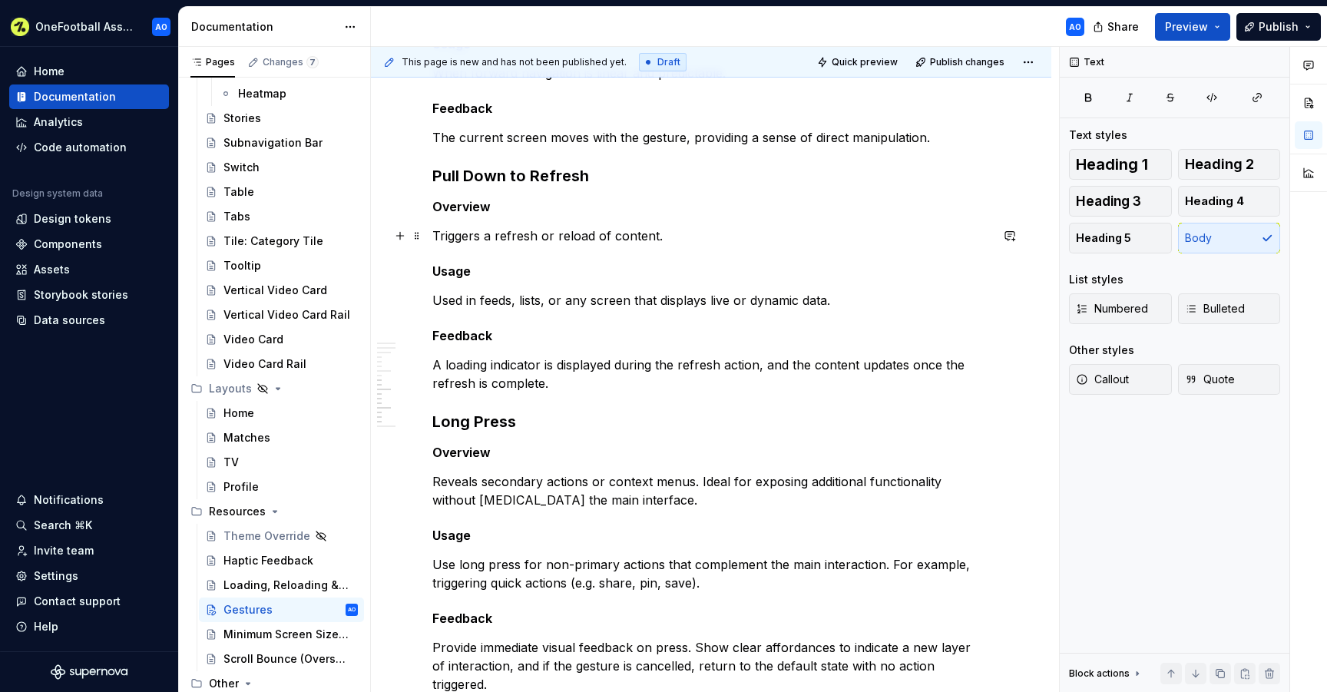
click at [667, 236] on p "Triggers a refresh or reload of content." at bounding box center [710, 235] width 557 height 18
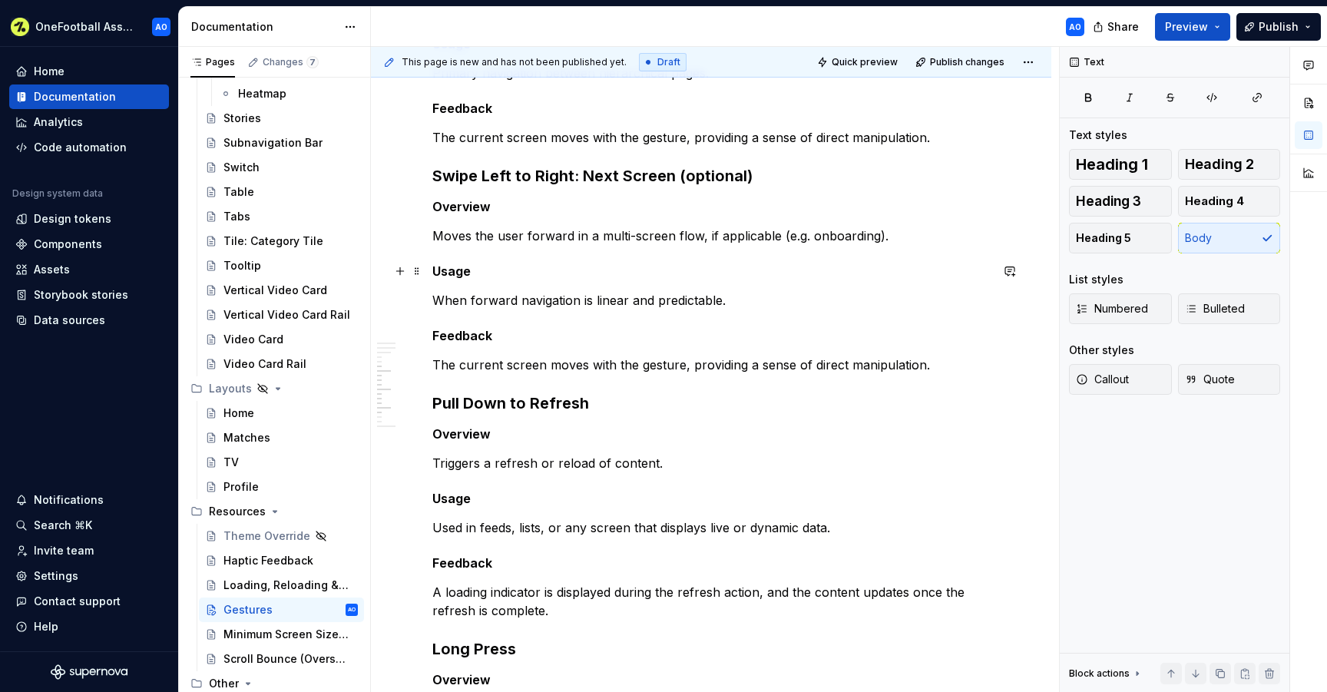
scroll to position [547, 0]
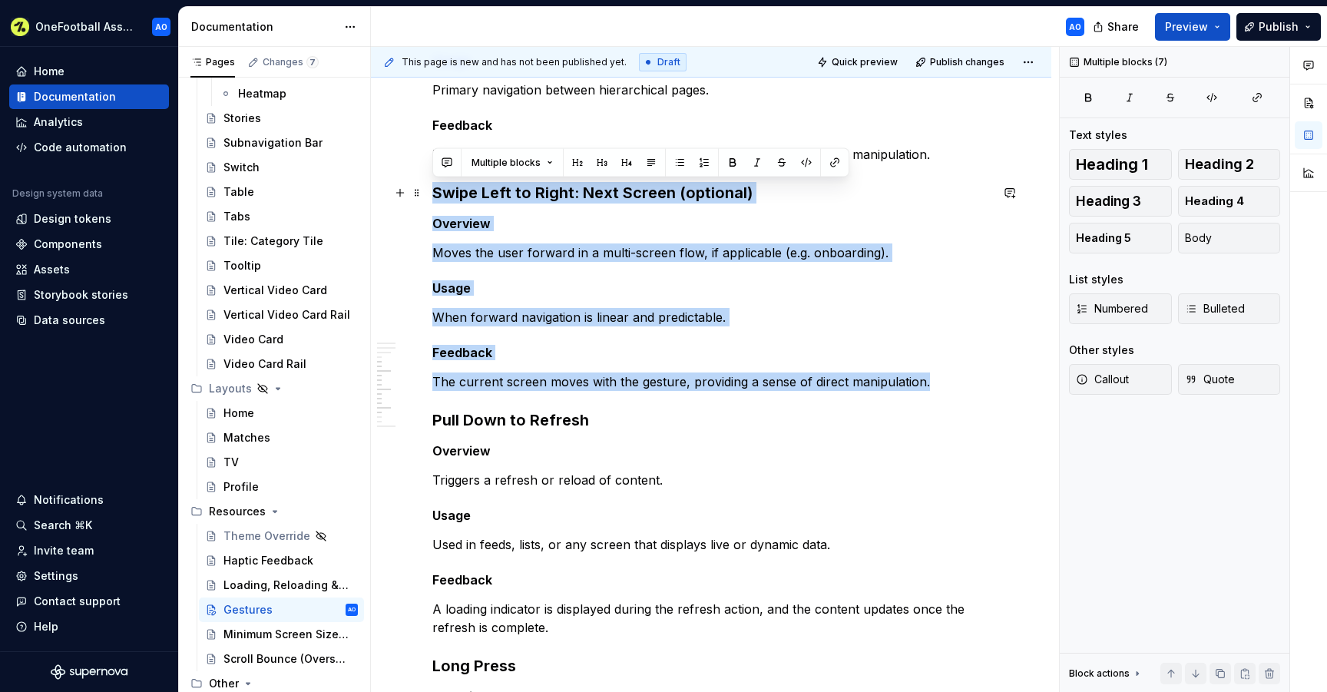
drag, startPoint x: 938, startPoint y: 382, endPoint x: 436, endPoint y: 186, distance: 538.9
click at [436, 186] on div "Overview Gestures are a core part of how users navigate and interact with our p…" at bounding box center [710, 420] width 557 height 1336
click at [636, 252] on p "Moves the user forward in a multi-screen flow, if applicable (e.g. onboarding)." at bounding box center [710, 252] width 557 height 18
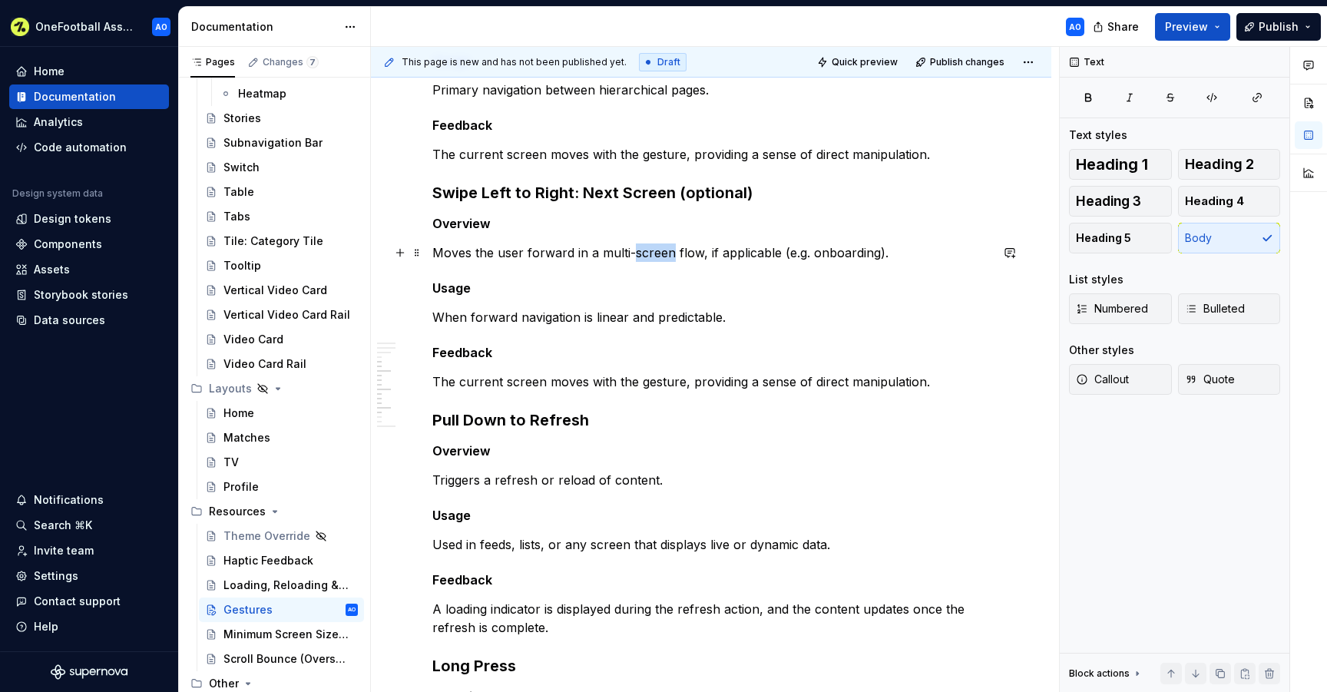
click at [636, 252] on p "Moves the user forward in a multi-screen flow, if applicable (e.g. onboarding)." at bounding box center [710, 252] width 557 height 18
drag, startPoint x: 880, startPoint y: 252, endPoint x: 778, endPoint y: 244, distance: 102.4
click at [778, 244] on p "Moves the user forward in a multi-screen flow, if applicable (e.g. onboarding)." at bounding box center [710, 252] width 557 height 18
click at [631, 309] on p "When forward navigation is linear and predictable." at bounding box center [710, 317] width 557 height 18
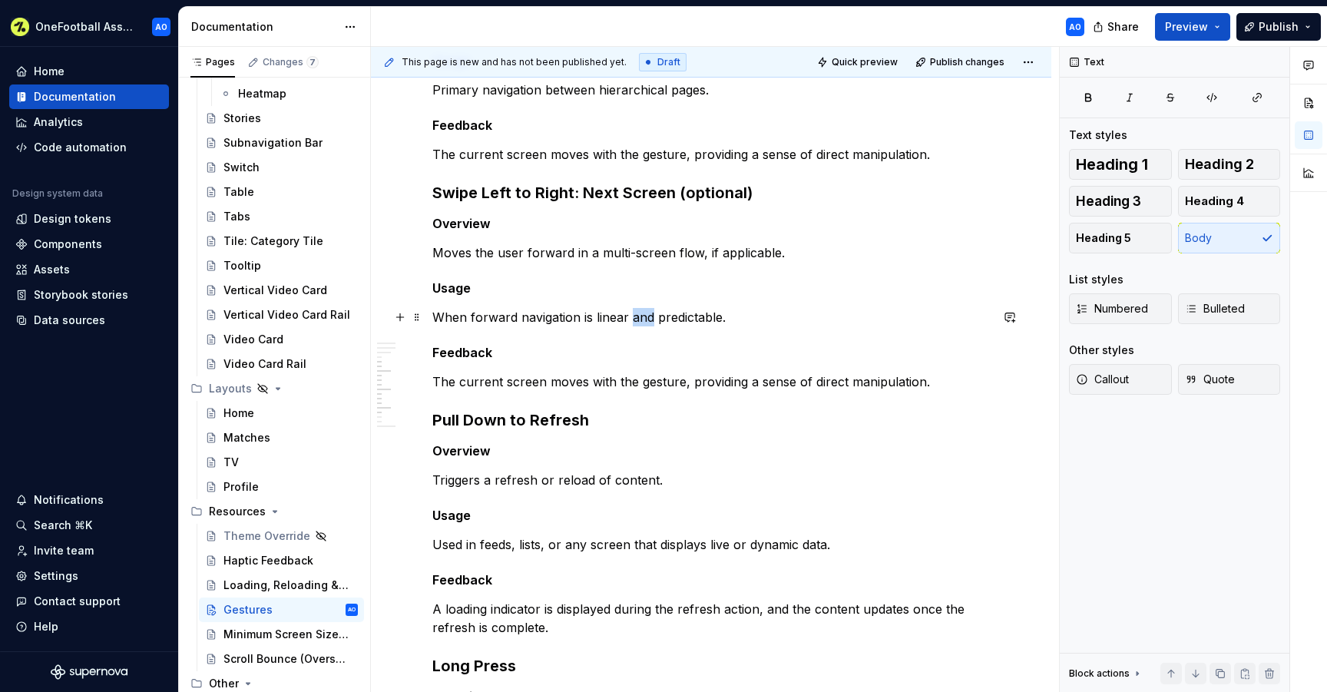
click at [631, 309] on p "When forward navigation is linear and predictable." at bounding box center [710, 317] width 557 height 18
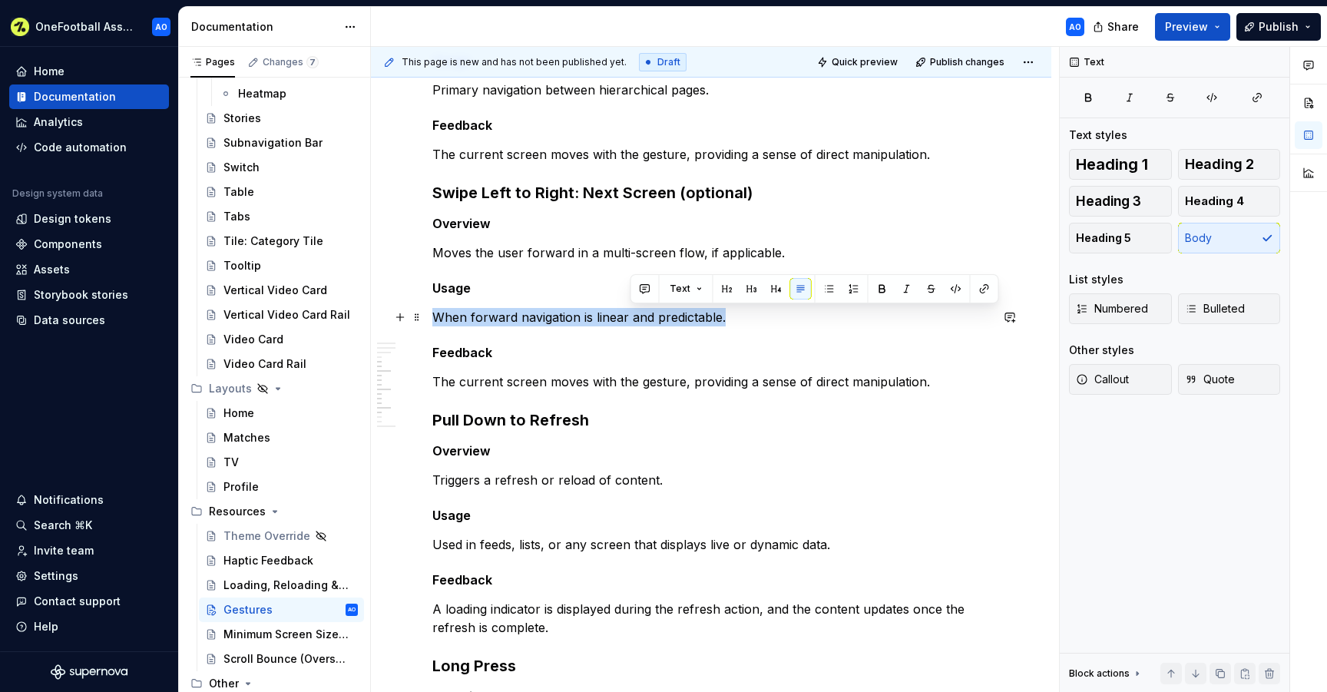
click at [631, 309] on p "When forward navigation is linear and predictable." at bounding box center [710, 317] width 557 height 18
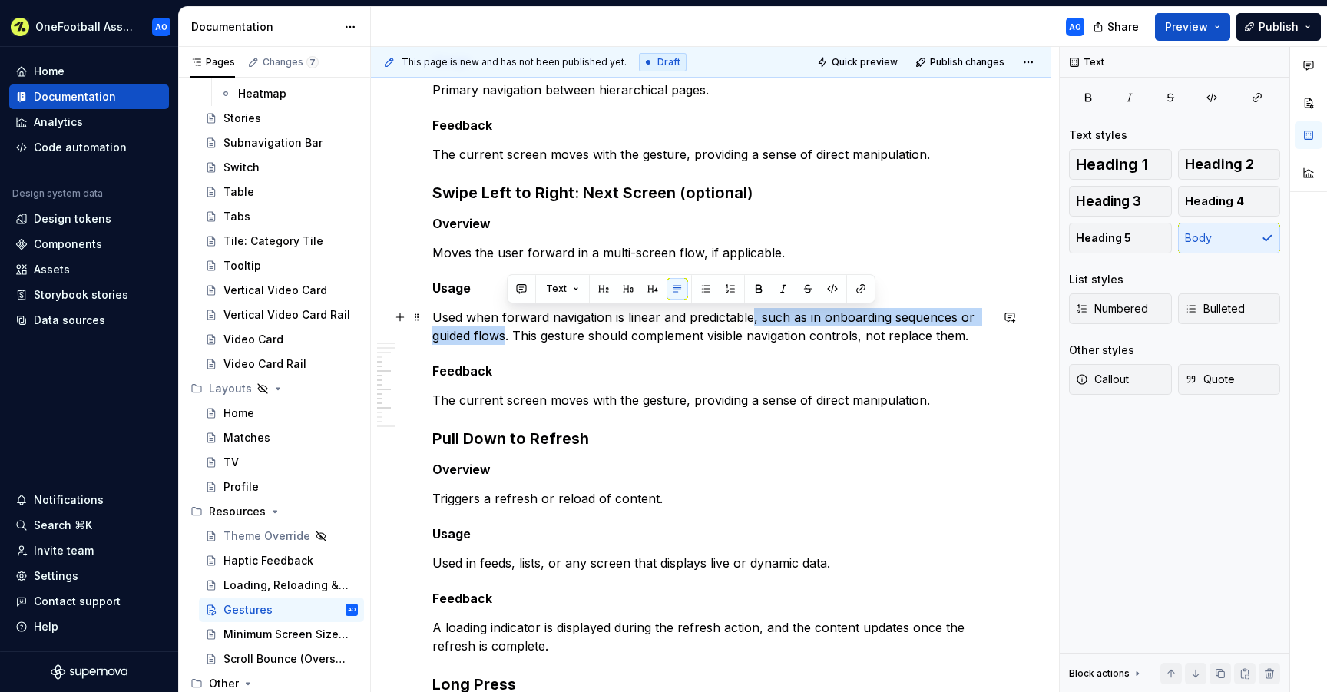
drag, startPoint x: 507, startPoint y: 337, endPoint x: 750, endPoint y: 312, distance: 244.7
click at [750, 312] on p "Used when forward navigation is linear and predictable, such as in onboarding s…" at bounding box center [710, 326] width 557 height 37
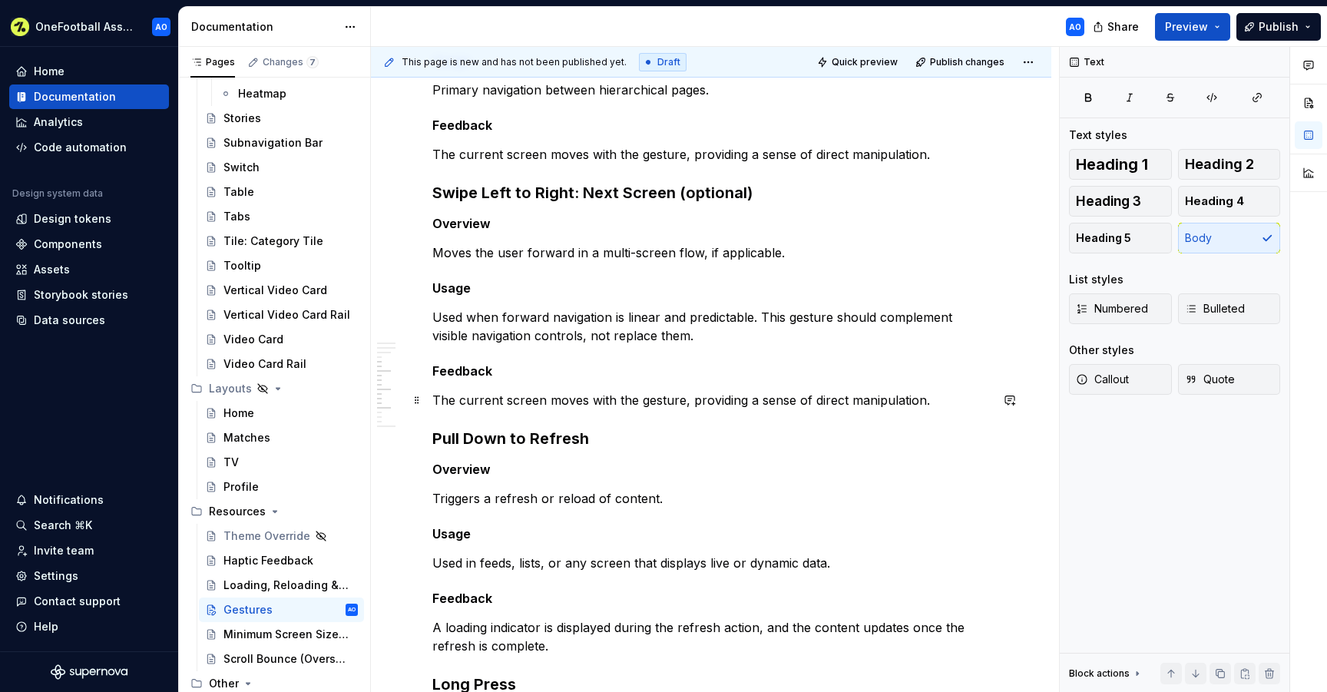
click at [438, 398] on p "The current screen moves with the gesture, providing a sense of direct manipula…" at bounding box center [710, 400] width 557 height 18
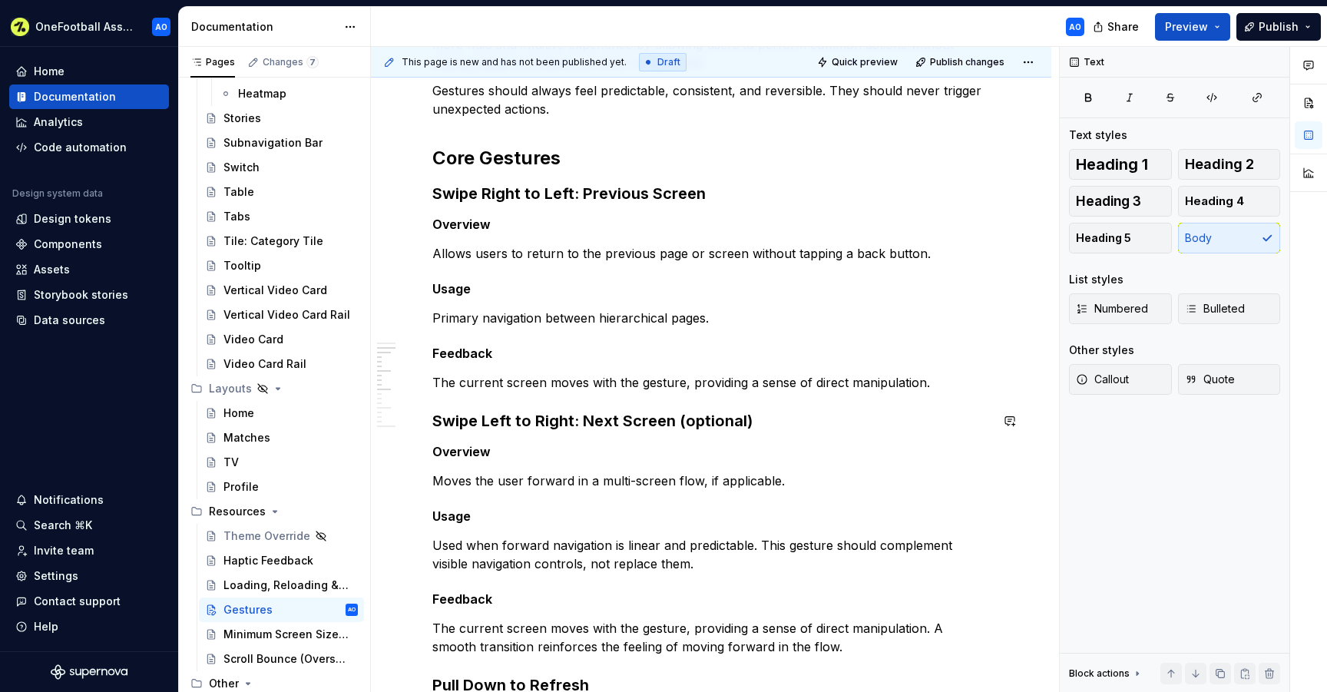
scroll to position [316, 0]
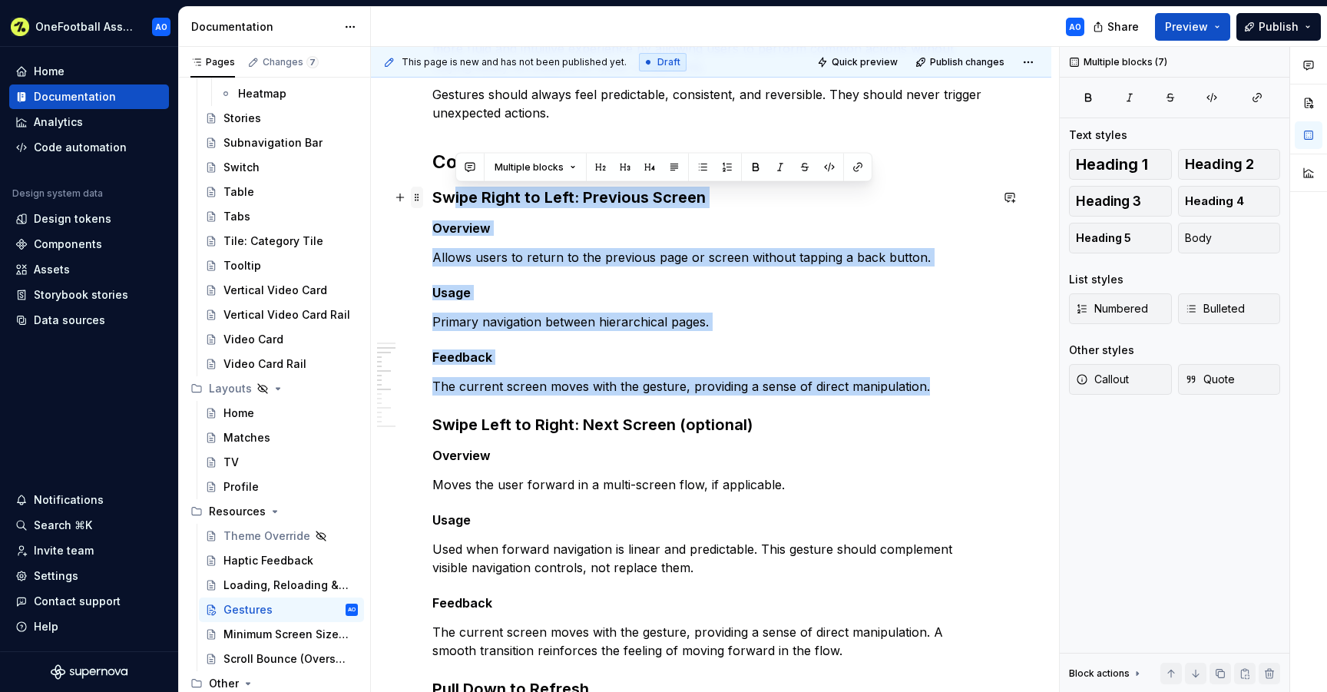
drag, startPoint x: 939, startPoint y: 385, endPoint x: 419, endPoint y: 200, distance: 551.6
click at [432, 200] on div "Overview Gestures are a core part of how users navigate and interact with our p…" at bounding box center [710, 679] width 557 height 1391
click at [432, 197] on strong "Swipe Right to Left: Previous Screen" at bounding box center [568, 197] width 273 height 18
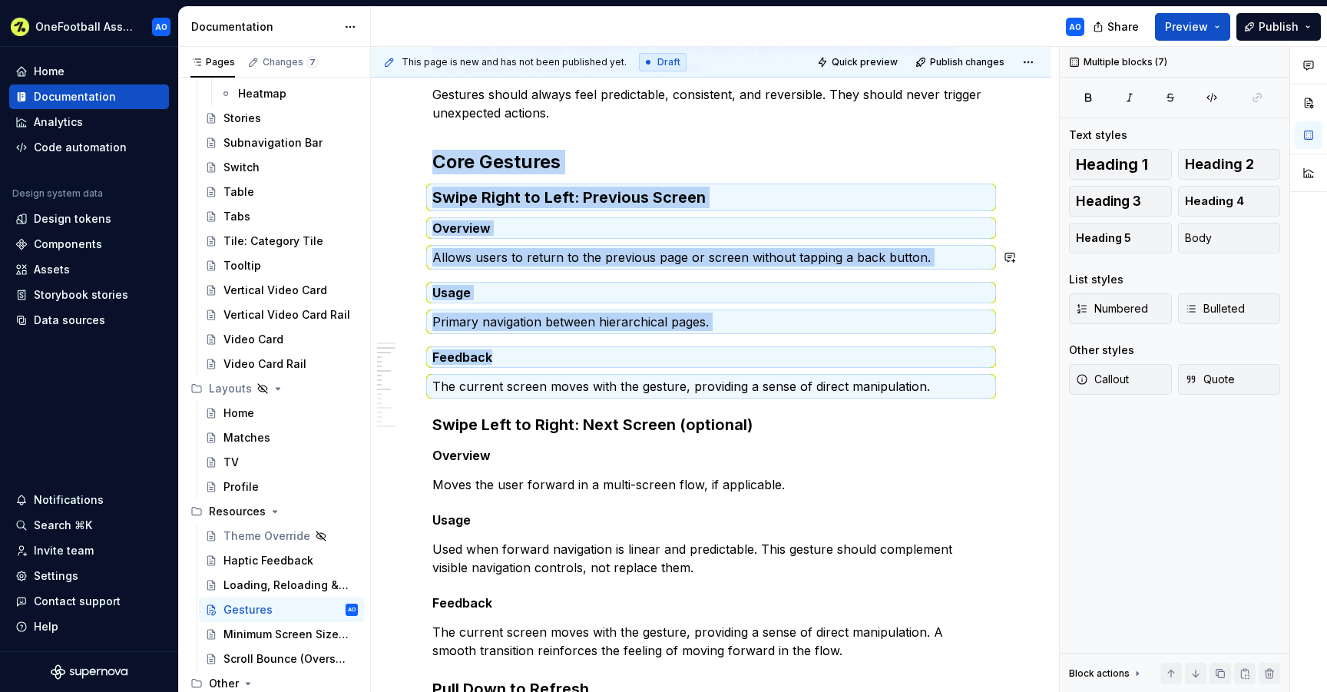
click at [484, 263] on p "Allows users to return to the previous page or screen without tapping a back bu…" at bounding box center [710, 257] width 557 height 18
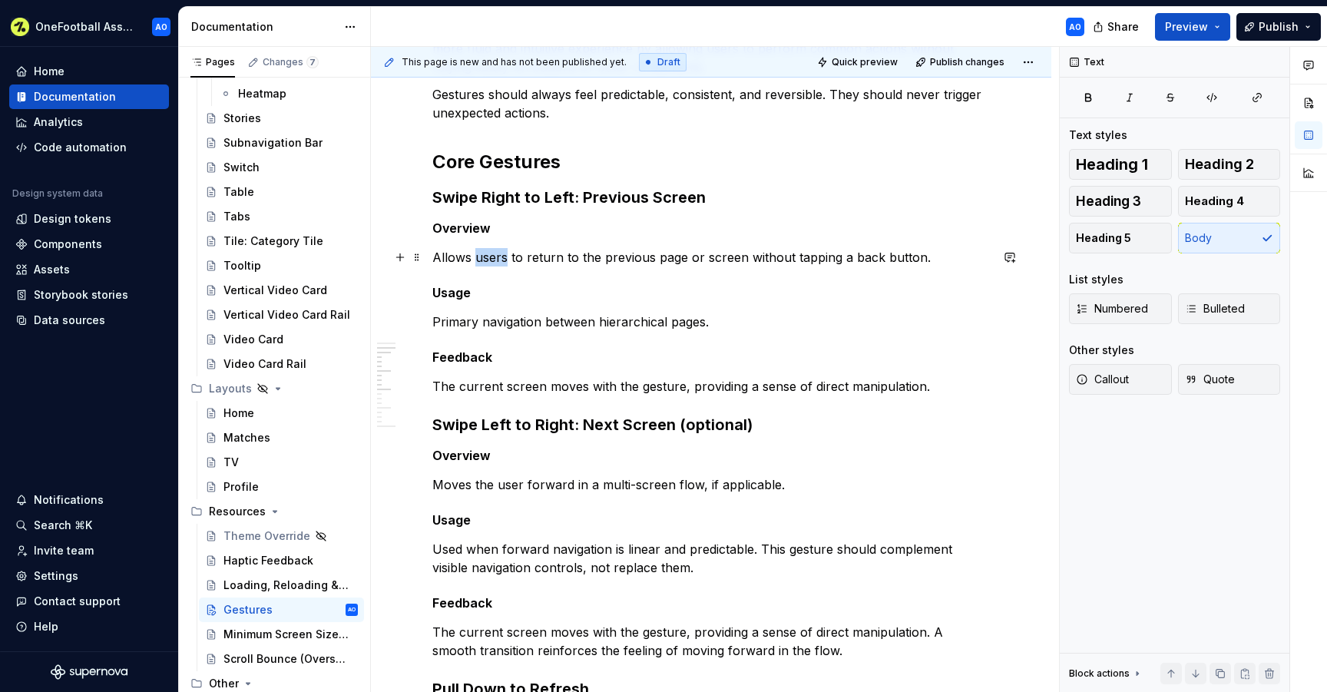
click at [484, 263] on p "Allows users to return to the previous page or screen without tapping a back bu…" at bounding box center [710, 257] width 557 height 18
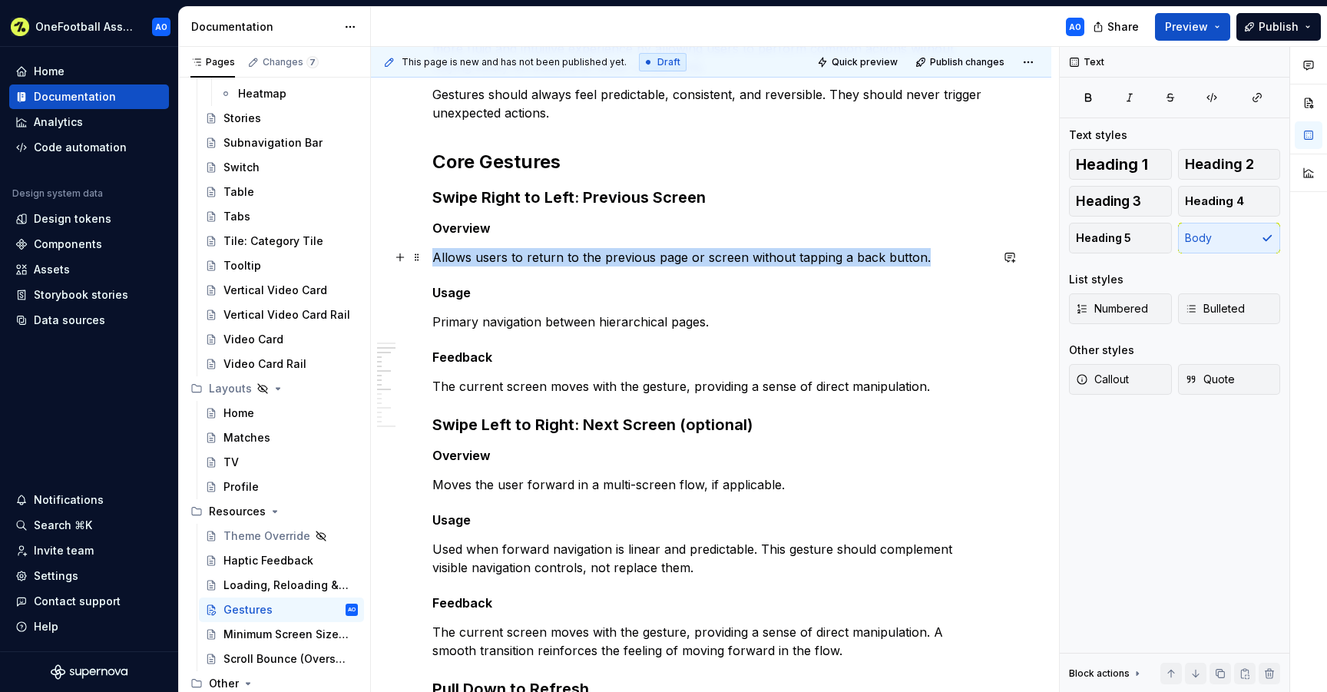
click at [484, 263] on p "Allows users to return to the previous page or screen without tapping a back bu…" at bounding box center [710, 257] width 557 height 18
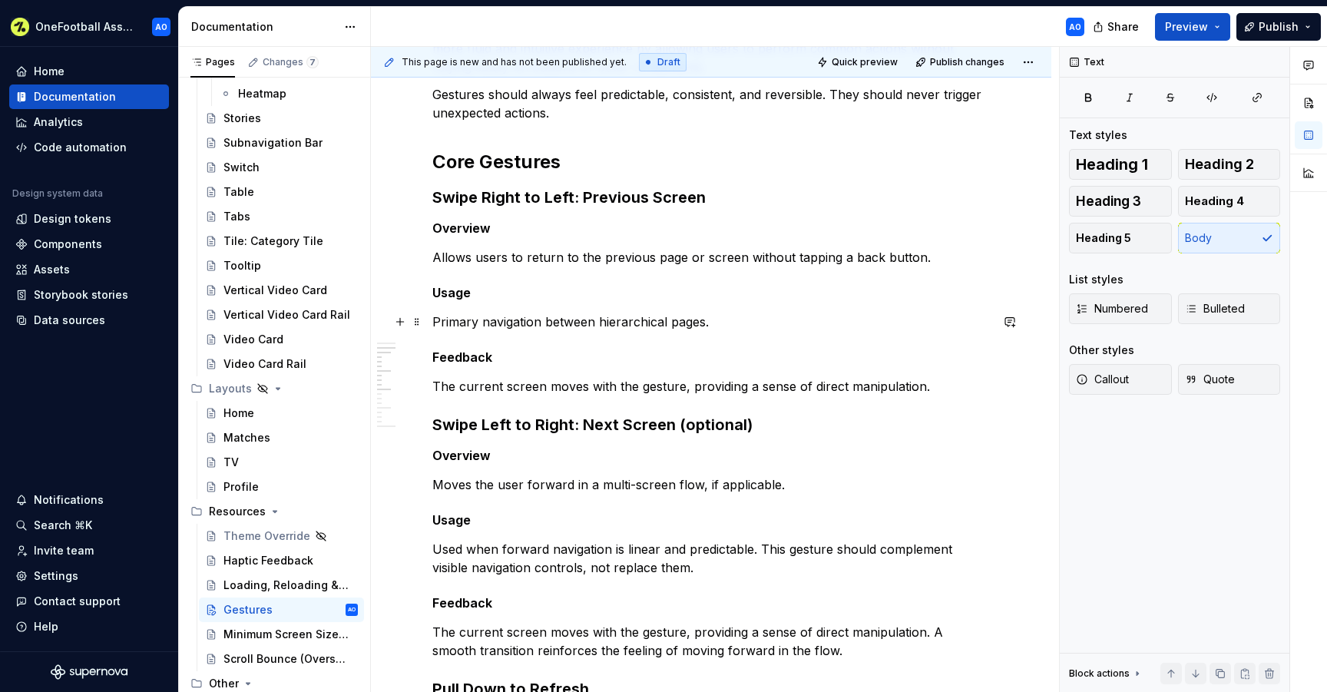
click at [553, 329] on p "Primary navigation between hierarchical pages." at bounding box center [710, 321] width 557 height 18
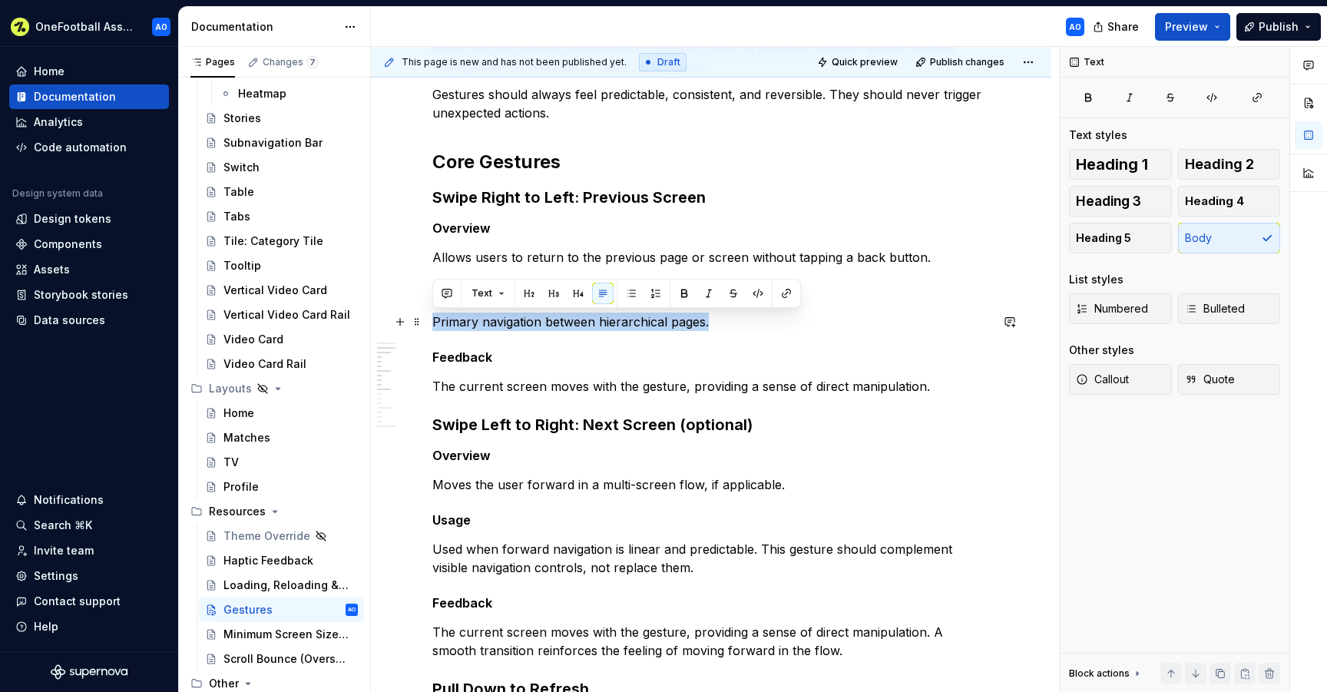
click at [553, 329] on p "Primary navigation between hierarchical pages." at bounding box center [710, 321] width 557 height 18
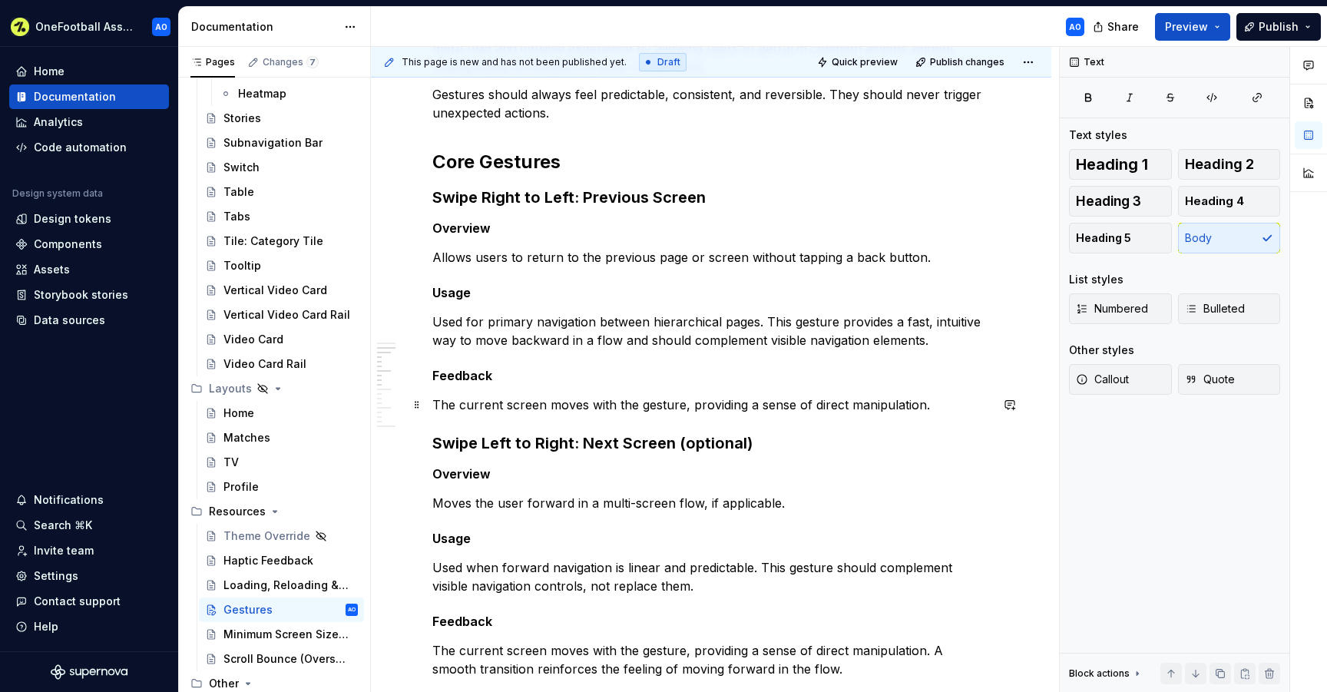
click at [629, 398] on p "The current screen moves with the gesture, providing a sense of direct manipula…" at bounding box center [710, 404] width 557 height 18
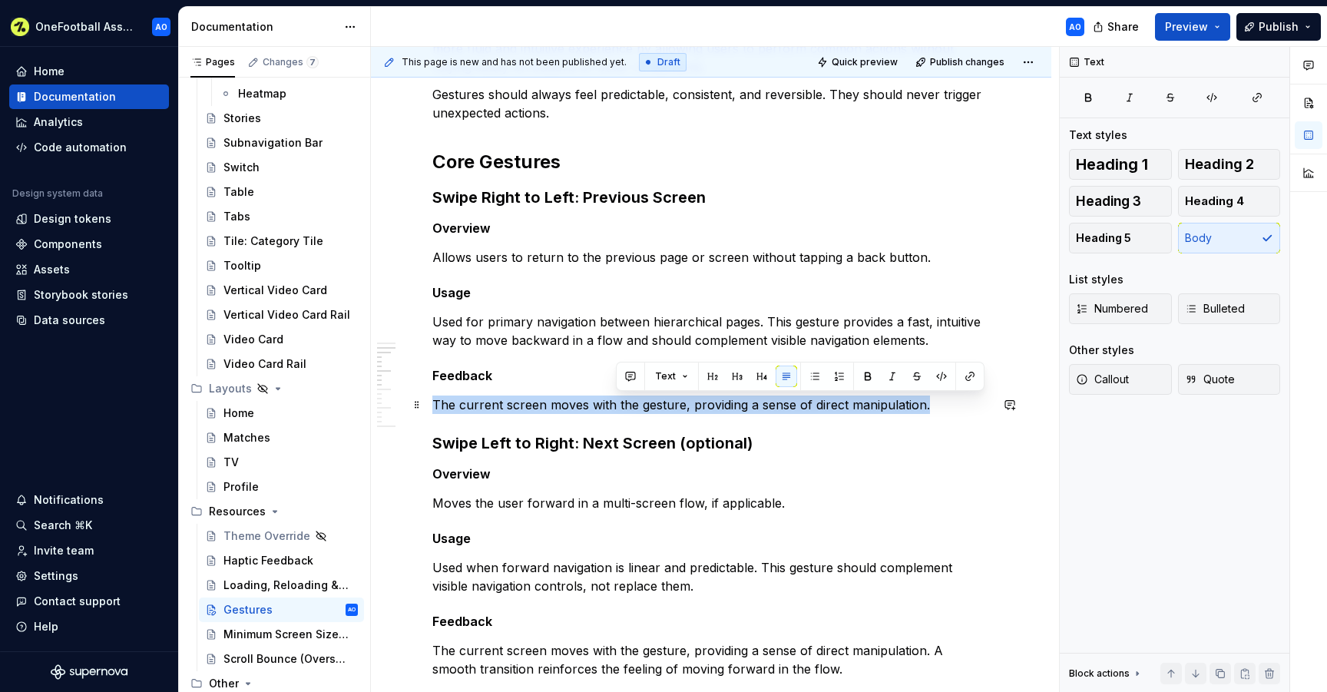
click at [629, 398] on p "The current screen moves with the gesture, providing a sense of direct manipula…" at bounding box center [710, 404] width 557 height 18
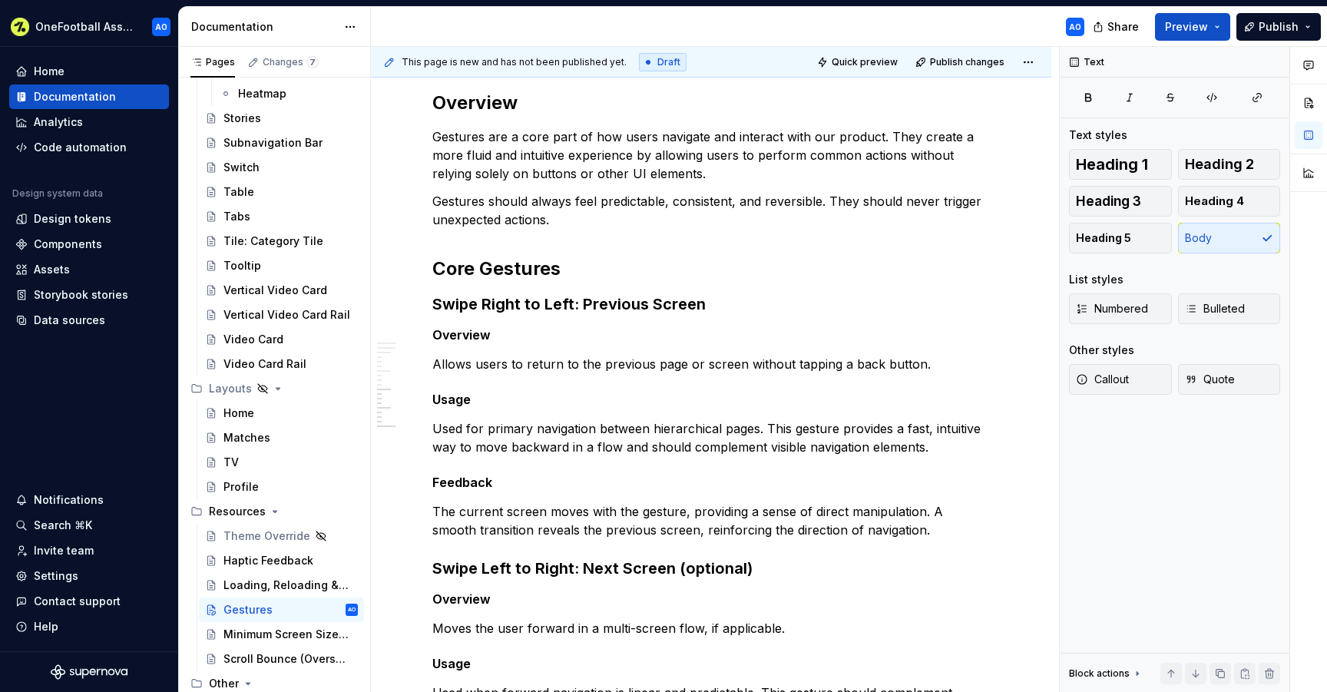
scroll to position [0, 0]
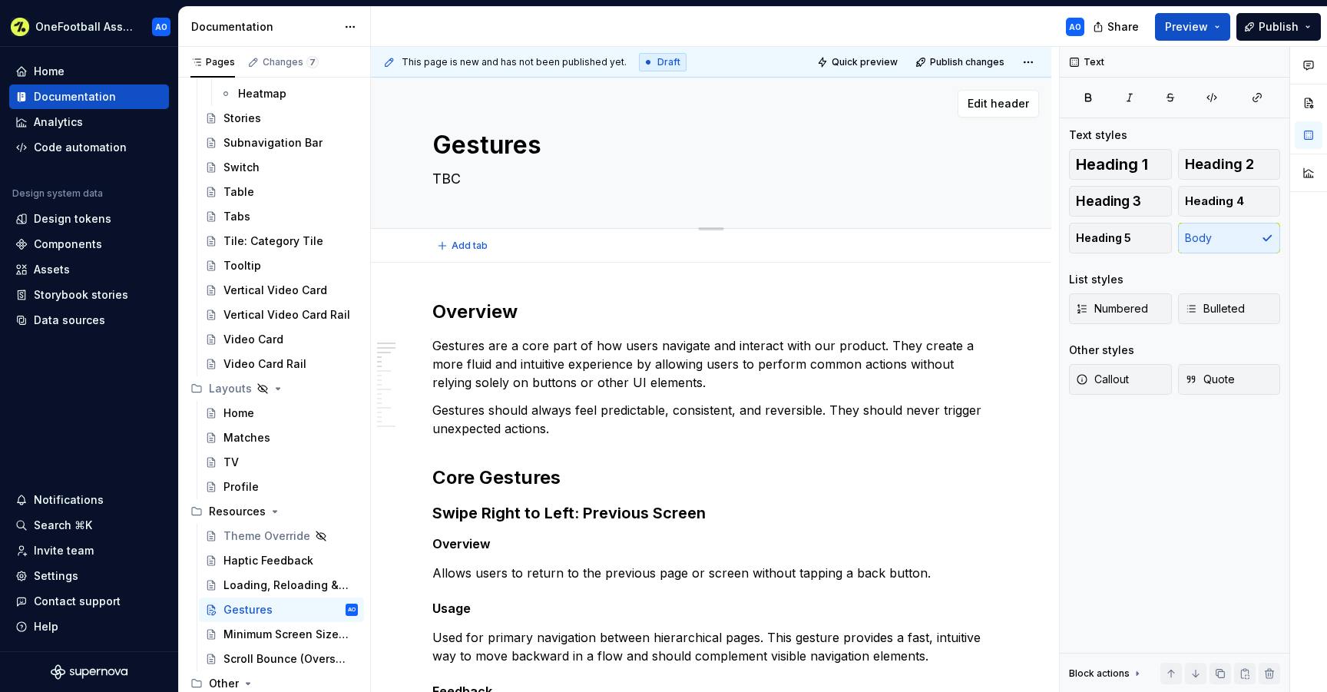
click at [438, 191] on div "Gestures TBC" at bounding box center [710, 153] width 557 height 150
click at [441, 175] on textarea "TBC" at bounding box center [707, 179] width 557 height 25
paste textarea "Enable intuitive and consistent navigation and interactions through touch-based…"
type textarea "*"
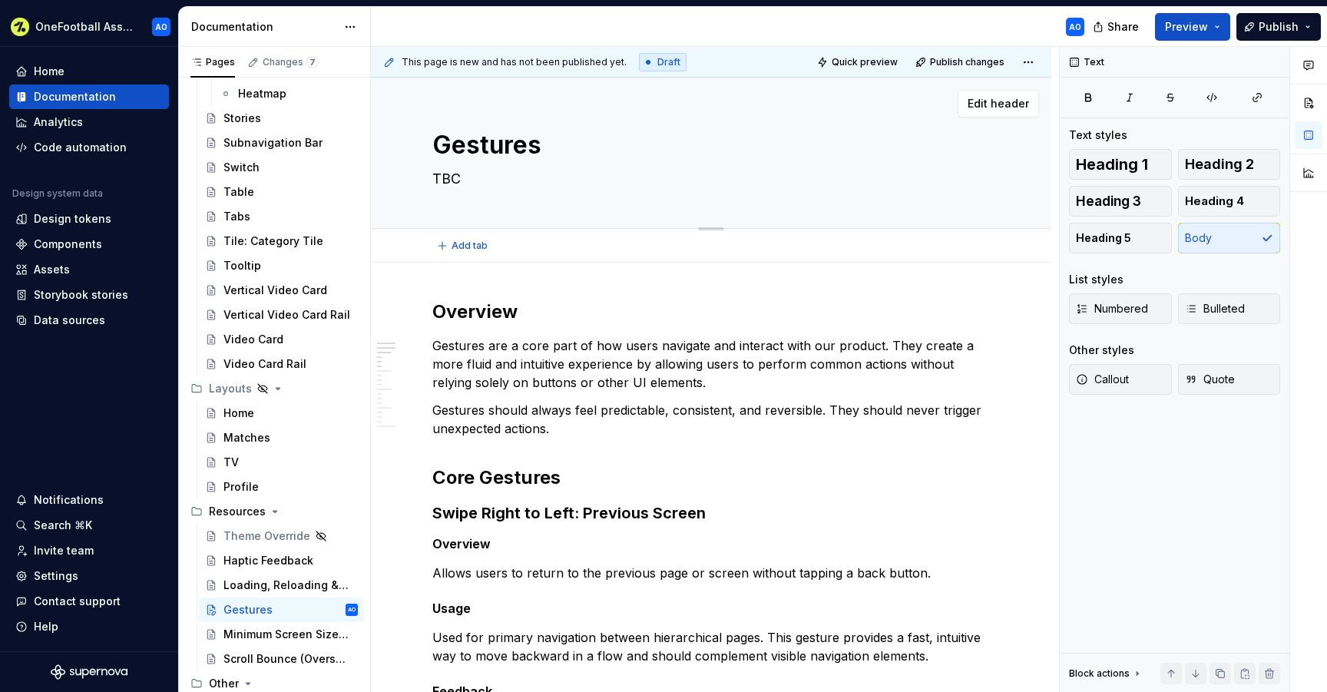
type textarea "Enable intuitive and consistent navigation and interactions through touch-based…"
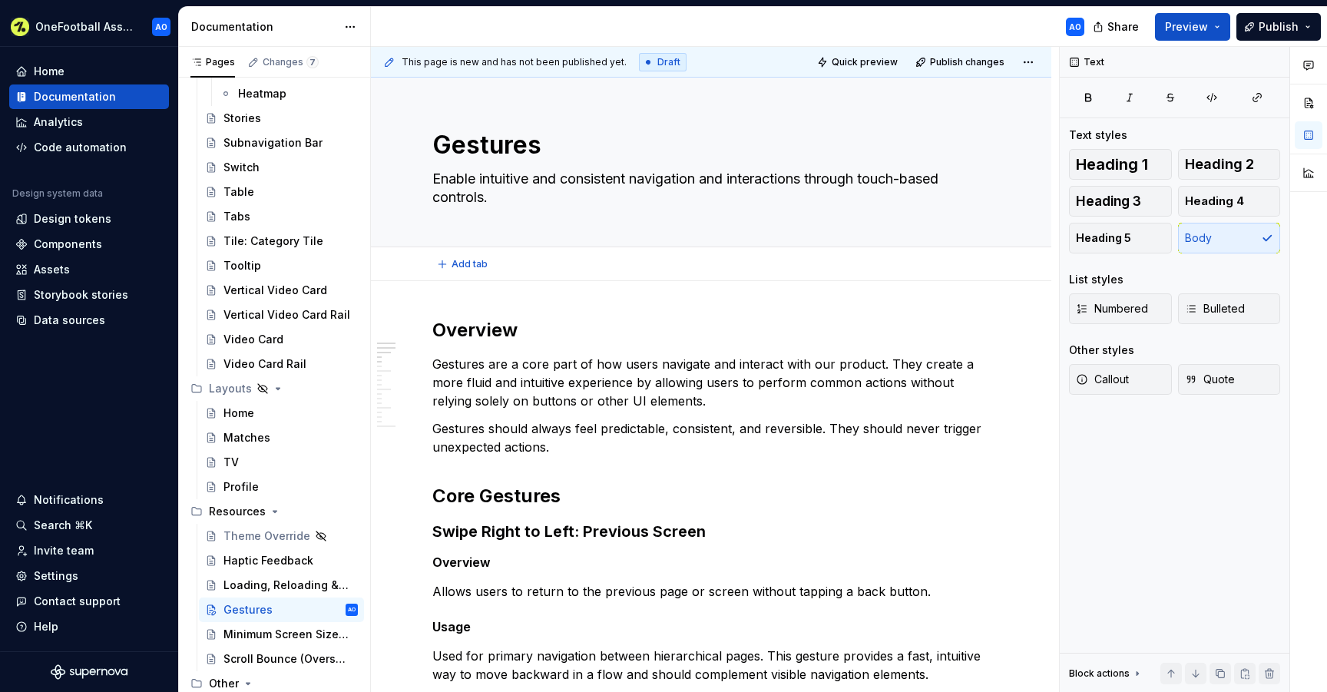
type textarea "*"
type textarea "Enable intuitive and consistent navigation and interactions through touch-based…"
click at [557, 409] on p "Gestures are a core part of how users navigate and interact with our product. T…" at bounding box center [710, 382] width 557 height 55
click at [1269, 18] on button "Publish" at bounding box center [1278, 27] width 84 height 28
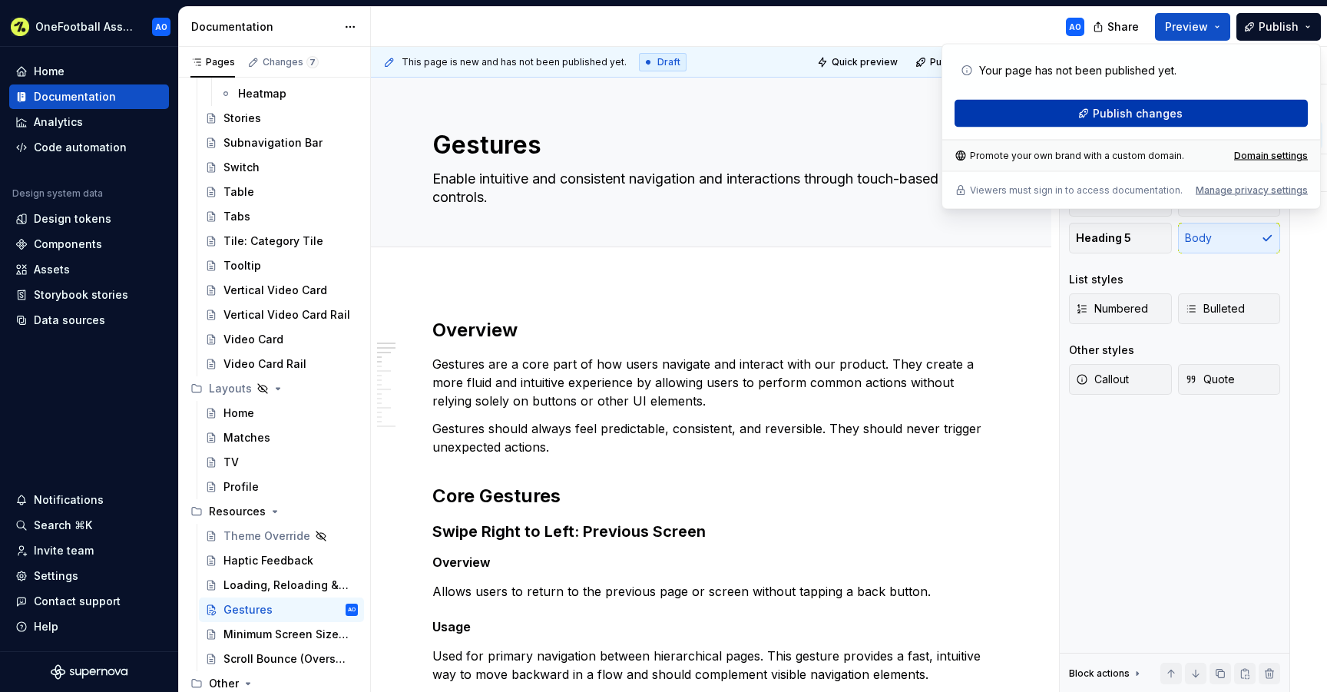
click at [987, 118] on button "Publish changes" at bounding box center [1130, 114] width 353 height 28
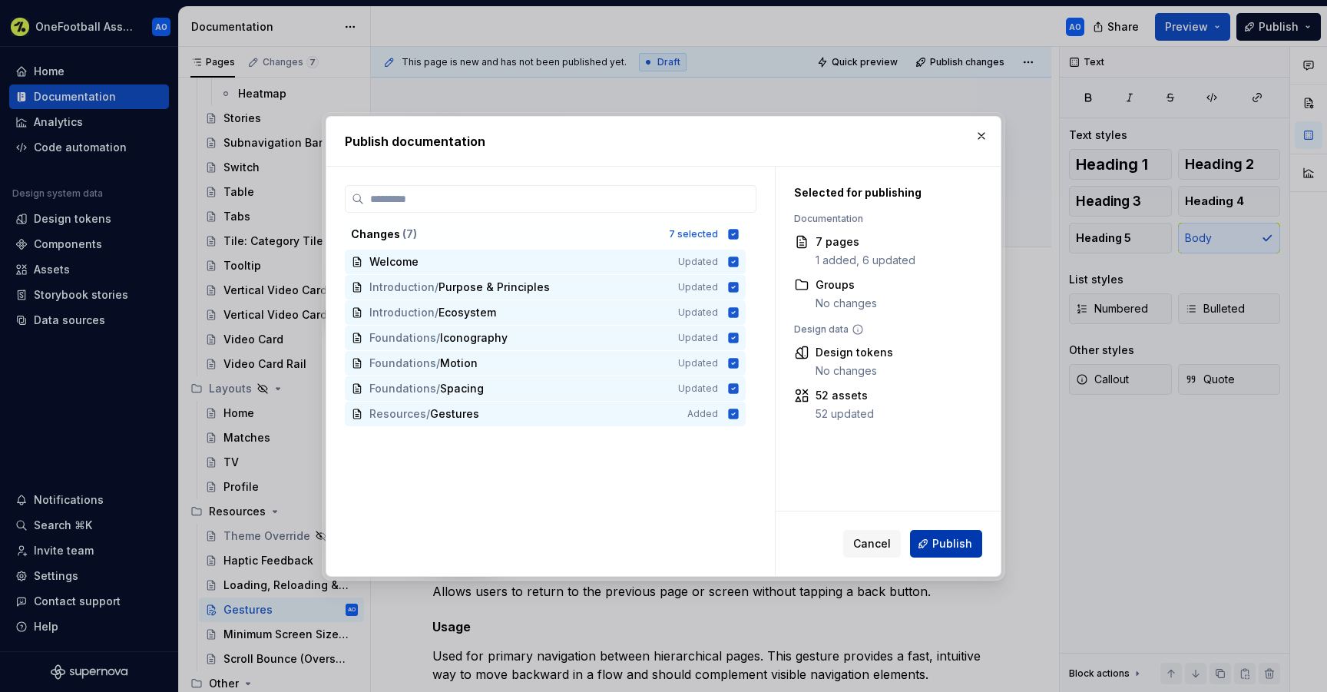
click at [934, 537] on span "Publish" at bounding box center [952, 543] width 40 height 15
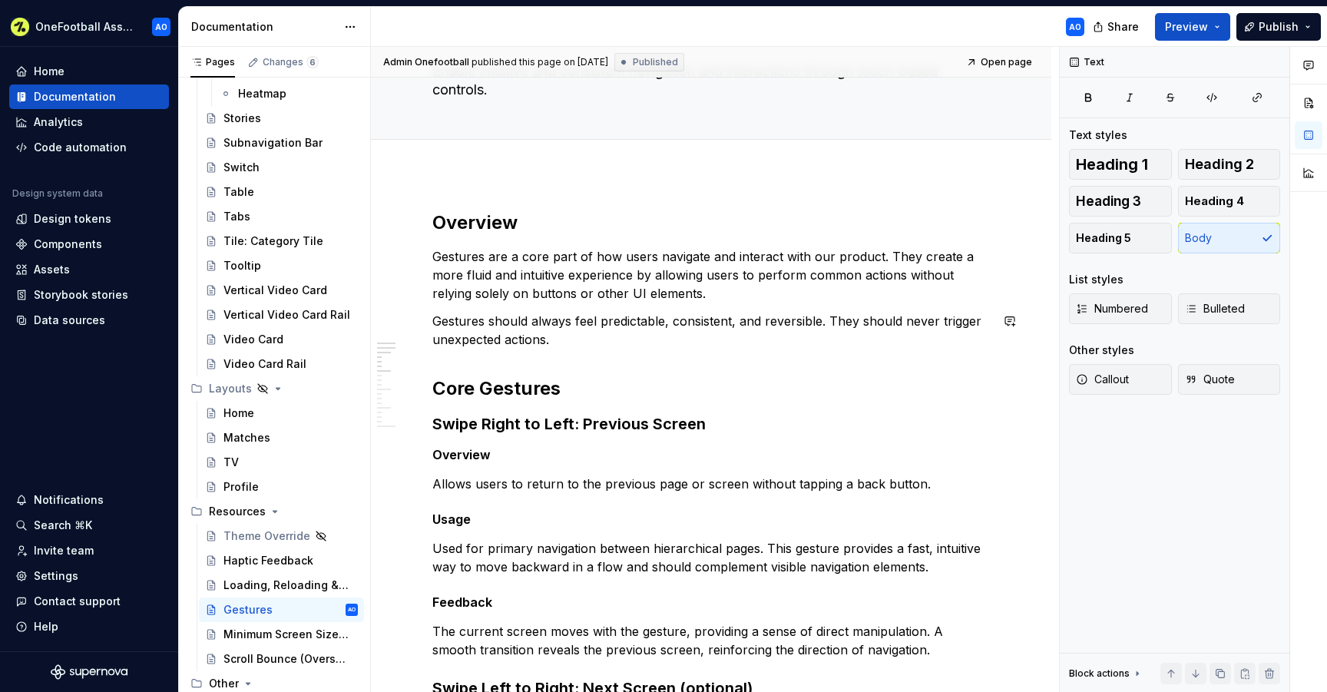
scroll to position [118, 0]
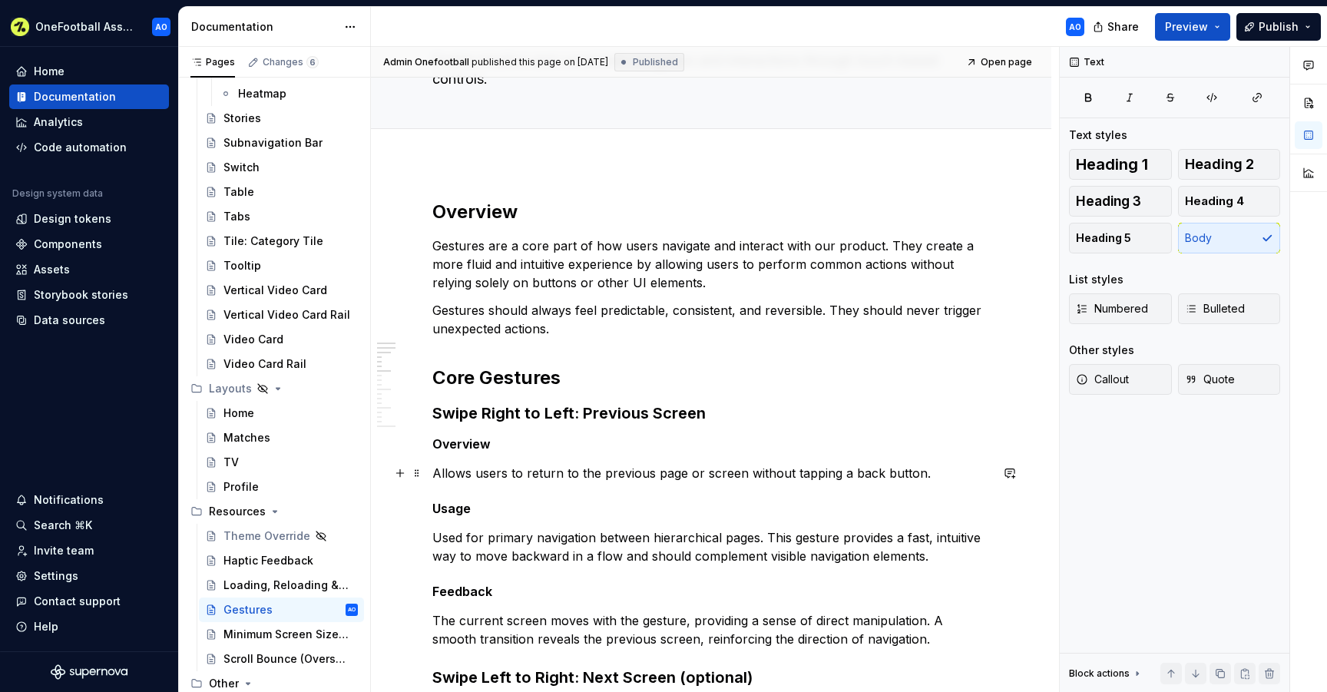
click at [908, 473] on p "Allows users to return to the previous page or screen without tapping a back bu…" at bounding box center [710, 473] width 557 height 18
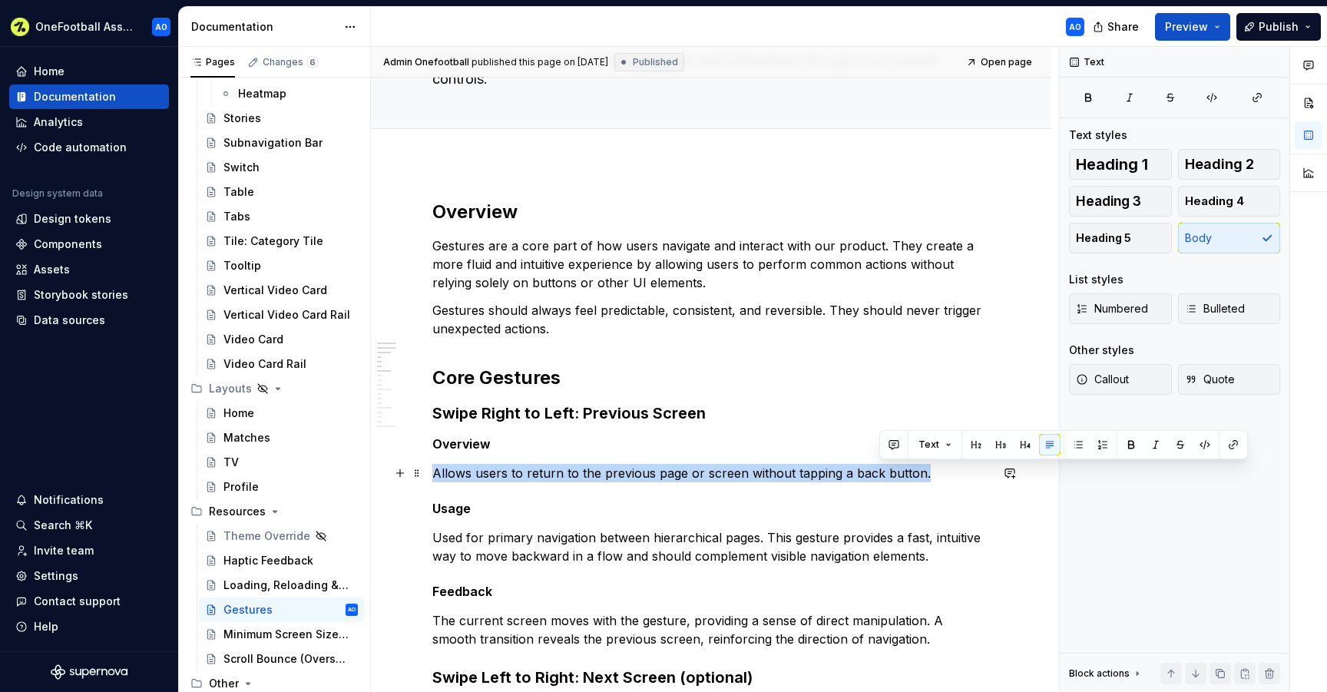
click at [908, 473] on p "Allows users to return to the previous page or screen without tapping a back bu…" at bounding box center [710, 473] width 557 height 18
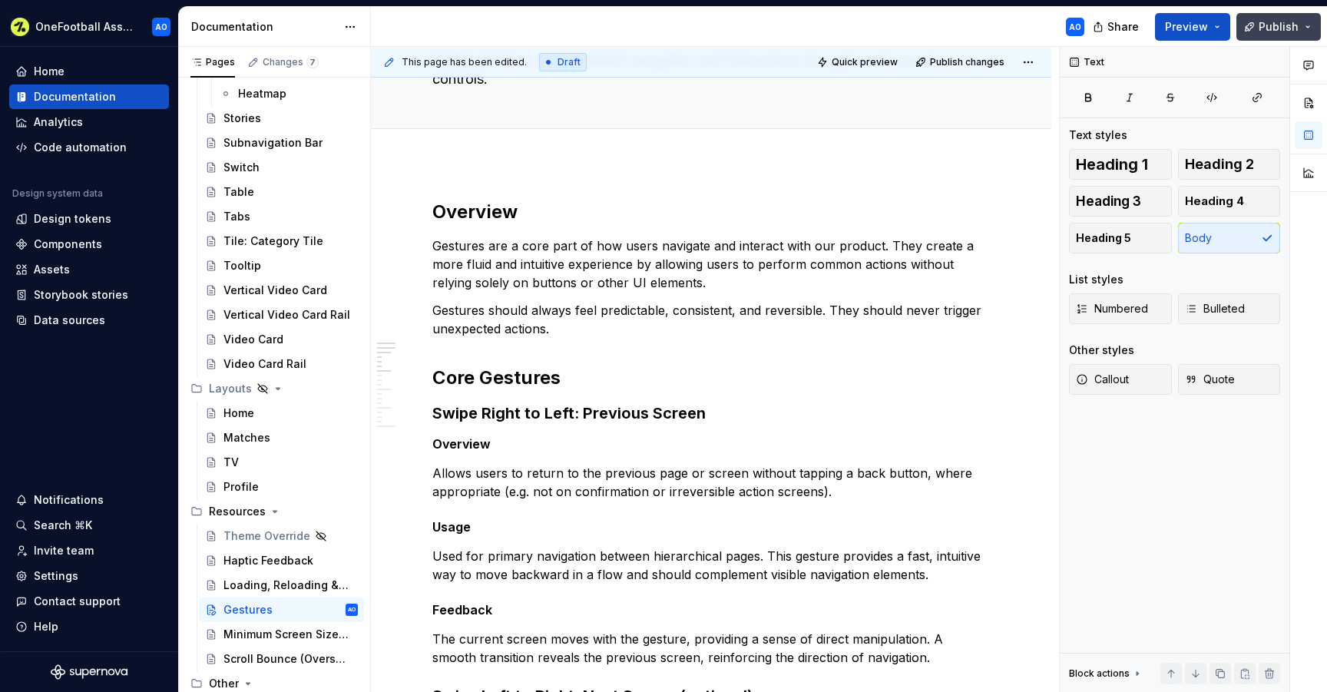
click at [1254, 35] on button "Publish" at bounding box center [1278, 27] width 84 height 28
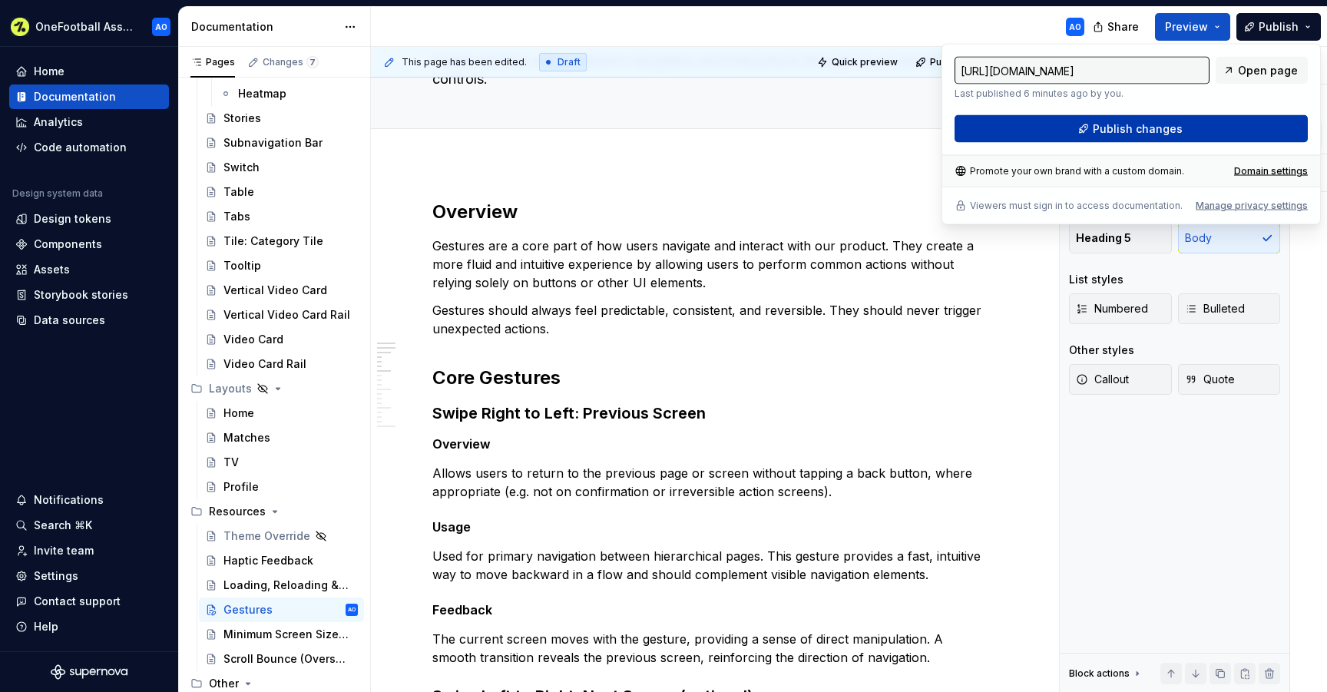
click at [1039, 137] on button "Publish changes" at bounding box center [1130, 129] width 353 height 28
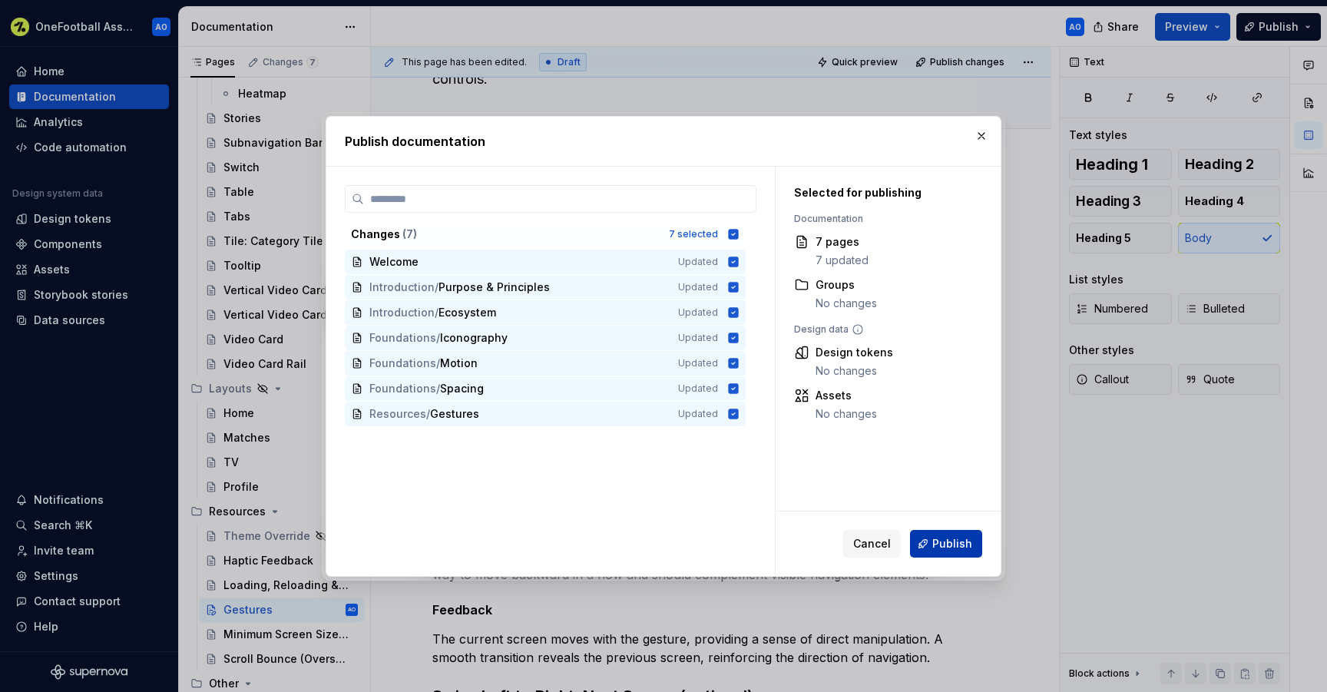
click at [944, 540] on span "Publish" at bounding box center [952, 543] width 40 height 15
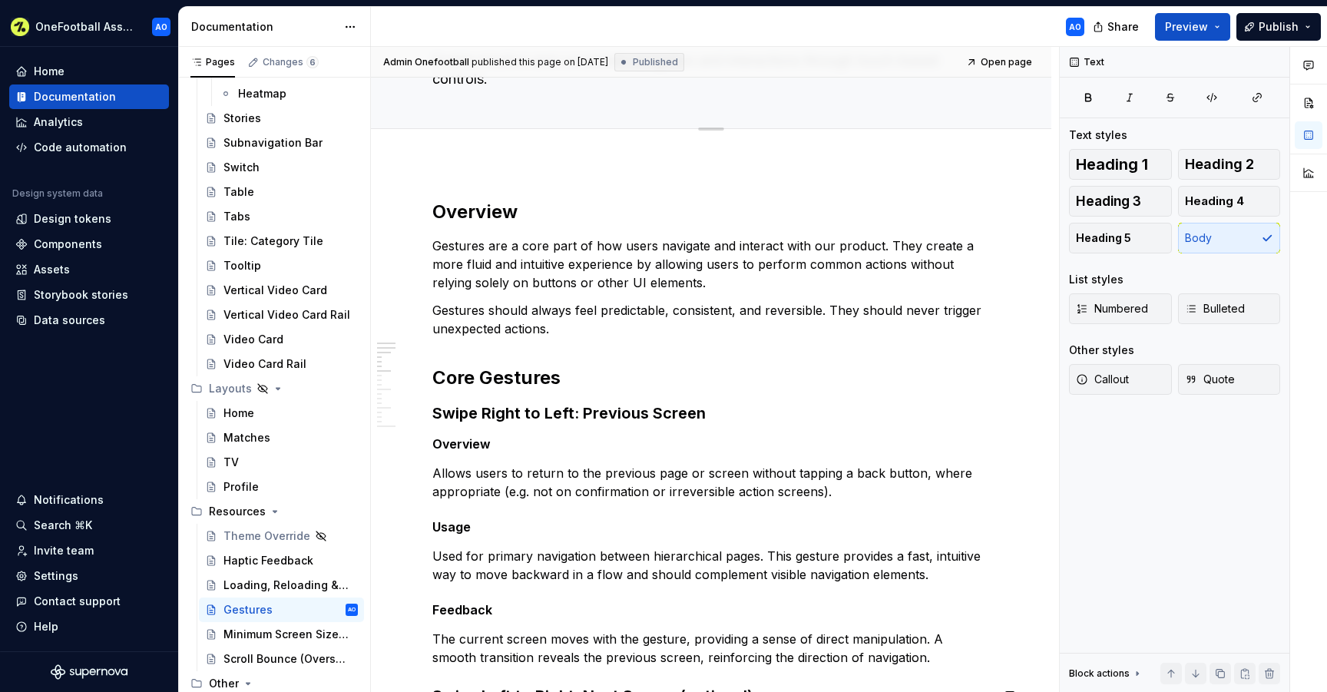
type textarea "*"
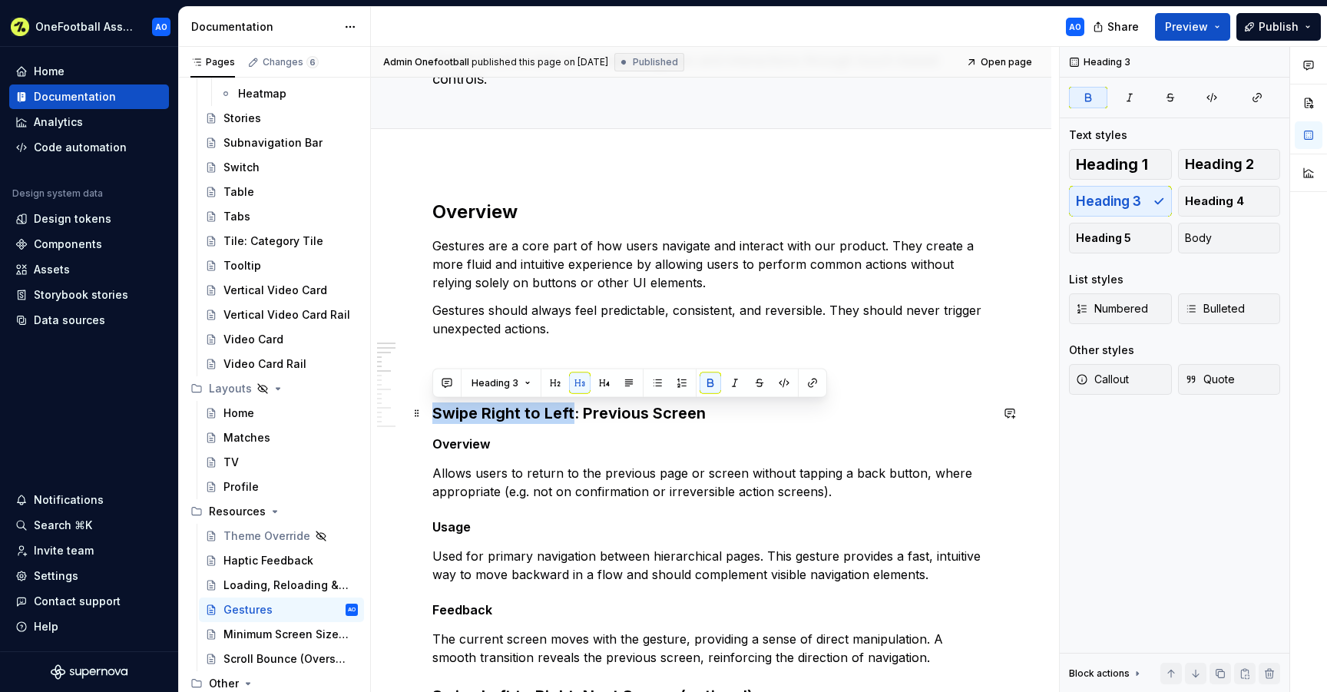
drag, startPoint x: 434, startPoint y: 415, endPoint x: 571, endPoint y: 411, distance: 136.7
click at [571, 411] on strong "Swipe Right to Left: Previous Screen" at bounding box center [568, 413] width 273 height 18
